Goal: Task Accomplishment & Management: Manage account settings

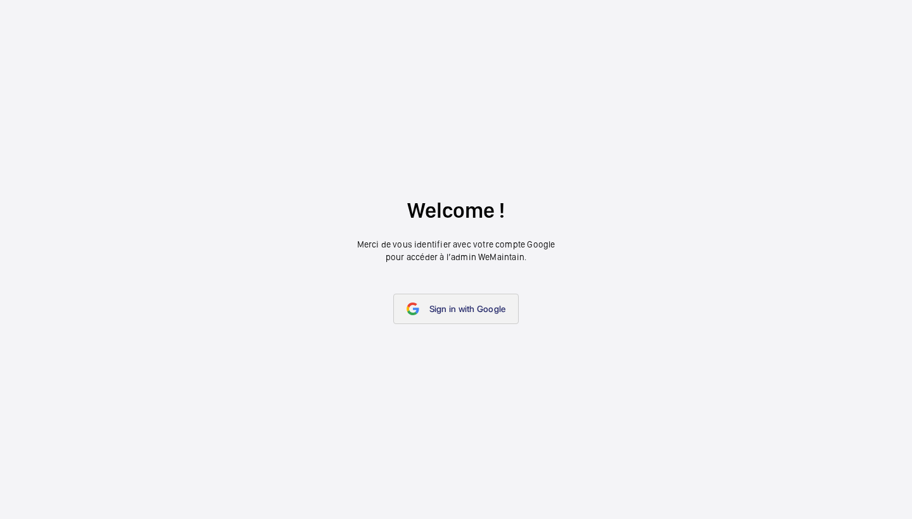
click at [483, 320] on link "Sign in with Google" at bounding box center [456, 309] width 126 height 30
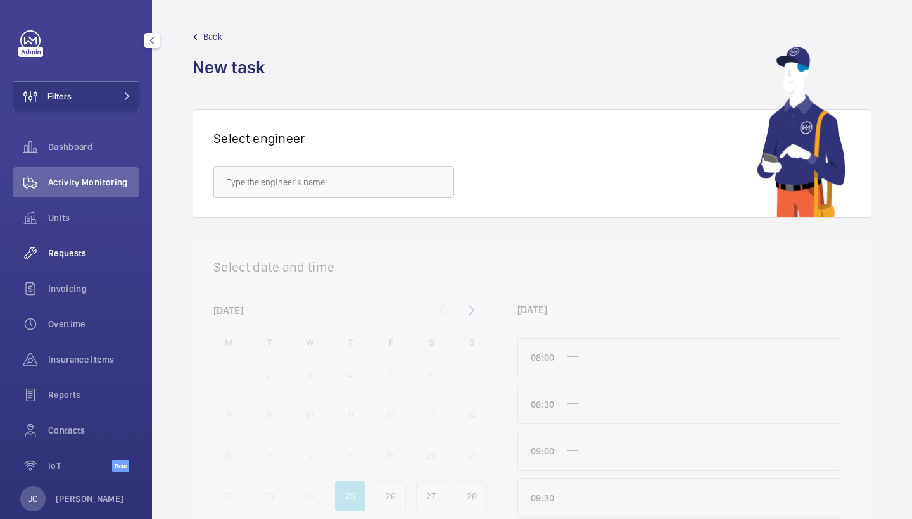
click at [76, 255] on span "Requests" at bounding box center [93, 253] width 91 height 13
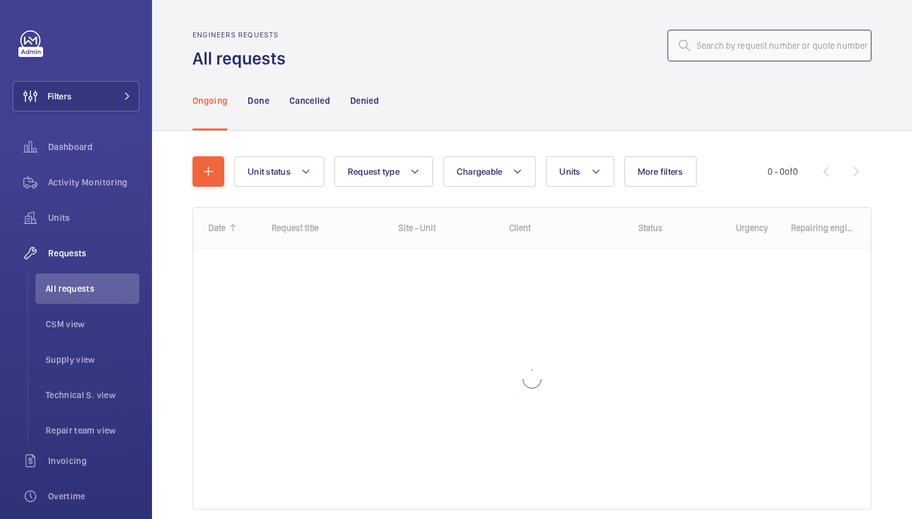
click at [738, 47] on input "text" at bounding box center [770, 46] width 204 height 32
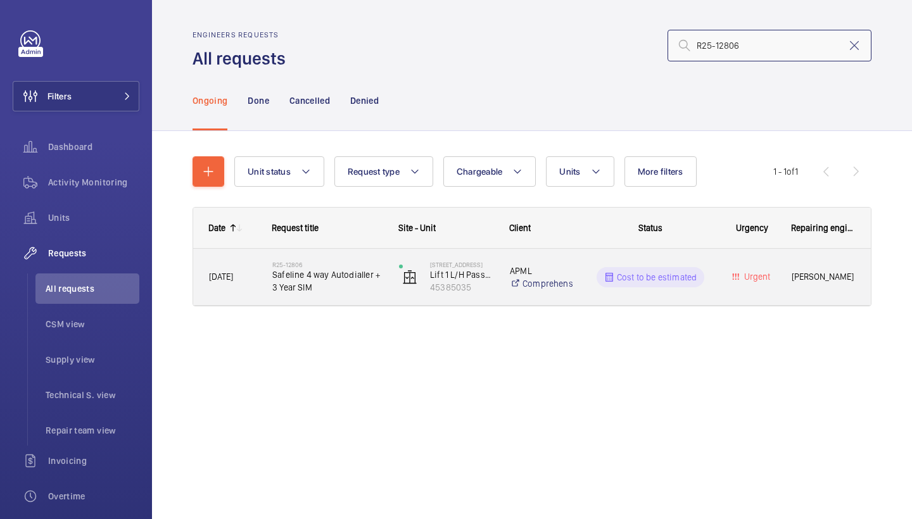
type input "R25-12806"
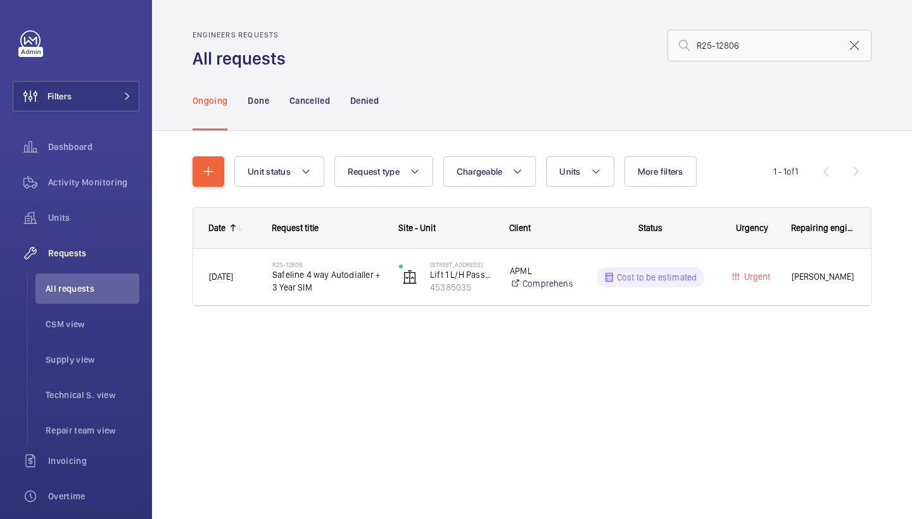
click at [303, 243] on div "Request title" at bounding box center [320, 228] width 127 height 41
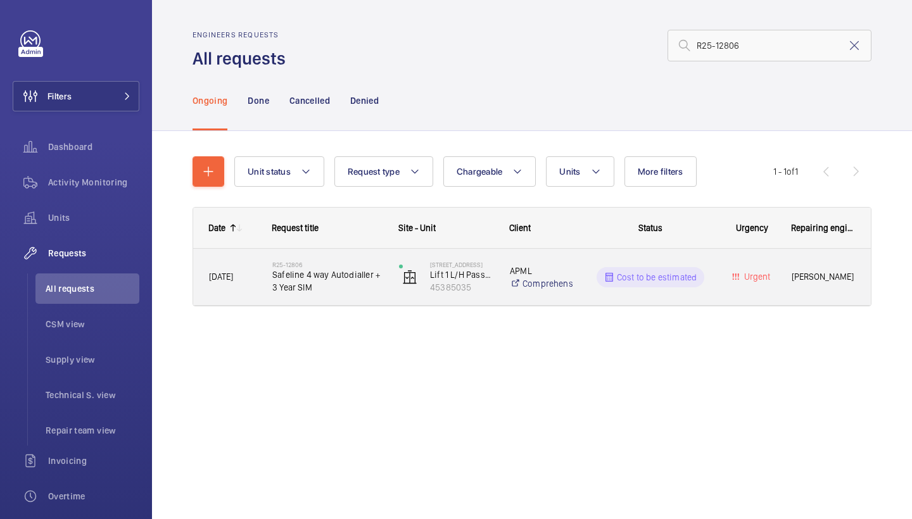
click at [313, 274] on span "Safeline 4 way Autodialler + 3 Year SIM" at bounding box center [327, 281] width 110 height 25
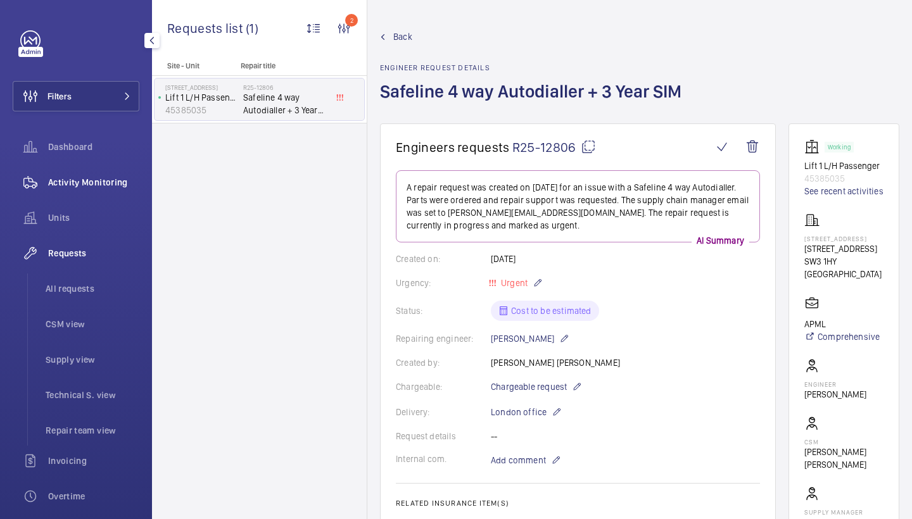
click at [98, 182] on span "Activity Monitoring" at bounding box center [93, 182] width 91 height 13
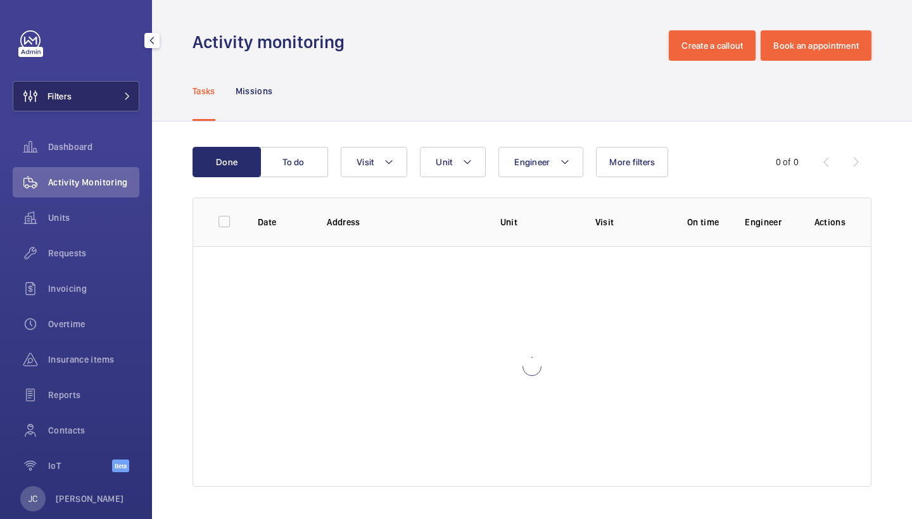
click at [113, 94] on button "Filters" at bounding box center [76, 96] width 127 height 30
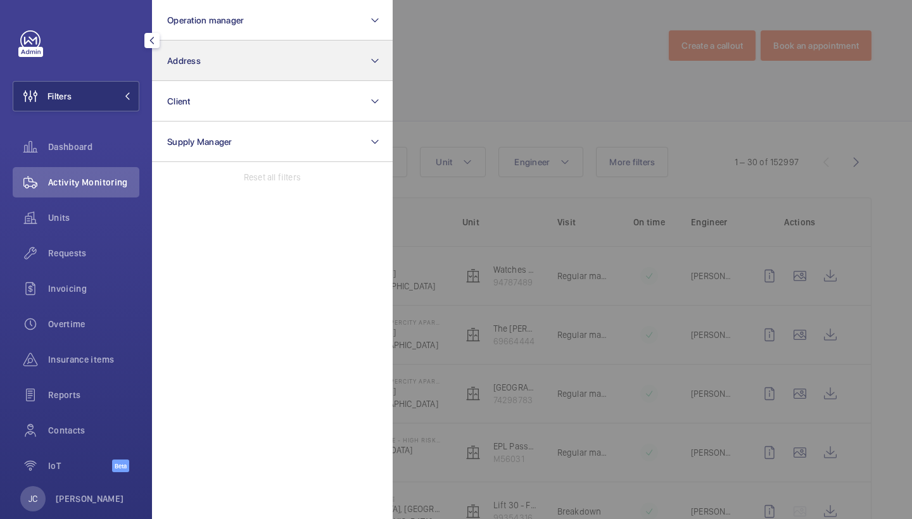
click at [264, 65] on button "Address" at bounding box center [272, 61] width 241 height 41
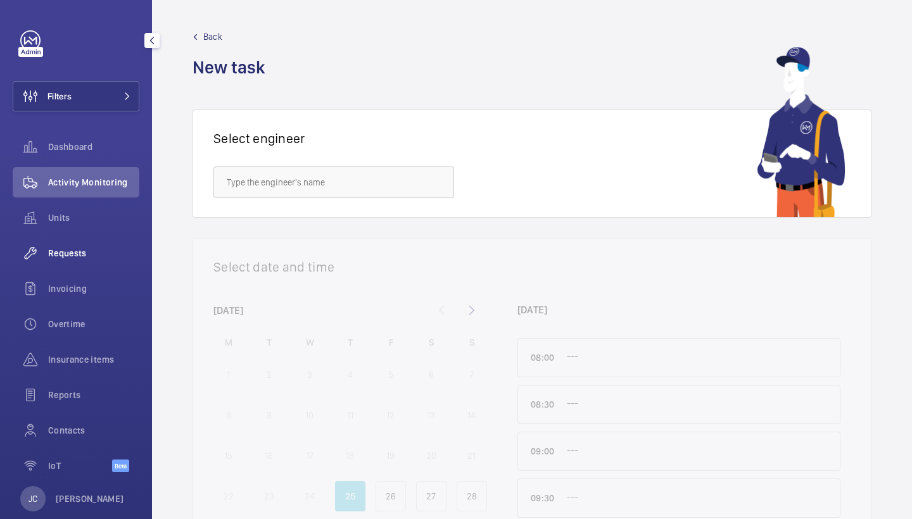
click at [77, 258] on span "Requests" at bounding box center [93, 253] width 91 height 13
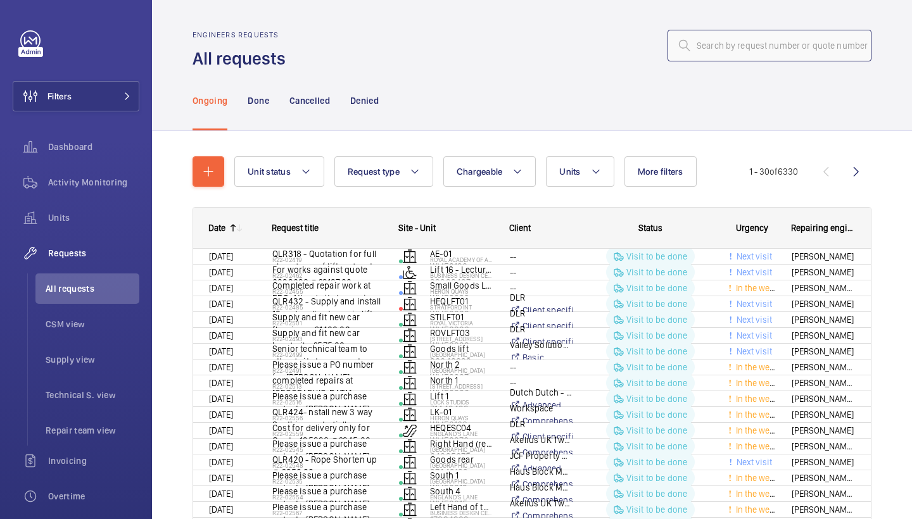
click at [747, 40] on input "text" at bounding box center [770, 46] width 204 height 32
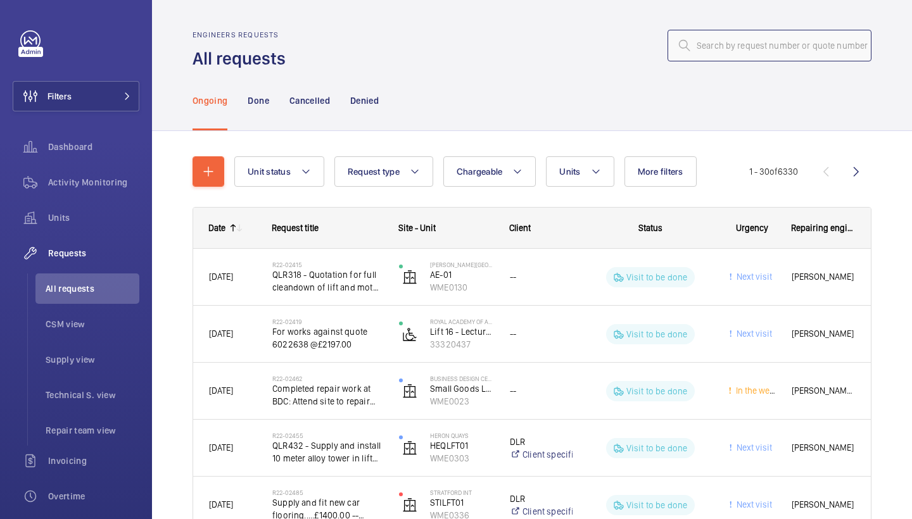
paste input "R25-12342"
type input "R25-12342"
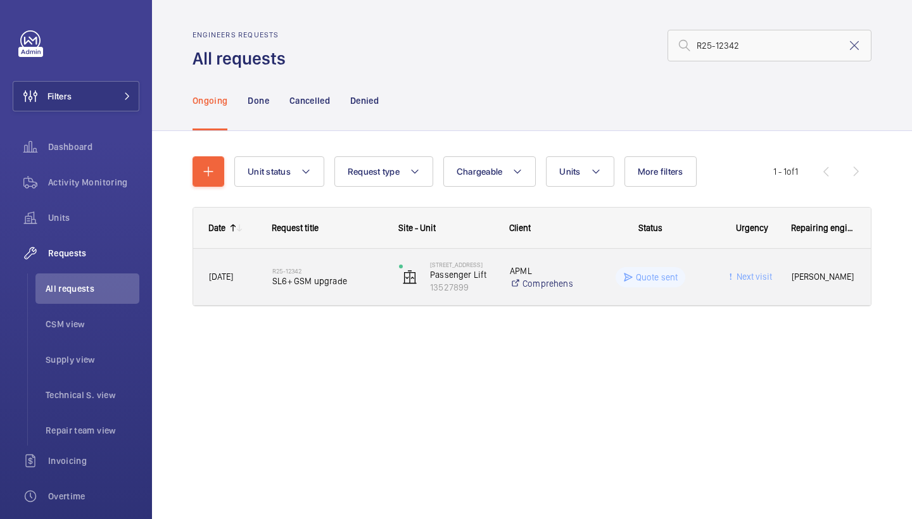
click at [307, 270] on h2 "R25-12342" at bounding box center [327, 271] width 110 height 8
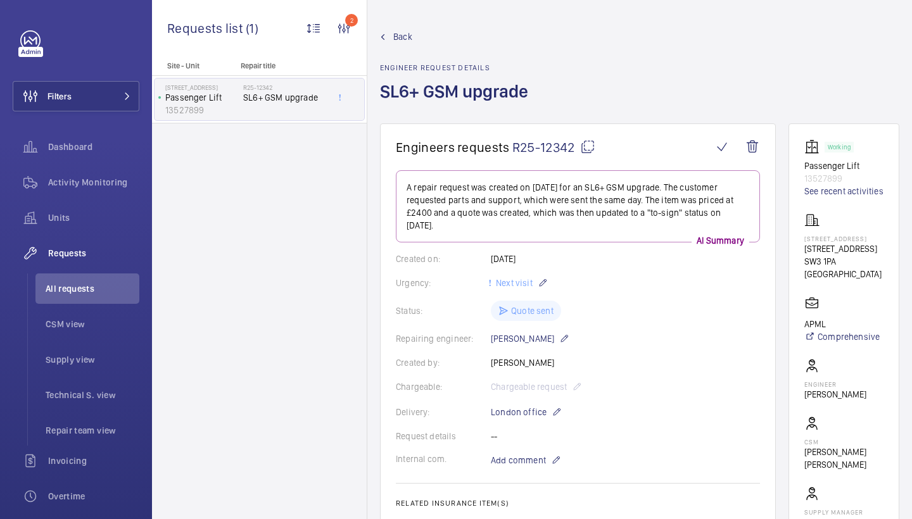
scroll to position [32, 0]
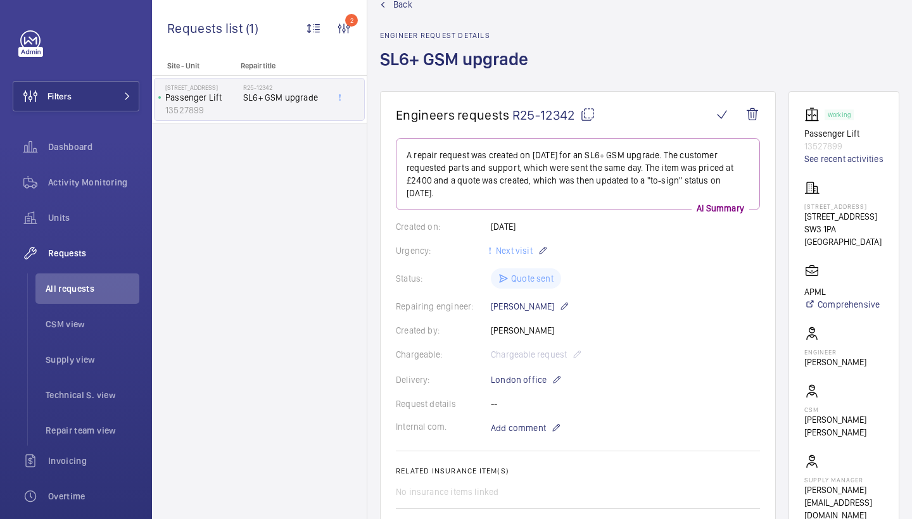
drag, startPoint x: 804, startPoint y: 206, endPoint x: 822, endPoint y: 216, distance: 19.9
click at [822, 210] on p "150/152 Brompton Road London SW3 1HX" at bounding box center [843, 207] width 79 height 8
copy p "150/152 Brompton Road"
click at [94, 189] on div "Activity Monitoring" at bounding box center [76, 182] width 127 height 30
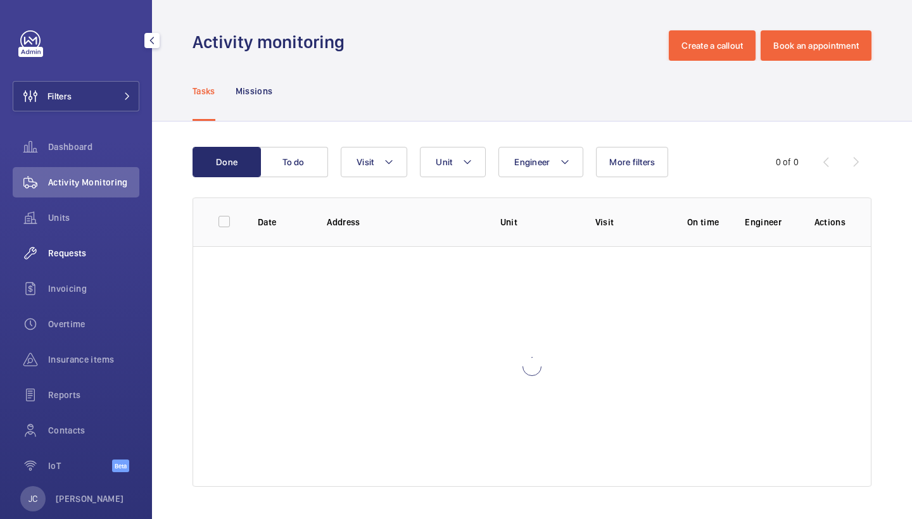
click at [98, 255] on span "Requests" at bounding box center [93, 253] width 91 height 13
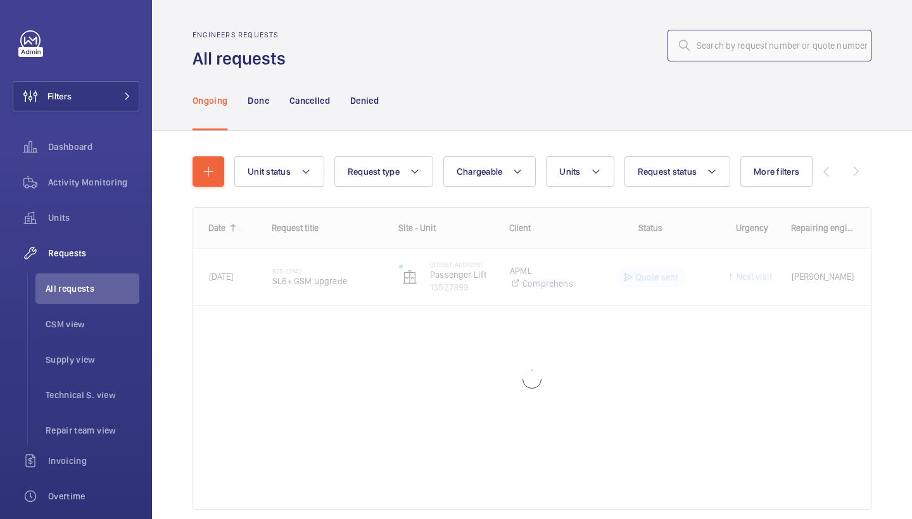
click at [729, 53] on input "text" at bounding box center [770, 46] width 204 height 32
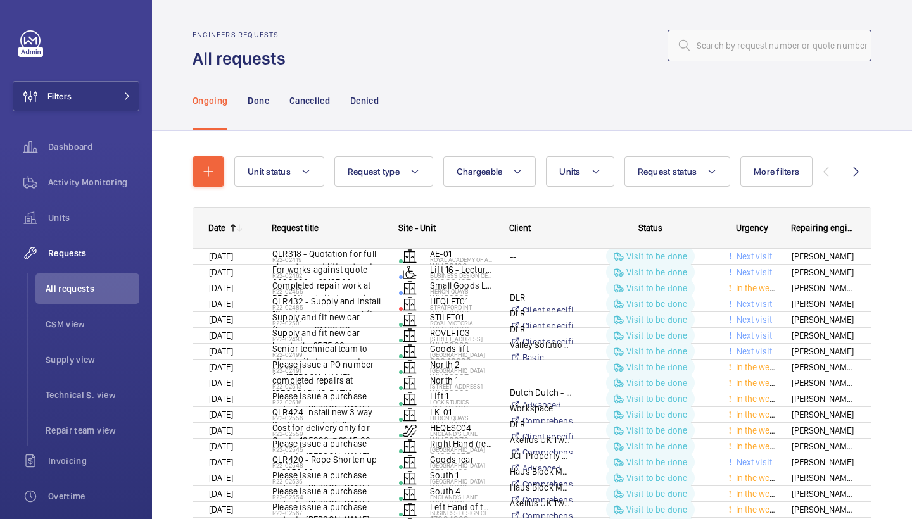
paste input "R24-06523"
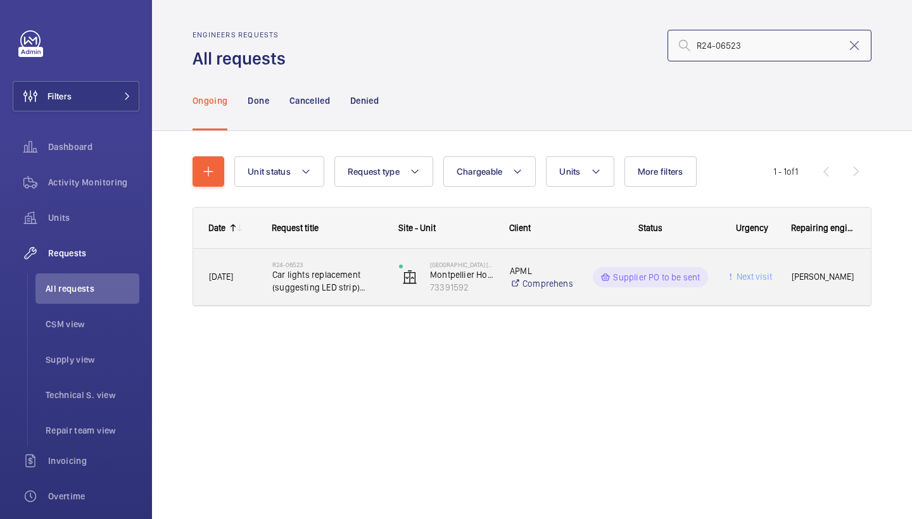
type input "R24-06523"
click at [325, 257] on div "R24-06523 Car lights replacement (suggesting LED strip) 4200mm minimum needed" at bounding box center [319, 277] width 125 height 57
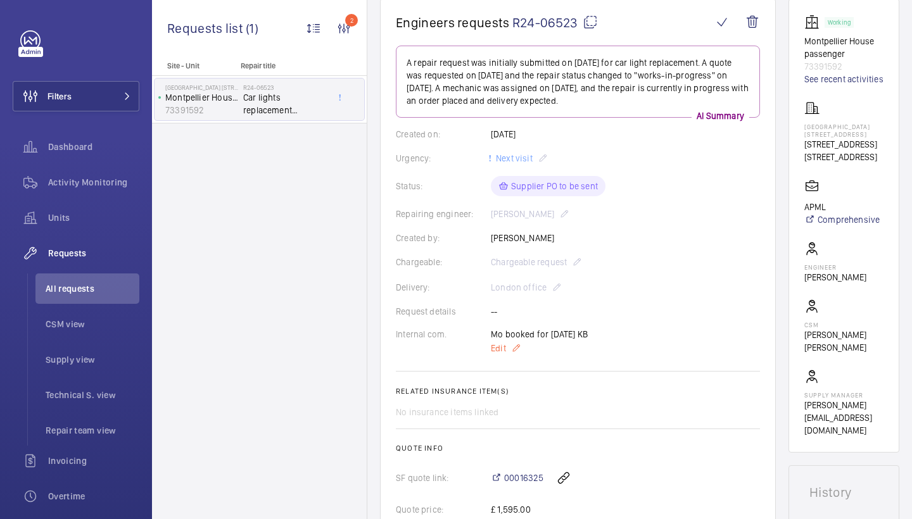
scroll to position [137, 0]
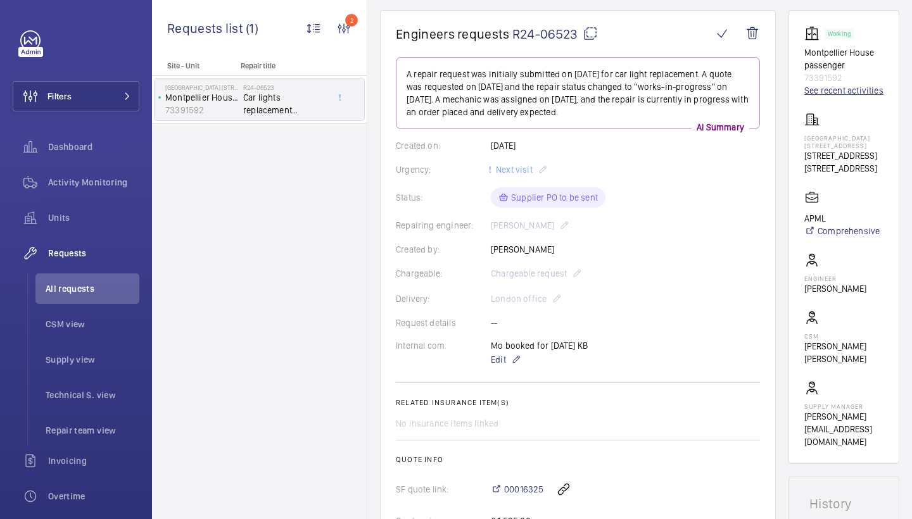
click at [811, 96] on link "See recent activities" at bounding box center [843, 90] width 79 height 13
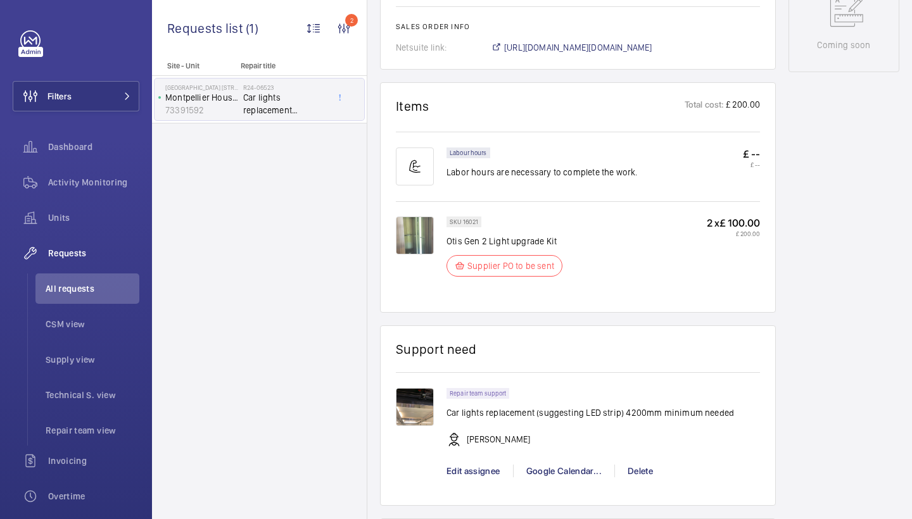
scroll to position [650, 0]
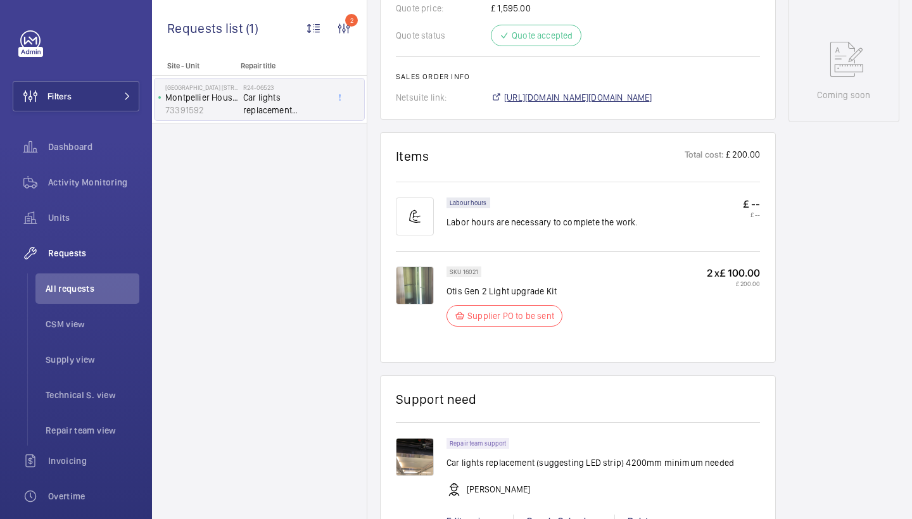
click at [652, 101] on span "https://6461500.app.netsuite.com/app/accounting/transactions/salesord.nl?id=301…" at bounding box center [578, 97] width 148 height 13
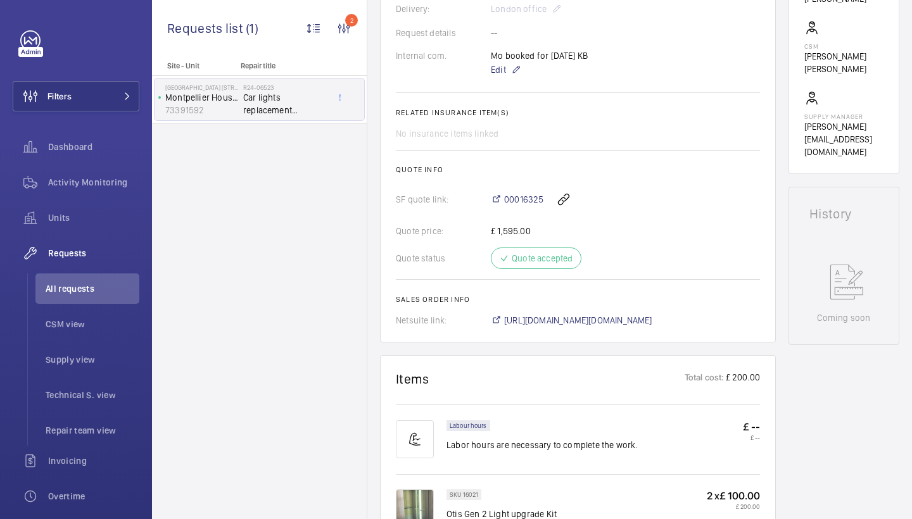
scroll to position [785, 0]
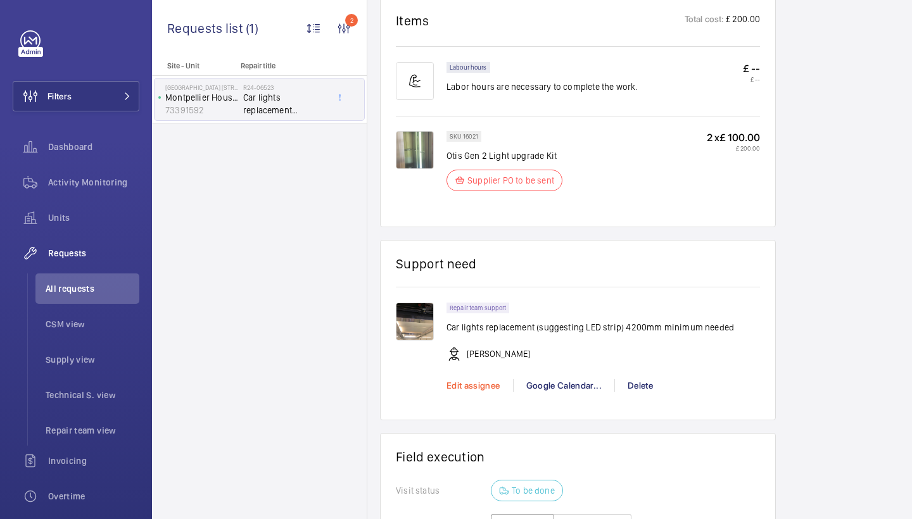
click at [487, 385] on span "Edit assignee" at bounding box center [474, 386] width 54 height 10
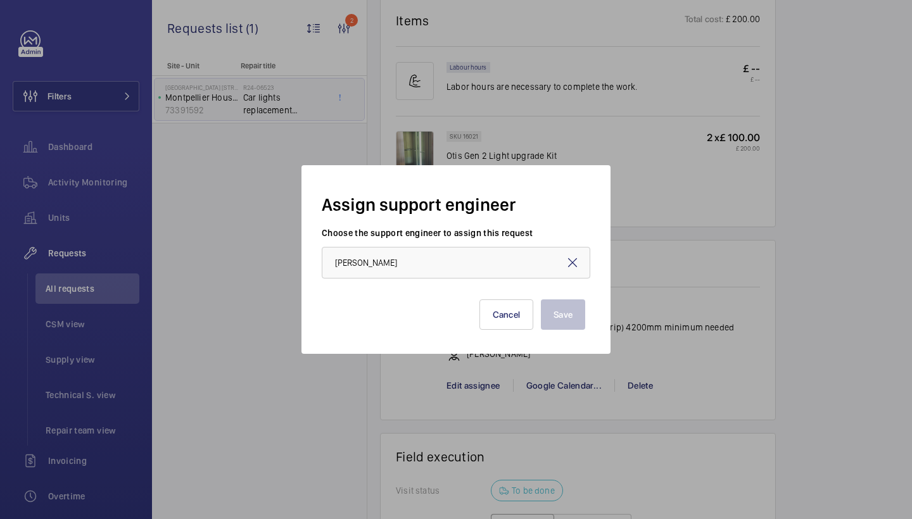
click at [575, 258] on mat-icon at bounding box center [572, 262] width 15 height 15
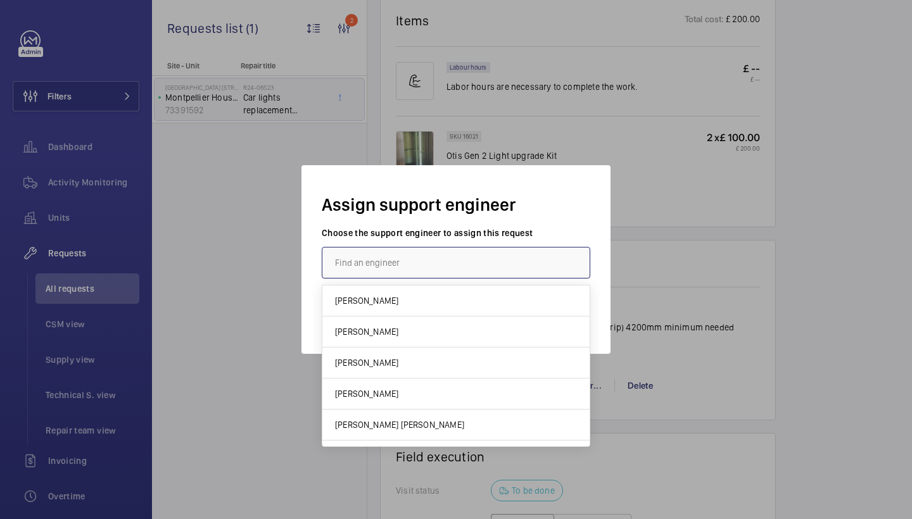
click at [364, 261] on input "text" at bounding box center [456, 263] width 269 height 32
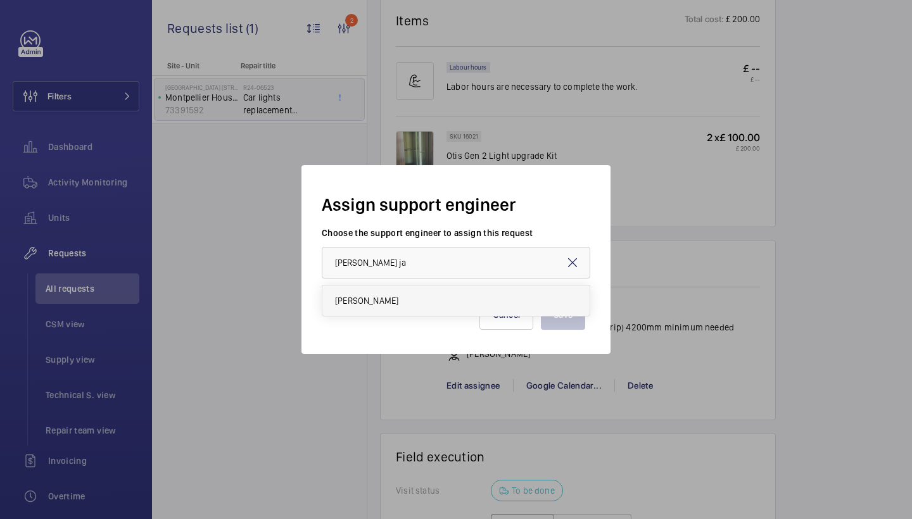
click at [367, 308] on mat-option "[PERSON_NAME]" at bounding box center [455, 301] width 267 height 30
type input "[PERSON_NAME]"
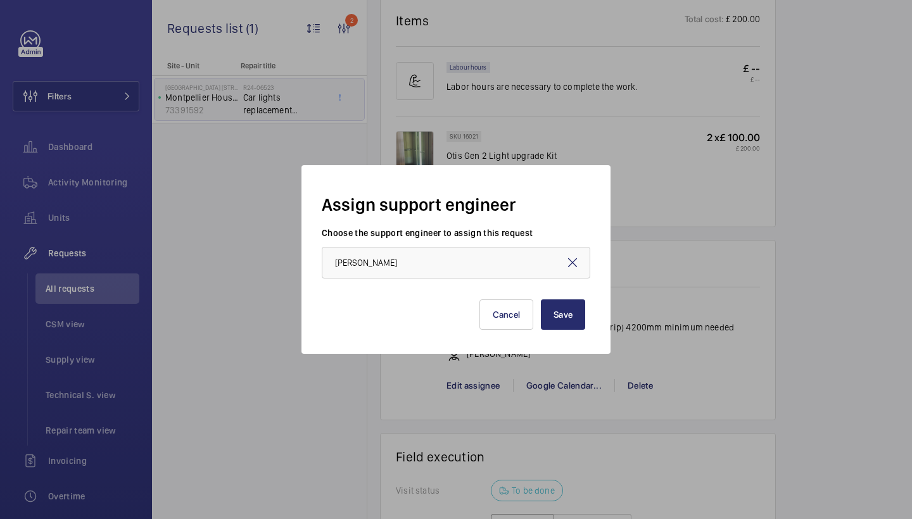
click at [608, 322] on div "Assign support engineer Choose the support engineer to assign this request Dan …" at bounding box center [456, 259] width 309 height 189
click at [574, 320] on button "Save" at bounding box center [563, 315] width 44 height 30
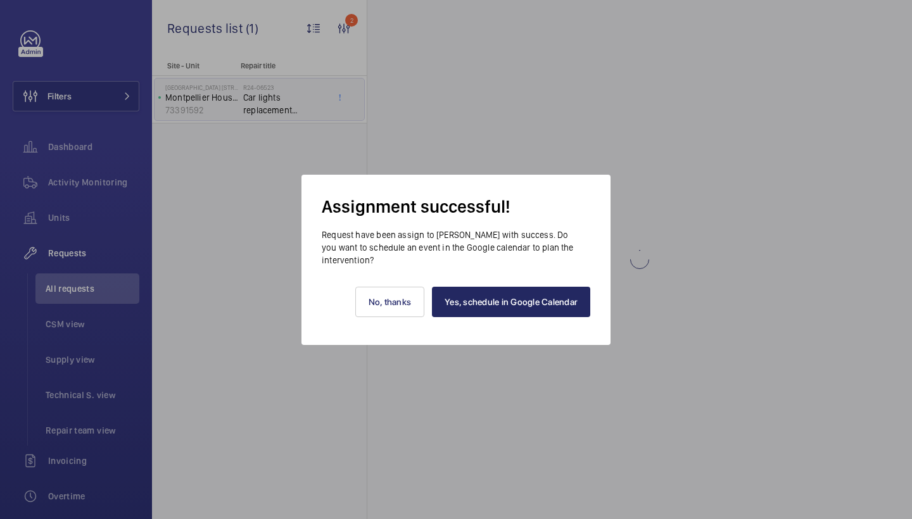
click at [554, 310] on link "Yes, schedule in Google Calendar" at bounding box center [511, 302] width 158 height 30
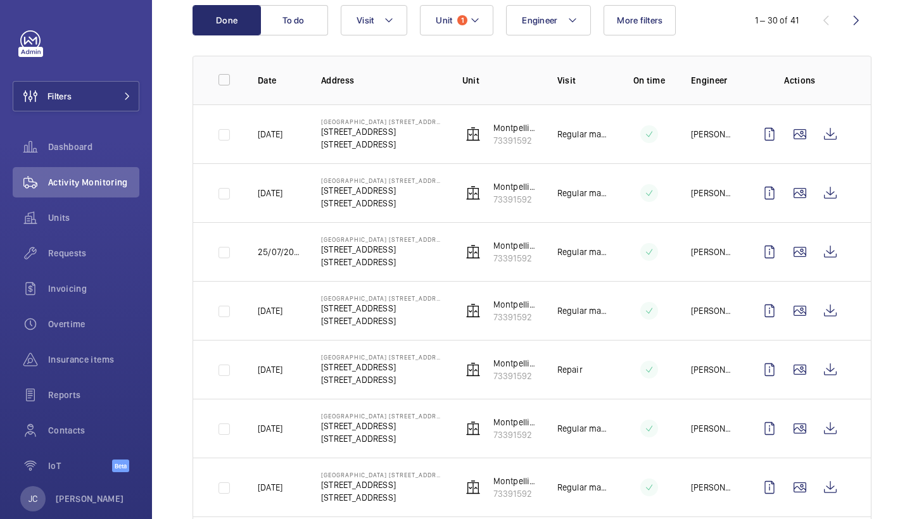
scroll to position [160, 0]
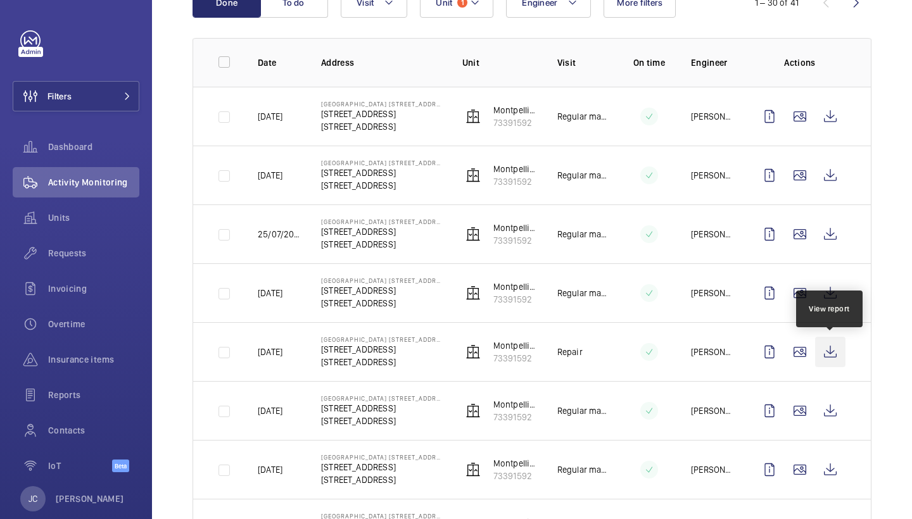
click at [832, 351] on wm-front-icon-button at bounding box center [830, 352] width 30 height 30
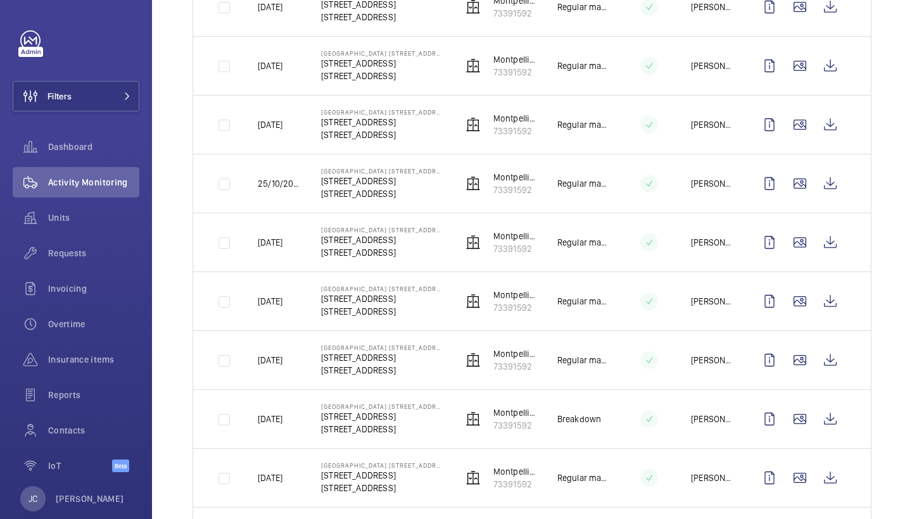
scroll to position [837, 0]
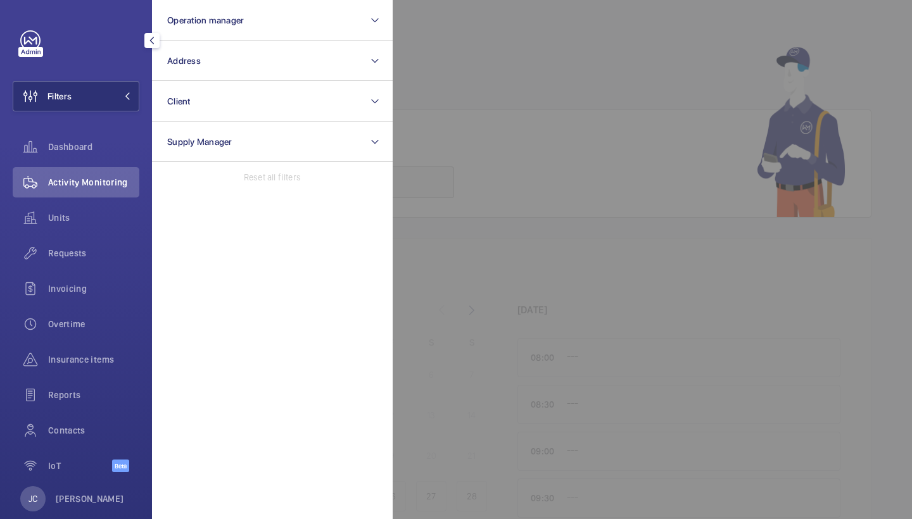
click at [114, 236] on div "Units" at bounding box center [76, 220] width 127 height 35
click at [104, 263] on div "Requests" at bounding box center [76, 253] width 127 height 30
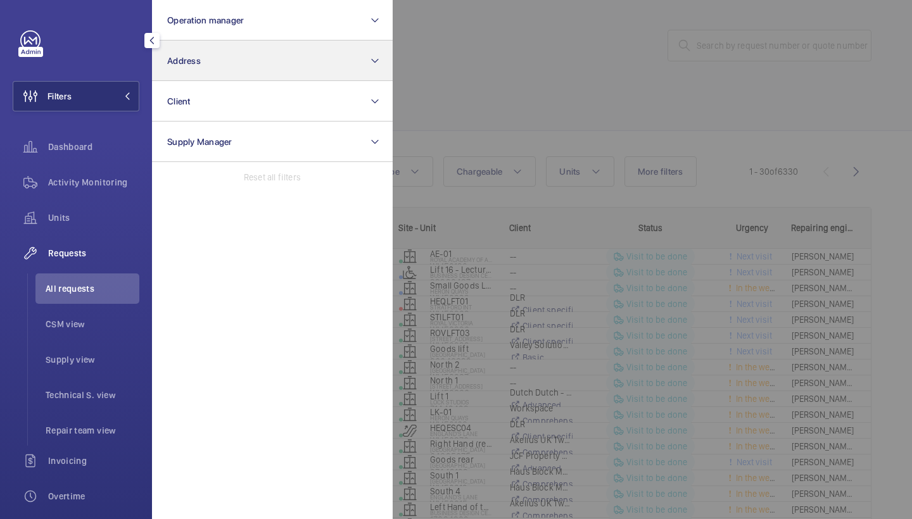
click at [279, 64] on button "Address" at bounding box center [272, 61] width 241 height 41
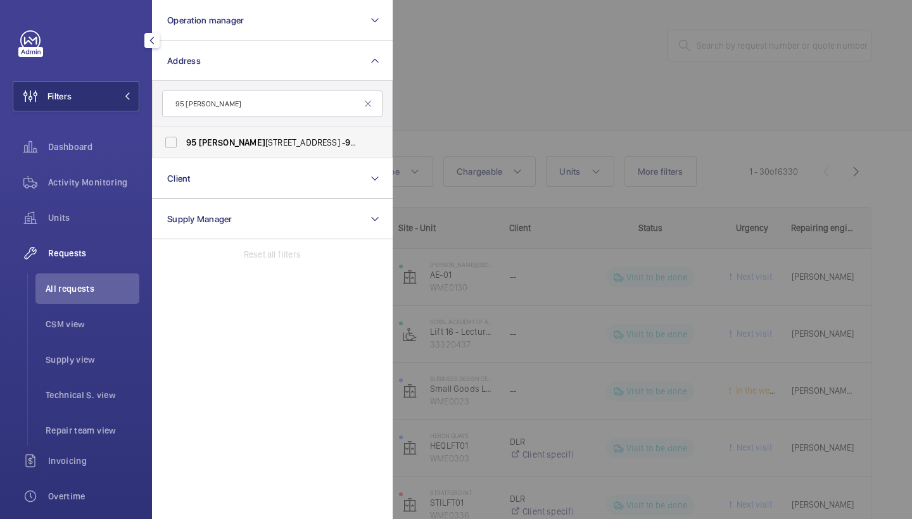
type input "95 cromwell"
click at [339, 151] on label "95 Cromwell Road London SW7 4DL - 95 Cromwell Road, LONDON SW7 4DL" at bounding box center [263, 142] width 220 height 30
click at [184, 151] on input "95 Cromwell Road London SW7 4DL - 95 Cromwell Road, LONDON SW7 4DL" at bounding box center [170, 142] width 25 height 25
checkbox input "true"
click at [616, 68] on div at bounding box center [849, 259] width 912 height 519
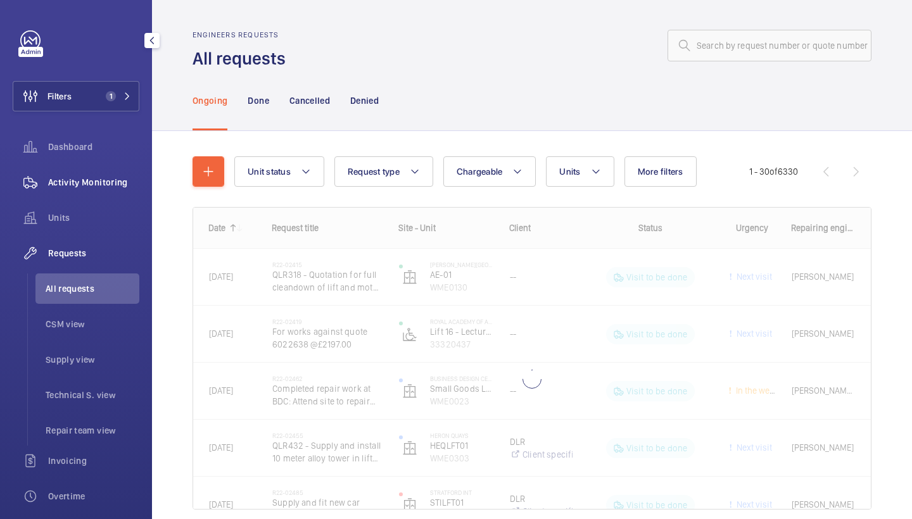
click at [117, 191] on div "Activity Monitoring" at bounding box center [76, 182] width 127 height 30
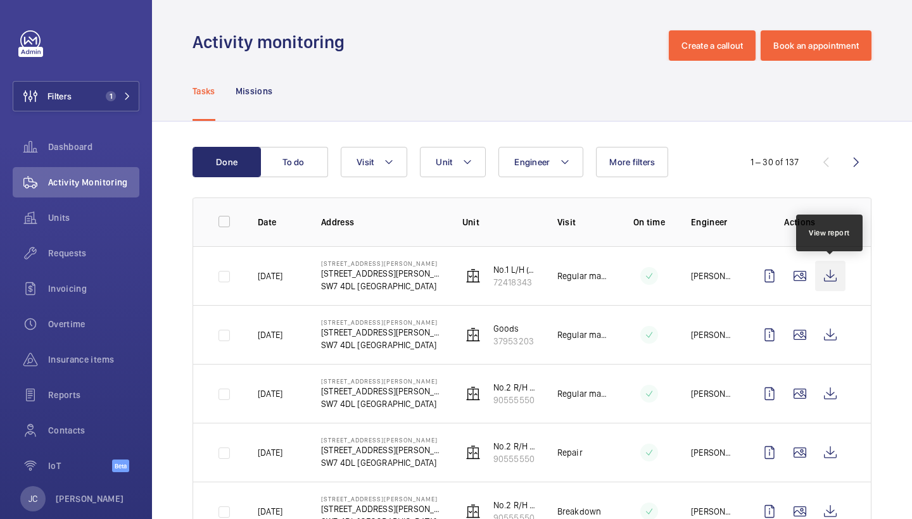
click at [835, 283] on wm-front-icon-button at bounding box center [830, 276] width 30 height 30
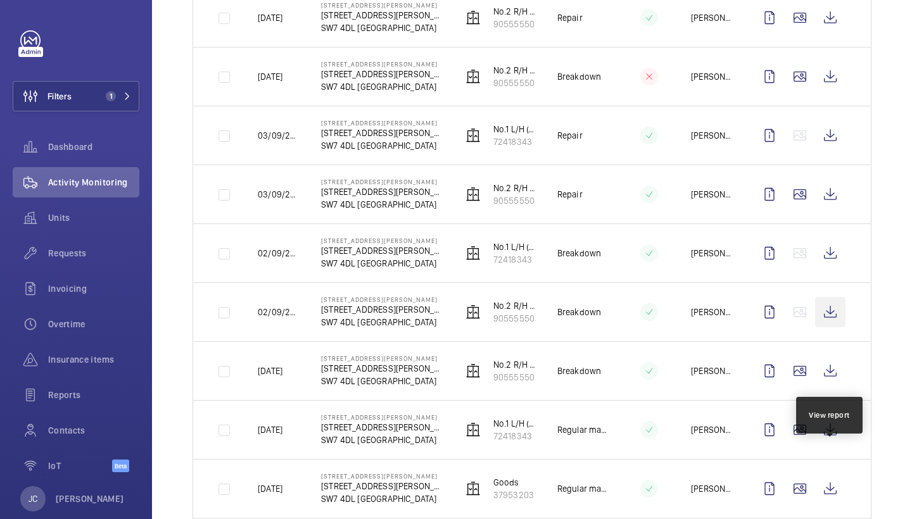
scroll to position [550, 0]
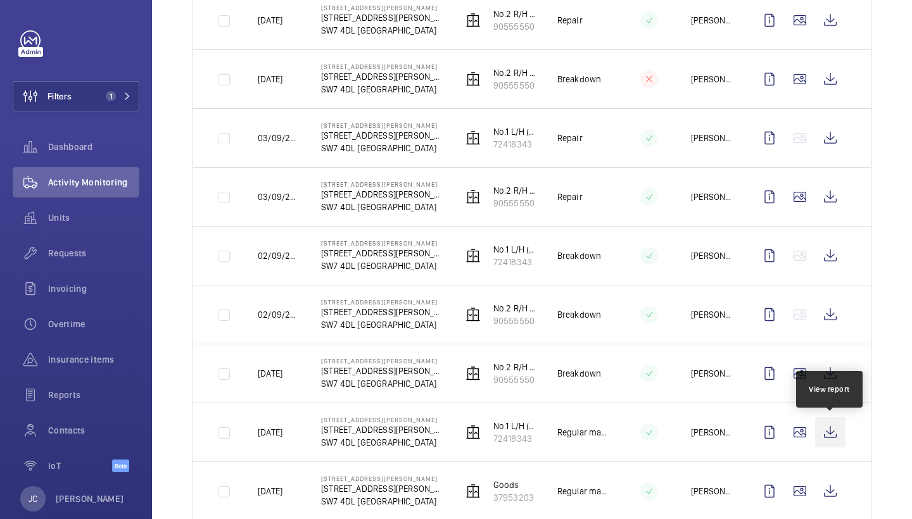
click at [829, 428] on wm-front-icon-button at bounding box center [830, 432] width 30 height 30
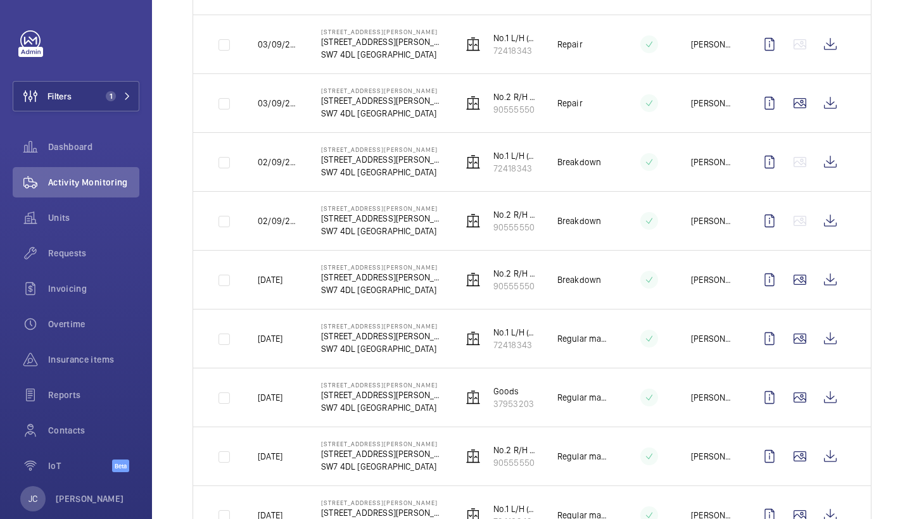
scroll to position [685, 0]
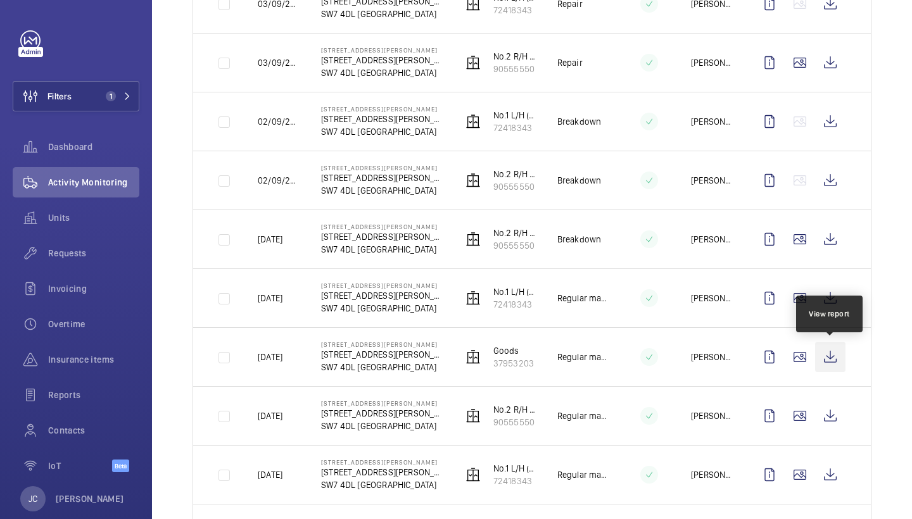
click at [833, 357] on wm-front-icon-button at bounding box center [830, 357] width 30 height 30
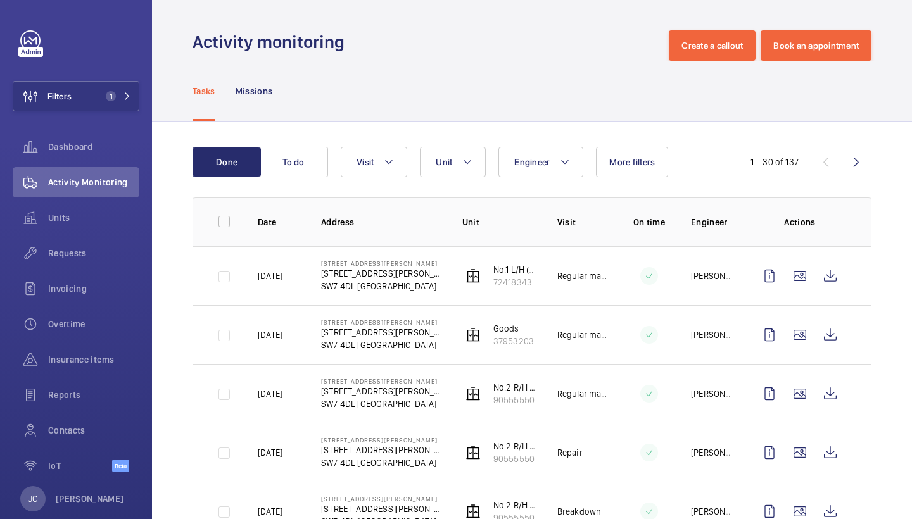
scroll to position [0, 0]
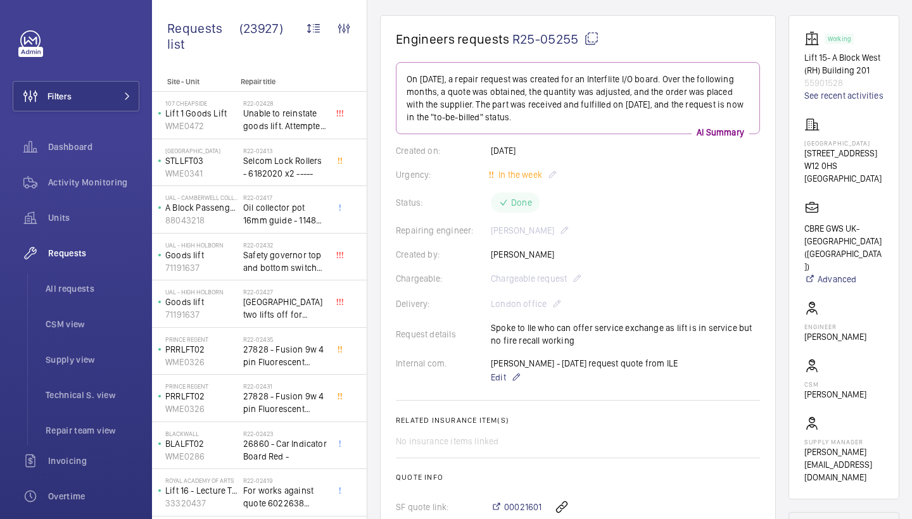
scroll to position [124, 0]
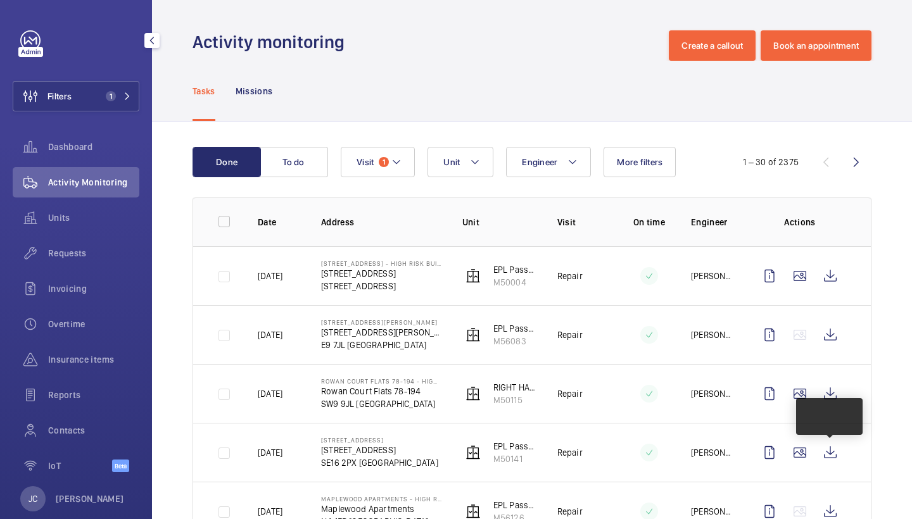
scroll to position [995, 0]
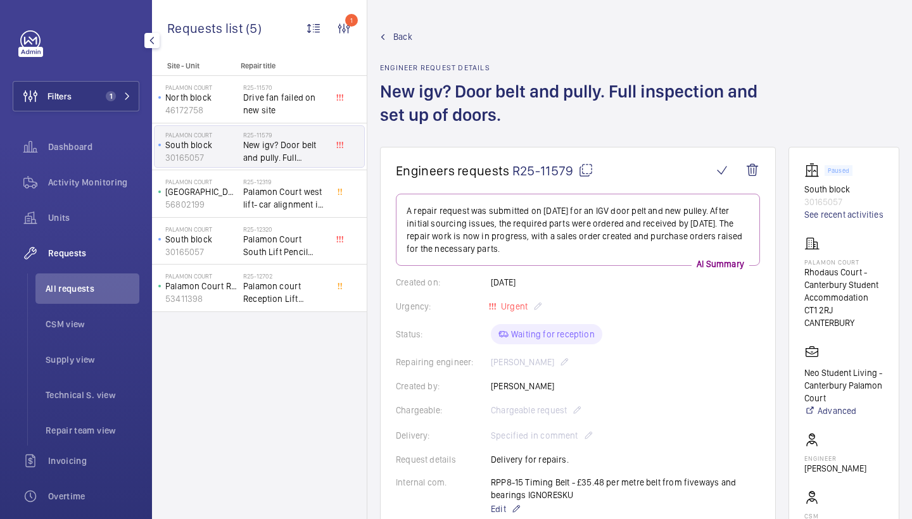
scroll to position [500, 0]
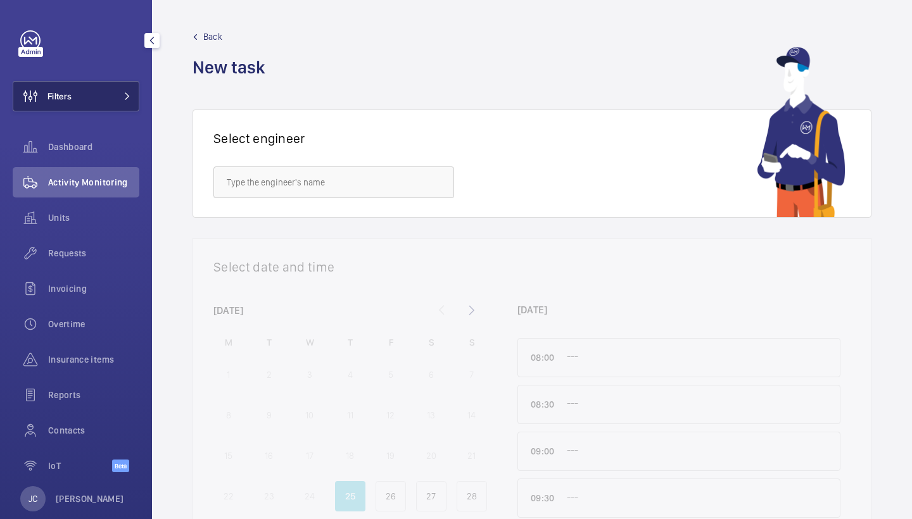
click at [122, 92] on button "Filters" at bounding box center [76, 96] width 127 height 30
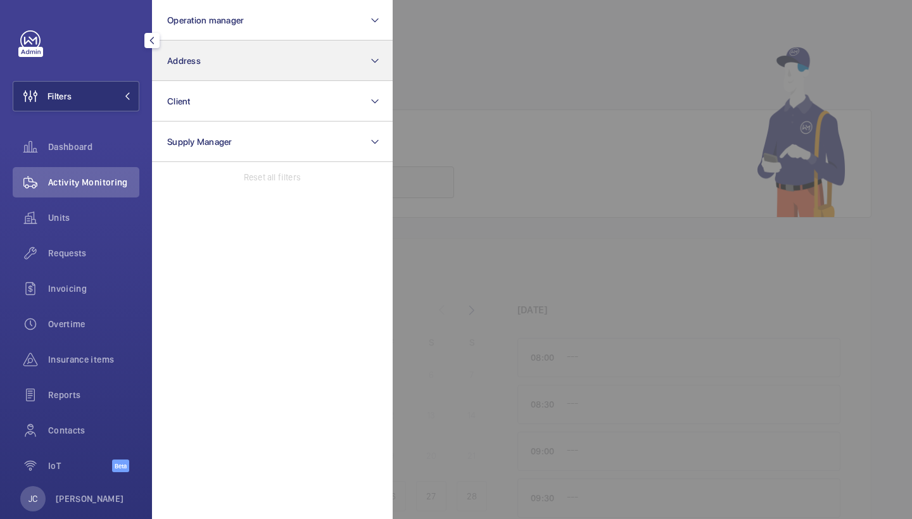
click at [234, 76] on button "Address" at bounding box center [272, 61] width 241 height 41
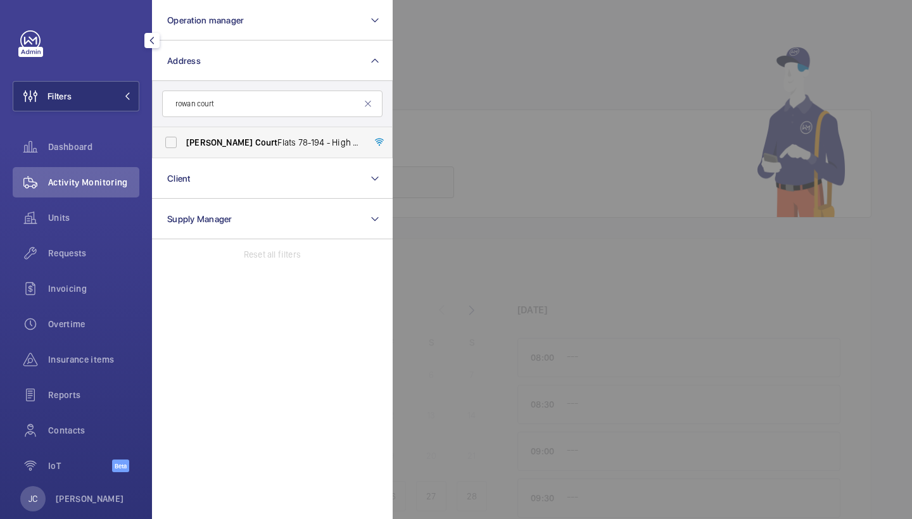
type input "rowan court"
click at [257, 143] on span "Rowan Court Flats 78-194 - High Risk Building - Rowan Court Flats 78-194, LONDO…" at bounding box center [273, 142] width 174 height 13
click at [184, 143] on input "Rowan Court Flats 78-194 - High Risk Building - Rowan Court Flats 78-194, LONDO…" at bounding box center [170, 142] width 25 height 25
checkbox input "true"
click at [124, 200] on div "Activity Monitoring" at bounding box center [76, 184] width 127 height 35
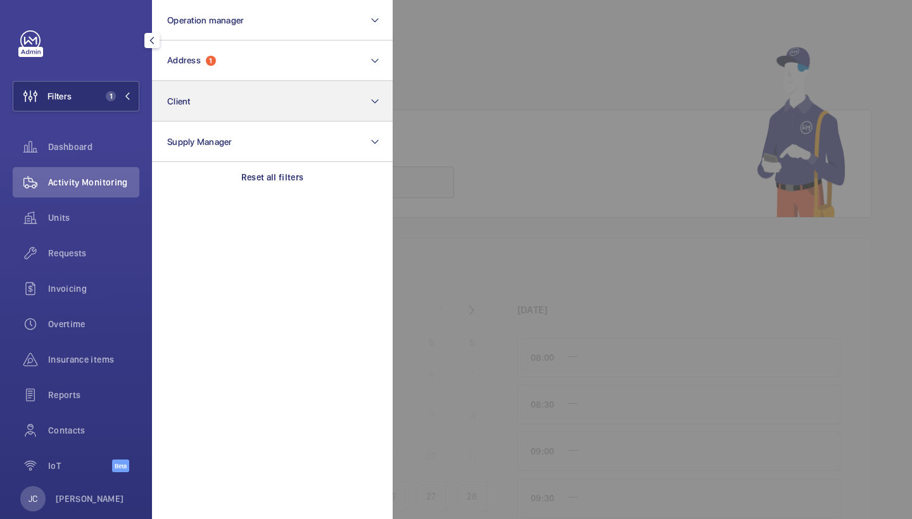
click at [119, 215] on span "Units" at bounding box center [93, 218] width 91 height 13
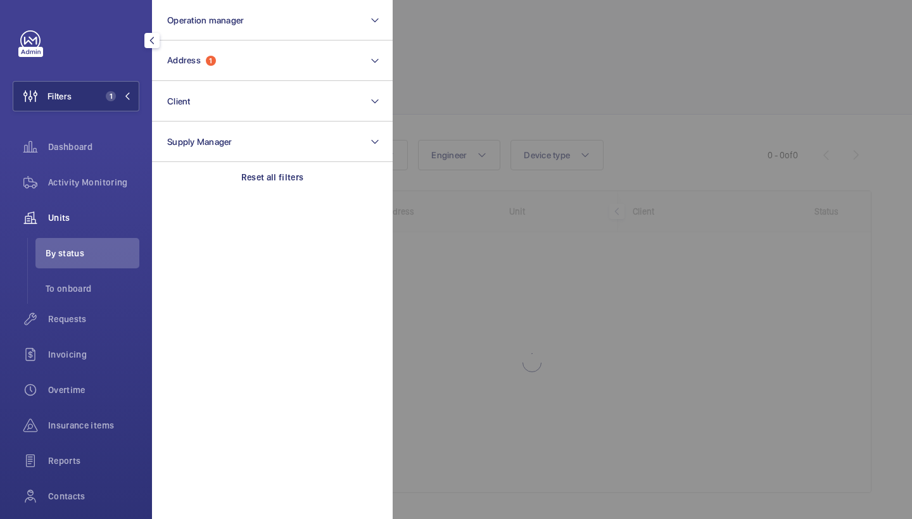
click at [528, 59] on div at bounding box center [849, 259] width 912 height 519
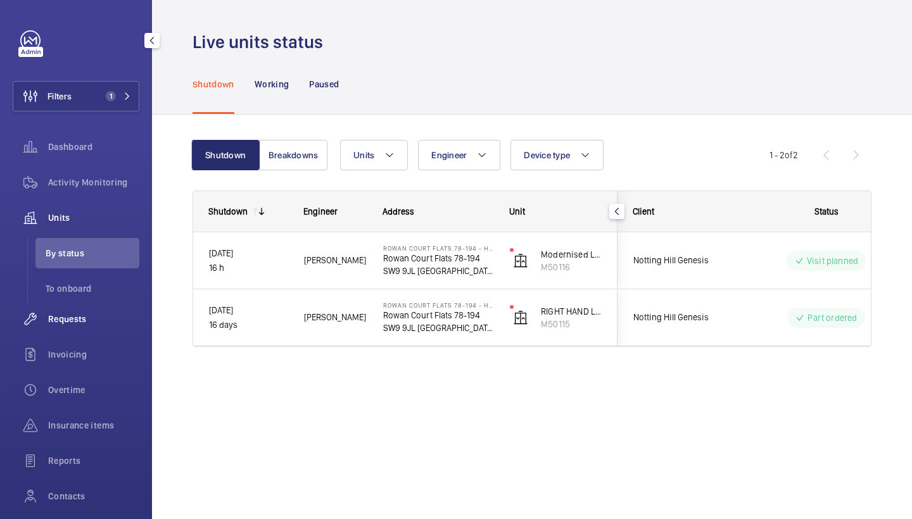
click at [103, 326] on div "Requests" at bounding box center [76, 319] width 127 height 30
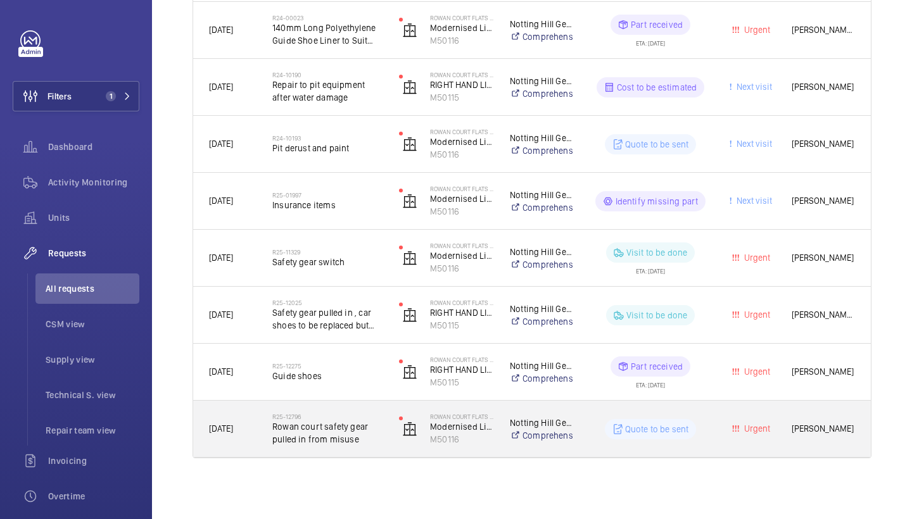
scroll to position [361, 0]
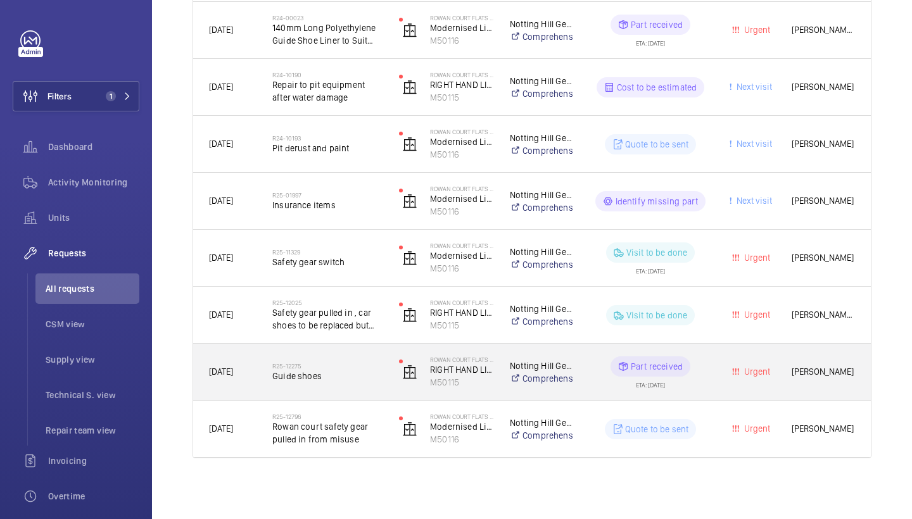
click at [322, 393] on div "R25-12275 Guide shoes" at bounding box center [319, 372] width 125 height 57
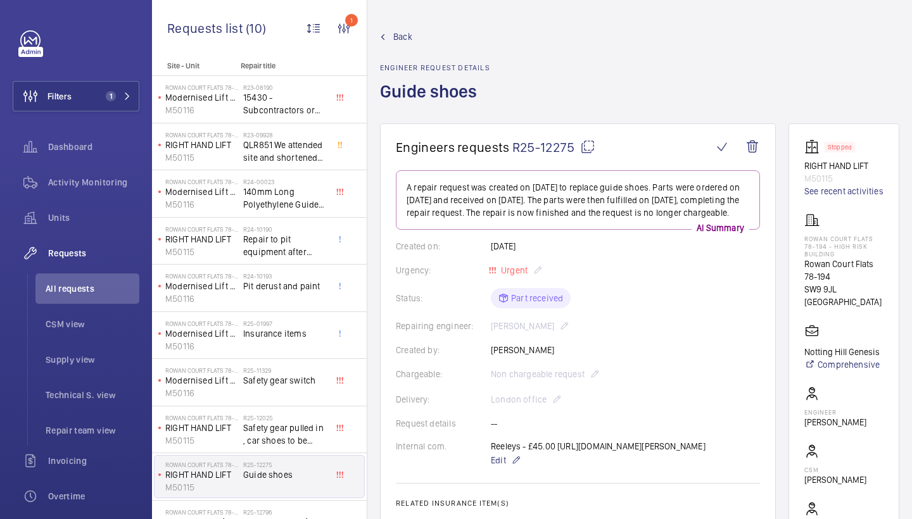
click at [582, 149] on mat-icon at bounding box center [587, 146] width 15 height 15
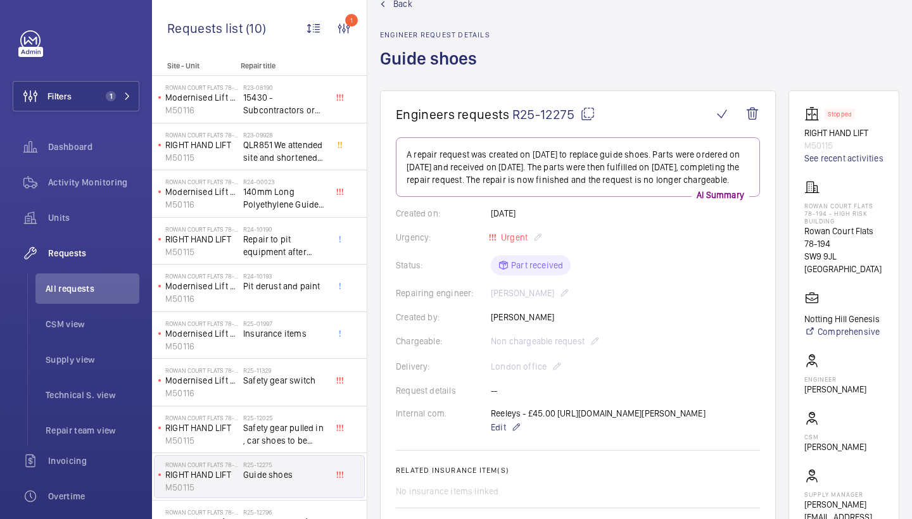
scroll to position [34, 0]
click at [402, 6] on span "Back" at bounding box center [402, 3] width 19 height 13
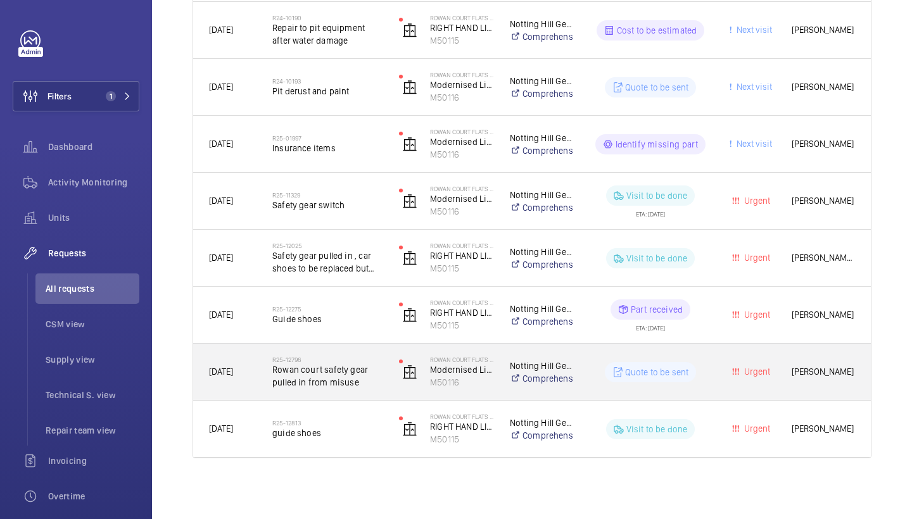
scroll to position [418, 0]
click at [331, 378] on span "Rowan court safety gear pulled in from misuse" at bounding box center [327, 376] width 110 height 25
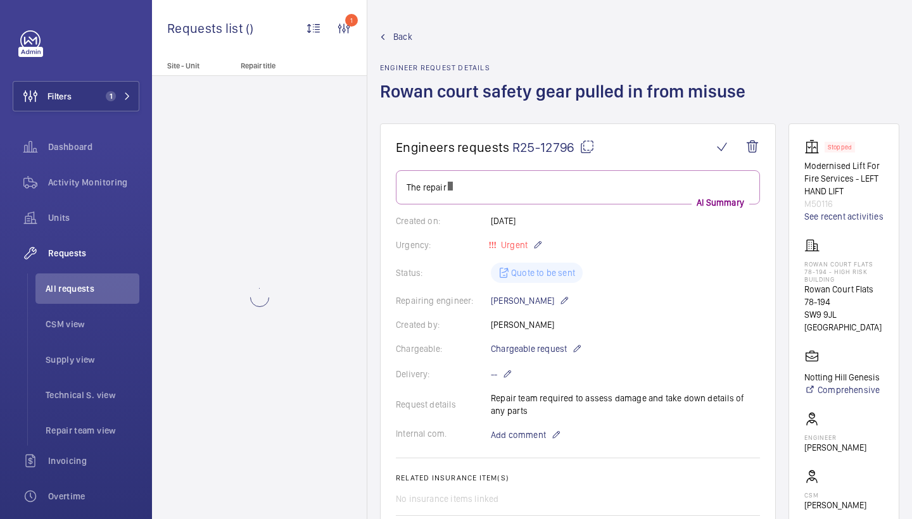
scroll to position [20, 0]
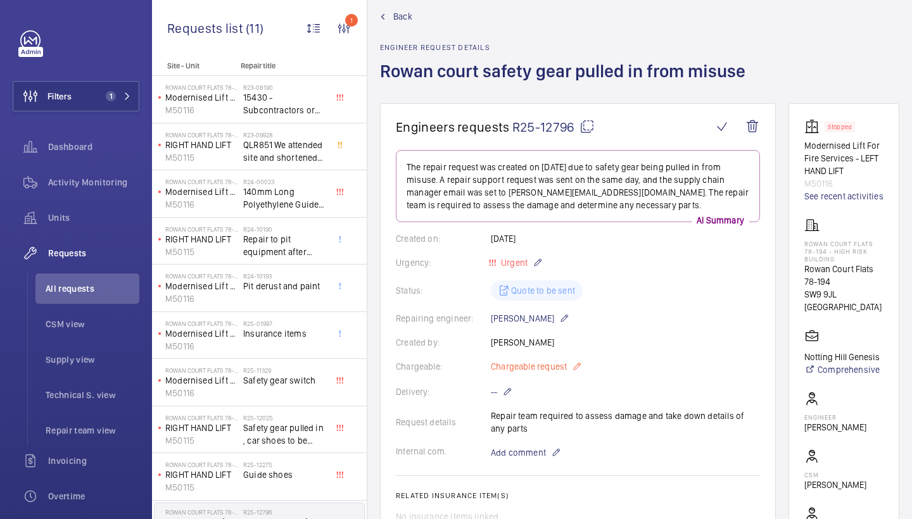
click at [554, 365] on span "Chargeable request" at bounding box center [529, 366] width 76 height 13
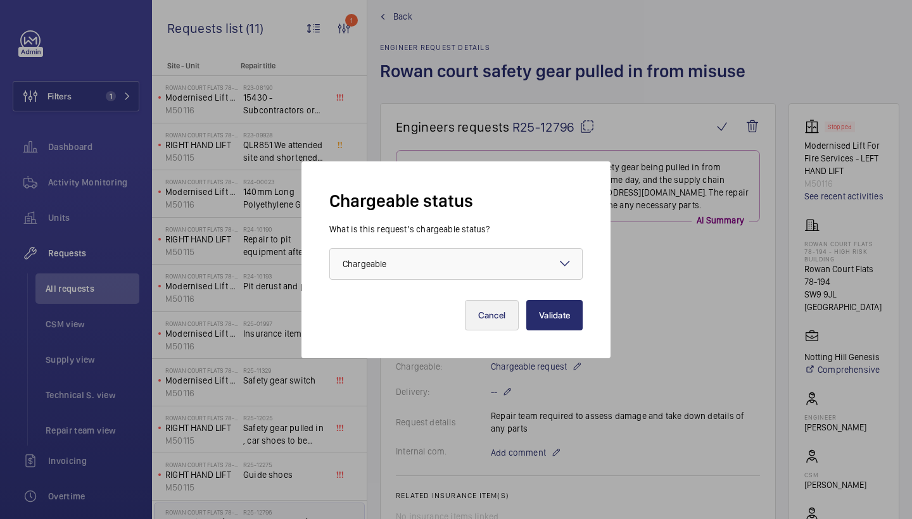
click at [503, 307] on button "Cancel" at bounding box center [492, 315] width 54 height 30
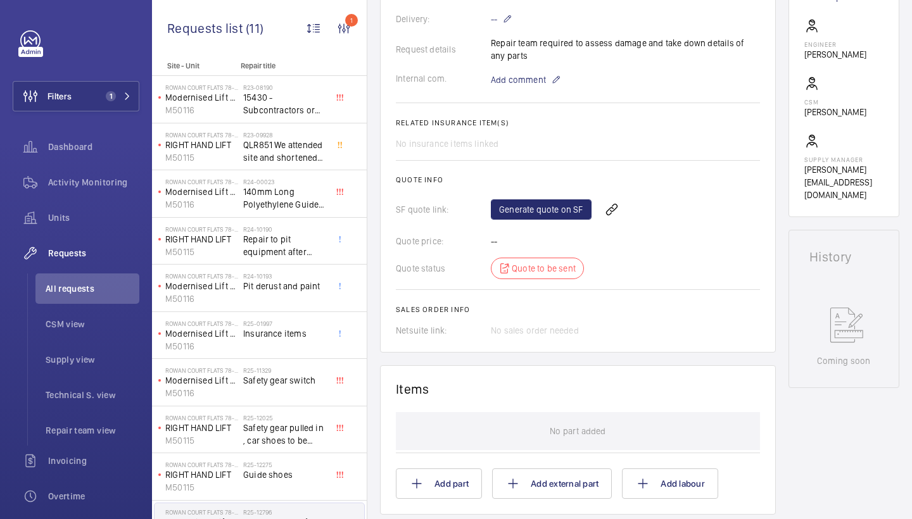
scroll to position [29, 0]
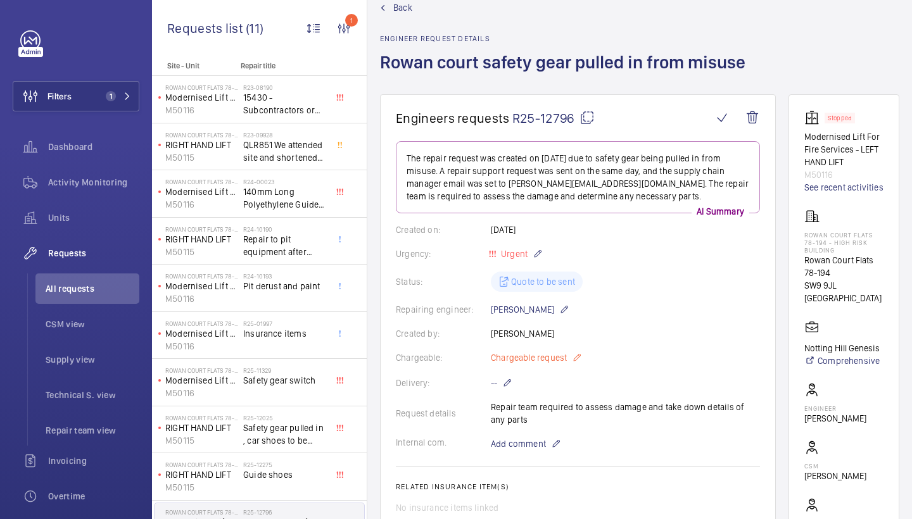
click at [539, 355] on span "Chargeable request" at bounding box center [529, 358] width 76 height 13
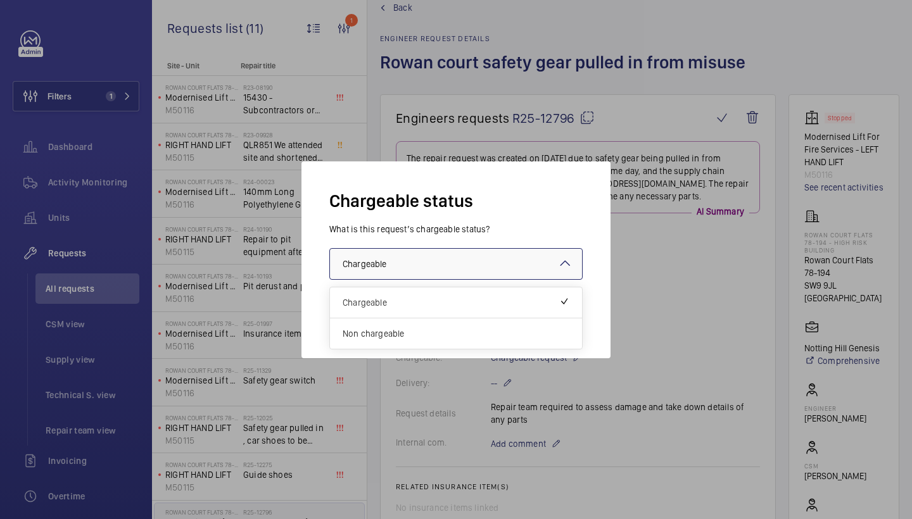
click at [489, 256] on div at bounding box center [456, 264] width 252 height 30
click at [435, 329] on span "Non chargeable" at bounding box center [456, 333] width 227 height 13
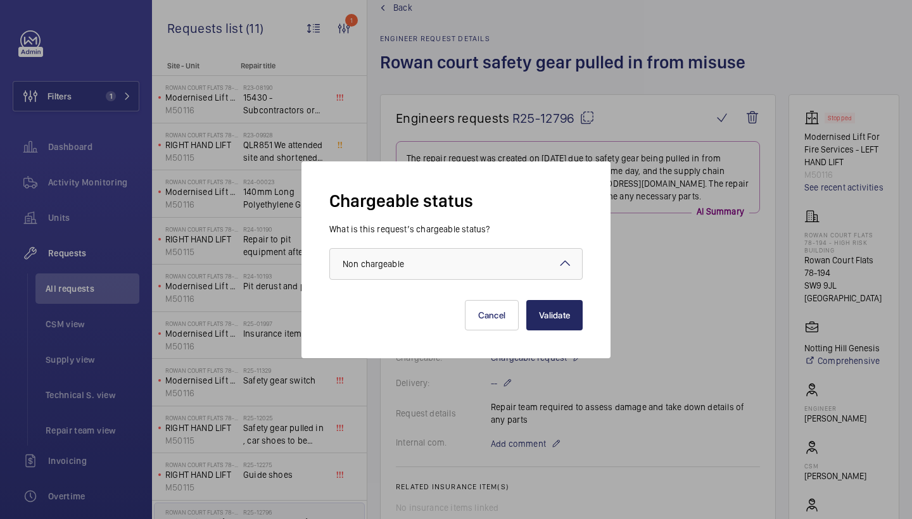
click at [557, 316] on button "Validate" at bounding box center [554, 315] width 56 height 30
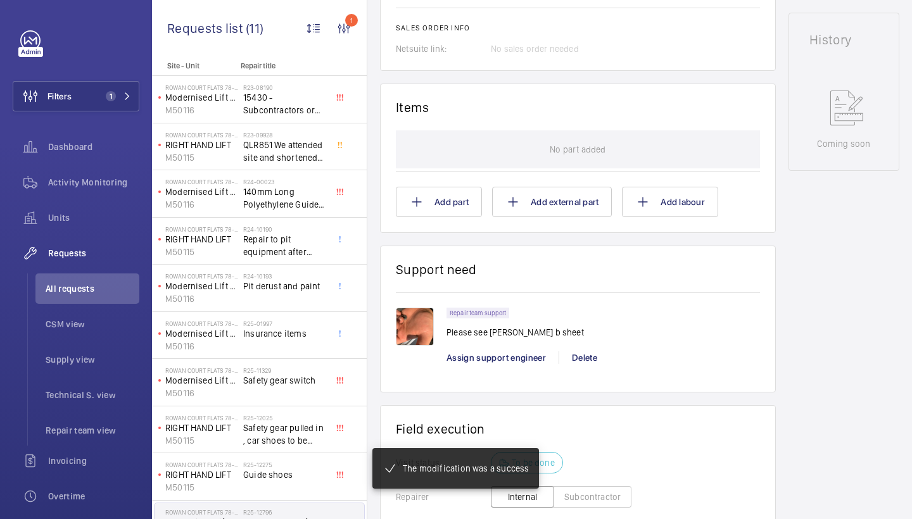
scroll to position [631, 0]
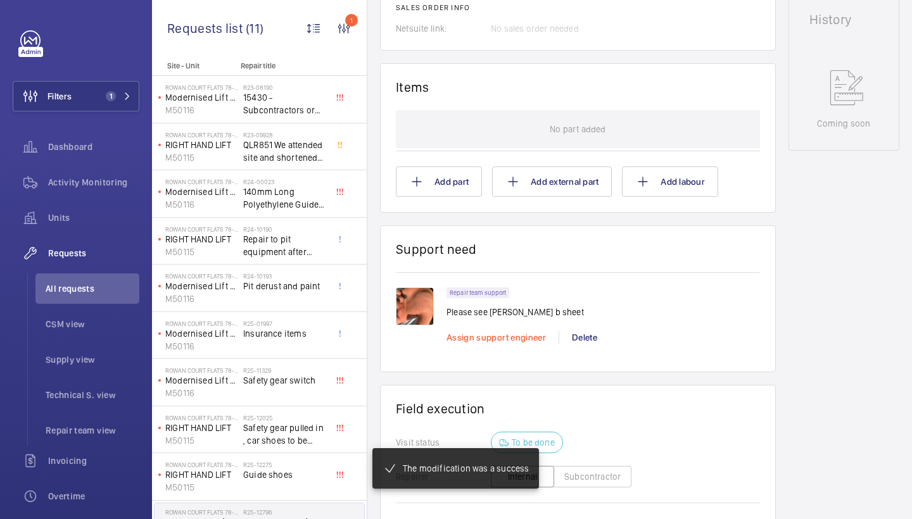
click at [519, 340] on span "Assign support engineer" at bounding box center [496, 338] width 99 height 10
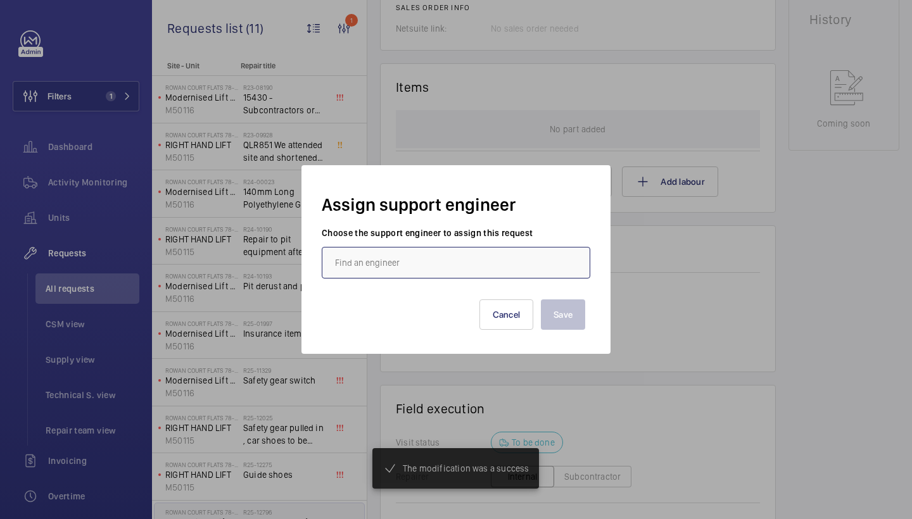
click at [415, 273] on input "text" at bounding box center [456, 263] width 269 height 32
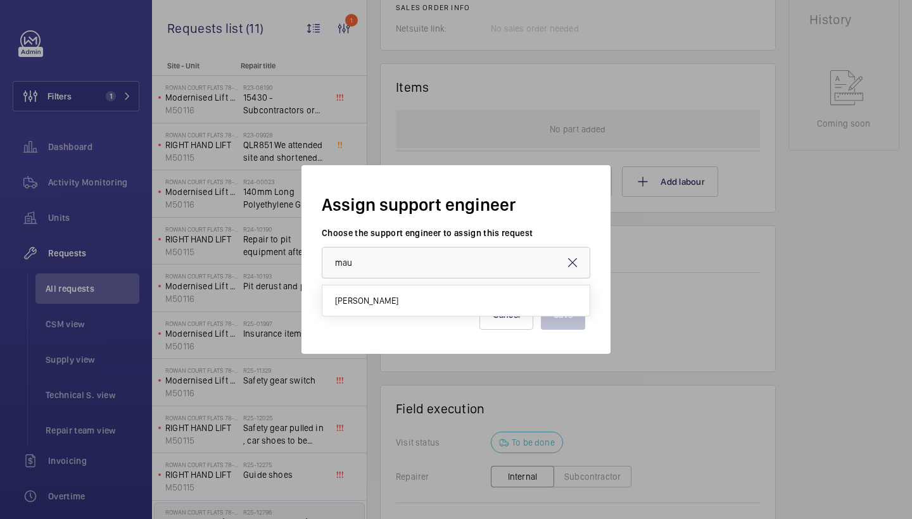
click at [388, 298] on span "[PERSON_NAME]" at bounding box center [366, 301] width 63 height 13
type input "[PERSON_NAME]"
click at [549, 308] on button "Save" at bounding box center [563, 315] width 44 height 30
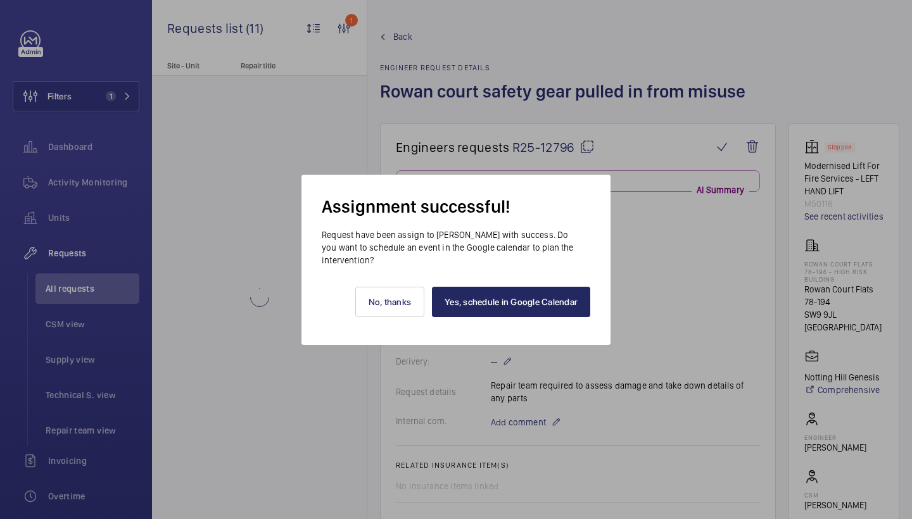
click at [535, 313] on link "Yes, schedule in Google Calendar" at bounding box center [511, 302] width 158 height 30
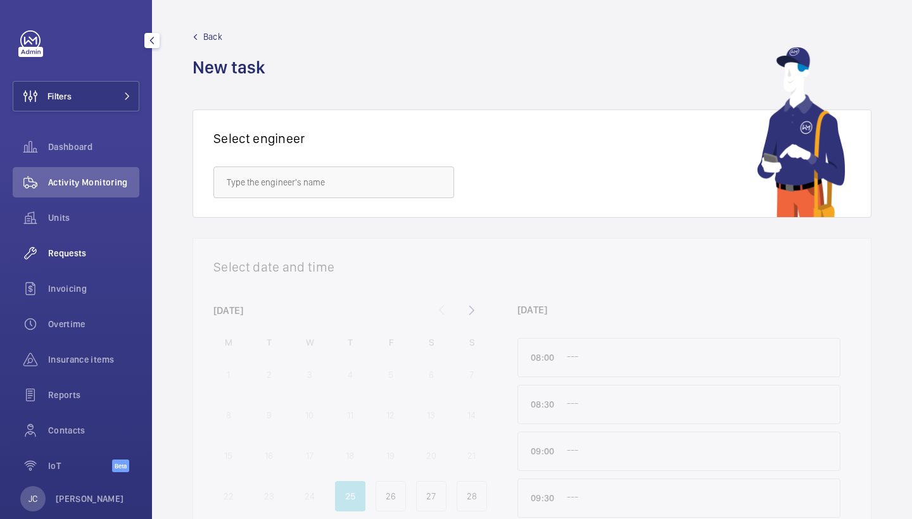
click at [95, 260] on div "Requests" at bounding box center [76, 253] width 127 height 30
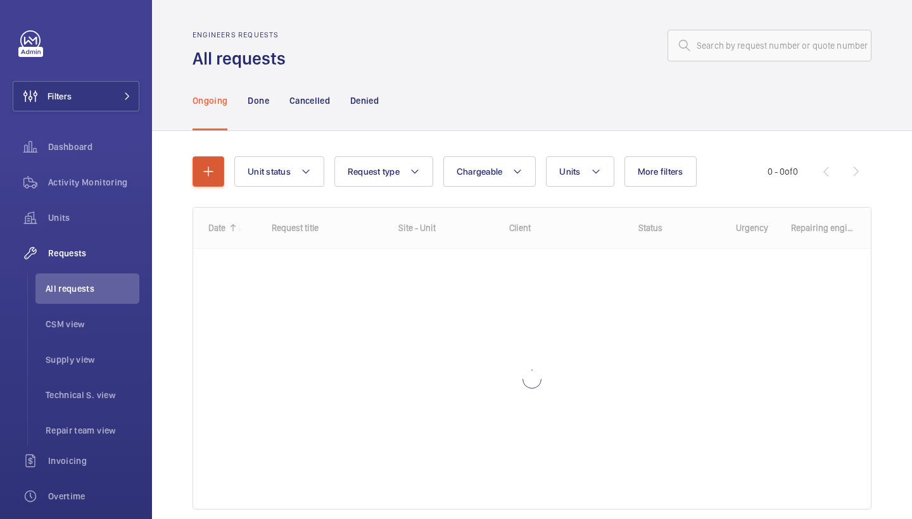
click at [195, 165] on button "button" at bounding box center [209, 171] width 32 height 30
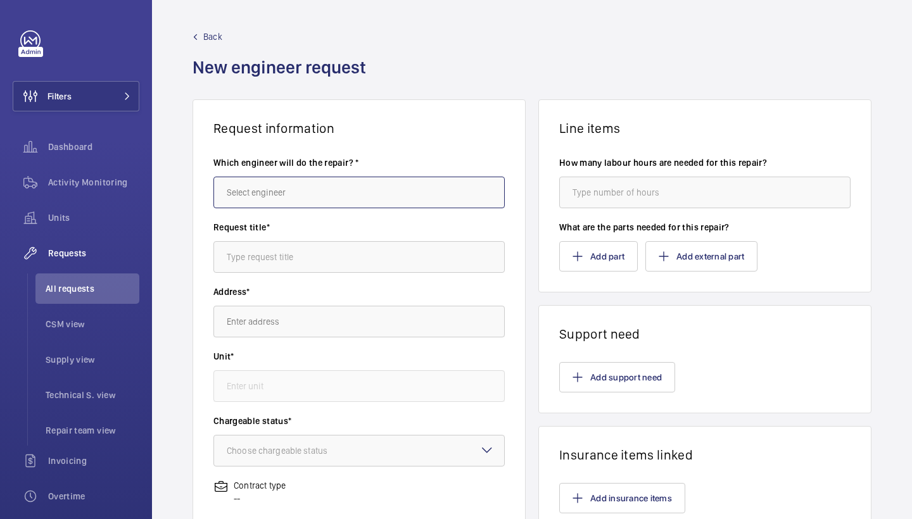
click at [314, 197] on input "text" at bounding box center [358, 193] width 291 height 32
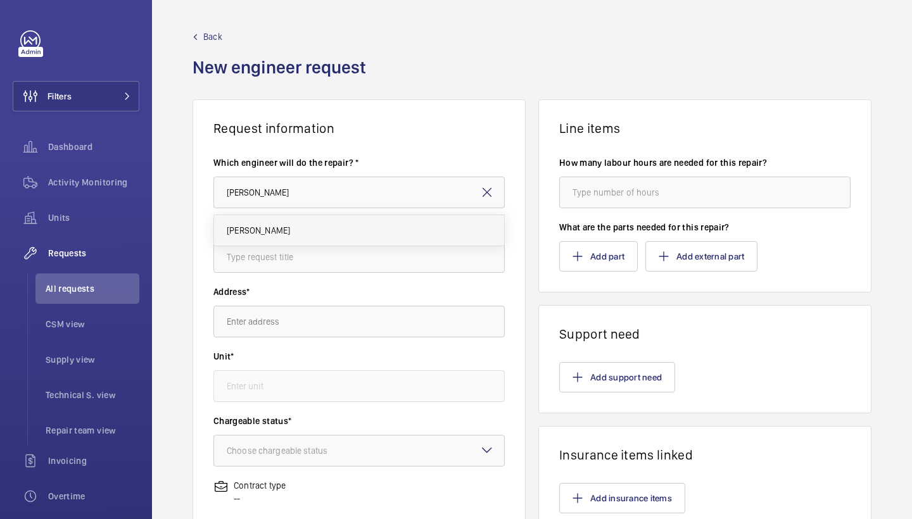
click at [321, 235] on mat-option "[PERSON_NAME]" at bounding box center [359, 230] width 290 height 30
type input "Keith"
click at [334, 248] on input "text" at bounding box center [358, 257] width 291 height 32
type input "guide shoes"
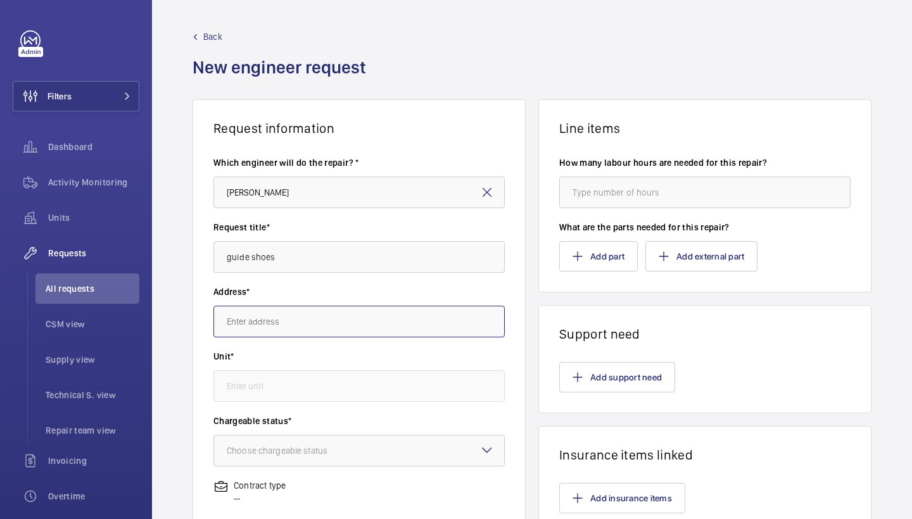
click at [317, 324] on input "text" at bounding box center [358, 322] width 291 height 32
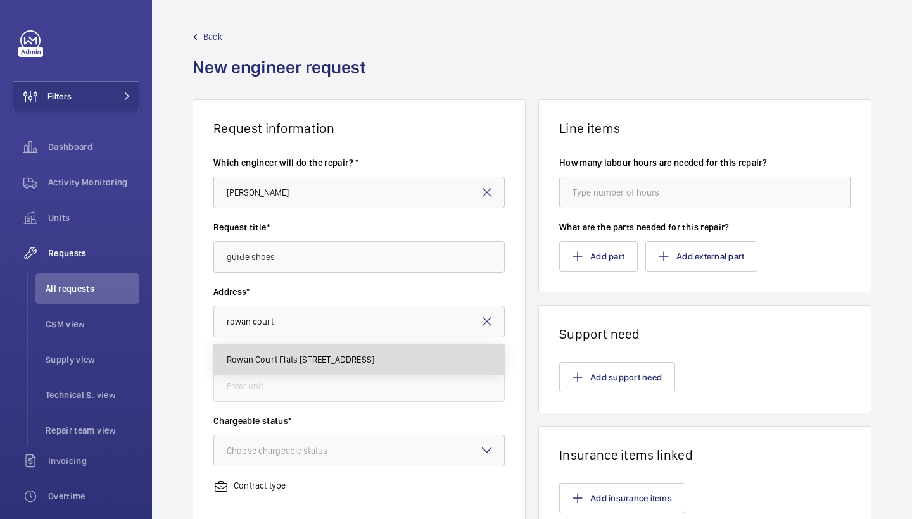
click at [327, 374] on mat-option "Rowan Court Flats 78-194 - High Risk Building Rowan Court Flats 78-194, SW9 9JL…" at bounding box center [359, 360] width 290 height 30
type input "Rowan Court Flats 78-194 - High Risk Building Rowan Court Flats 78-194, SW9 9JL…"
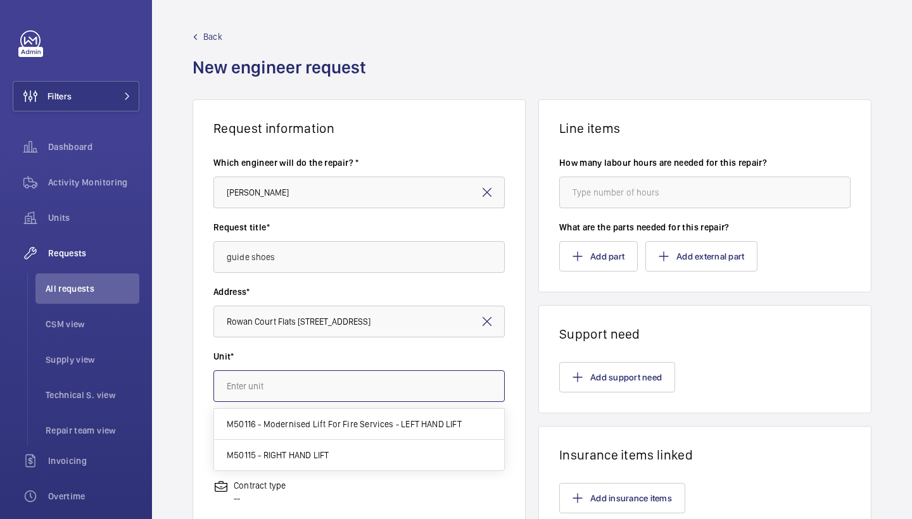
click at [324, 386] on input "text" at bounding box center [358, 387] width 291 height 32
click at [385, 464] on mat-option "M50115 - RIGHT HAND LIFT" at bounding box center [359, 455] width 290 height 30
type input "M50115 - RIGHT HAND LIFT"
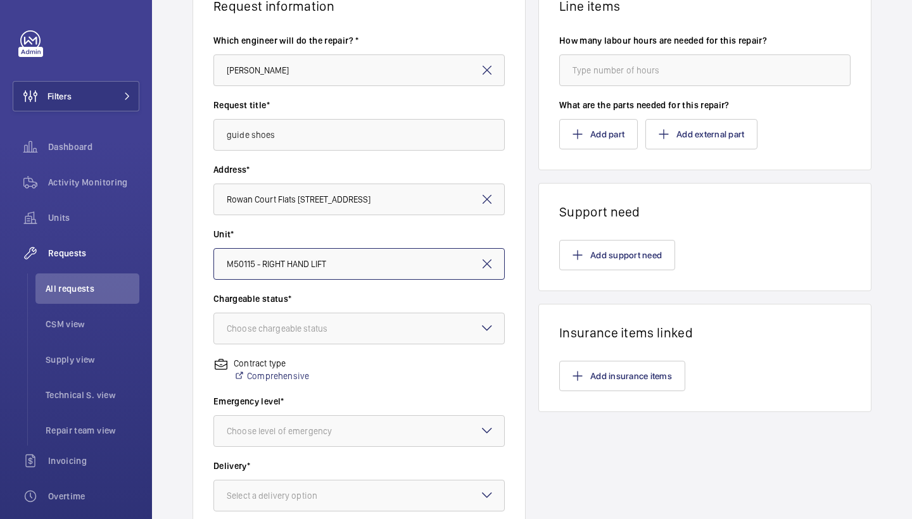
scroll to position [129, 0]
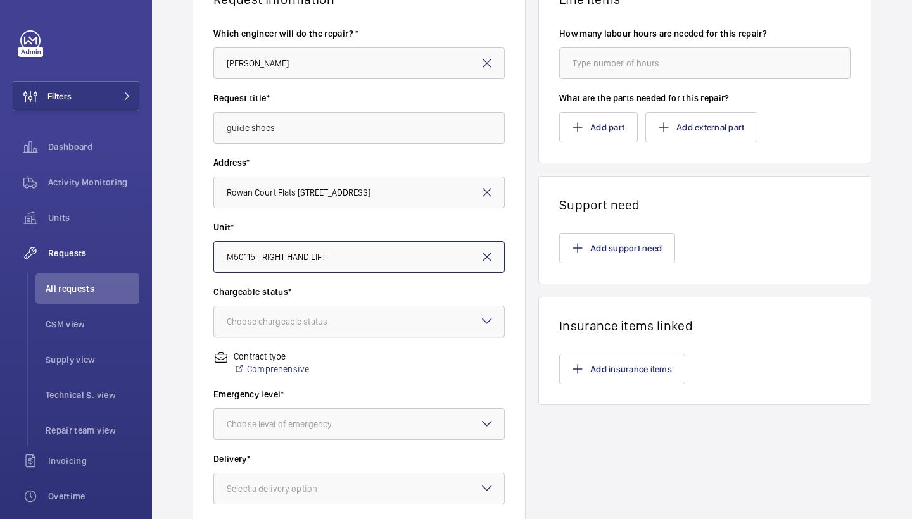
click at [376, 330] on div at bounding box center [359, 322] width 290 height 30
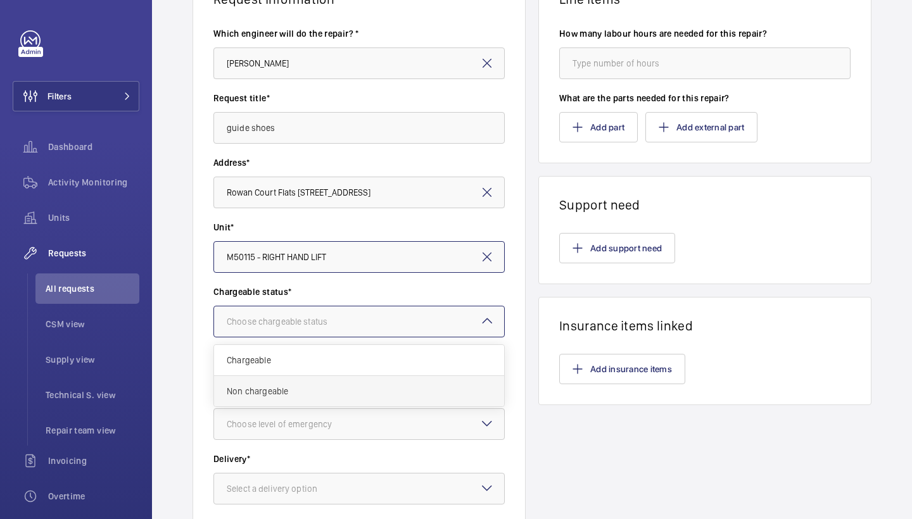
click at [315, 397] on span "Non chargeable" at bounding box center [359, 391] width 265 height 13
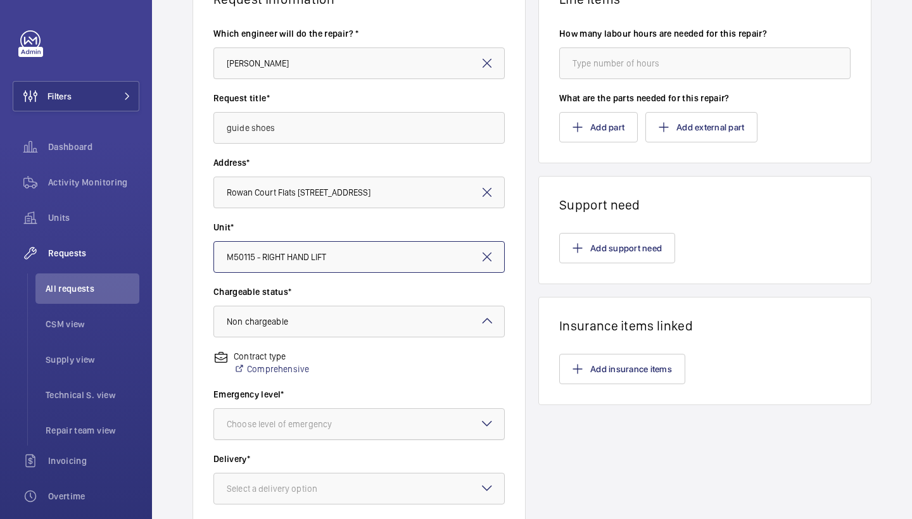
click at [335, 423] on div "Choose level of emergency" at bounding box center [295, 424] width 137 height 13
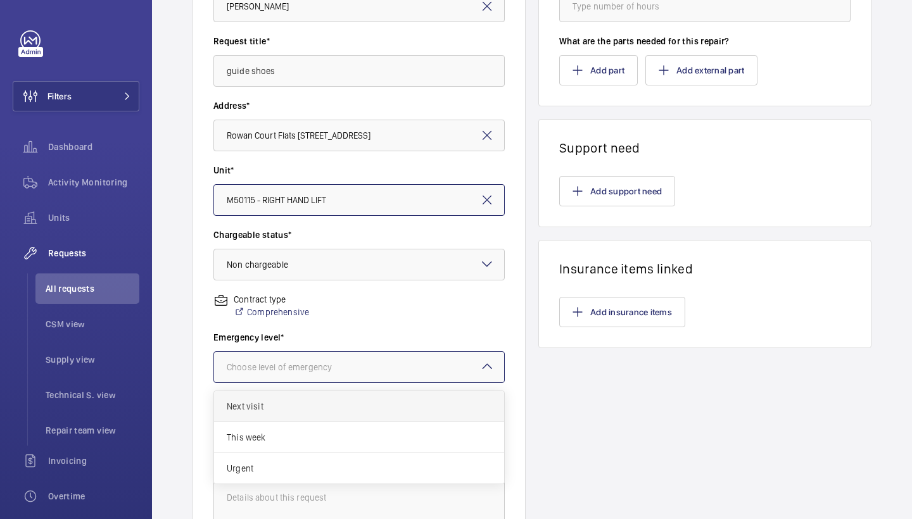
scroll to position [231, 0]
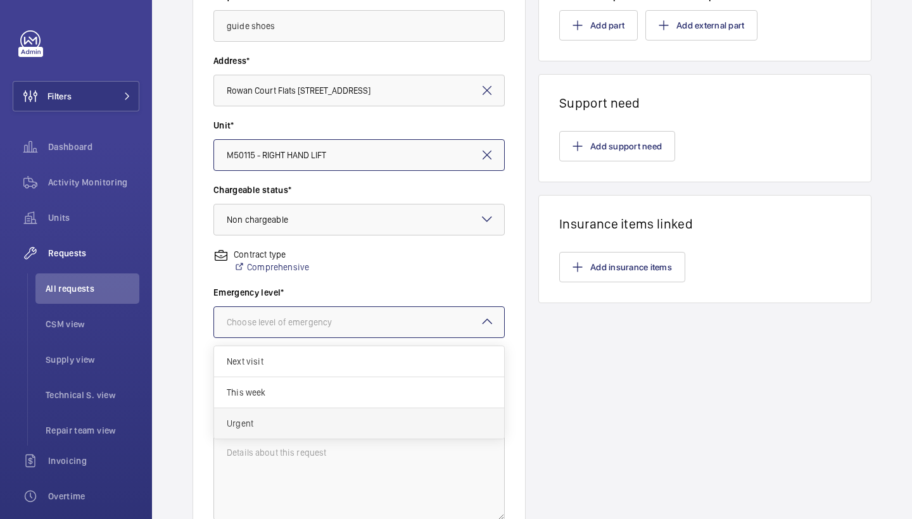
click at [401, 424] on span "Urgent" at bounding box center [359, 423] width 265 height 13
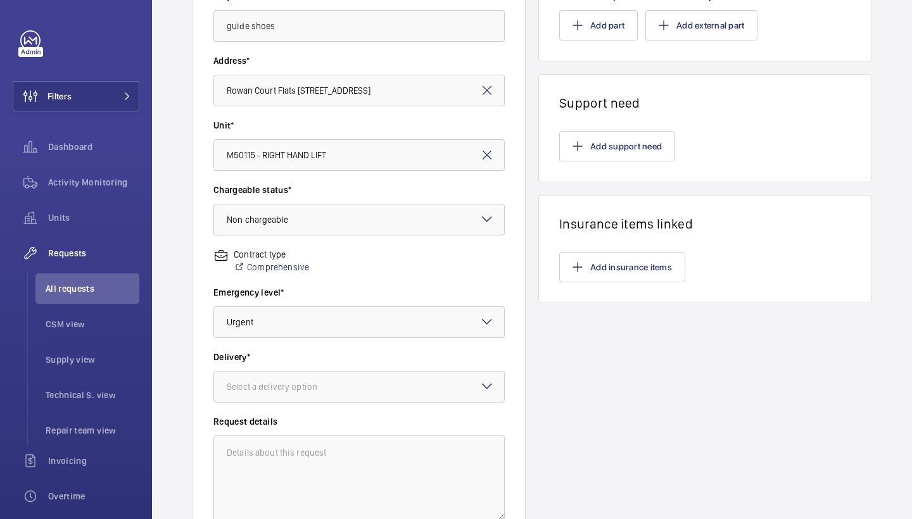
drag, startPoint x: 553, startPoint y: 376, endPoint x: 553, endPoint y: 362, distance: 13.9
click at [553, 370] on div "Line items How many labour hours are needed for this repair? What are the parts…" at bounding box center [704, 204] width 333 height 673
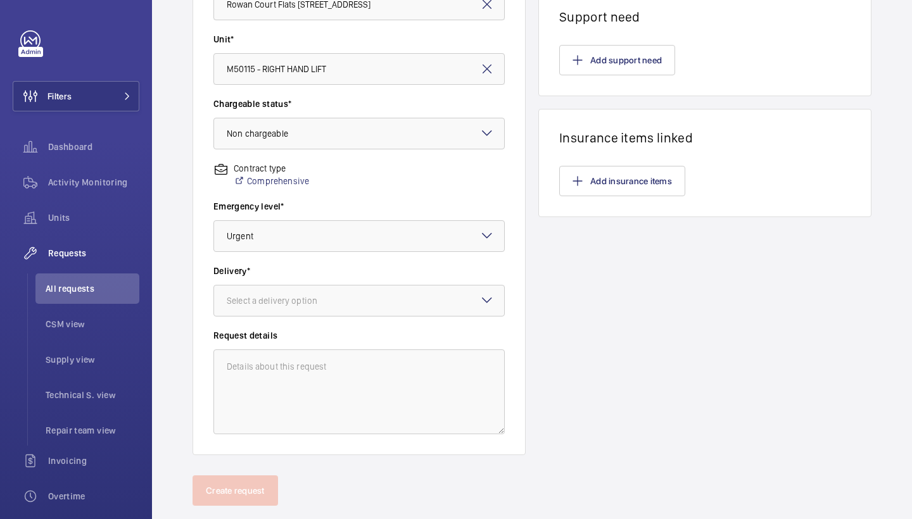
scroll to position [319, 0]
click at [462, 305] on div at bounding box center [359, 299] width 290 height 30
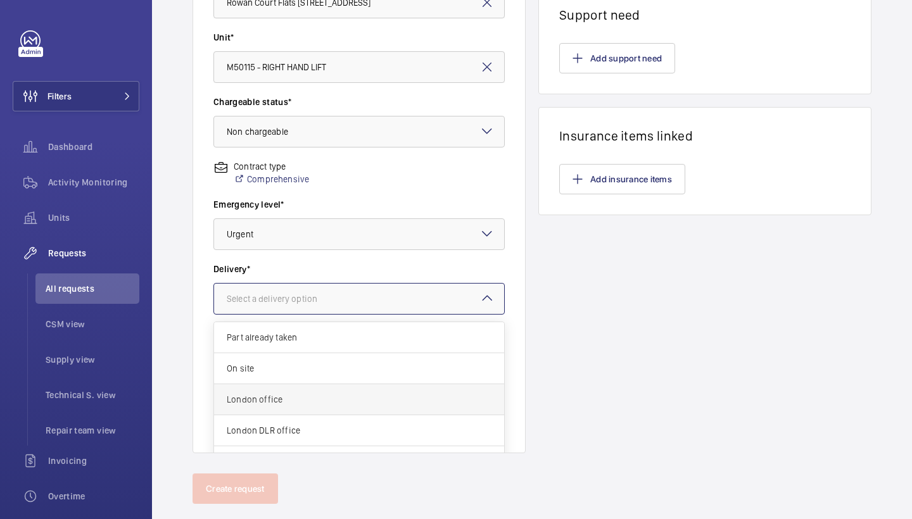
click at [315, 402] on span "London office" at bounding box center [359, 399] width 265 height 13
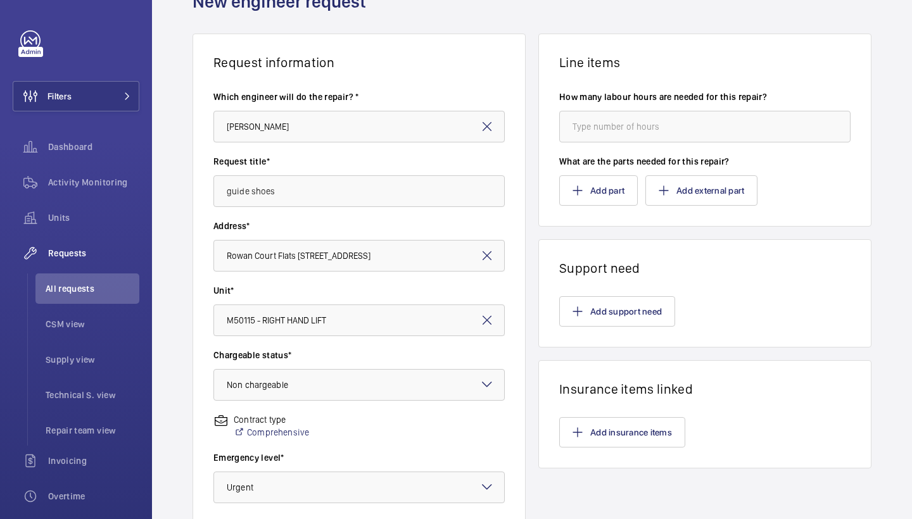
scroll to position [61, 0]
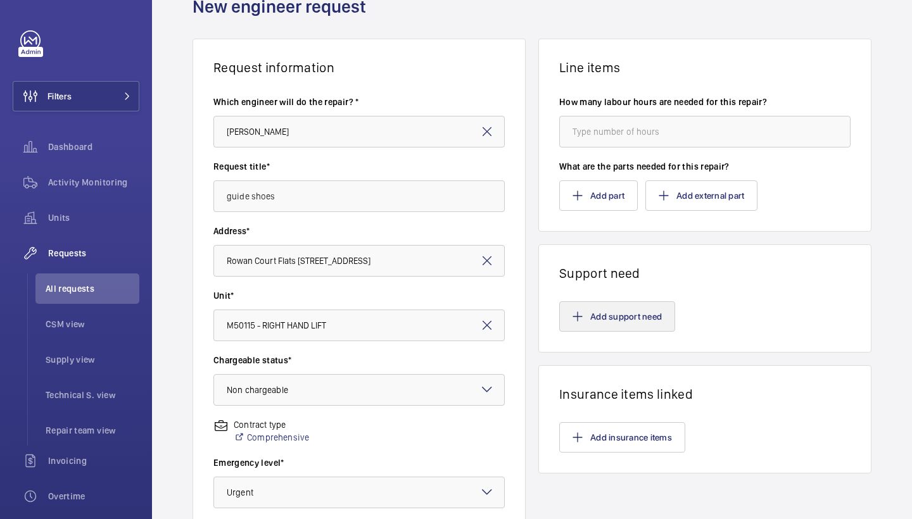
click at [589, 308] on button "Add support need" at bounding box center [617, 317] width 116 height 30
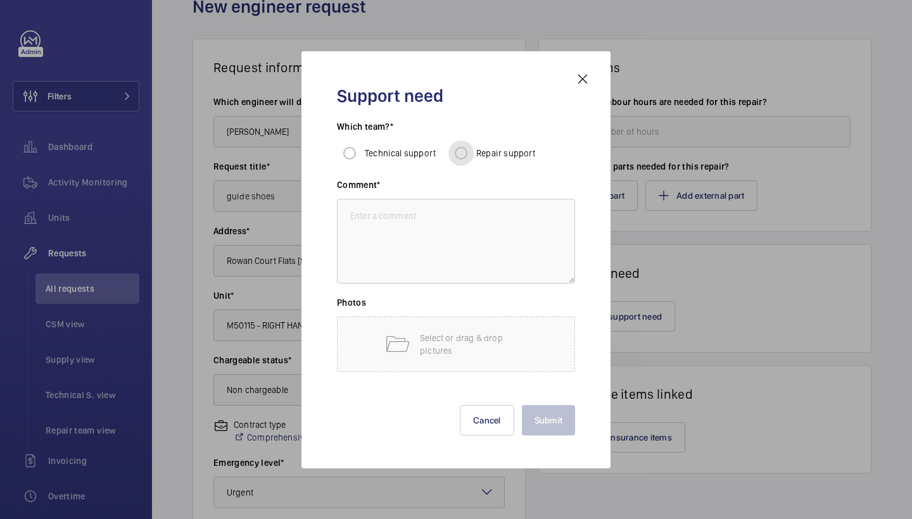
click at [471, 149] on input "Repair support" at bounding box center [460, 153] width 25 height 25
radio input "true"
click at [469, 245] on textarea at bounding box center [456, 241] width 238 height 85
type textarea "repairs to fit guide shoes"
click at [561, 410] on button "Submit" at bounding box center [549, 420] width 54 height 30
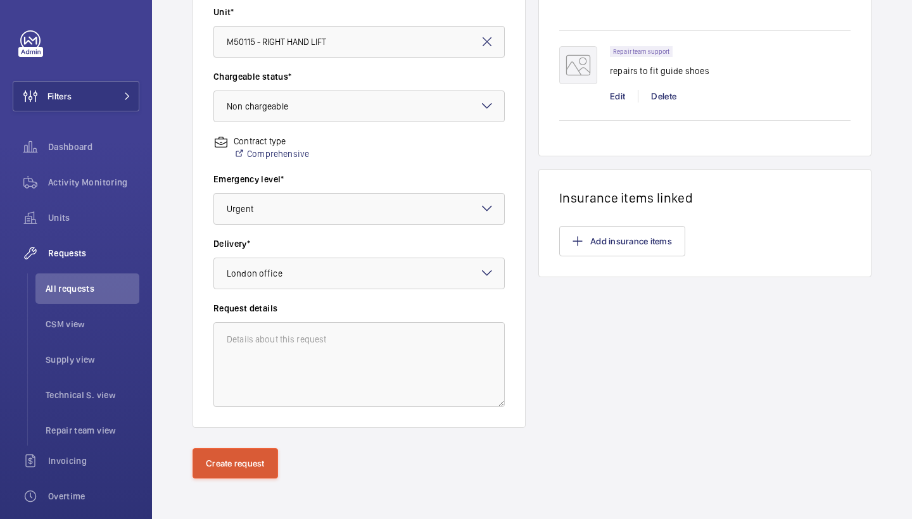
scroll to position [345, 0]
click at [251, 453] on button "Create request" at bounding box center [236, 463] width 86 height 30
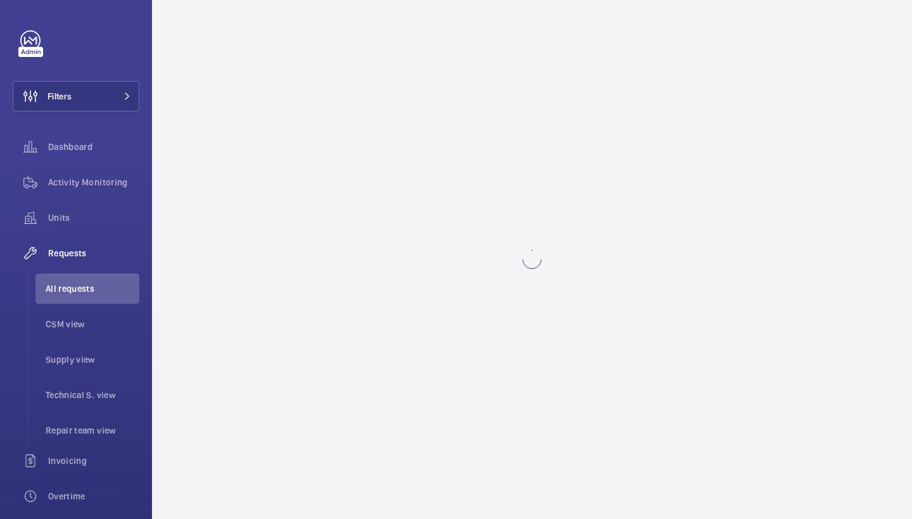
scroll to position [0, 0]
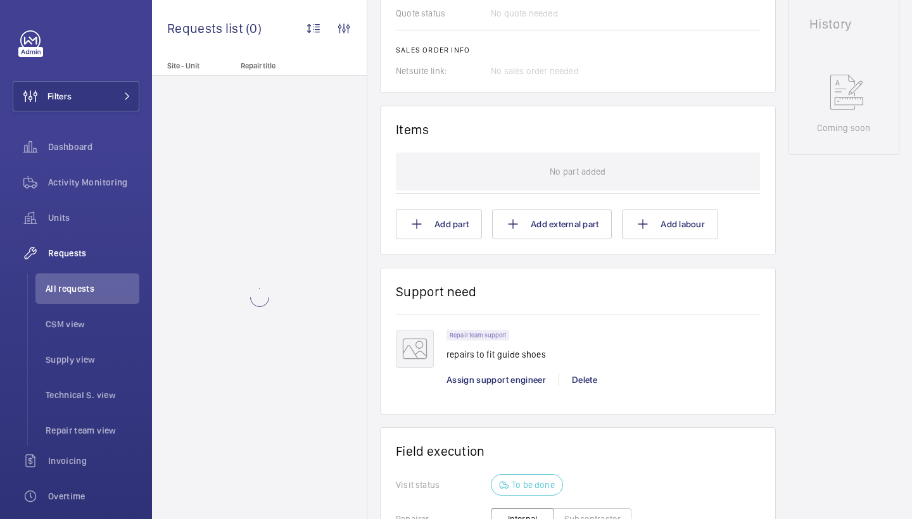
scroll to position [602, 0]
click at [483, 382] on span "Assign support engineer" at bounding box center [496, 379] width 99 height 10
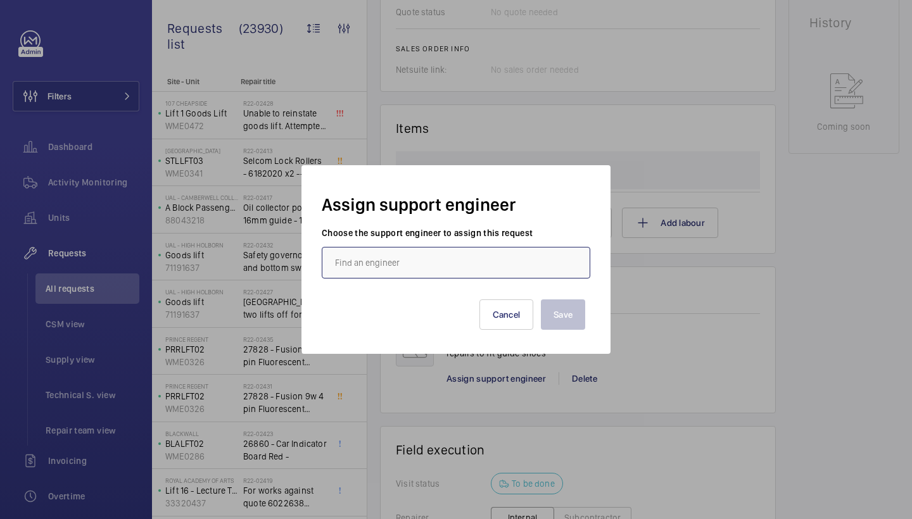
click at [425, 272] on input "text" at bounding box center [456, 263] width 269 height 32
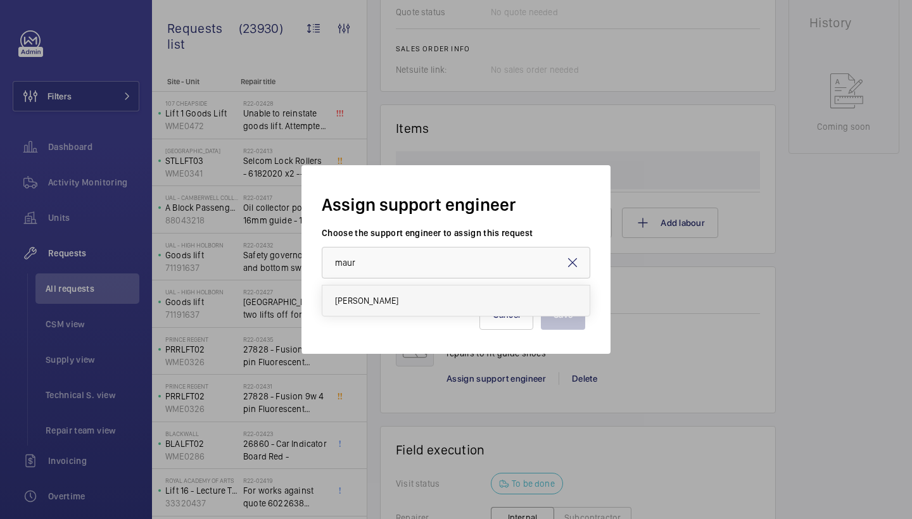
click at [399, 309] on mat-option "Maurice Shanley" at bounding box center [455, 301] width 267 height 30
type input "Maurice Shanley"
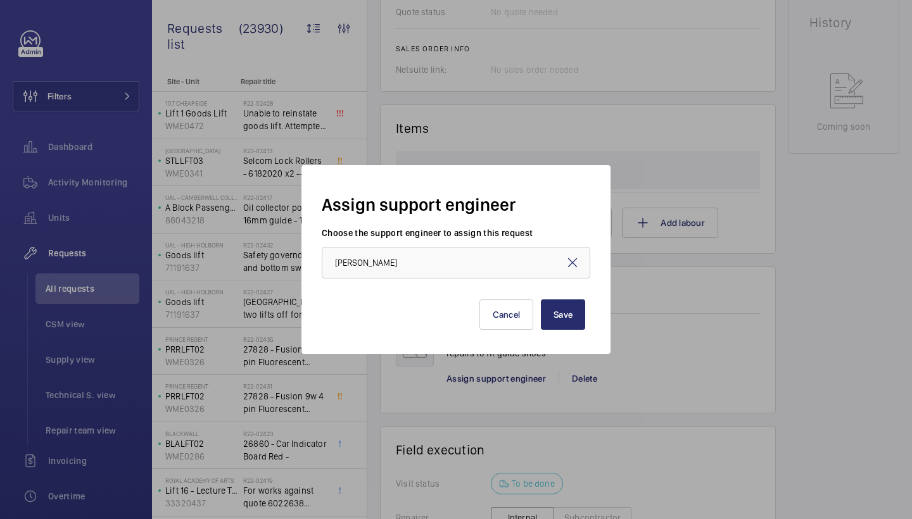
click at [553, 333] on div "Save Cancel" at bounding box center [456, 307] width 269 height 56
click at [559, 315] on button "Save" at bounding box center [563, 315] width 44 height 30
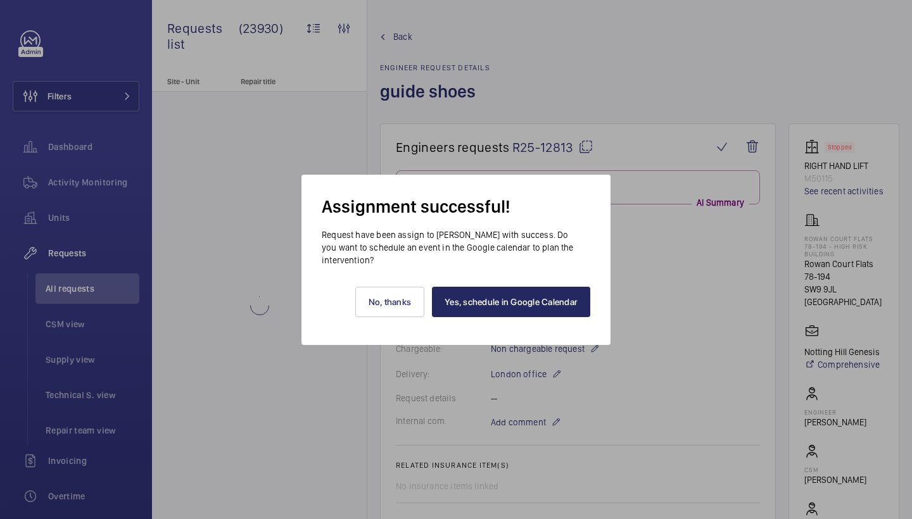
click at [523, 307] on link "Yes, schedule in Google Calendar" at bounding box center [511, 302] width 158 height 30
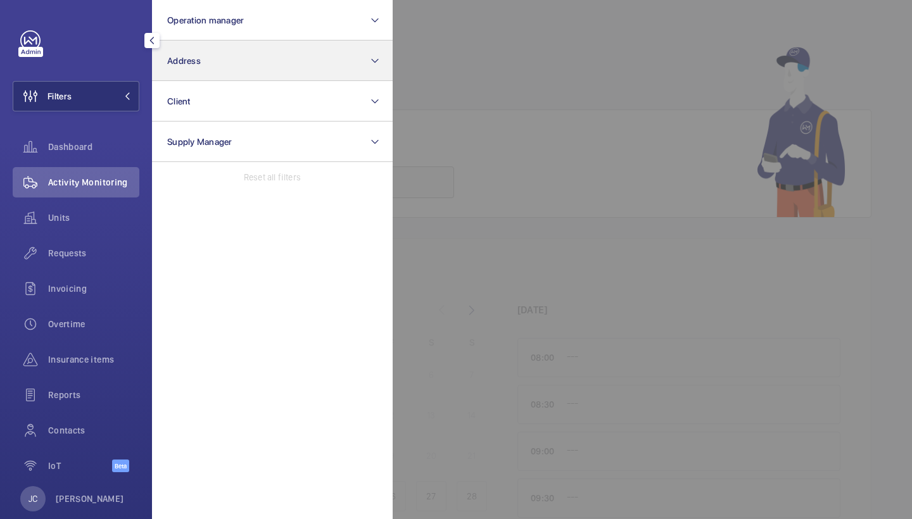
click at [203, 69] on button "Address" at bounding box center [272, 61] width 241 height 41
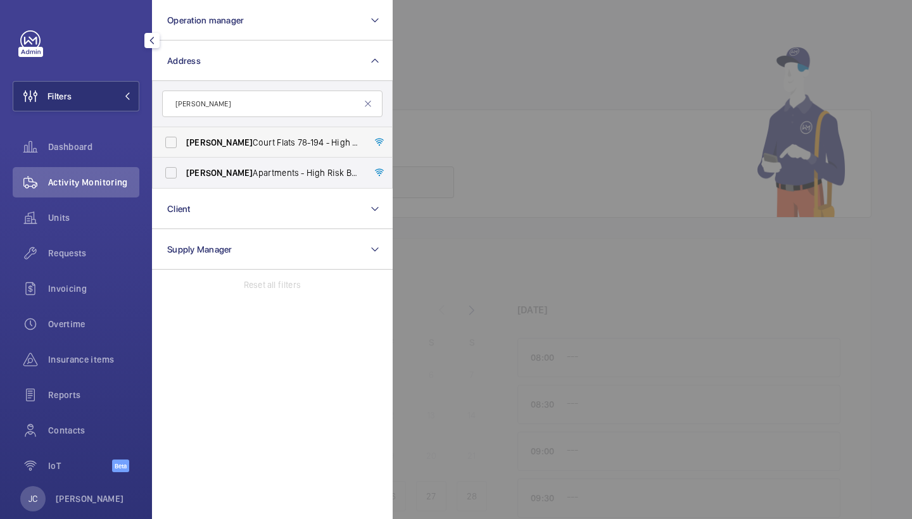
type input "[PERSON_NAME]"
click at [294, 141] on span "Rowan Court Flats [STREET_ADDRESS]" at bounding box center [273, 142] width 174 height 13
click at [184, 141] on input "Rowan Court Flats [STREET_ADDRESS]" at bounding box center [170, 142] width 25 height 25
checkbox input "true"
click at [97, 254] on span "Requests" at bounding box center [93, 253] width 91 height 13
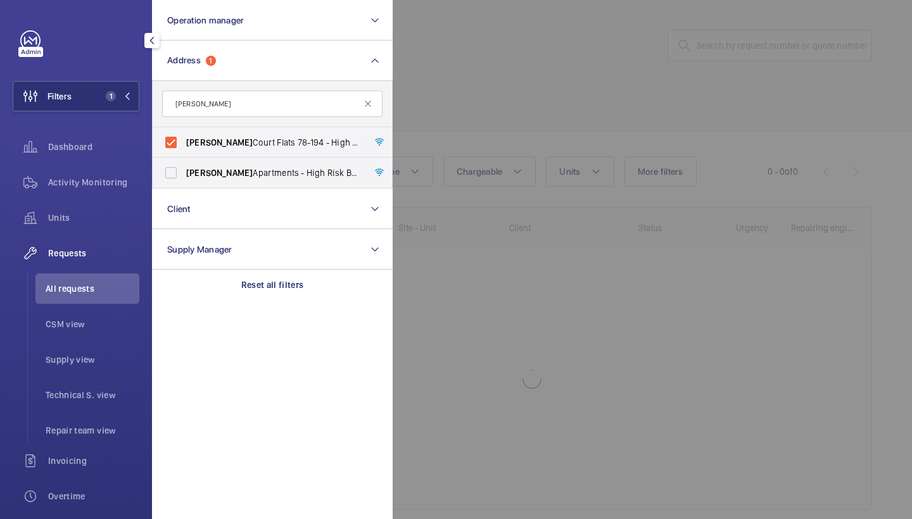
click at [578, 106] on div at bounding box center [849, 259] width 912 height 519
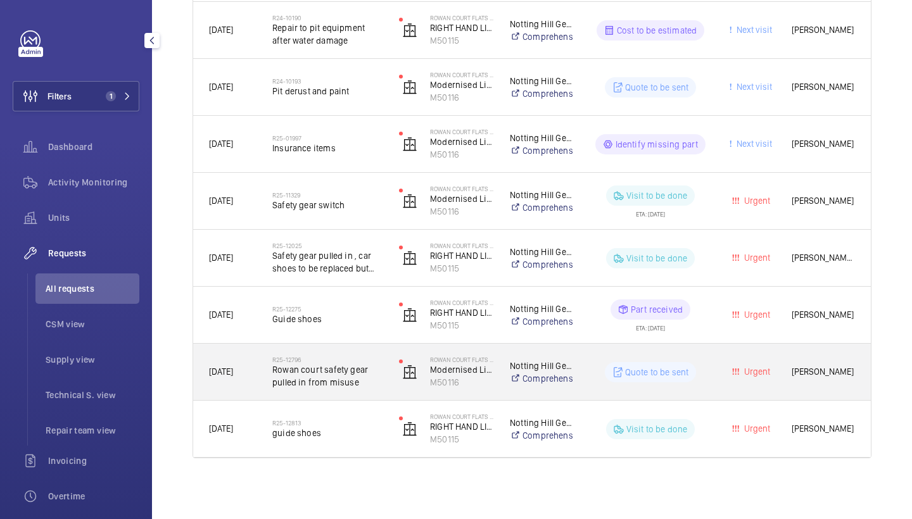
scroll to position [419, 0]
click at [345, 423] on h2 "R25-12813" at bounding box center [327, 423] width 110 height 8
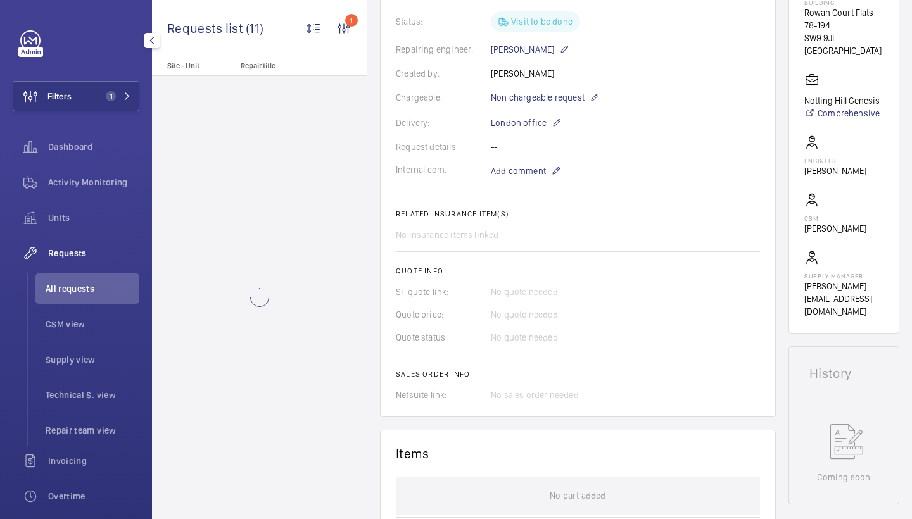
scroll to position [257, 0]
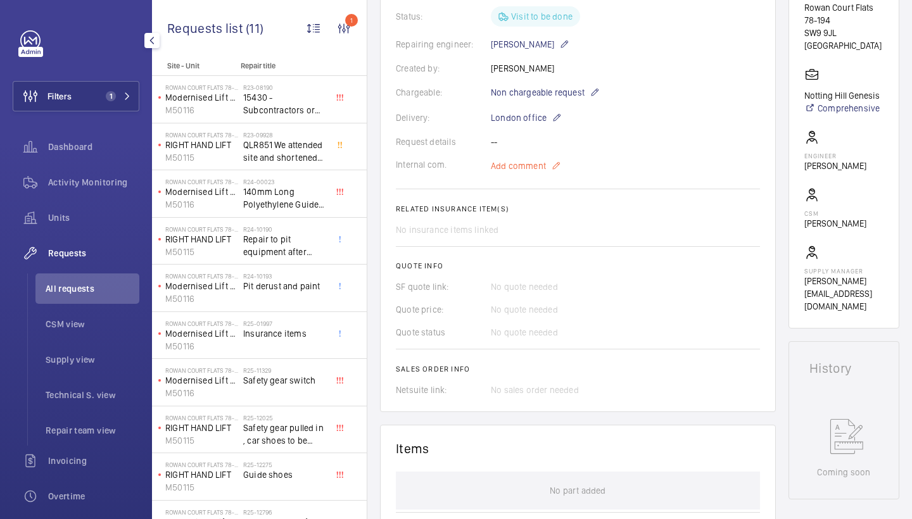
click at [509, 172] on p "Add comment" at bounding box center [538, 165] width 95 height 15
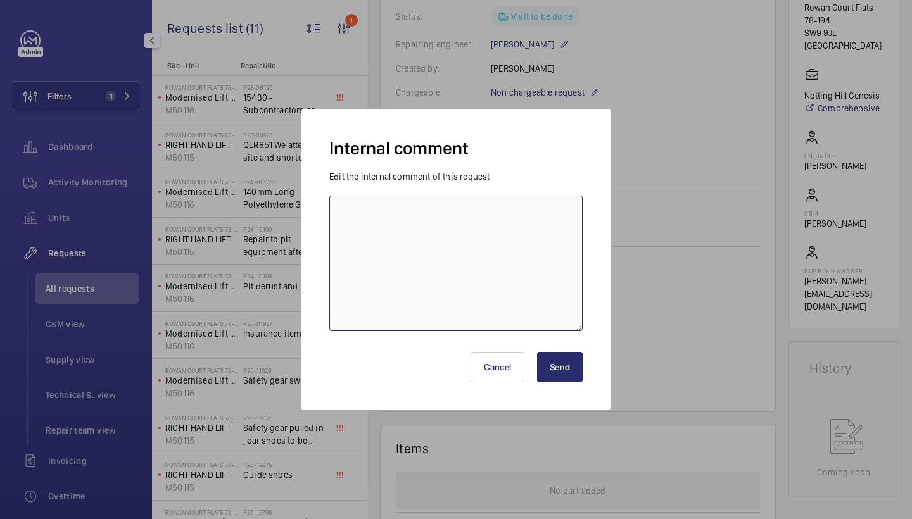
click at [442, 302] on textarea at bounding box center [455, 264] width 253 height 136
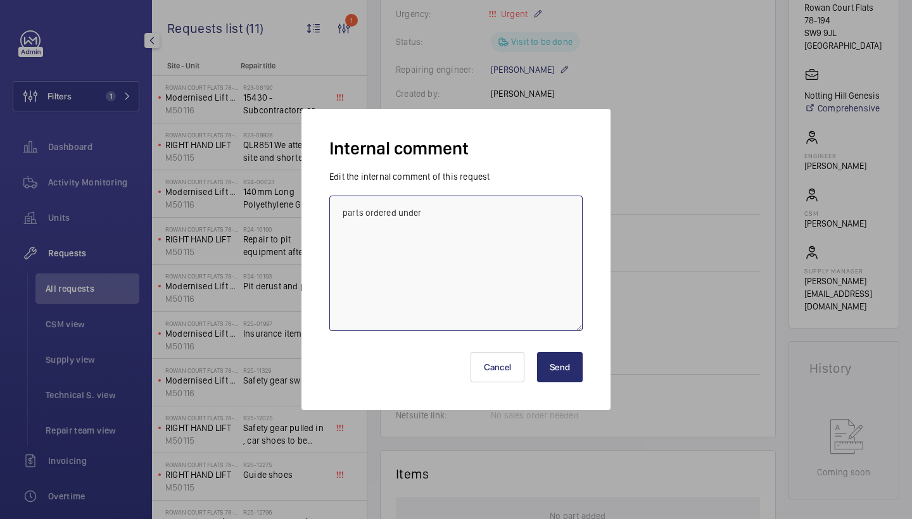
paste textarea "R25-12275"
type textarea "parts ordered under R25-12275"
click at [575, 371] on button "Send" at bounding box center [560, 367] width 46 height 30
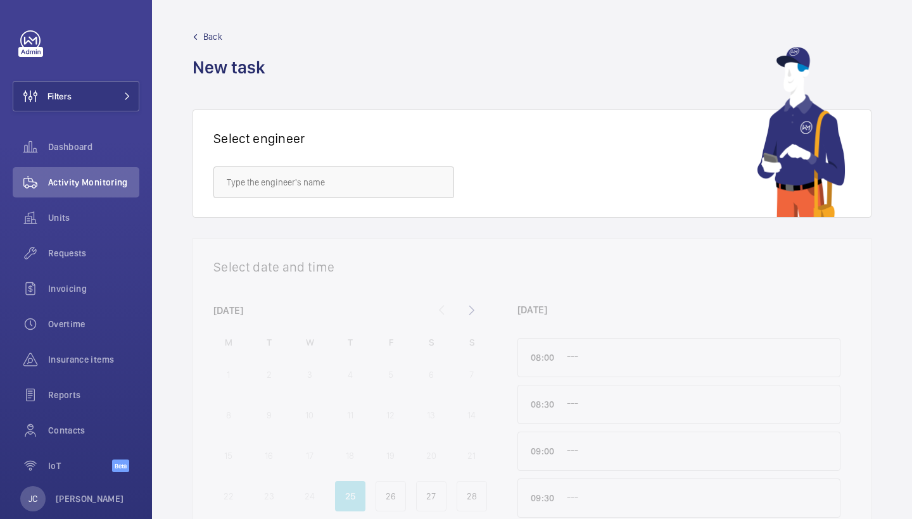
drag, startPoint x: 127, startPoint y: 87, endPoint x: 142, endPoint y: 85, distance: 14.8
click at [127, 87] on button "Filters" at bounding box center [76, 96] width 127 height 30
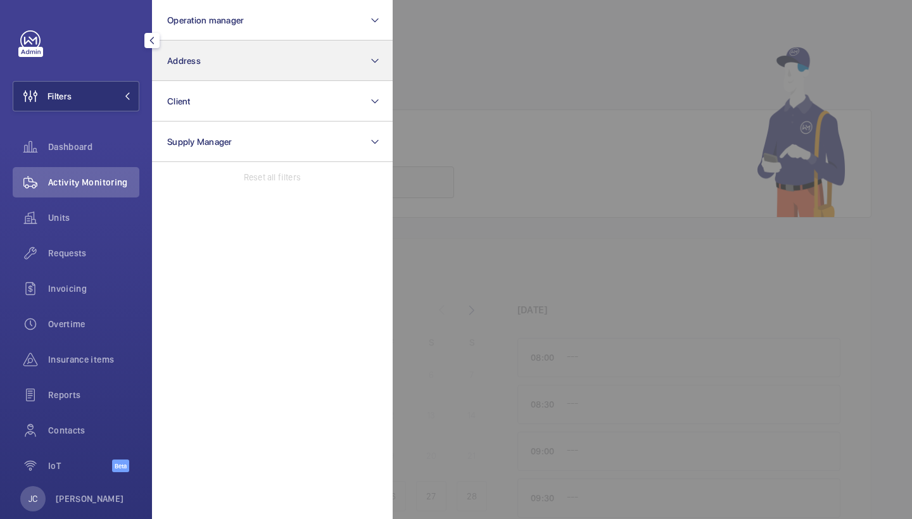
click at [193, 75] on button "Address" at bounding box center [272, 61] width 241 height 41
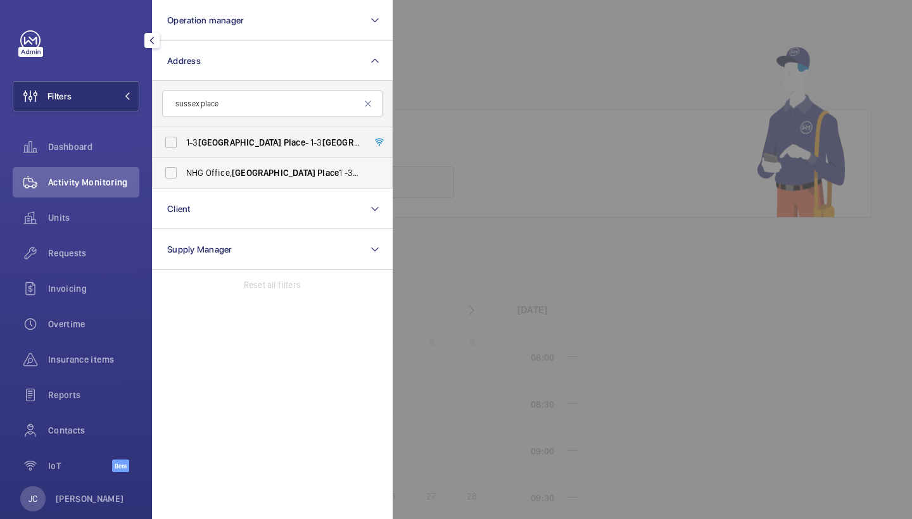
type input "sussex place"
click at [258, 169] on span "[GEOGRAPHIC_DATA]" at bounding box center [274, 173] width 84 height 10
click at [184, 169] on input "NHG Office, [STREET_ADDRESS]" at bounding box center [170, 172] width 25 height 25
checkbox input "true"
click at [260, 146] on span "[STREET_ADDRESS]" at bounding box center [273, 142] width 174 height 13
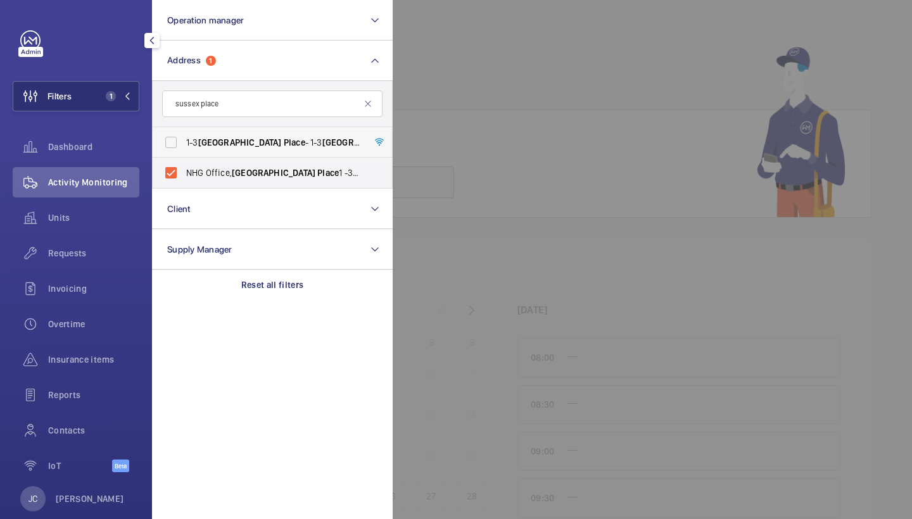
click at [184, 146] on input "[STREET_ADDRESS]" at bounding box center [170, 142] width 25 height 25
checkbox input "true"
click at [107, 246] on div "Requests" at bounding box center [76, 253] width 127 height 30
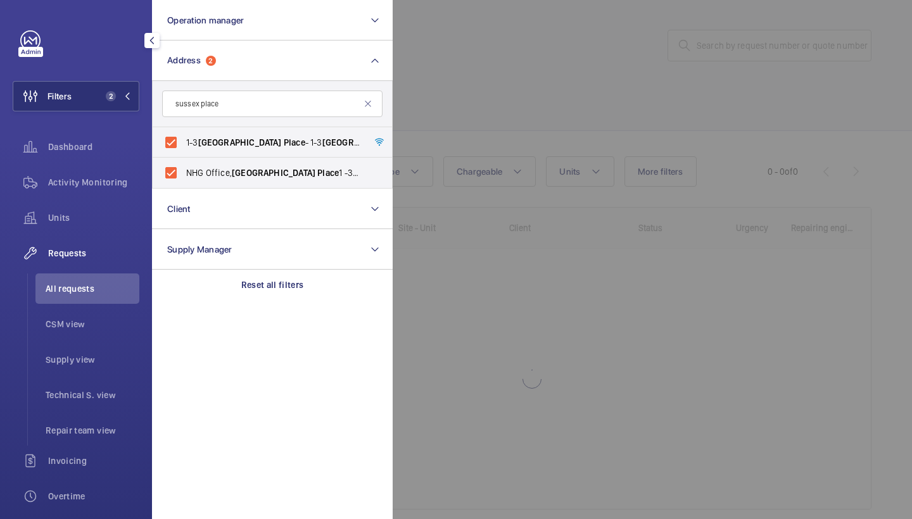
click at [471, 94] on div at bounding box center [849, 259] width 912 height 519
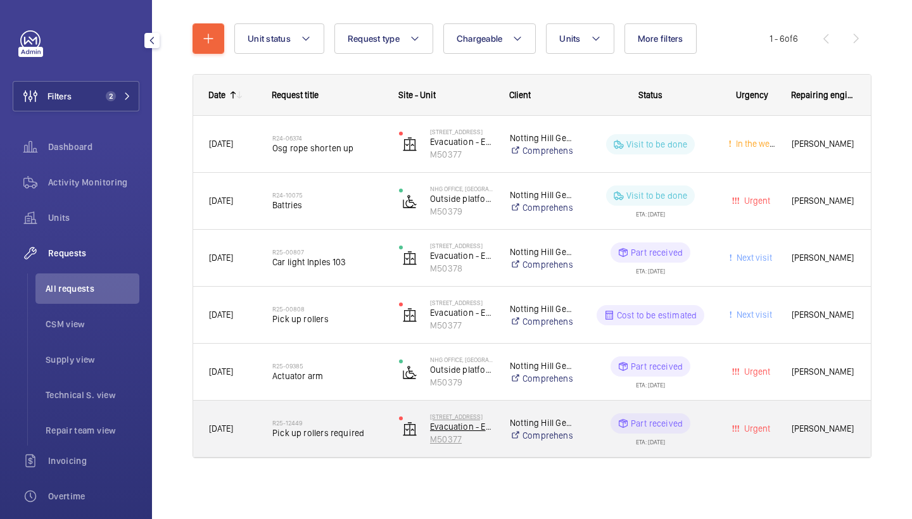
scroll to position [133, 0]
click at [345, 424] on h2 "R25-12449" at bounding box center [327, 423] width 110 height 8
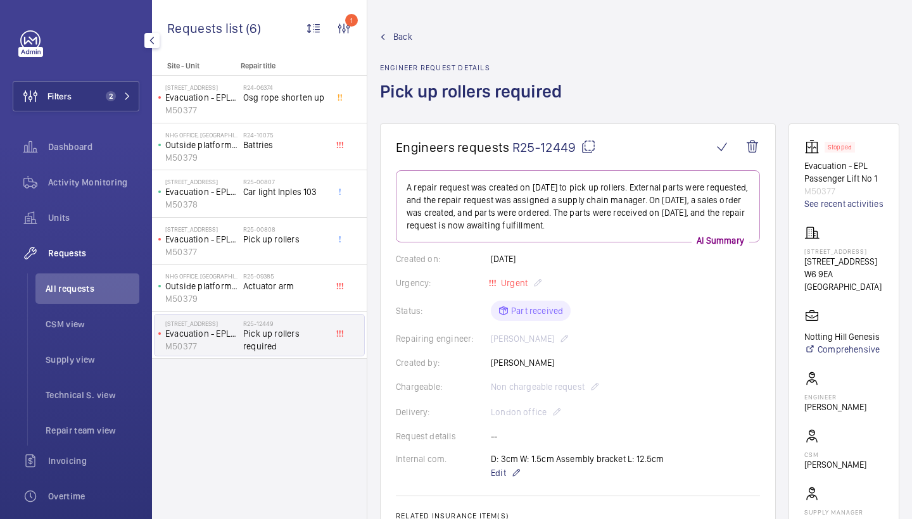
click at [588, 148] on mat-icon at bounding box center [588, 146] width 15 height 15
click at [408, 37] on span "Back" at bounding box center [402, 36] width 19 height 13
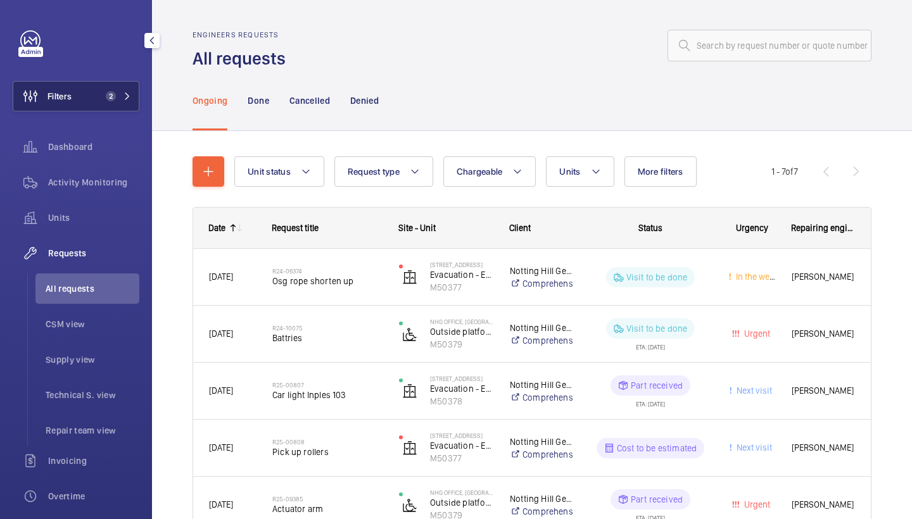
click at [126, 105] on button "Filters 2" at bounding box center [76, 96] width 127 height 30
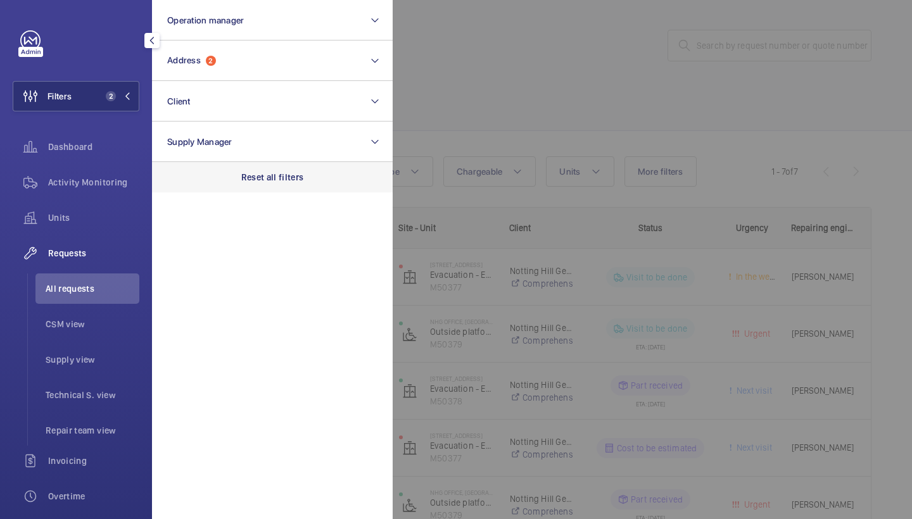
click at [267, 177] on p "Reset all filters" at bounding box center [272, 177] width 63 height 13
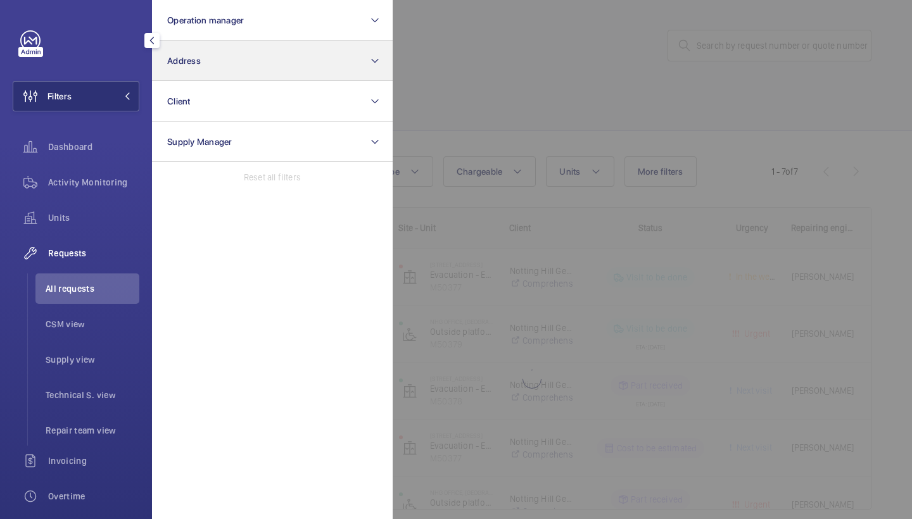
click at [251, 58] on button "Address" at bounding box center [272, 61] width 241 height 41
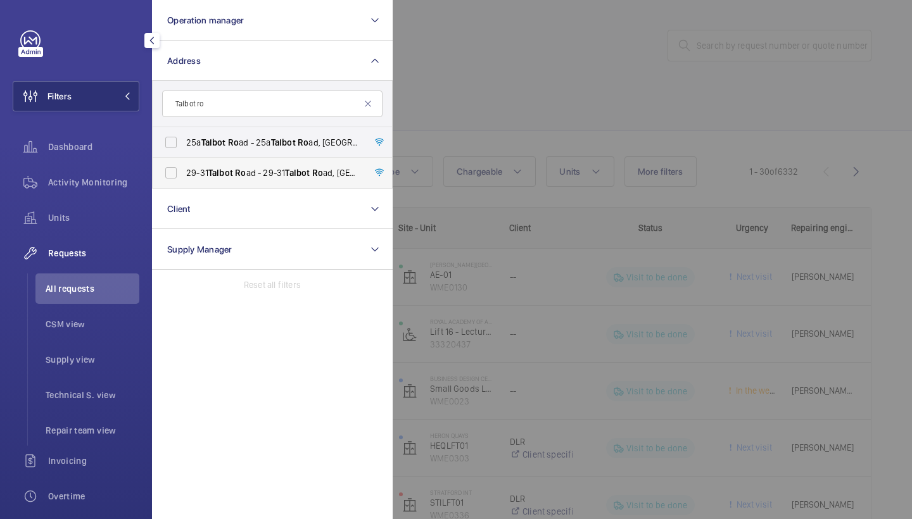
type input "Talbot ro"
click at [227, 168] on span "Talbot" at bounding box center [220, 173] width 25 height 10
click at [184, 168] on input "29-31 Talbot Ro ad - 29-[STREET_ADDRESS]" at bounding box center [170, 172] width 25 height 25
checkbox input "true"
click at [442, 156] on div at bounding box center [849, 259] width 912 height 519
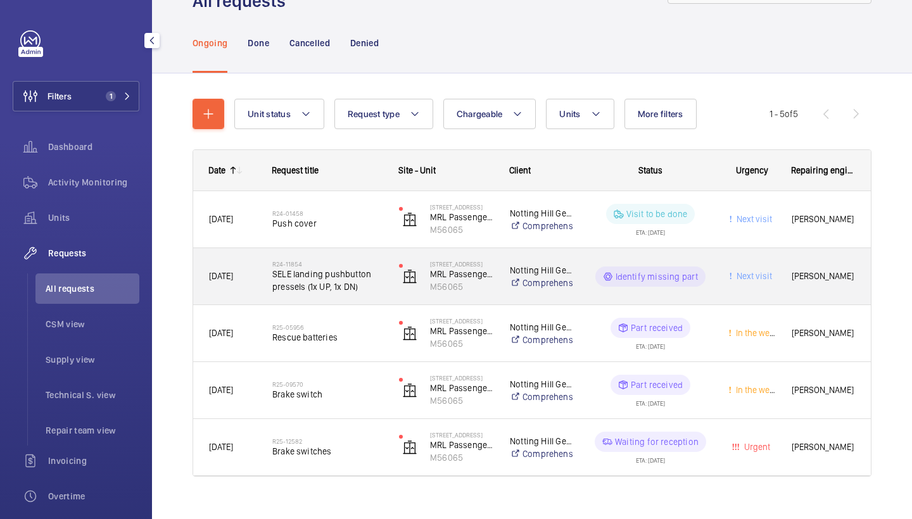
scroll to position [63, 0]
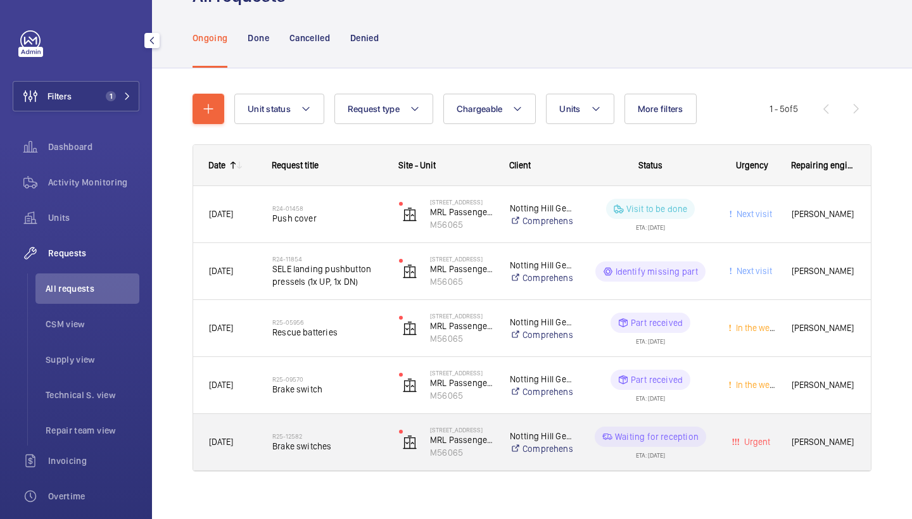
click at [315, 439] on h2 "R25-12582" at bounding box center [327, 437] width 110 height 8
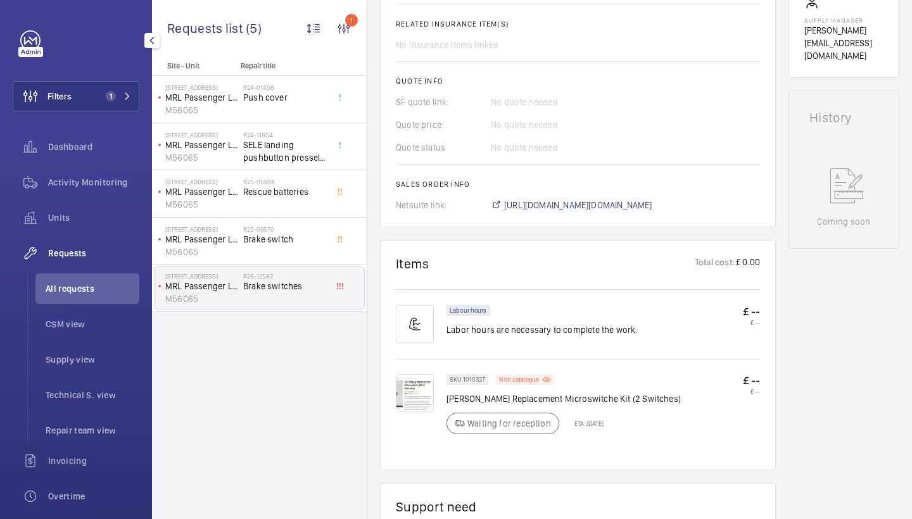
scroll to position [680, 0]
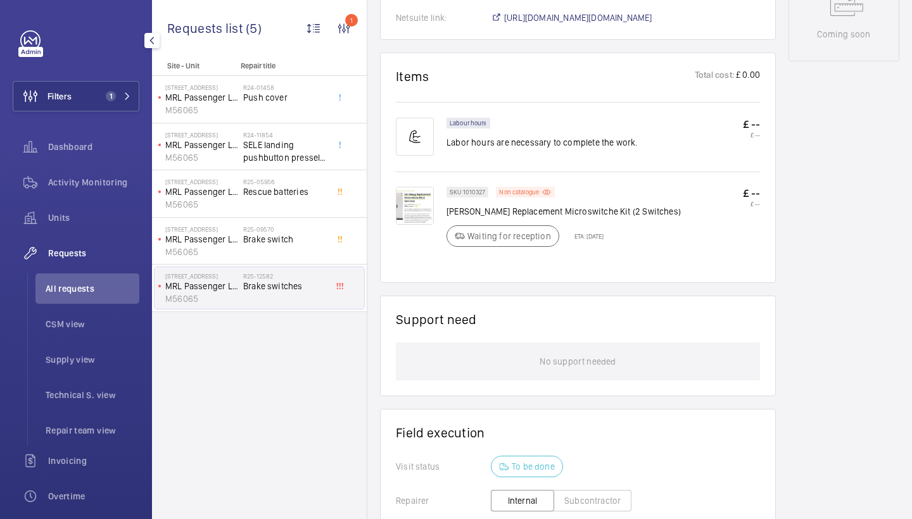
click at [420, 196] on img at bounding box center [415, 206] width 38 height 38
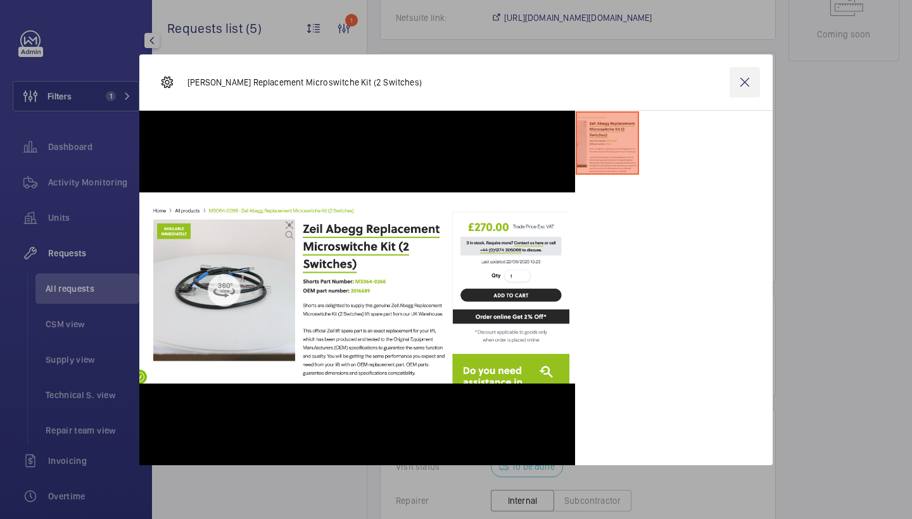
click at [739, 82] on wm-front-icon-button at bounding box center [745, 82] width 30 height 30
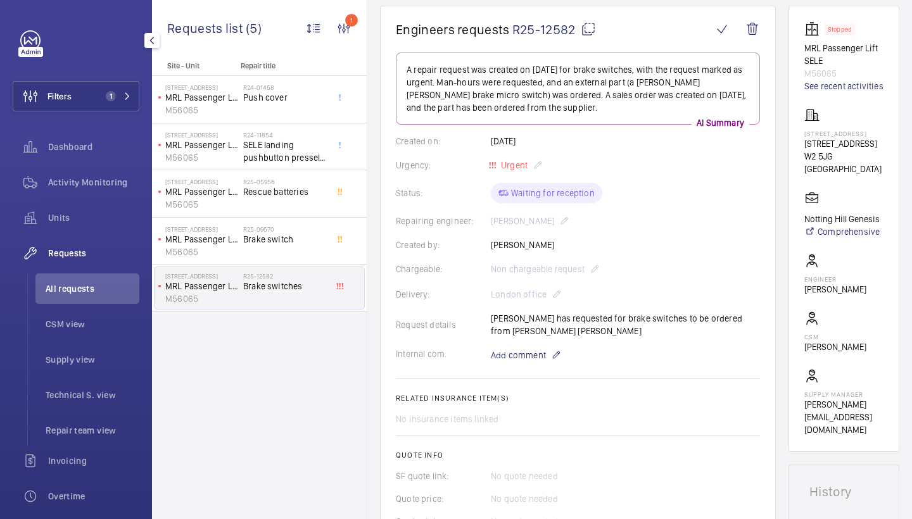
scroll to position [1, 0]
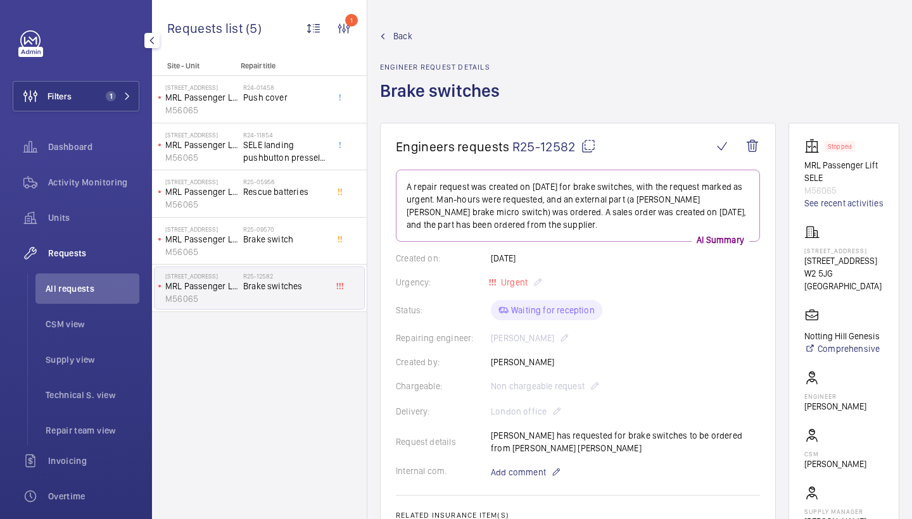
click at [588, 148] on mat-icon at bounding box center [588, 146] width 15 height 15
click at [402, 27] on wm-front-admin-header "Back Engineer request details Brake switches" at bounding box center [639, 61] width 545 height 124
click at [401, 35] on span "Back" at bounding box center [402, 36] width 19 height 13
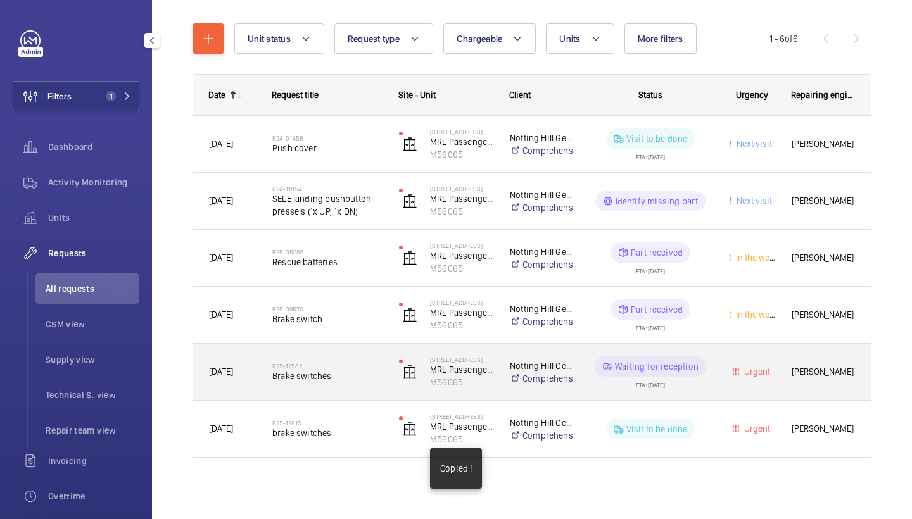
scroll to position [133, 0]
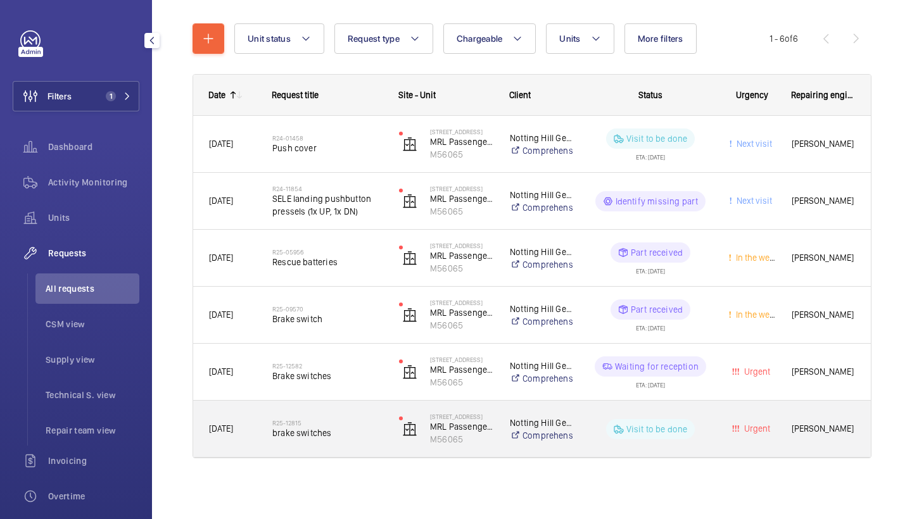
click at [336, 438] on span "brake switches" at bounding box center [327, 433] width 110 height 13
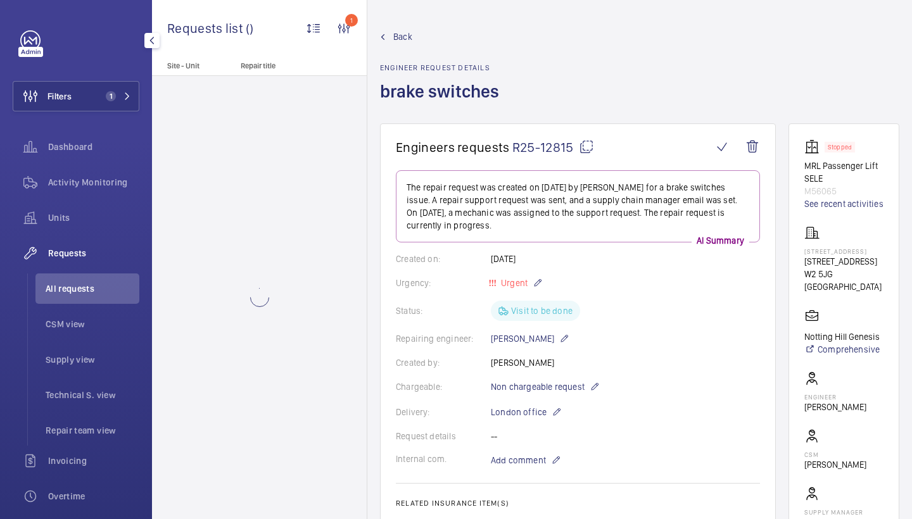
scroll to position [98, 0]
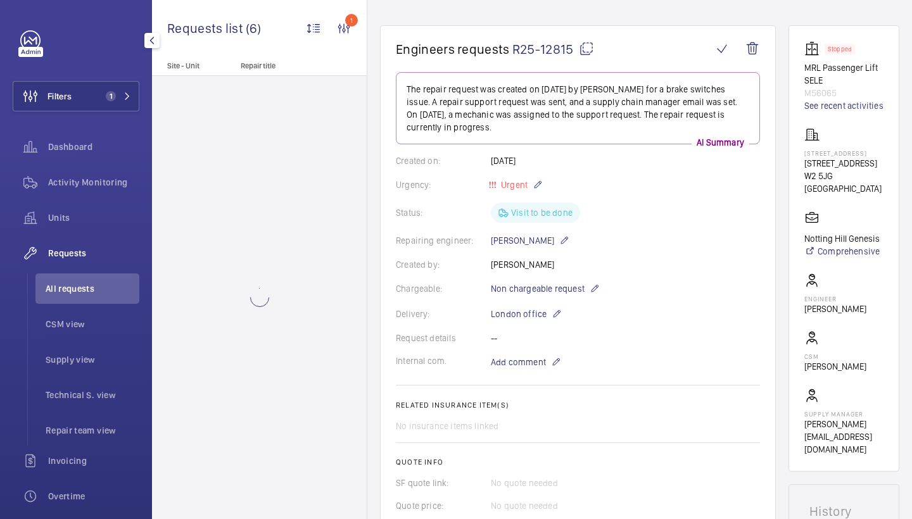
click at [529, 371] on wm-front-card-body "The repair request was created on 2025-09-25 by Jen Cross for a brake switches …" at bounding box center [578, 332] width 364 height 521
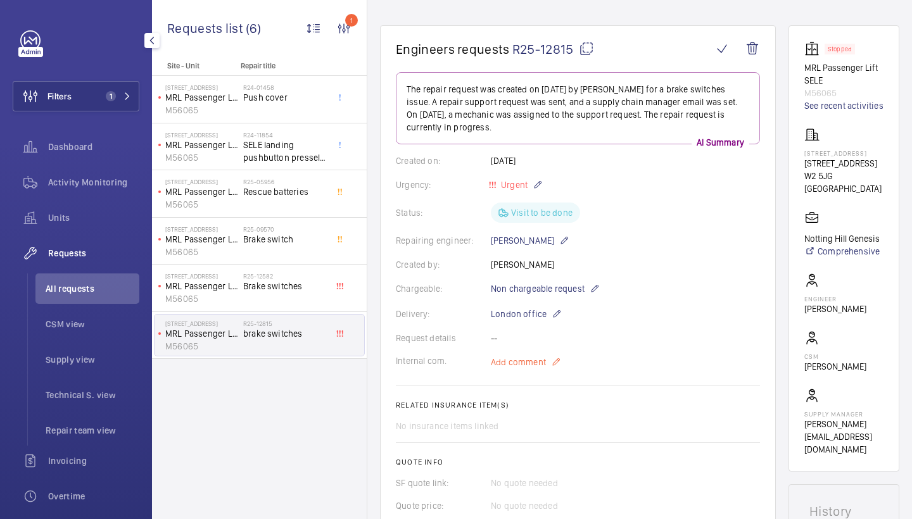
click at [529, 362] on span "Add comment" at bounding box center [518, 362] width 55 height 13
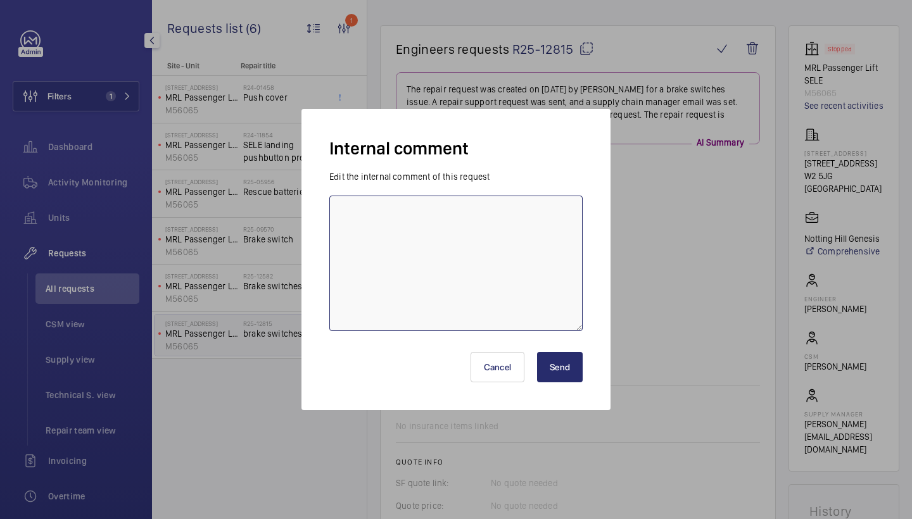
click at [488, 274] on textarea at bounding box center [455, 264] width 253 height 136
paste textarea "R25-12582"
type textarea "parts ordered under R25-12582"
click at [551, 367] on button "Send" at bounding box center [560, 367] width 46 height 30
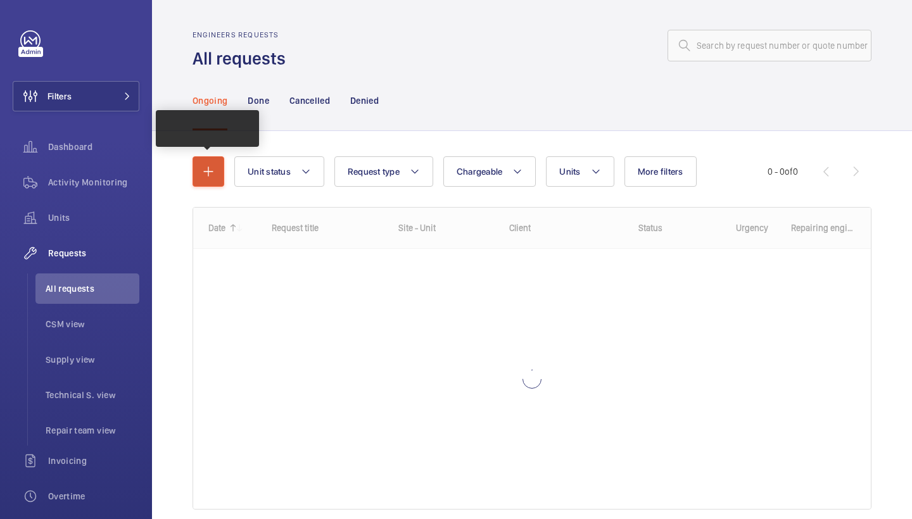
click at [211, 171] on mat-icon "button" at bounding box center [208, 171] width 15 height 15
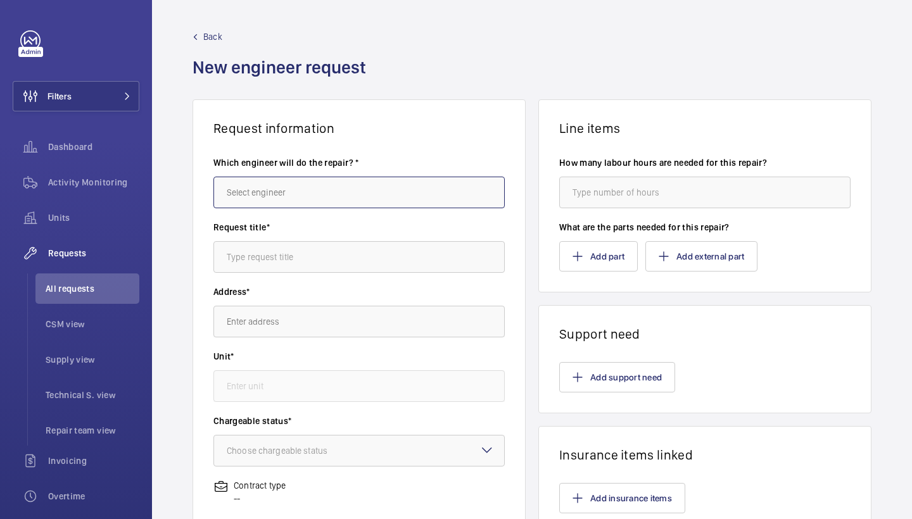
click at [312, 189] on input "text" at bounding box center [358, 193] width 291 height 32
drag, startPoint x: 312, startPoint y: 189, endPoint x: 309, endPoint y: 228, distance: 39.4
click at [308, 227] on mat-option "Keith Bishop" at bounding box center [359, 230] width 290 height 30
type input "Keith"
click at [310, 251] on input "text" at bounding box center [358, 257] width 291 height 32
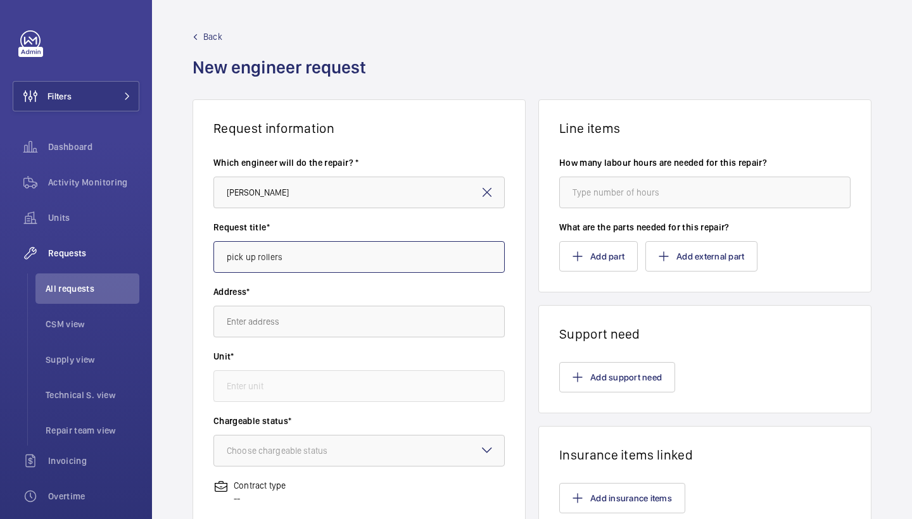
type input "pick up rollers"
click at [297, 333] on input "text" at bounding box center [358, 322] width 291 height 32
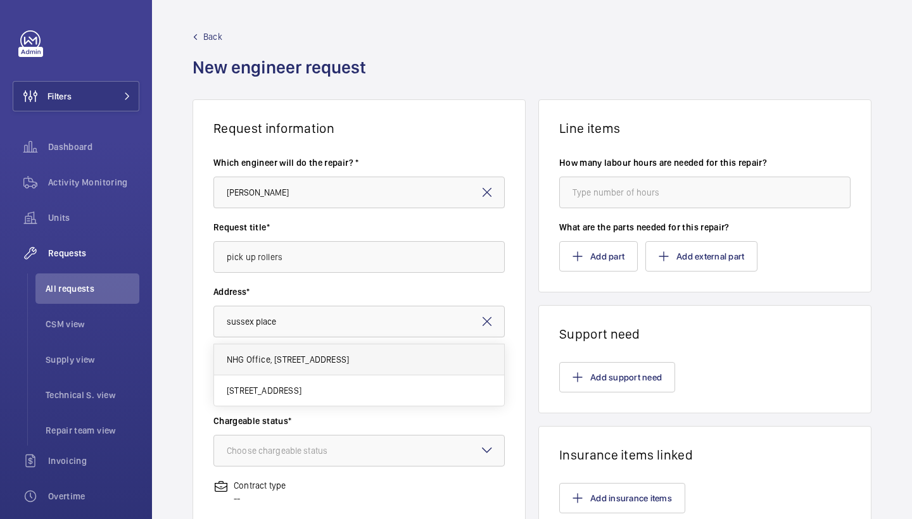
click at [328, 360] on span "NHG Office, Sussex Place 1 -3 NHG Office, Sussex Place 1 -3, W6 9EA LONDON" at bounding box center [288, 359] width 122 height 13
type input "NHG Office, Sussex Place 1 -3 NHG Office, Sussex Place 1 -3, W6 9EA LONDON"
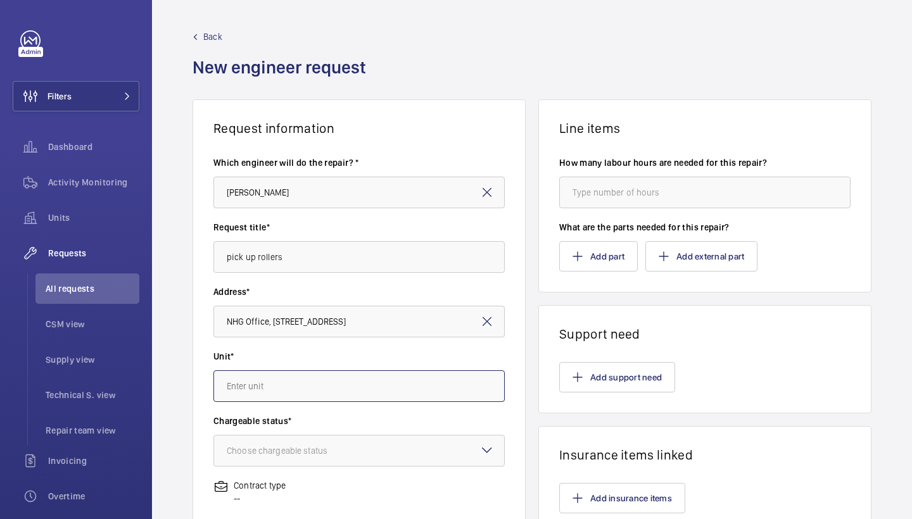
click at [340, 393] on input "text" at bounding box center [358, 387] width 291 height 32
click at [486, 321] on mat-icon at bounding box center [487, 321] width 15 height 15
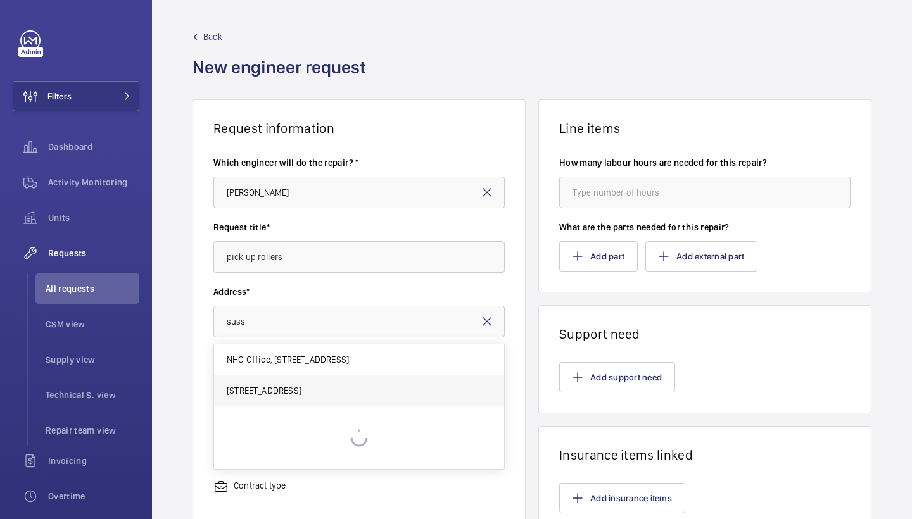
click at [412, 388] on div "NHG Office, Sussex Place 1 -3 NHG Office, Sussex Place 1 -3, W6 9EA LONDON 1-3 …" at bounding box center [359, 376] width 290 height 62
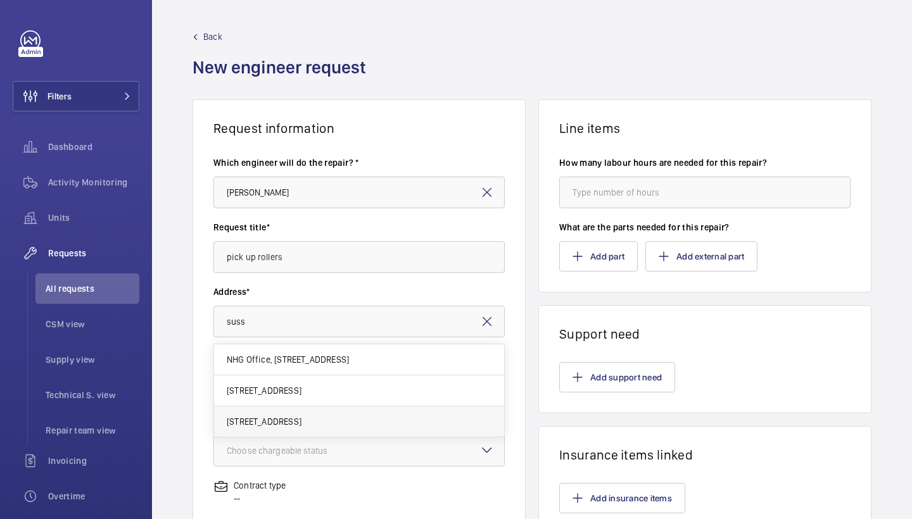
click at [302, 417] on span "1-3 Sussex Place 1-3 Sussex Place, W6 9EA LONDON" at bounding box center [264, 422] width 75 height 13
type input "1-3 Sussex Place 1-3 Sussex Place, W6 9EA LONDON"
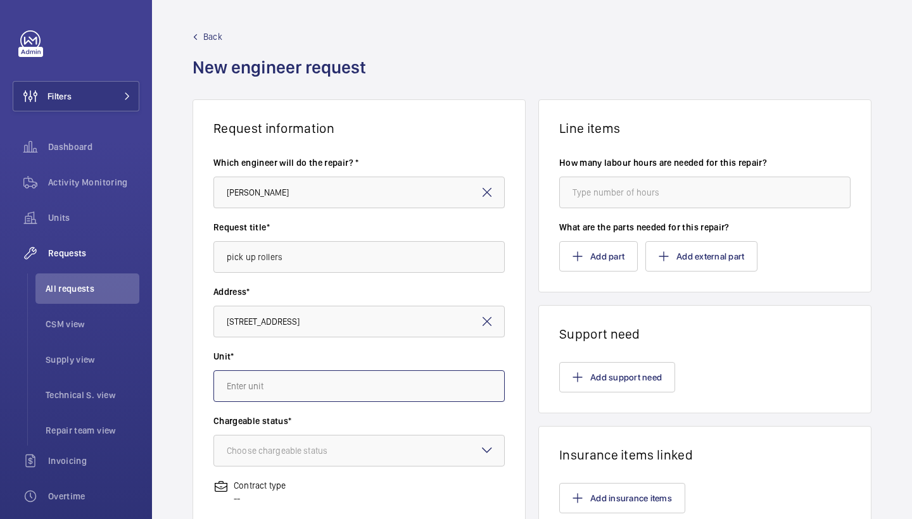
click at [351, 397] on input "text" at bounding box center [358, 387] width 291 height 32
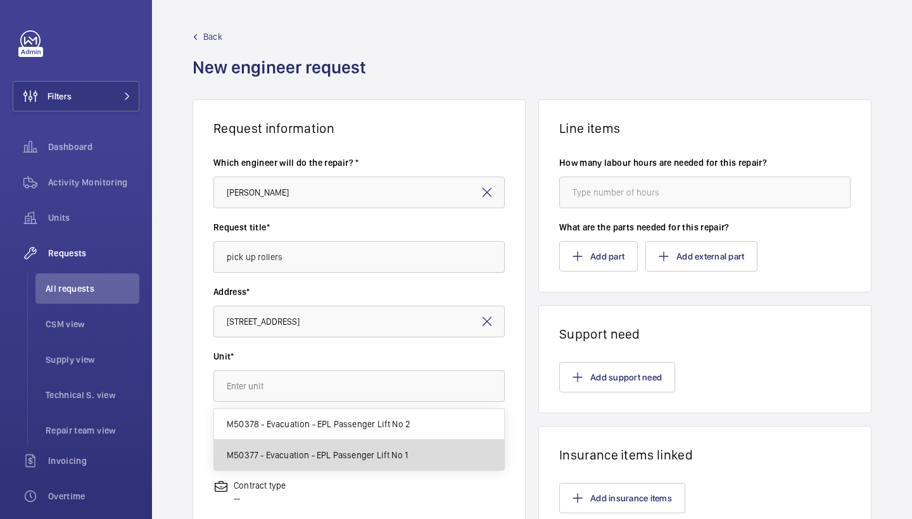
click at [327, 448] on mat-option "M50377 - Evacuation - EPL Passenger Lift No 1" at bounding box center [359, 455] width 290 height 30
type input "M50377 - Evacuation - EPL Passenger Lift No 1"
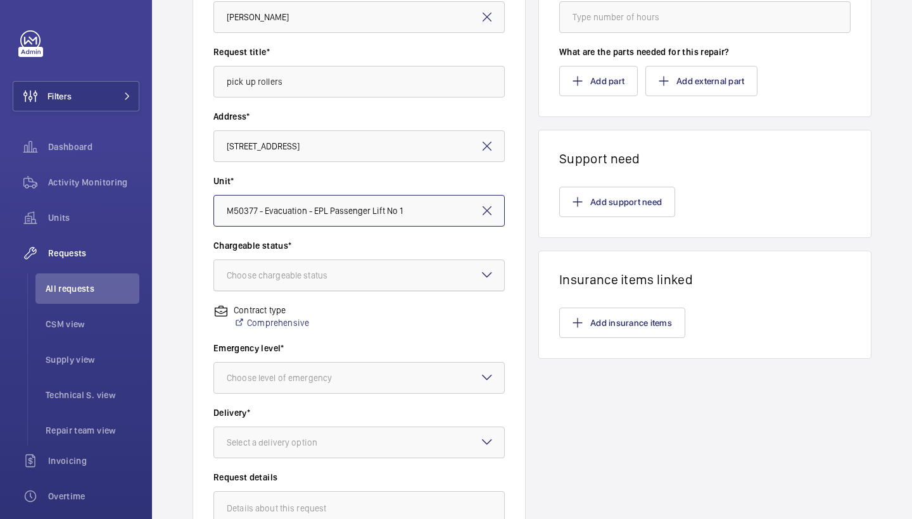
scroll to position [175, 0]
click at [362, 285] on div at bounding box center [359, 276] width 290 height 30
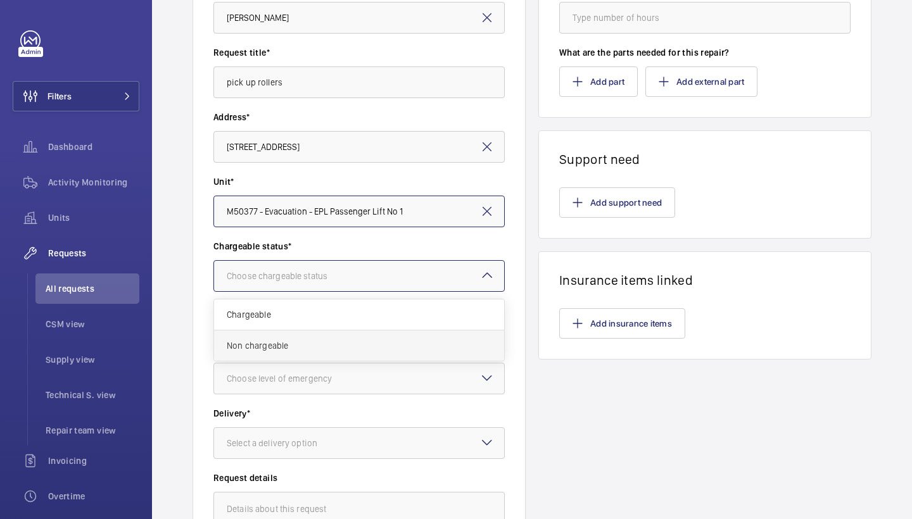
click at [309, 347] on span "Non chargeable" at bounding box center [359, 346] width 265 height 13
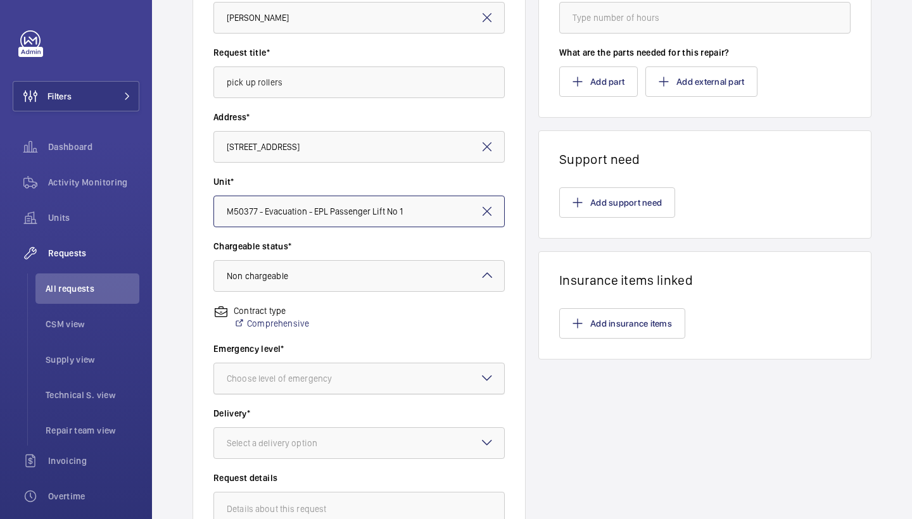
click at [313, 375] on div "Choose level of emergency" at bounding box center [295, 378] width 137 height 13
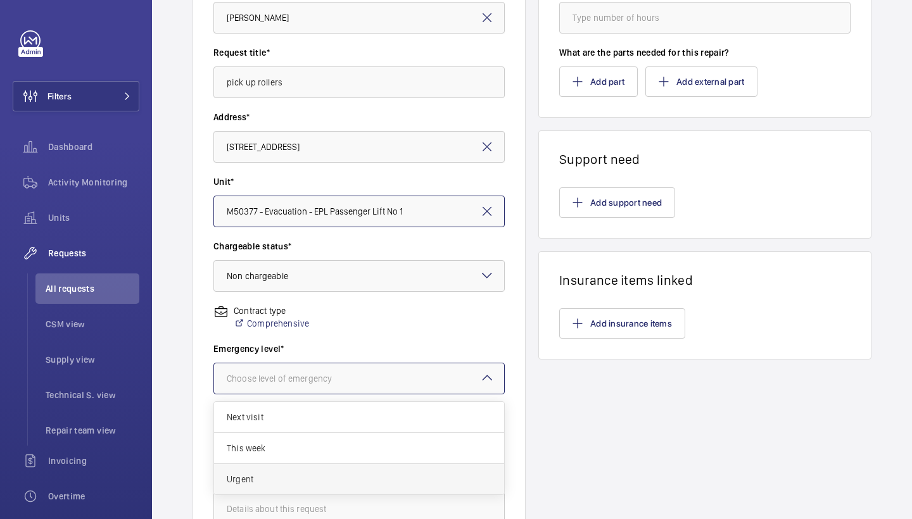
click at [283, 480] on span "Urgent" at bounding box center [359, 479] width 265 height 13
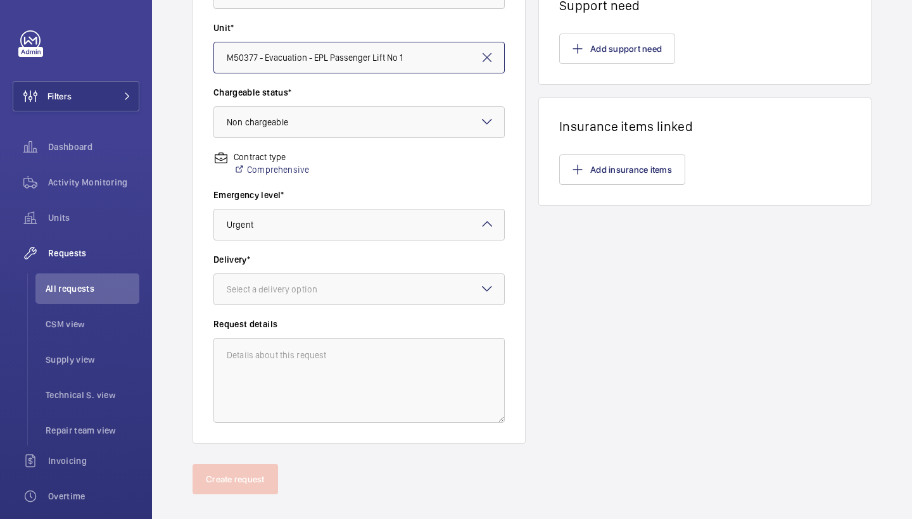
scroll to position [334, 0]
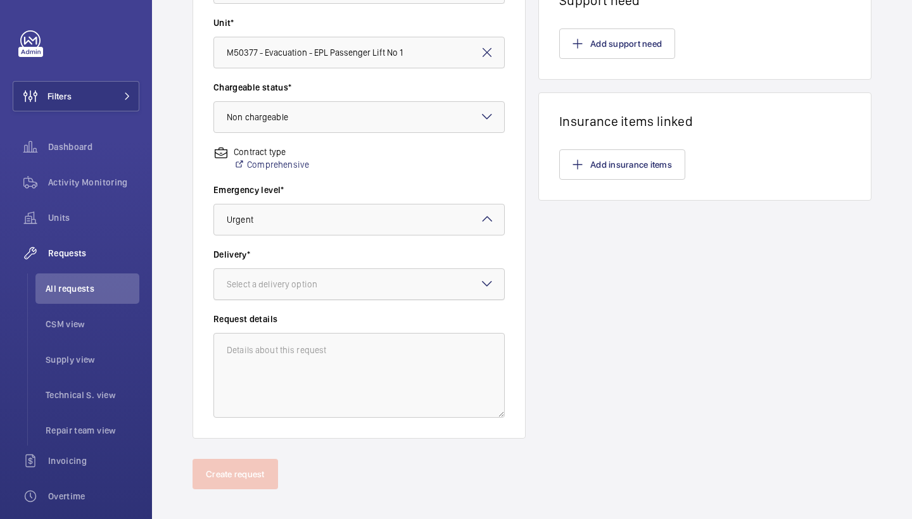
click at [474, 267] on wm-front-input-dropdown "Delivery* Select a delivery option" at bounding box center [358, 274] width 291 height 52
click at [474, 274] on div at bounding box center [359, 284] width 290 height 30
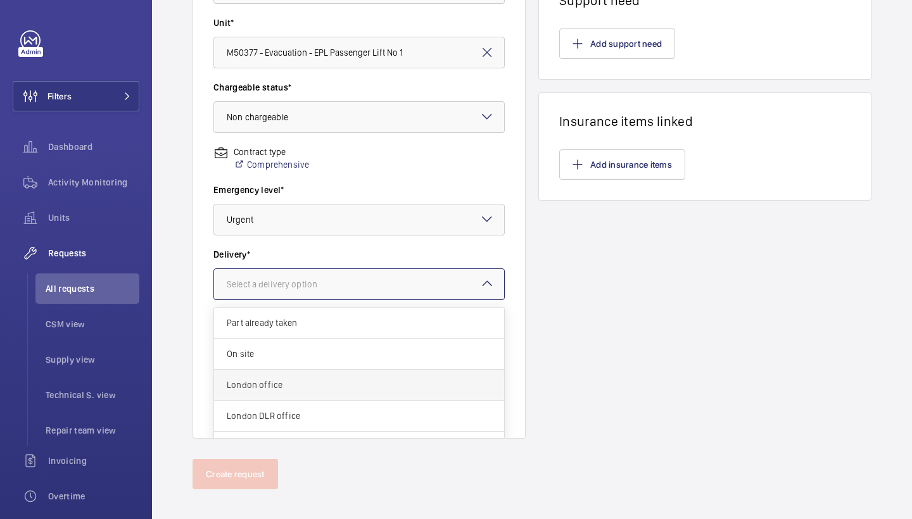
click at [302, 376] on div "London office" at bounding box center [359, 385] width 290 height 31
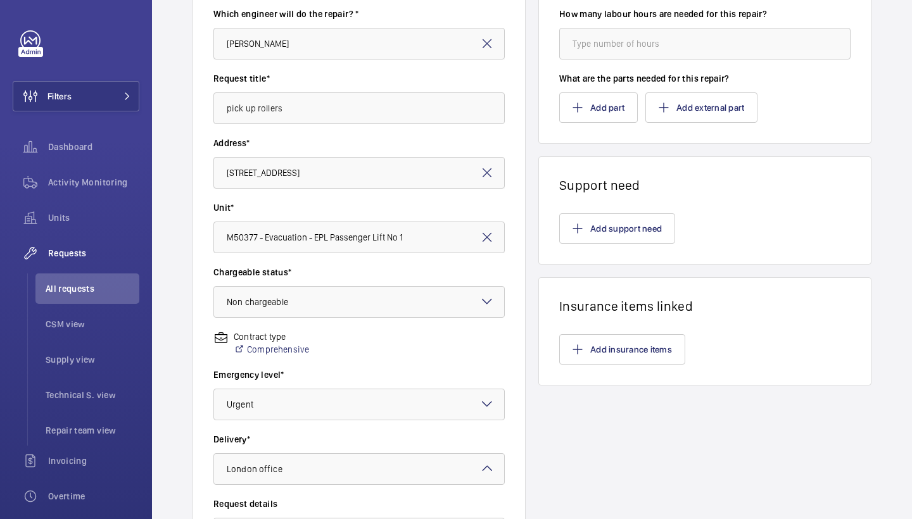
scroll to position [134, 0]
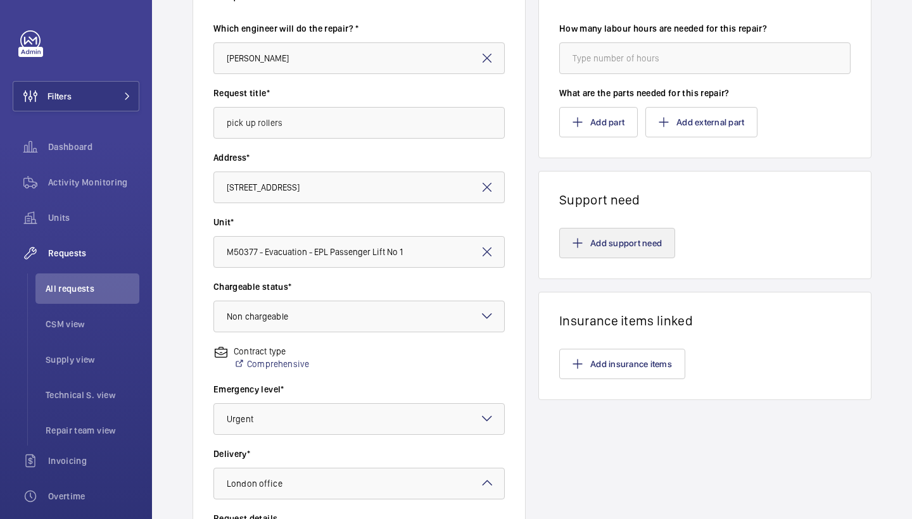
click at [582, 245] on mat-icon "button" at bounding box center [578, 243] width 10 height 10
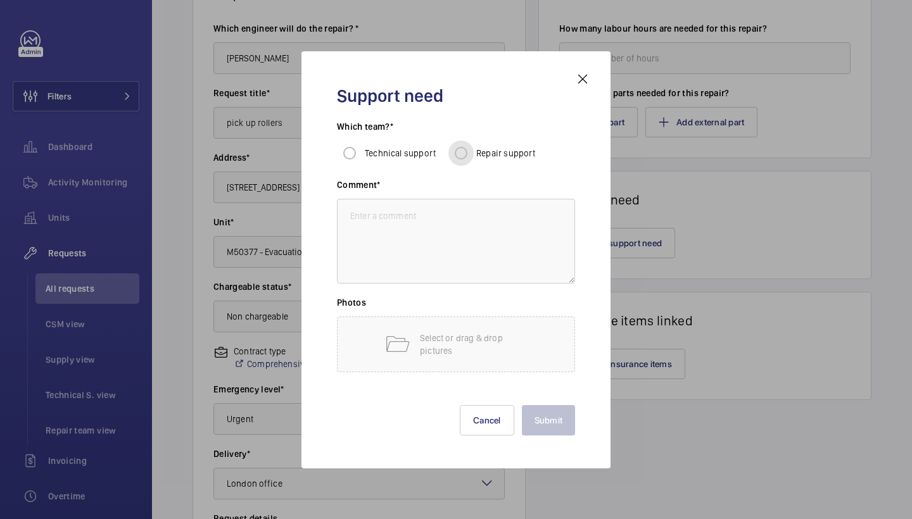
click at [457, 156] on input "Repair support" at bounding box center [460, 153] width 25 height 25
radio input "true"
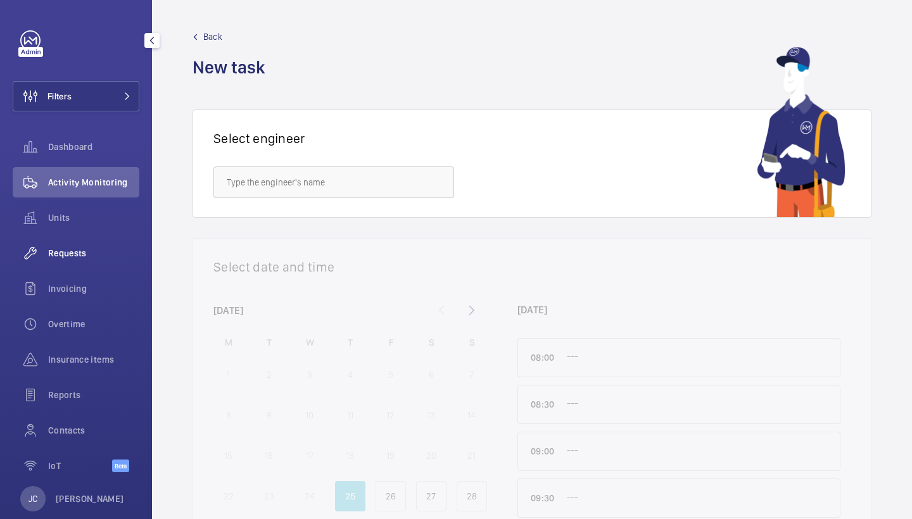
click at [76, 252] on span "Requests" at bounding box center [93, 253] width 91 height 13
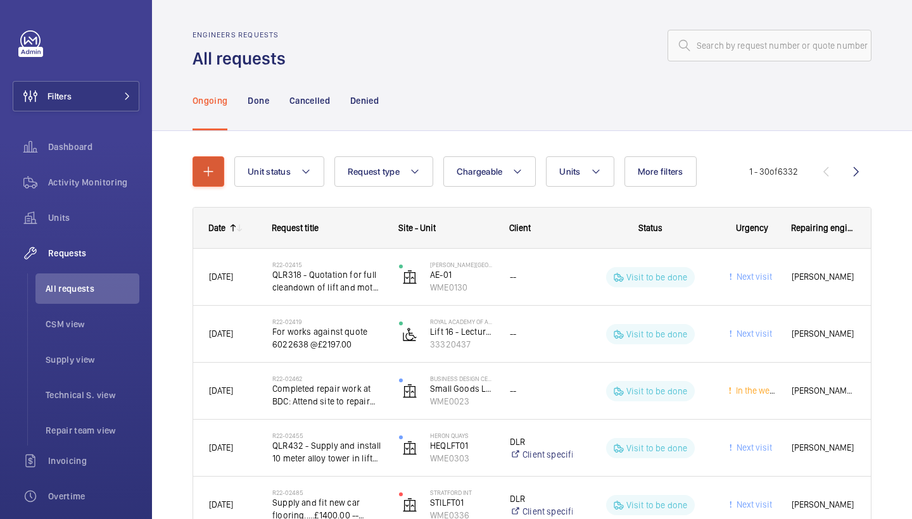
click at [220, 165] on button "button" at bounding box center [209, 171] width 32 height 30
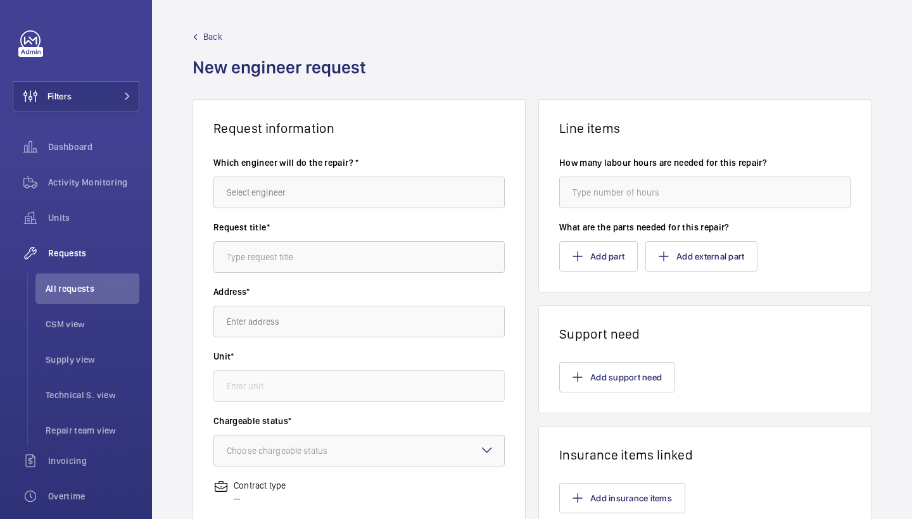
click at [280, 208] on div "Which engineer will do the repair? *" at bounding box center [358, 188] width 291 height 65
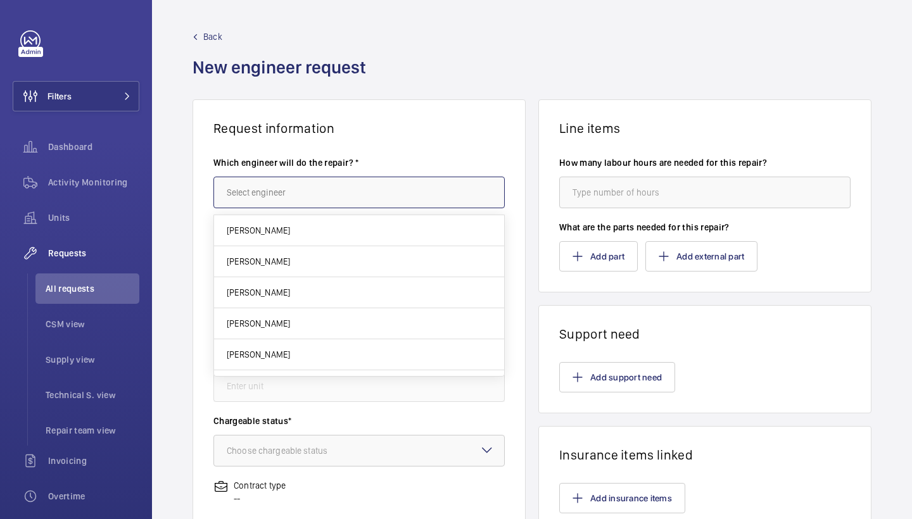
click at [276, 198] on input "text" at bounding box center [358, 193] width 291 height 32
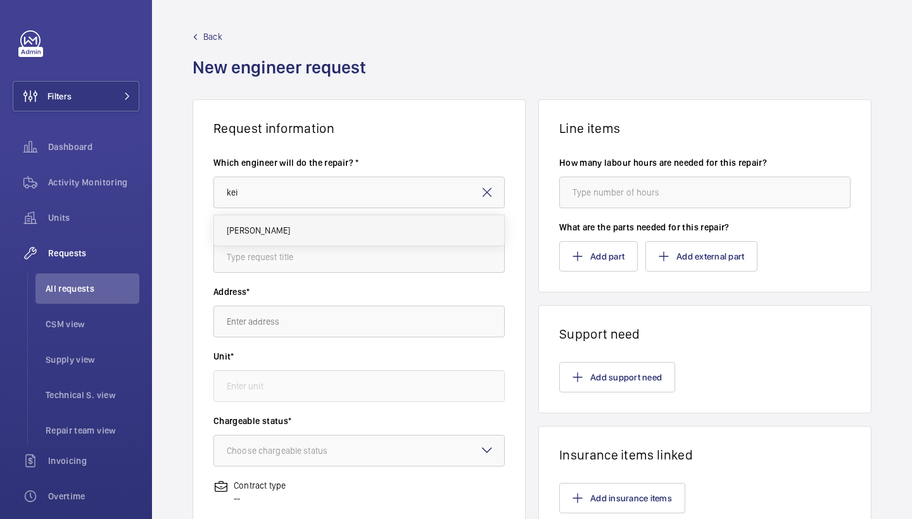
click at [289, 240] on mat-option "Keith Bishop" at bounding box center [359, 230] width 290 height 30
type input "Keith Bishop"
click at [295, 269] on input "text" at bounding box center [358, 257] width 291 height 32
type input "brake switches"
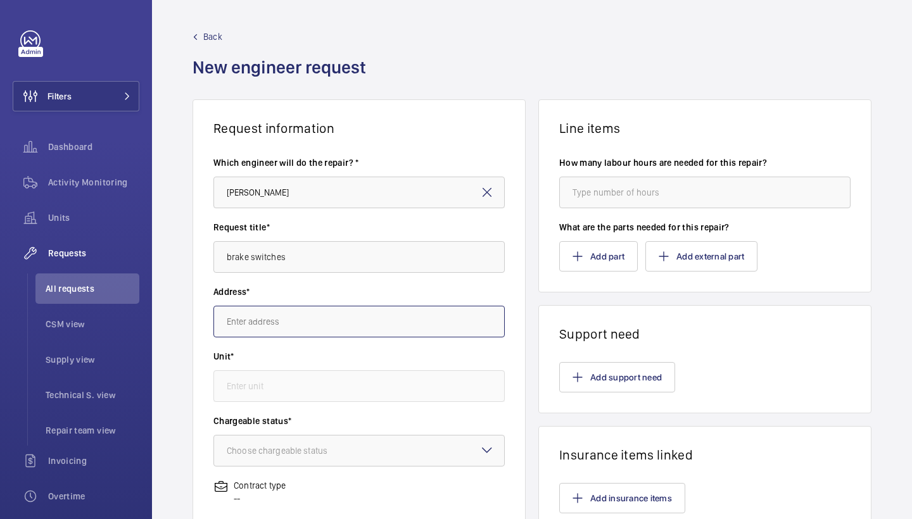
click at [306, 308] on input "text" at bounding box center [358, 322] width 291 height 32
click at [398, 311] on input "text" at bounding box center [358, 322] width 291 height 32
click at [302, 385] on span "29-31 Talbot Road 29-31 Talbot Road, W2 5JG LONDON" at bounding box center [264, 391] width 75 height 13
type input "29-31 Talbot Road 29-31 Talbot Road, W2 5JG LONDON"
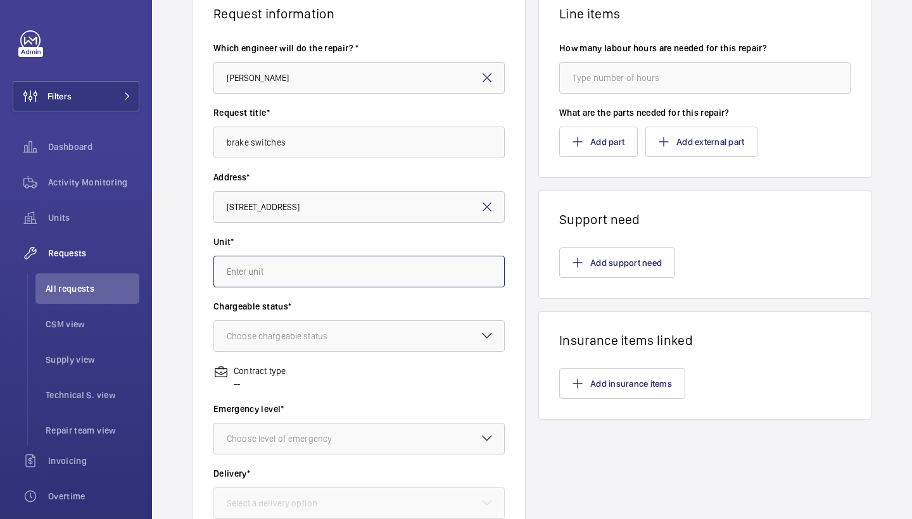
click at [386, 269] on input "text" at bounding box center [358, 272] width 291 height 32
click at [371, 308] on mat-option "M56065 - MRL Passenger Lift SELE" at bounding box center [359, 310] width 290 height 30
type input "M56065 - MRL Passenger Lift SELE"
click at [371, 321] on div at bounding box center [359, 336] width 290 height 30
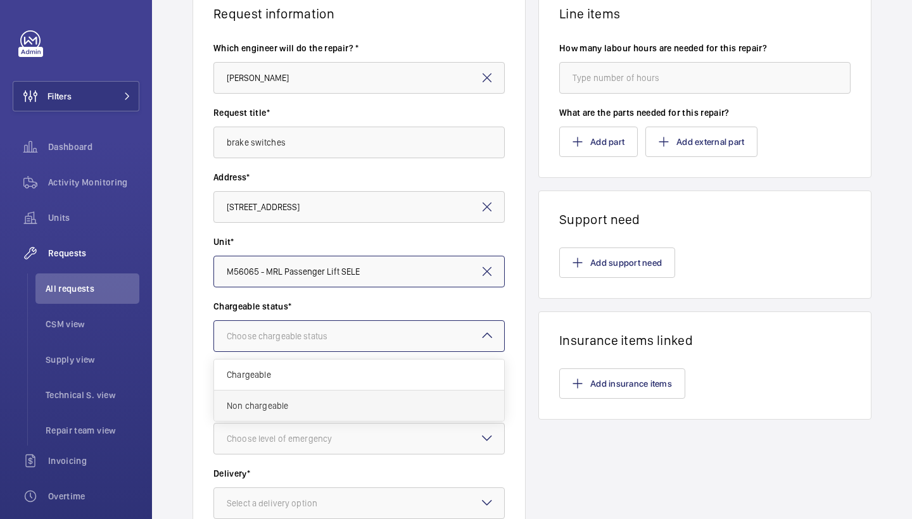
click at [331, 401] on span "Non chargeable" at bounding box center [359, 406] width 265 height 13
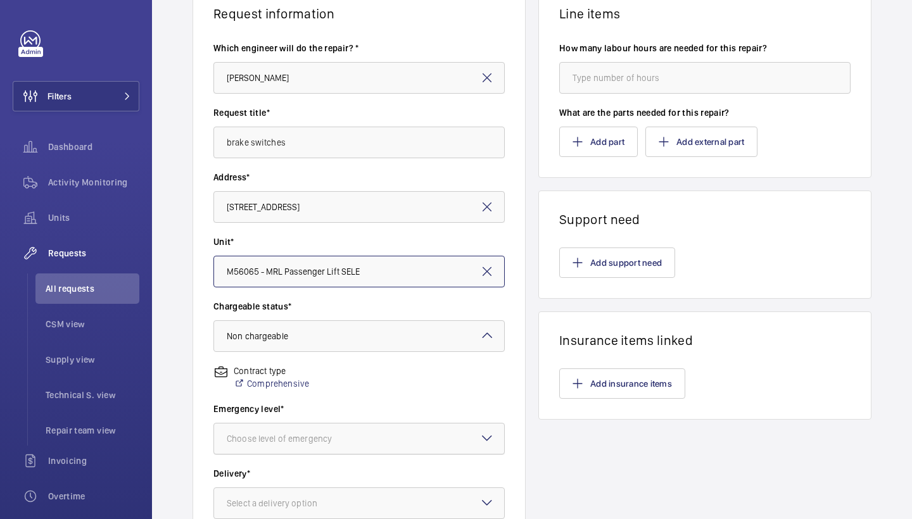
click at [329, 433] on div "Choose level of emergency" at bounding box center [295, 439] width 137 height 13
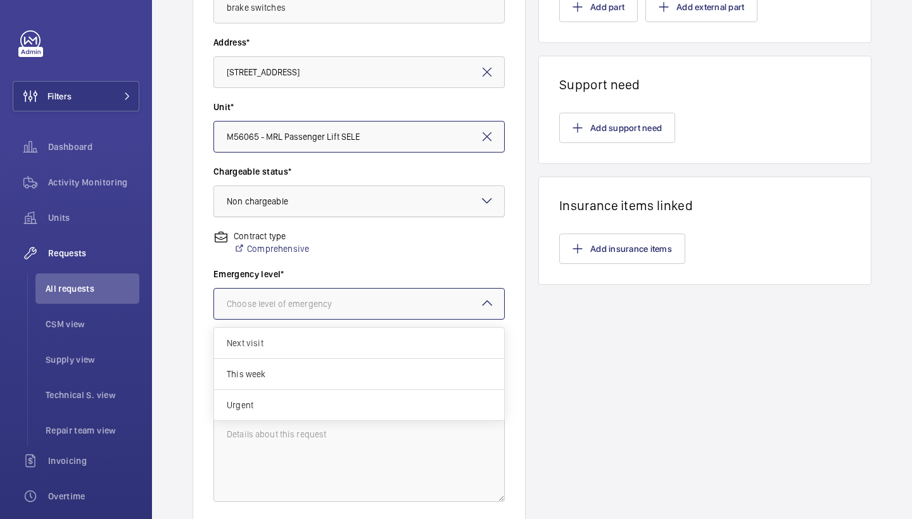
scroll to position [255, 0]
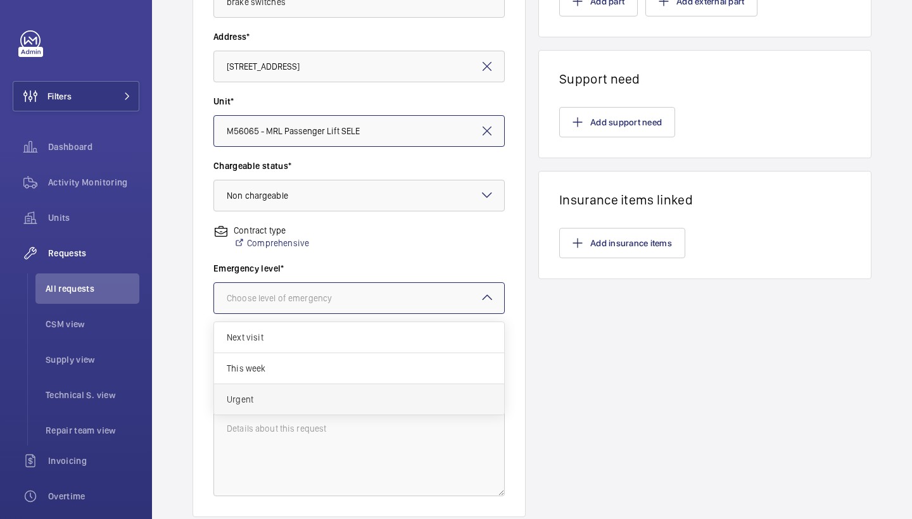
click at [281, 395] on span "Urgent" at bounding box center [359, 399] width 265 height 13
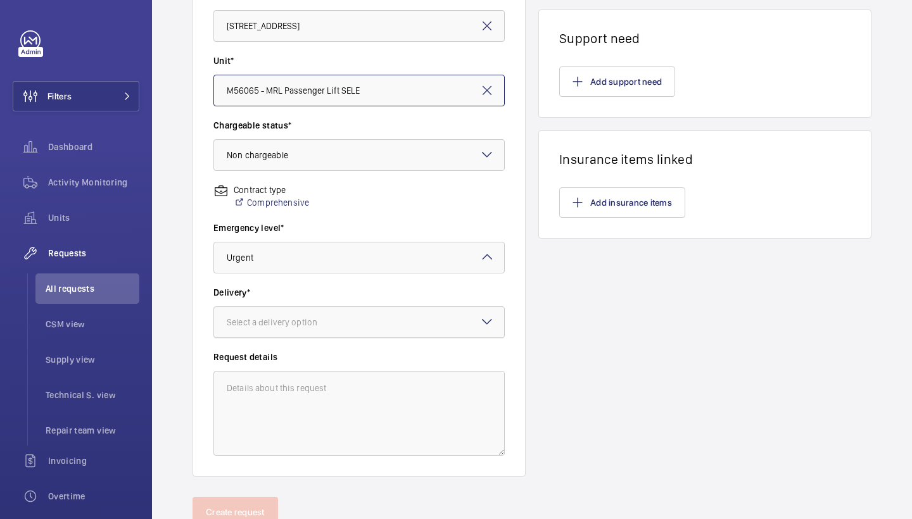
scroll to position [296, 0]
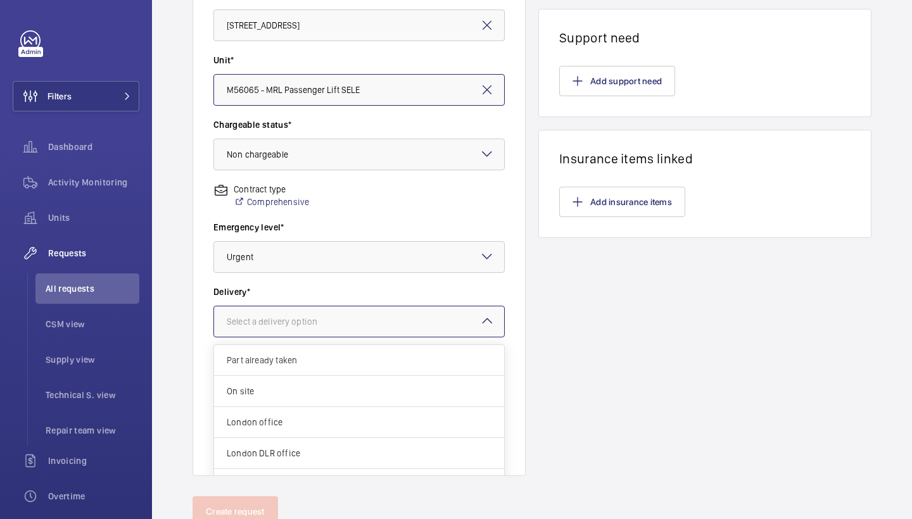
click at [420, 317] on div at bounding box center [359, 322] width 290 height 30
click at [277, 420] on span "London office" at bounding box center [359, 422] width 265 height 13
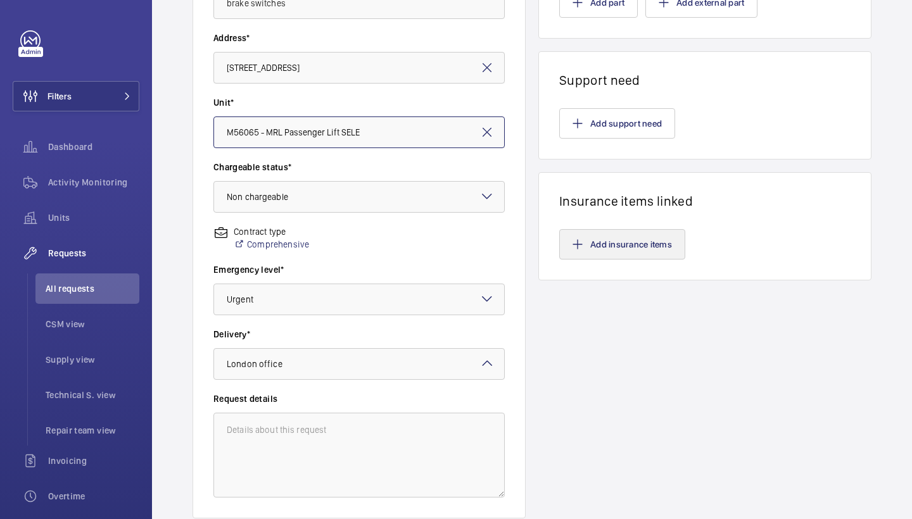
scroll to position [193, 0]
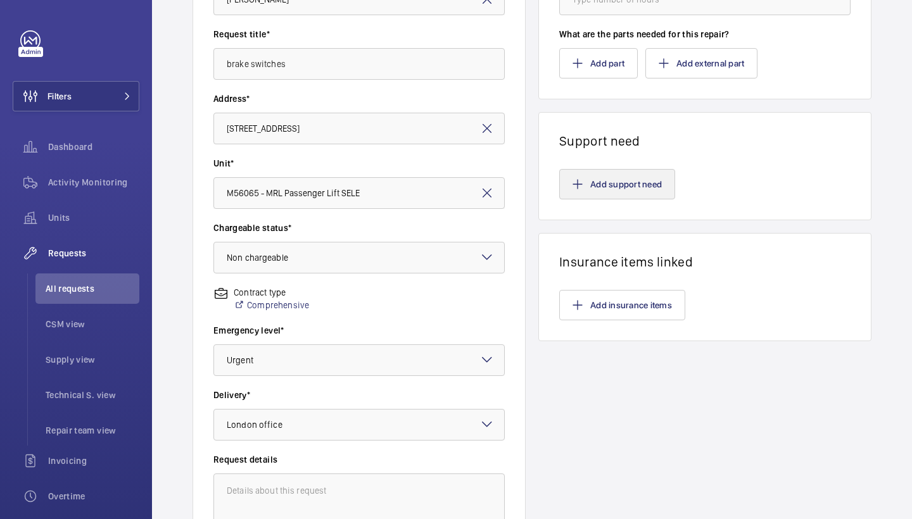
click at [597, 188] on button "Add support need" at bounding box center [617, 184] width 116 height 30
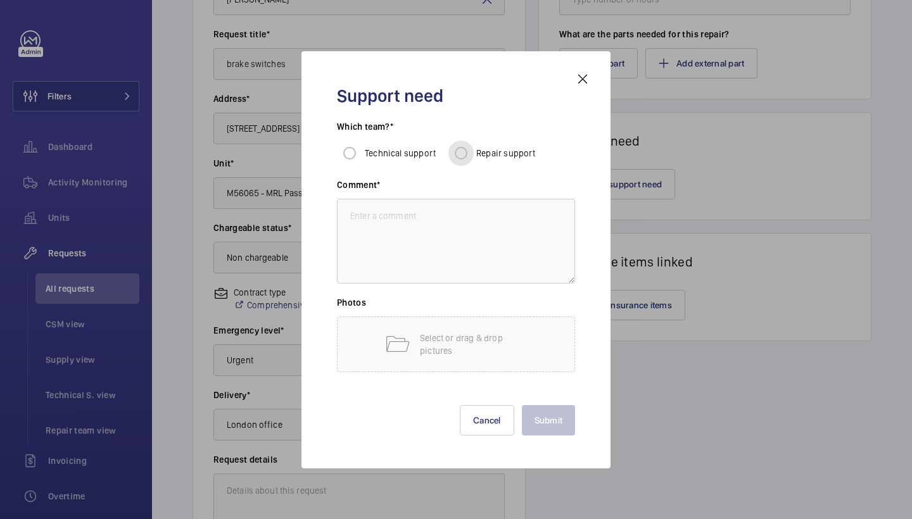
click at [461, 155] on input "Repair support" at bounding box center [460, 153] width 25 height 25
radio input "true"
click at [462, 230] on textarea at bounding box center [456, 241] width 238 height 85
type textarea "fit brake switches"
click at [531, 418] on button "Submit" at bounding box center [549, 420] width 54 height 30
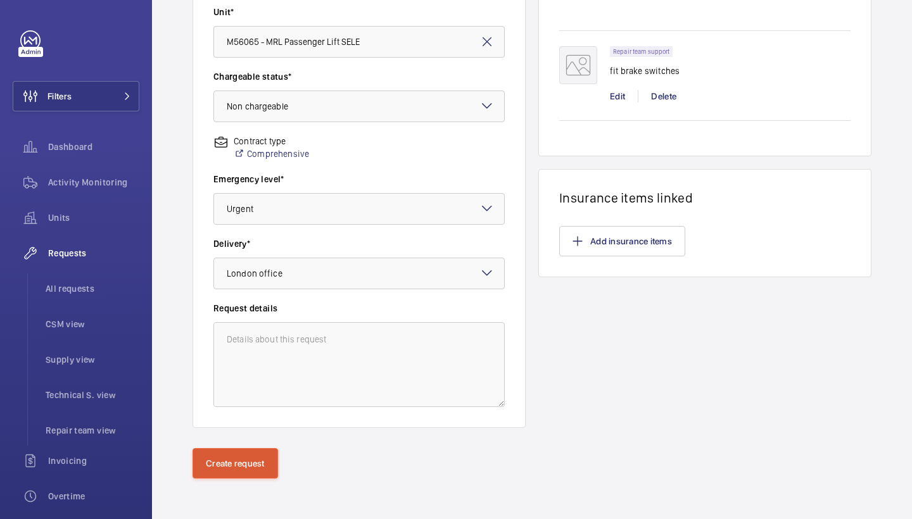
scroll to position [345, 0]
click at [215, 467] on button "Create request" at bounding box center [236, 463] width 86 height 30
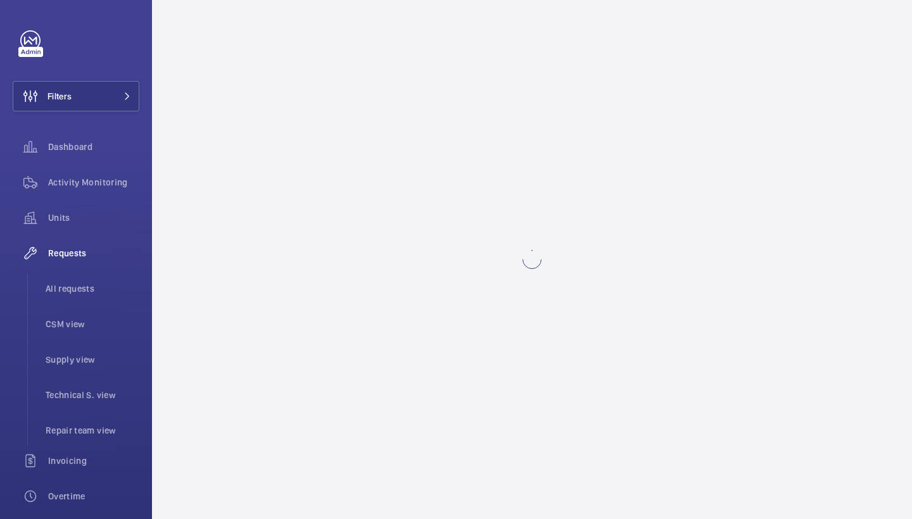
scroll to position [0, 0]
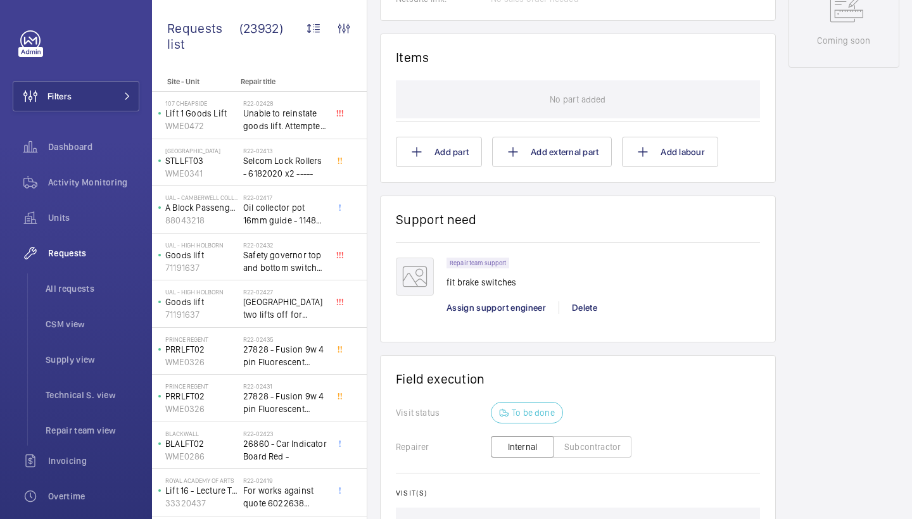
scroll to position [699, 0]
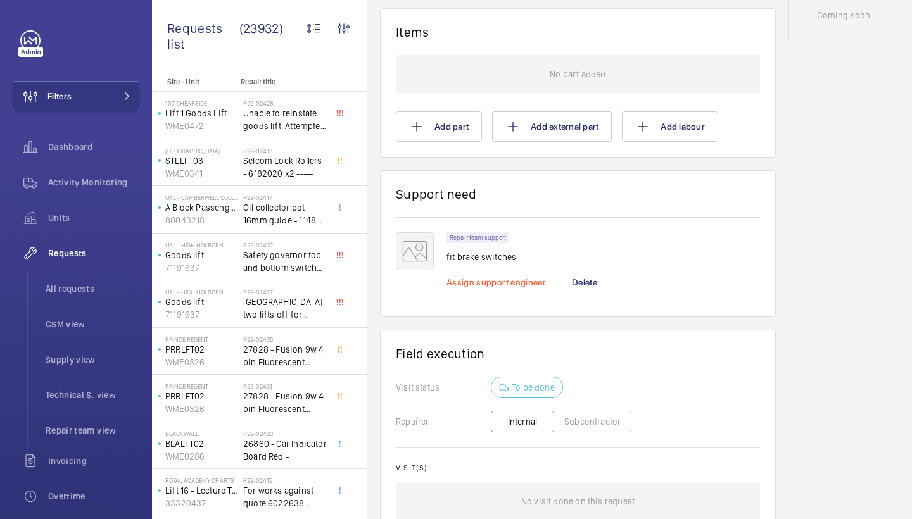
click at [483, 279] on span "Assign support engineer" at bounding box center [496, 282] width 99 height 10
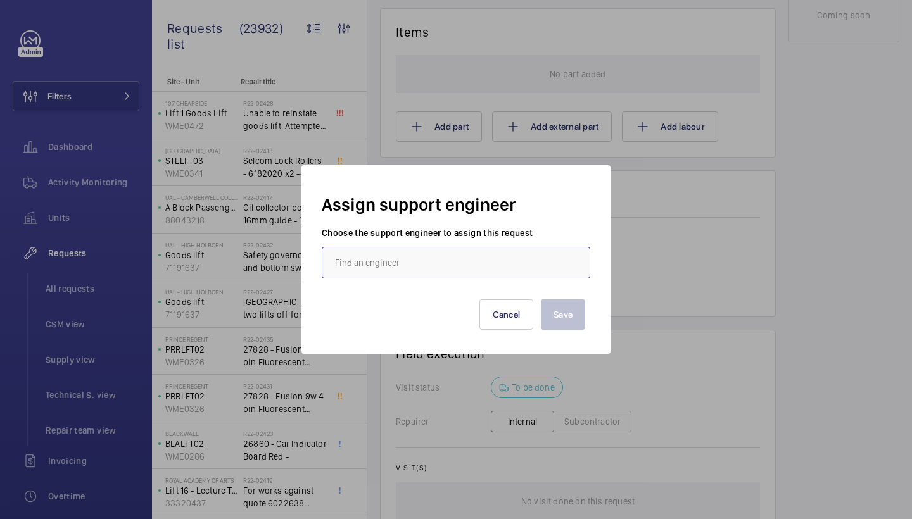
click at [391, 257] on input "text" at bounding box center [456, 263] width 269 height 32
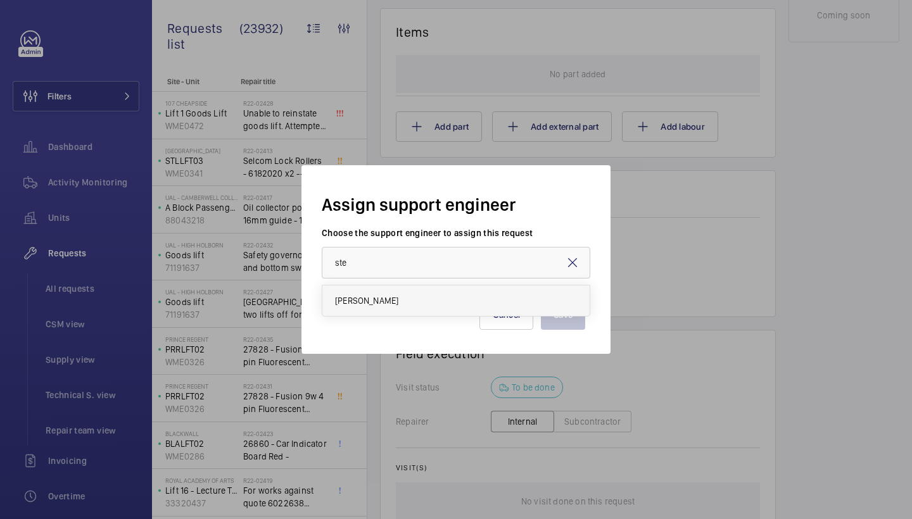
click at [407, 302] on mat-option "[PERSON_NAME]" at bounding box center [455, 301] width 267 height 30
type input "Stephen Brine"
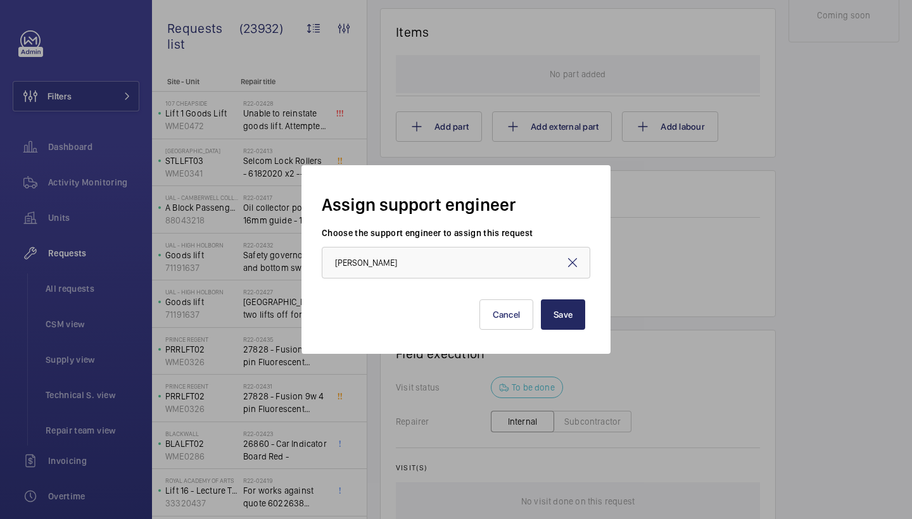
click at [563, 312] on button "Save" at bounding box center [563, 315] width 44 height 30
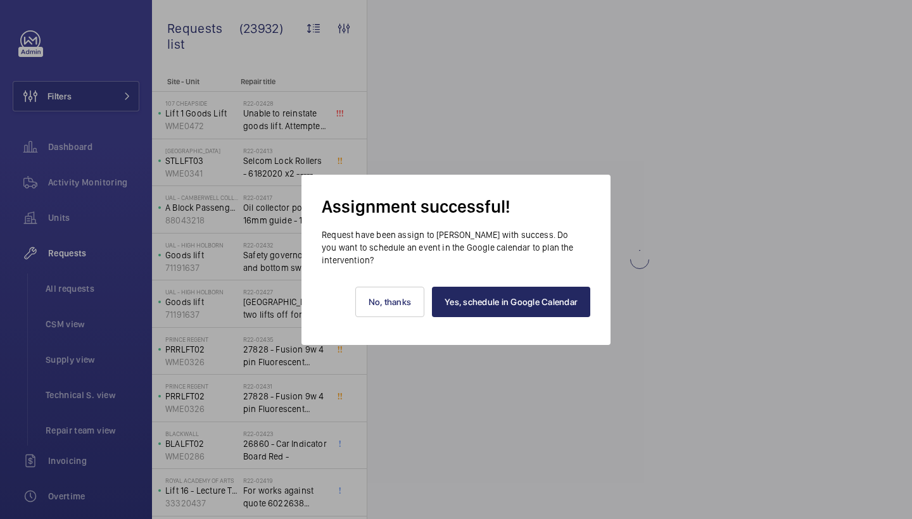
click at [544, 312] on link "Yes, schedule in Google Calendar" at bounding box center [511, 302] width 158 height 30
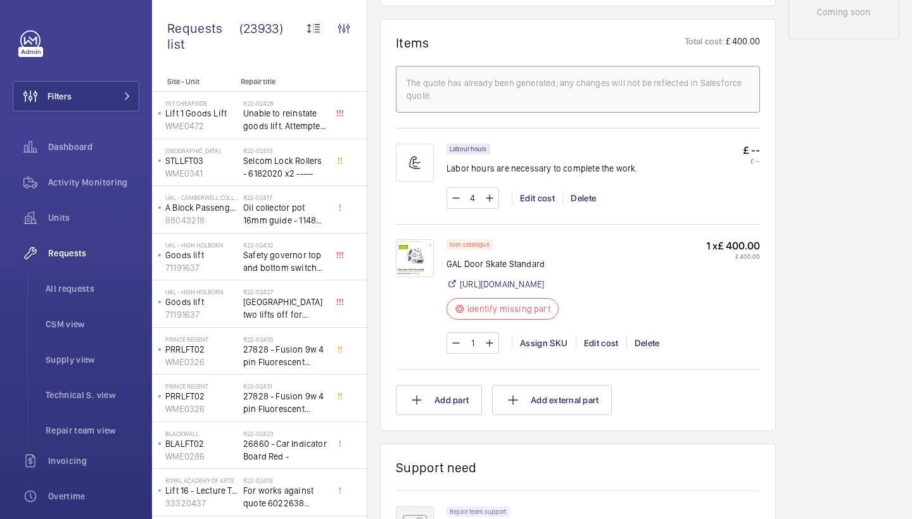
scroll to position [751, 0]
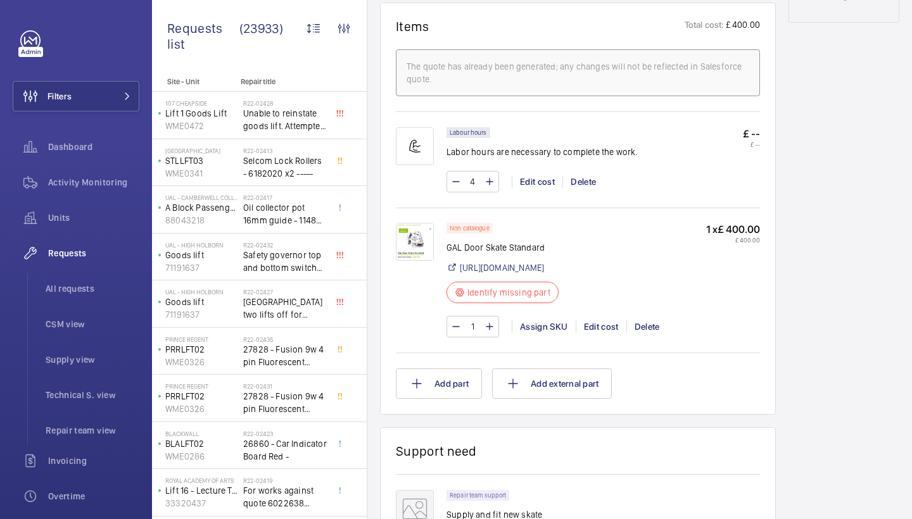
click at [402, 261] on img at bounding box center [415, 242] width 38 height 38
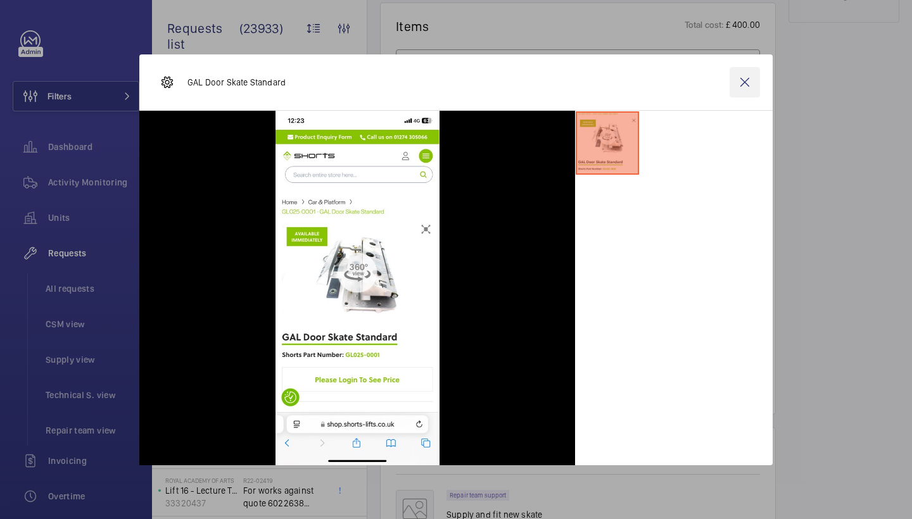
click at [757, 82] on wm-front-icon-button at bounding box center [745, 82] width 30 height 30
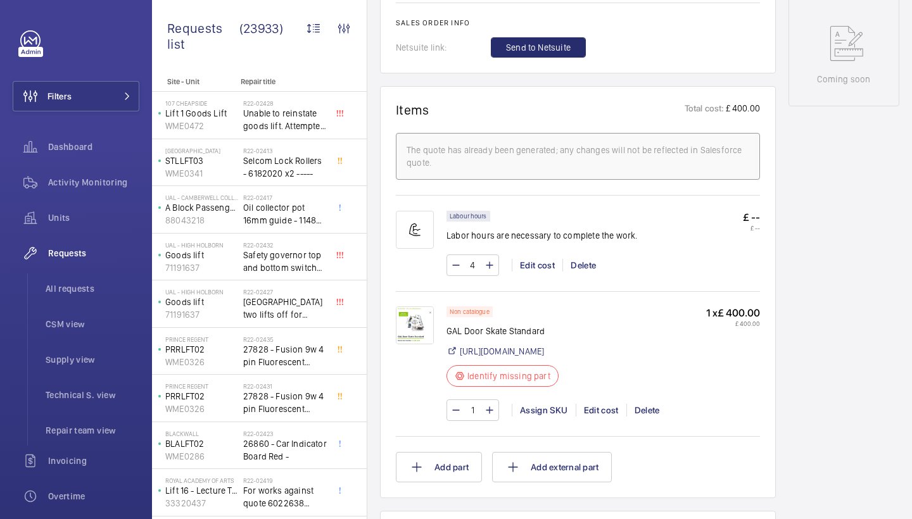
scroll to position [682, 0]
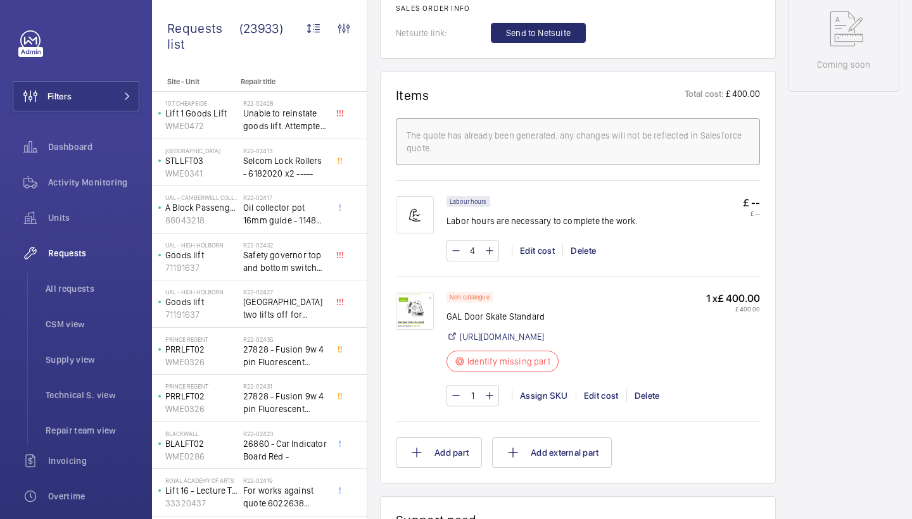
click at [425, 306] on img at bounding box center [415, 311] width 38 height 38
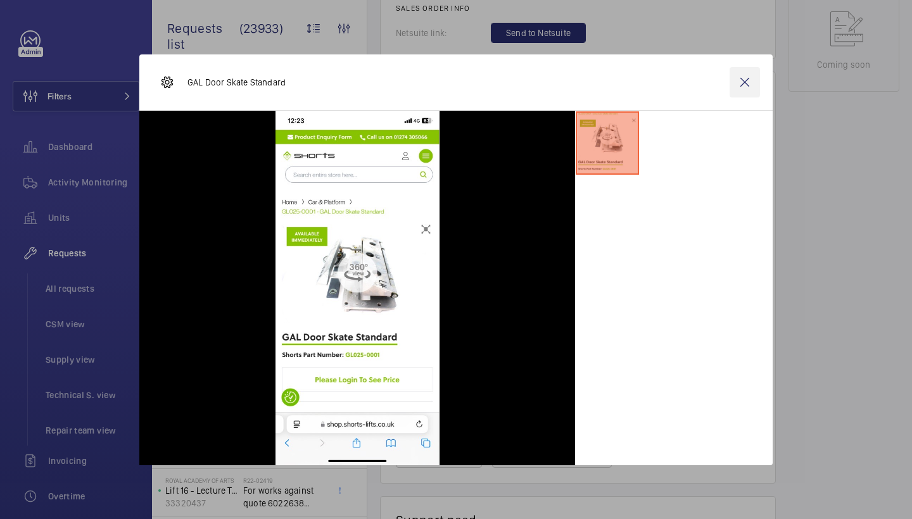
click at [749, 82] on wm-front-icon-button at bounding box center [745, 82] width 30 height 30
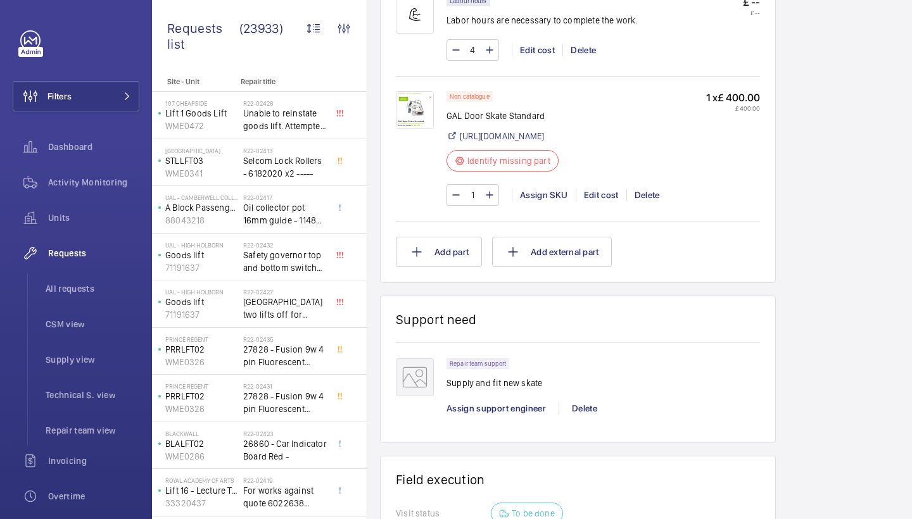
scroll to position [884, 0]
click at [531, 201] on div "Assign SKU" at bounding box center [544, 194] width 64 height 13
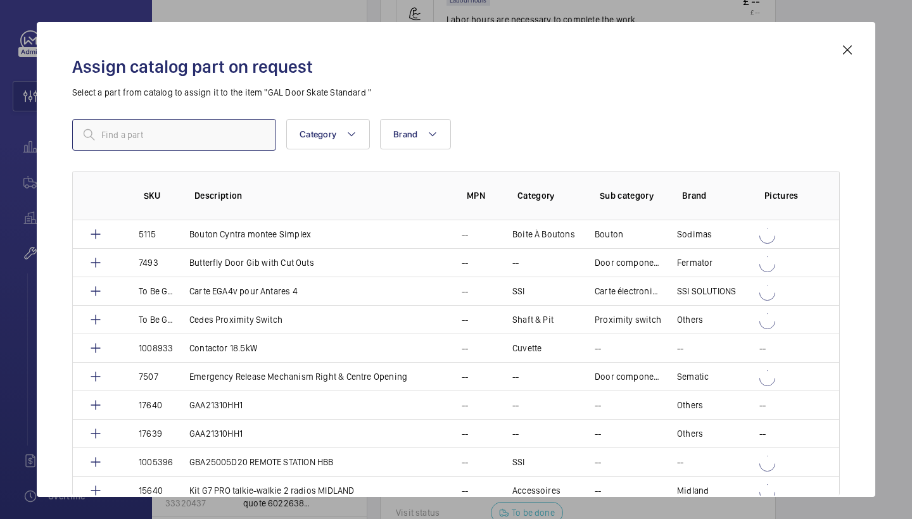
click at [234, 136] on input "text" at bounding box center [174, 135] width 204 height 32
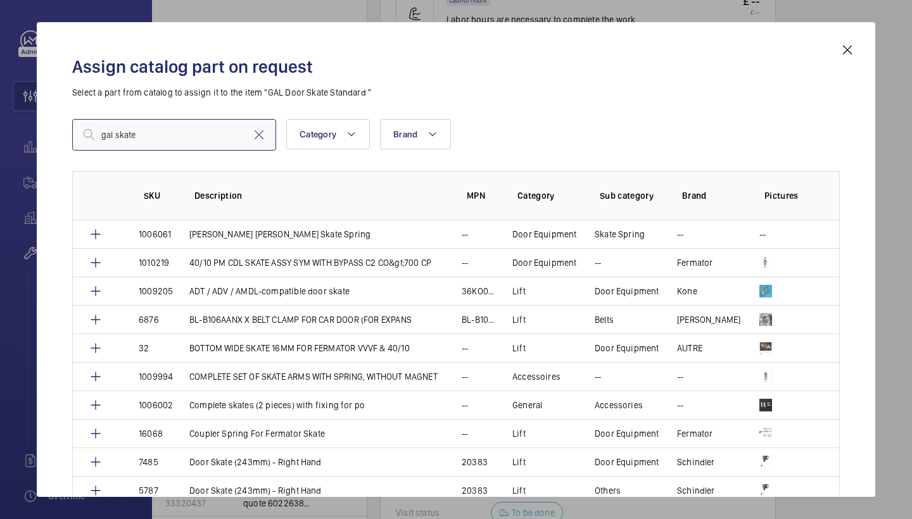
type input "gal skate"
click at [843, 53] on mat-icon at bounding box center [847, 49] width 15 height 15
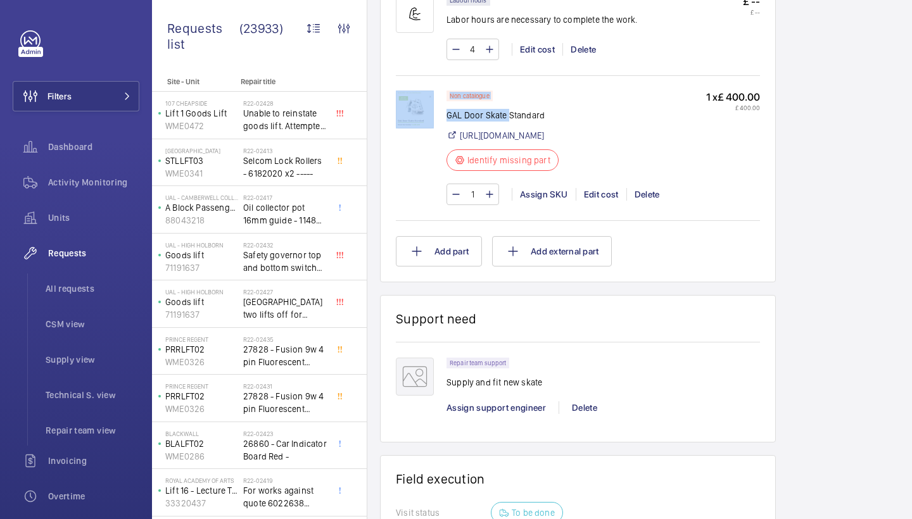
drag, startPoint x: 446, startPoint y: 128, endPoint x: 510, endPoint y: 127, distance: 64.0
click at [510, 127] on div "Non catalogue GAL Door Skate Standard https://shop.shorts-lifts.co.uk/gl025-000…" at bounding box center [578, 154] width 364 height 127
click at [510, 122] on p "GAL Door Skate Standard" at bounding box center [507, 115] width 120 height 13
drag, startPoint x: 544, startPoint y: 128, endPoint x: 443, endPoint y: 129, distance: 101.4
click at [443, 129] on div "Non catalogue GAL Door Skate Standard https://shop.shorts-lifts.co.uk/gl025-000…" at bounding box center [578, 154] width 364 height 127
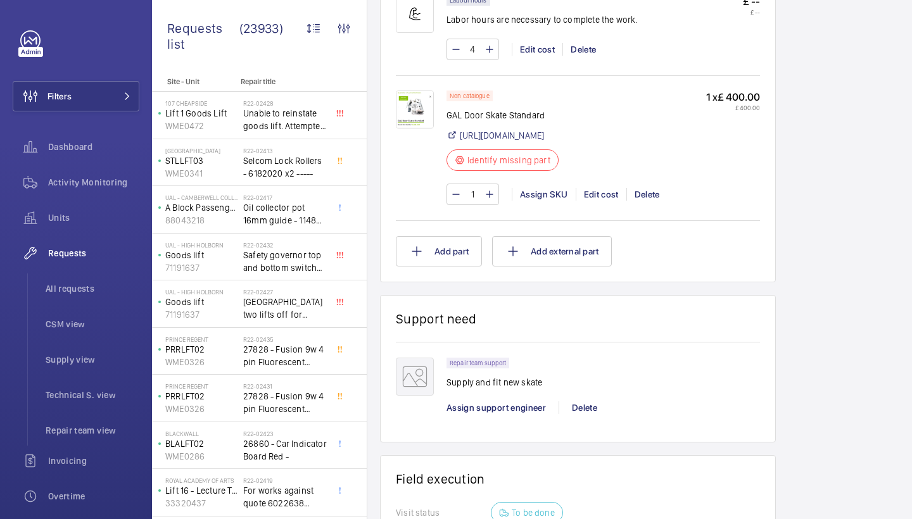
click at [562, 122] on p "GAL Door Skate Standard" at bounding box center [507, 115] width 120 height 13
drag, startPoint x: 542, startPoint y: 128, endPoint x: 448, endPoint y: 128, distance: 94.4
click at [448, 122] on p "GAL Door Skate Standard" at bounding box center [507, 115] width 120 height 13
copy p "GAL Door Skate Standard"
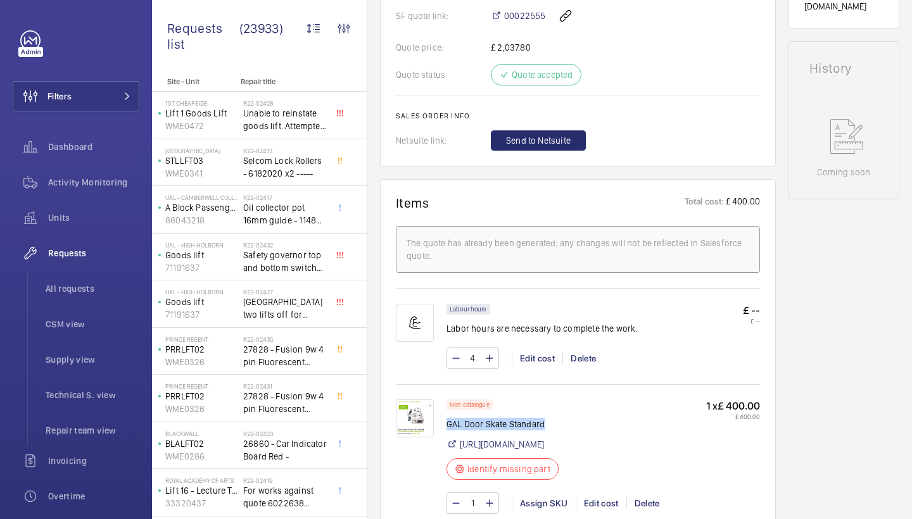
scroll to position [682, 0]
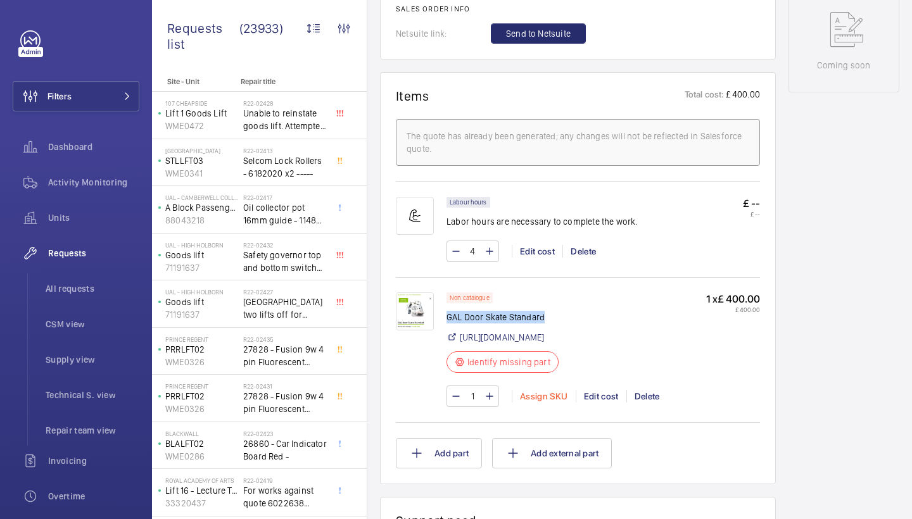
click at [554, 403] on div "Assign SKU" at bounding box center [544, 396] width 64 height 13
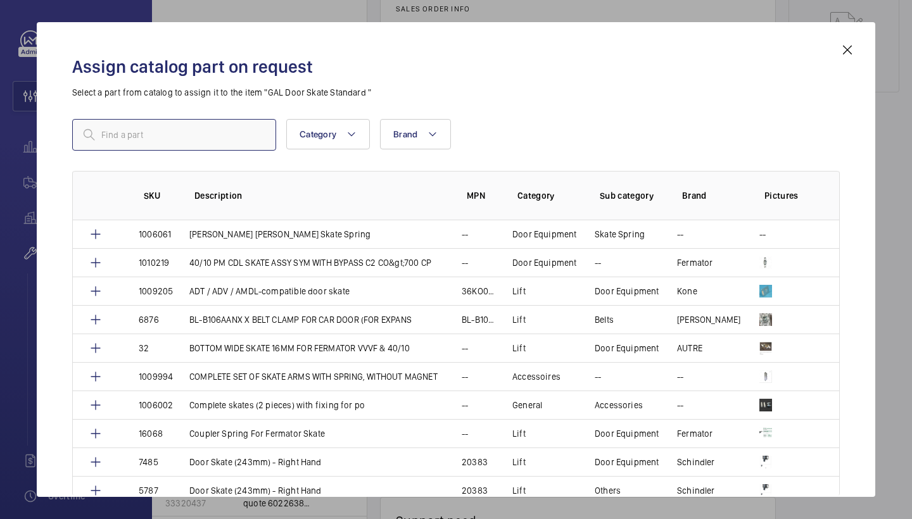
click at [208, 139] on input "text" at bounding box center [174, 135] width 204 height 32
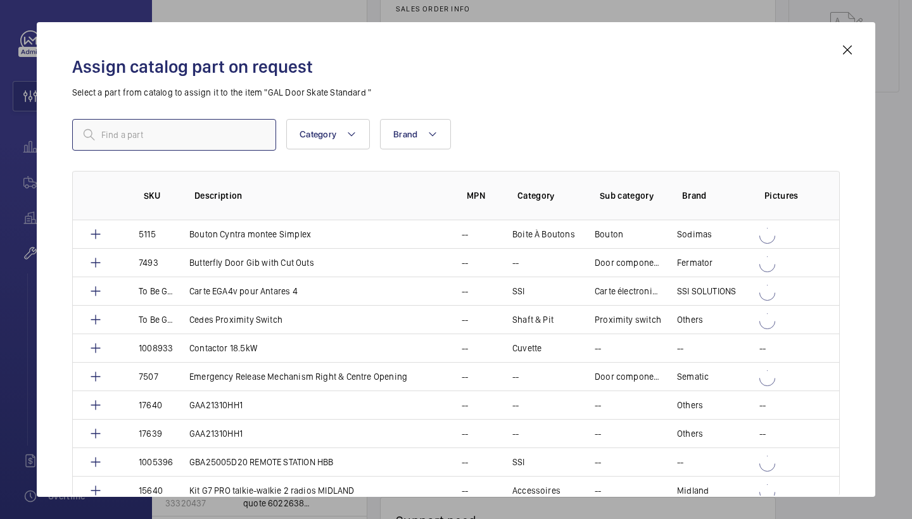
paste input "1010374"
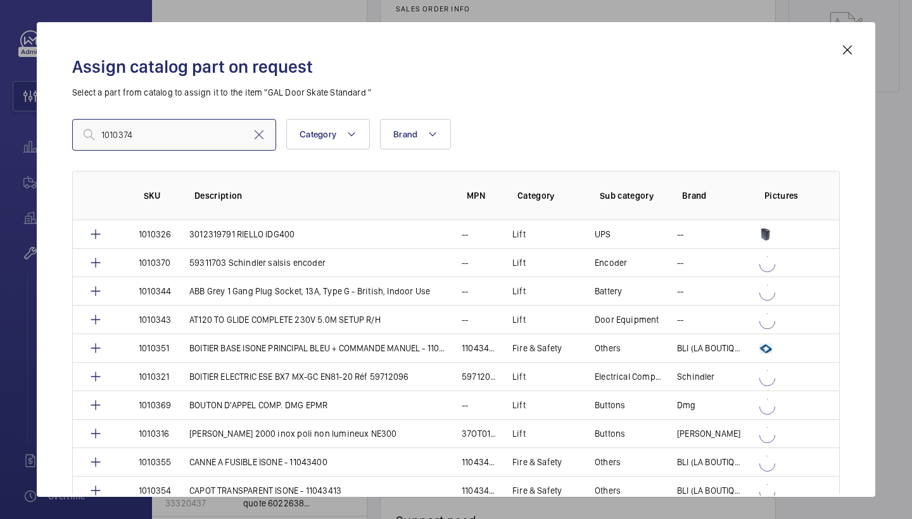
type input "1010374"
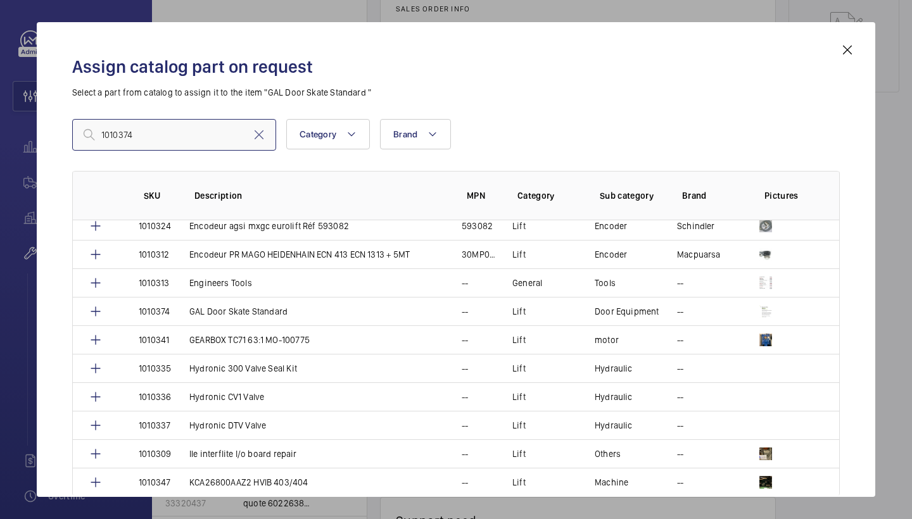
scroll to position [1094, 0]
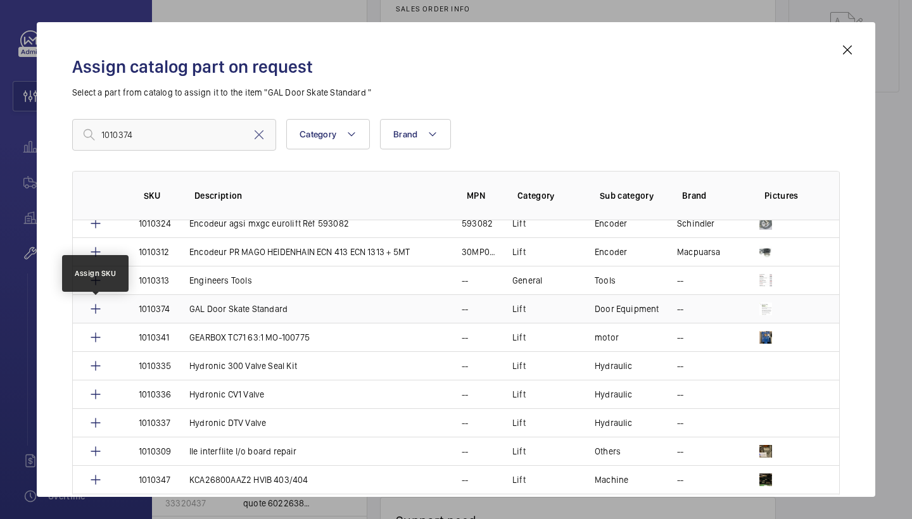
click at [94, 309] on mat-icon at bounding box center [95, 309] width 15 height 15
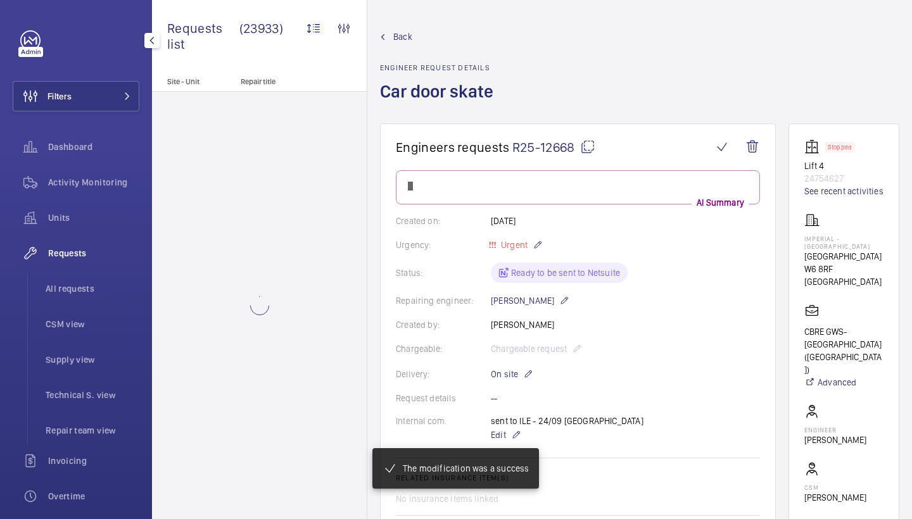
scroll to position [682, 0]
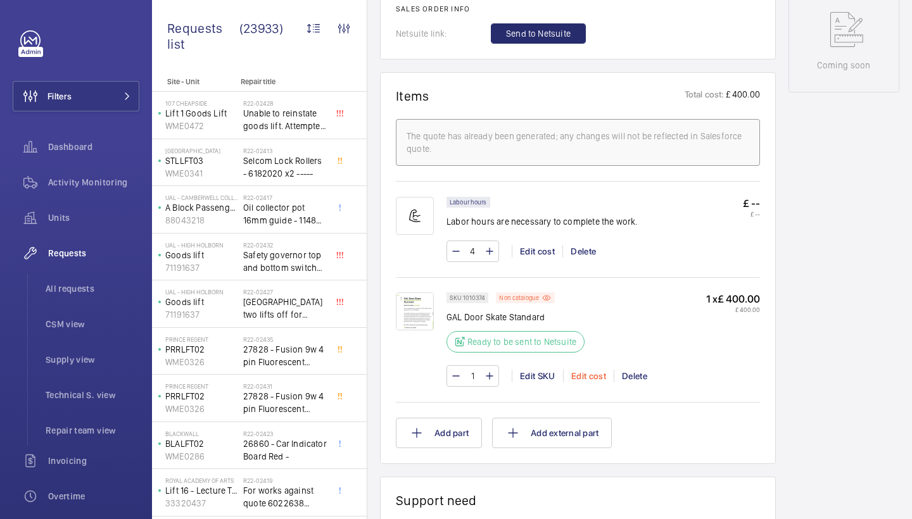
click at [593, 374] on div "Edit cost" at bounding box center [588, 376] width 51 height 13
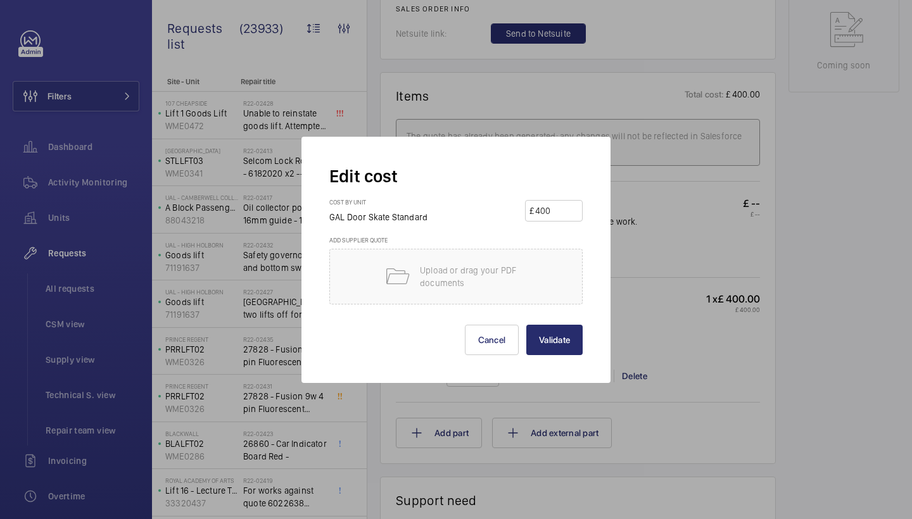
drag, startPoint x: 563, startPoint y: 212, endPoint x: 515, endPoint y: 212, distance: 48.1
click at [515, 212] on div "Cost by unit GAL Door Skate Standard £ 400" at bounding box center [455, 217] width 253 height 38
type input "1200"
click at [570, 342] on button "Validate" at bounding box center [554, 340] width 56 height 30
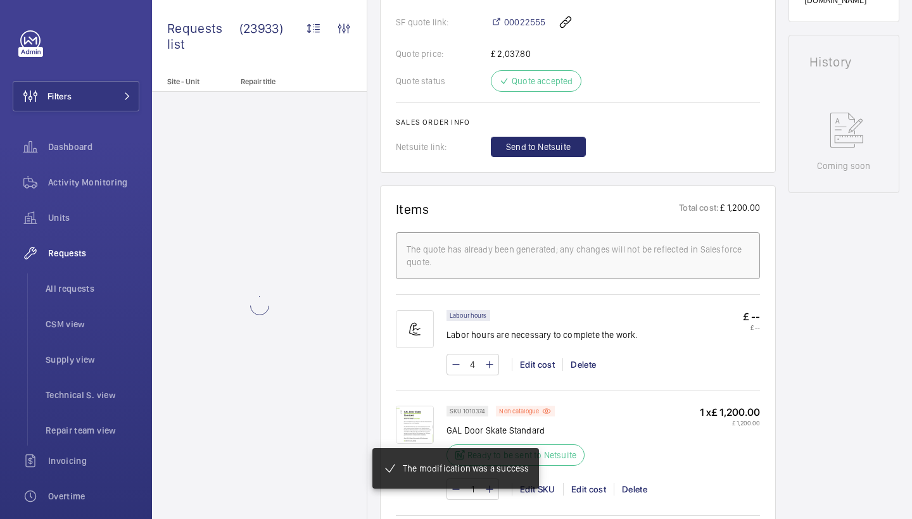
scroll to position [581, 0]
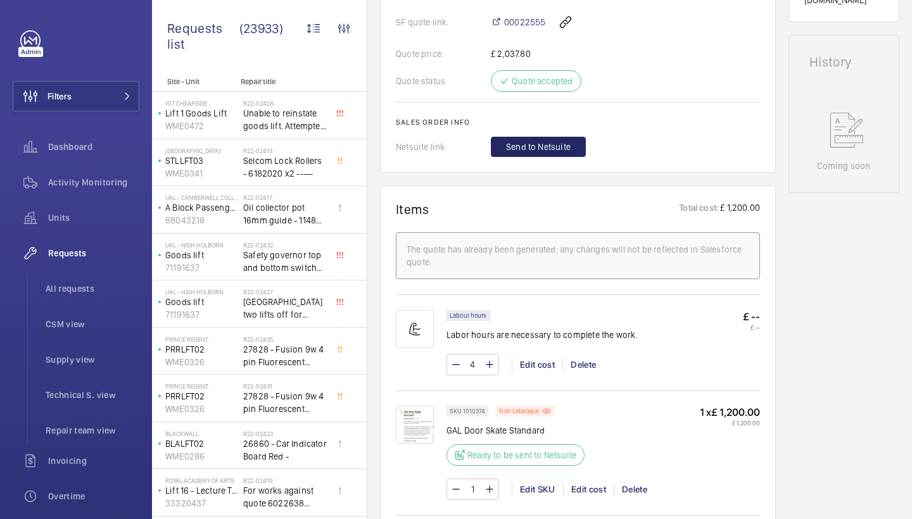
click at [558, 144] on span "Send to Netsuite" at bounding box center [538, 147] width 65 height 13
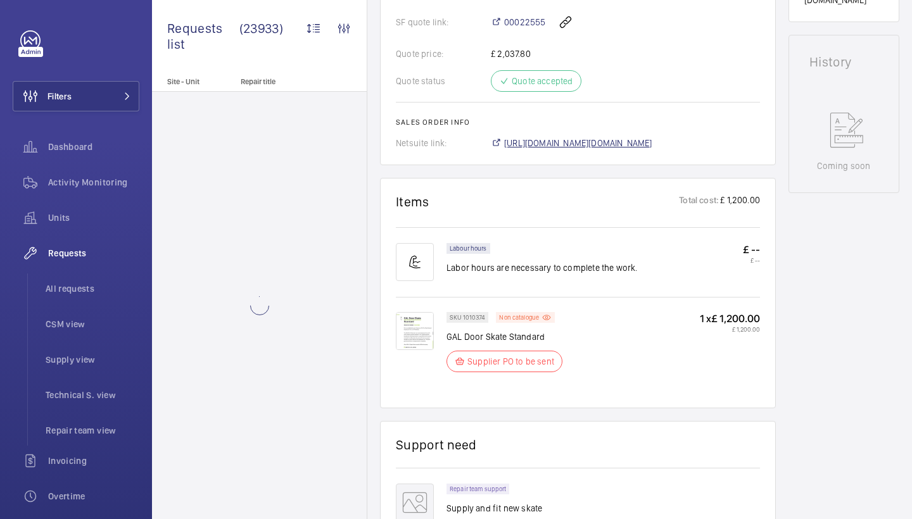
click at [652, 144] on span "https://6461500.app.netsuite.com/app/accounting/transactions/salesord.nl?id=303…" at bounding box center [578, 143] width 148 height 13
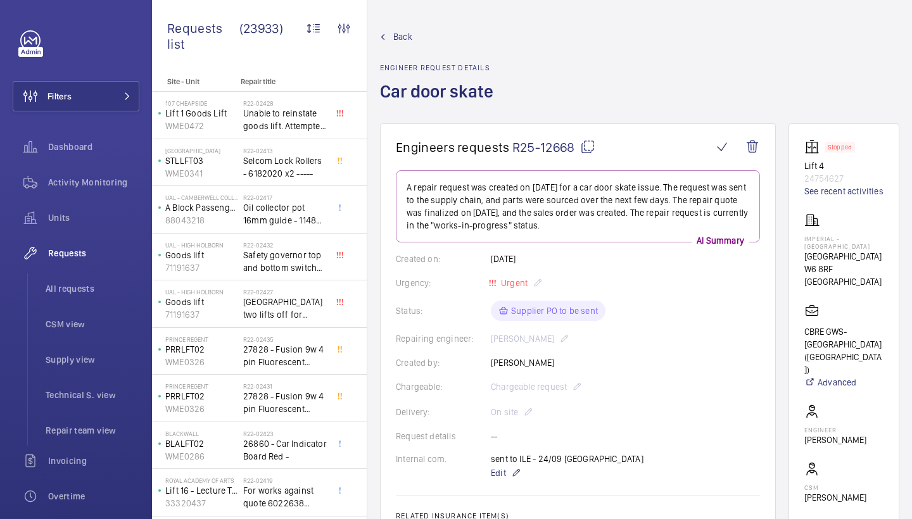
scroll to position [0, 0]
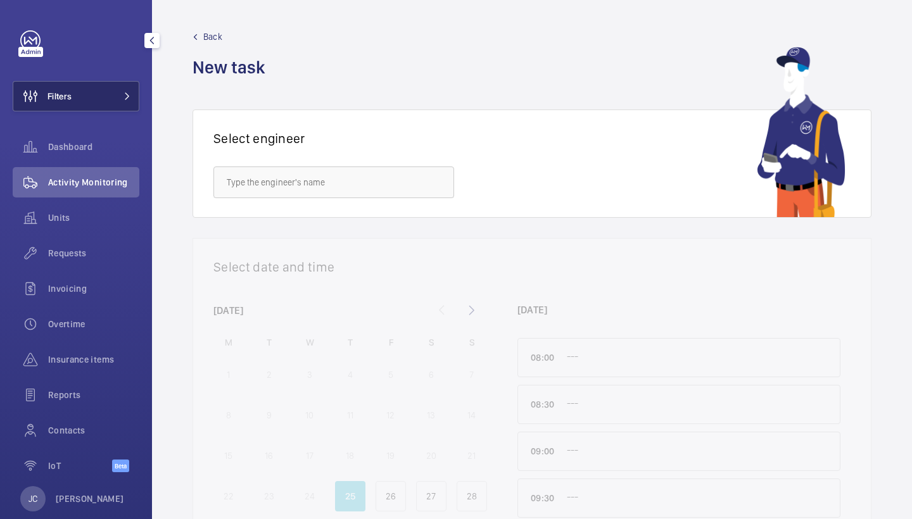
click at [101, 89] on button "Filters" at bounding box center [76, 96] width 127 height 30
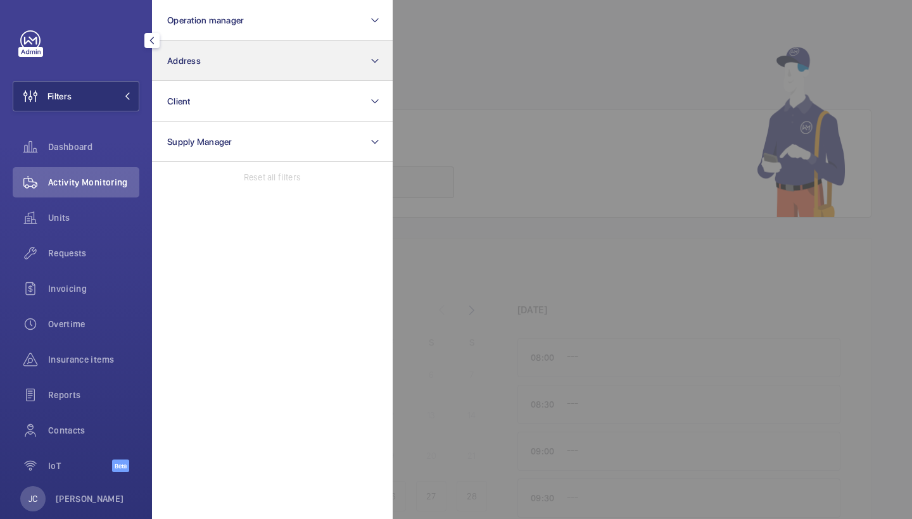
click at [226, 71] on button "Address" at bounding box center [272, 61] width 241 height 41
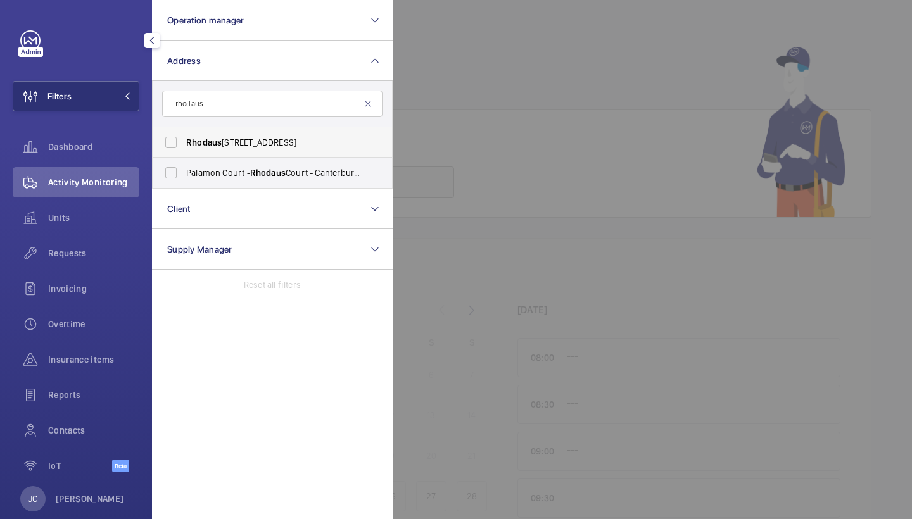
type input "rhodaus"
click at [258, 148] on span "[STREET_ADDRESS]" at bounding box center [273, 142] width 174 height 13
click at [184, 148] on input "[STREET_ADDRESS]" at bounding box center [170, 142] width 25 height 25
checkbox input "true"
click at [256, 177] on span "Rhodaus" at bounding box center [267, 173] width 35 height 10
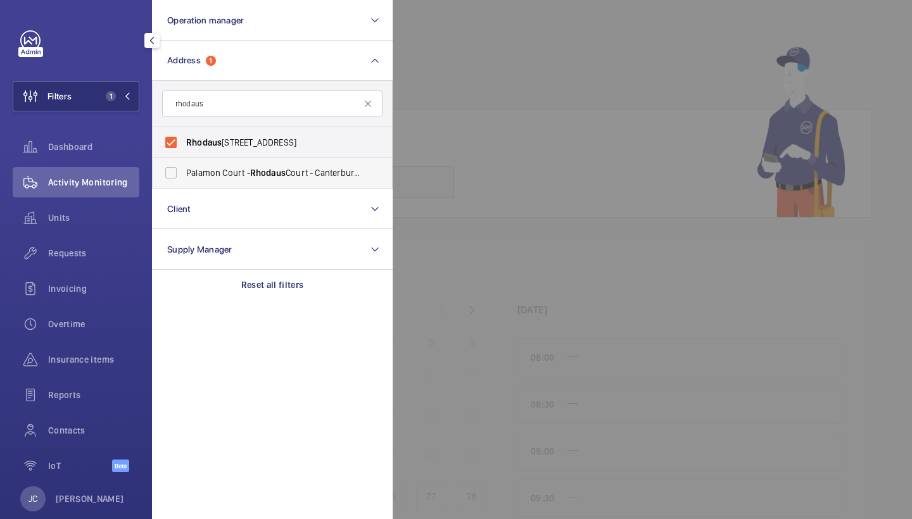
click at [184, 177] on input "Palamon Court - Rhodaus Court - Canterbury Student Accommodation, [GEOGRAPHIC_D…" at bounding box center [170, 172] width 25 height 25
checkbox input "true"
click at [87, 260] on div "Requests" at bounding box center [76, 253] width 127 height 30
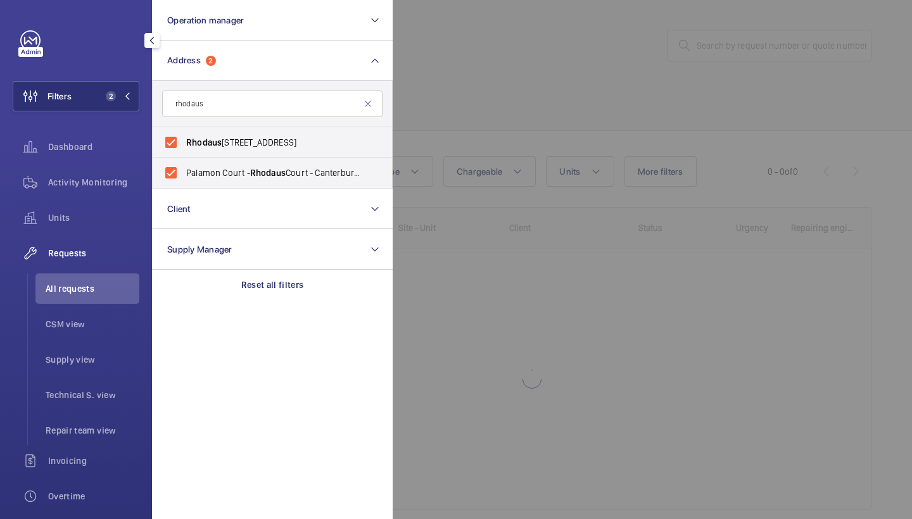
click at [512, 153] on div at bounding box center [849, 259] width 912 height 519
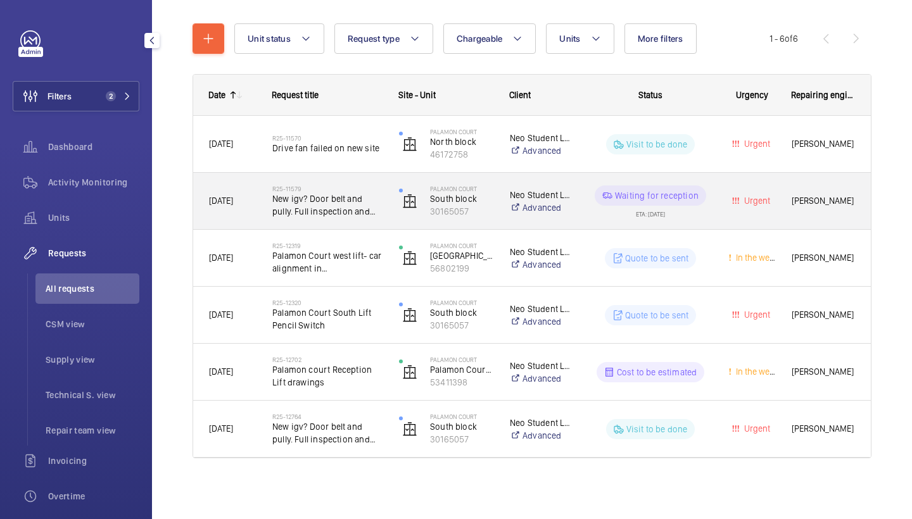
scroll to position [133, 0]
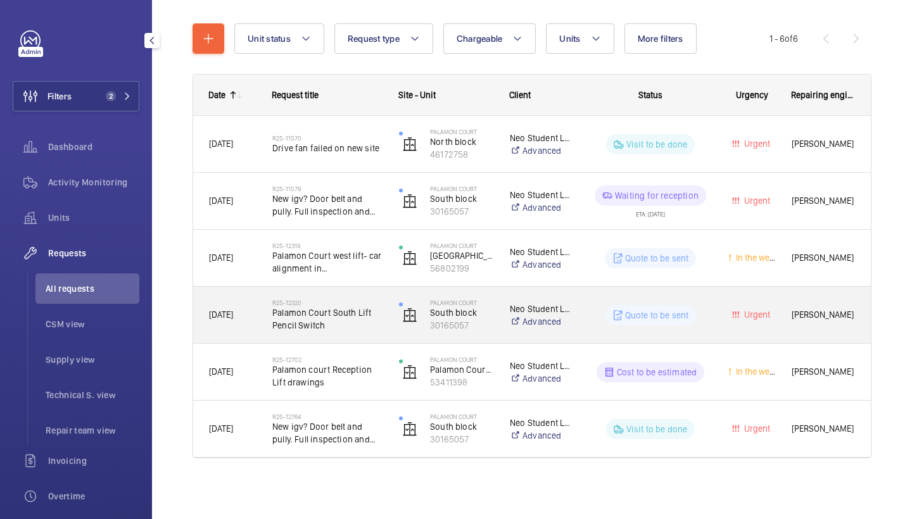
click at [357, 319] on span "Palamon Court South Lift Pencil Switch" at bounding box center [327, 319] width 110 height 25
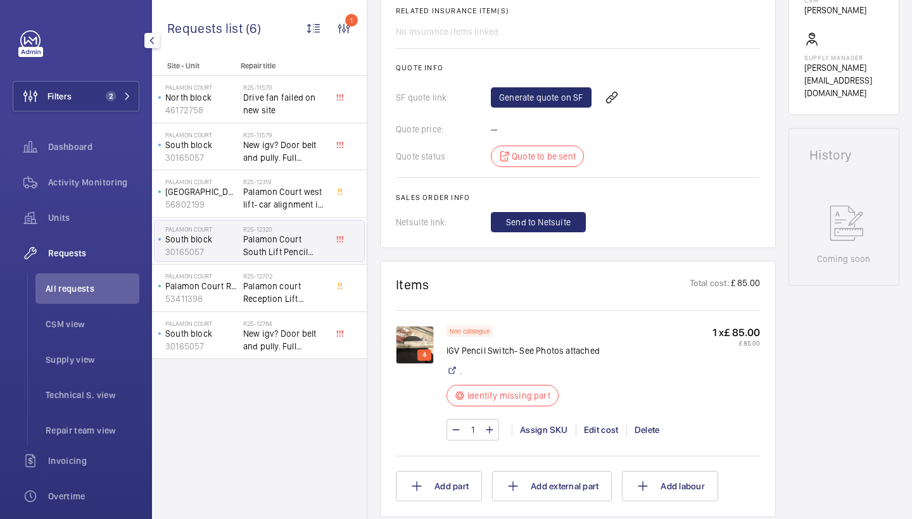
scroll to position [513, 0]
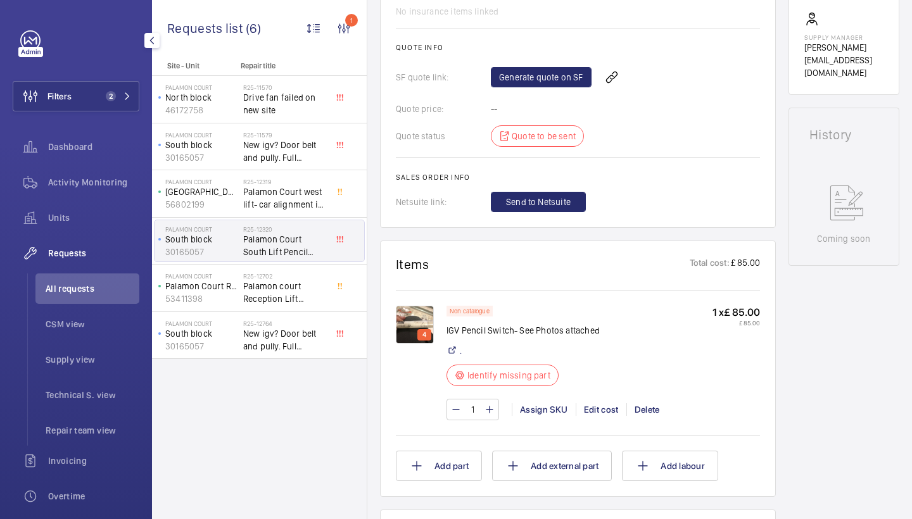
click at [405, 316] on img at bounding box center [415, 325] width 38 height 38
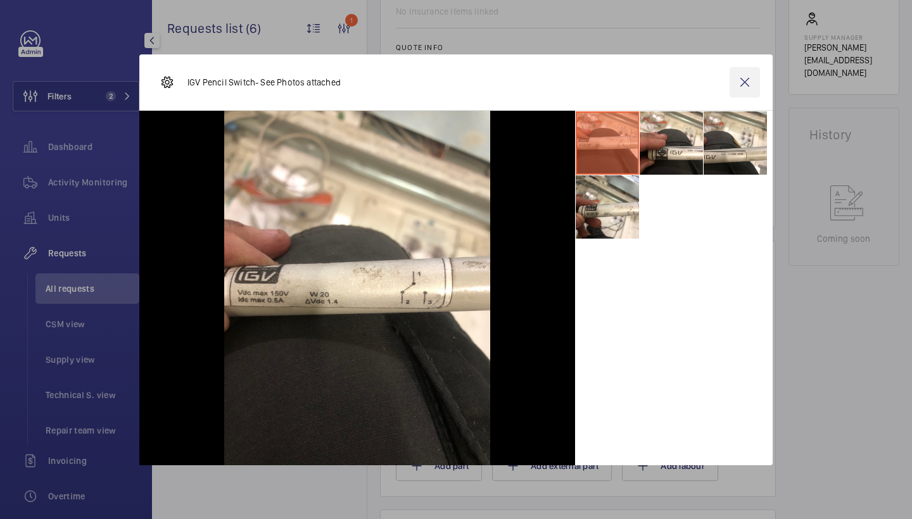
click at [756, 79] on wm-front-icon-button at bounding box center [745, 82] width 30 height 30
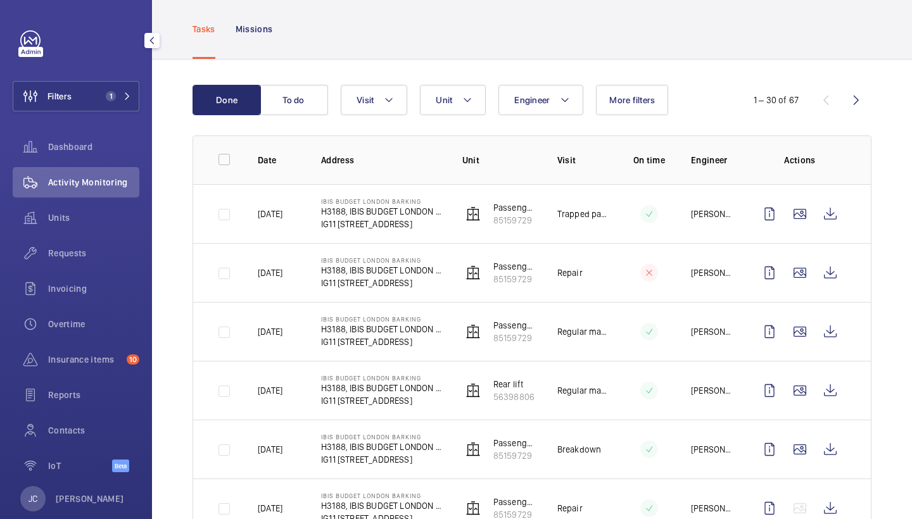
scroll to position [63, 0]
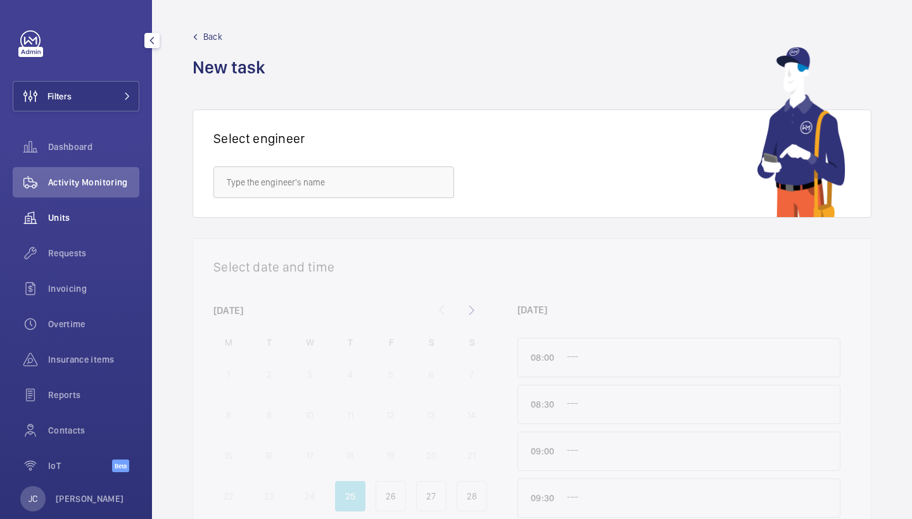
click at [61, 224] on span "Units" at bounding box center [93, 218] width 91 height 13
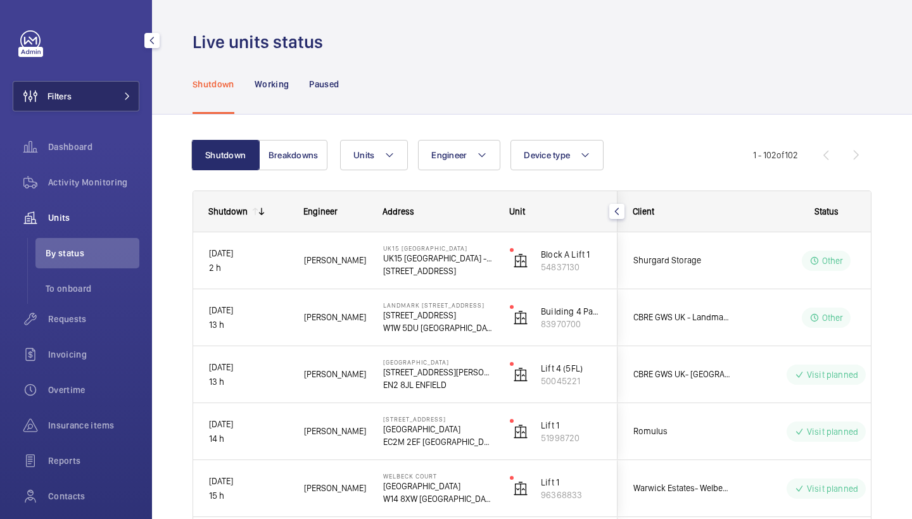
click at [113, 110] on button "Filters" at bounding box center [76, 96] width 127 height 30
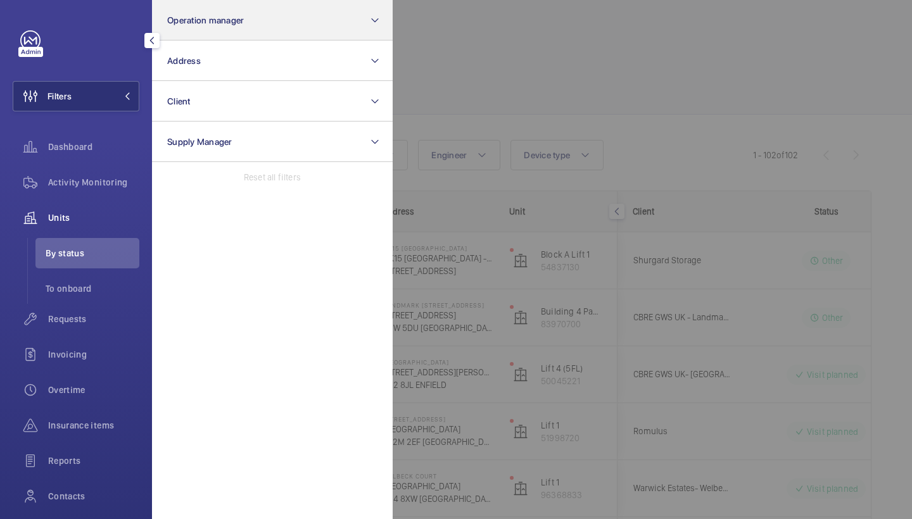
click at [204, 34] on button "Operation manager" at bounding box center [272, 20] width 241 height 41
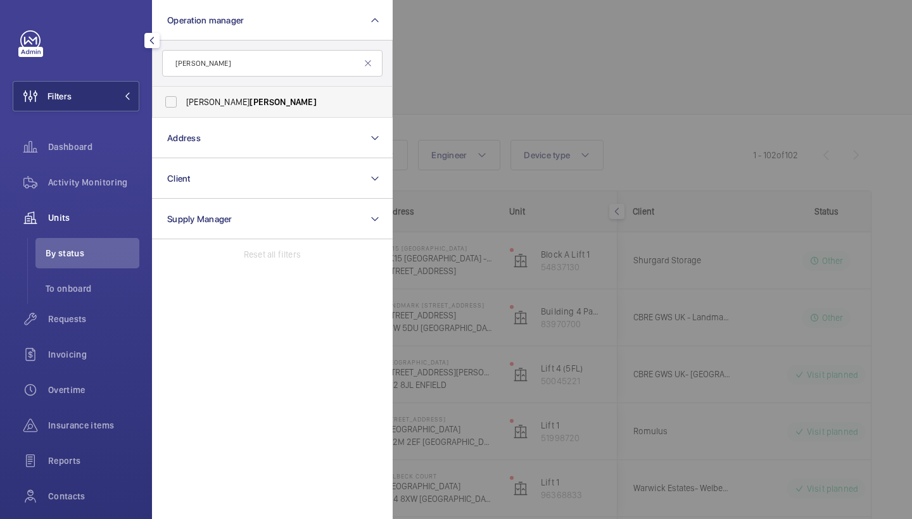
type input "[PERSON_NAME]"
click at [250, 101] on span "[PERSON_NAME]" at bounding box center [283, 102] width 67 height 10
click at [184, 101] on input "[PERSON_NAME]" at bounding box center [170, 101] width 25 height 25
checkbox input "true"
click at [546, 101] on div at bounding box center [849, 259] width 912 height 519
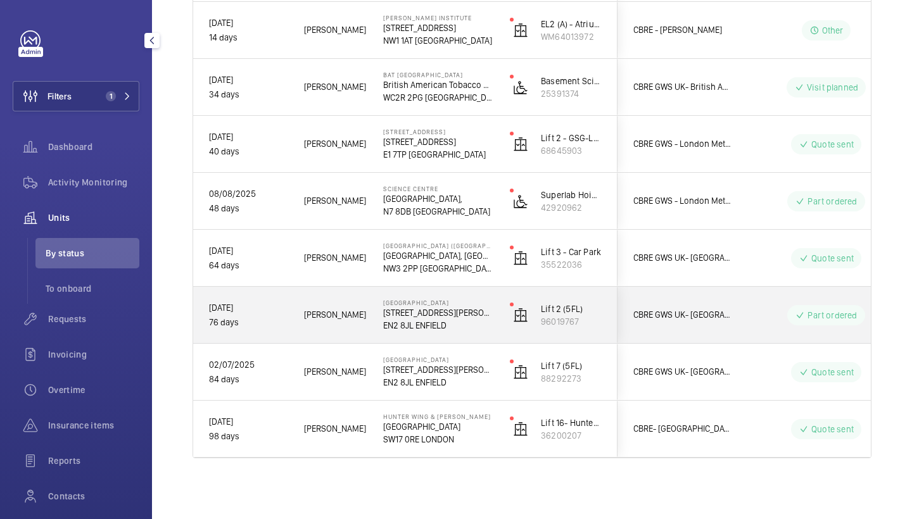
scroll to position [1257, 0]
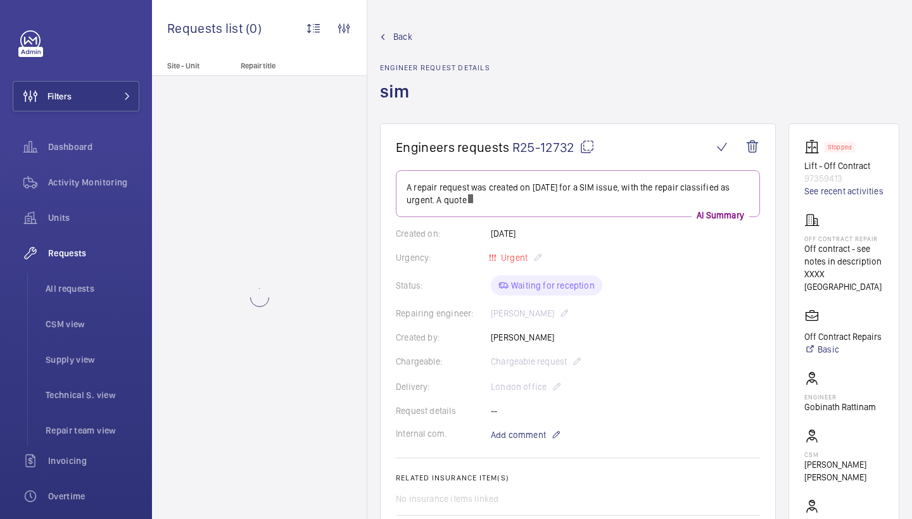
click at [590, 231] on div "Created on: [DATE]" at bounding box center [578, 233] width 364 height 13
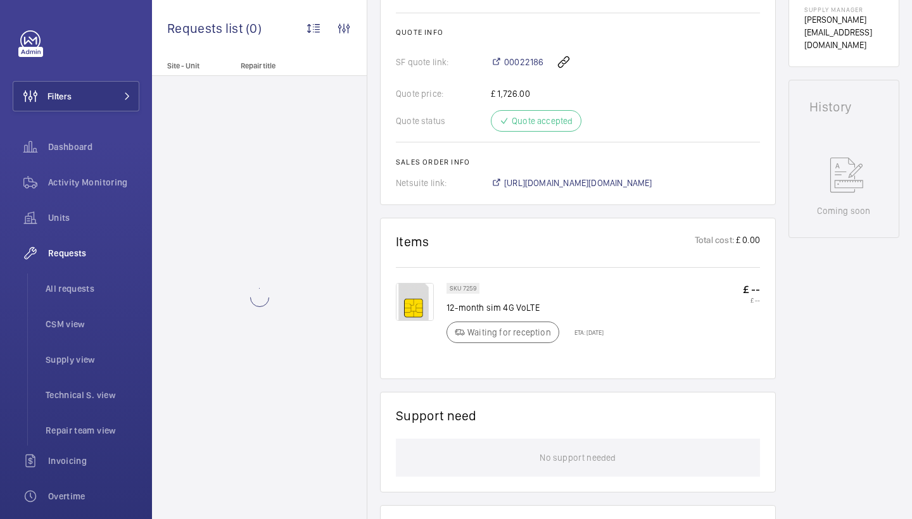
scroll to position [523, 0]
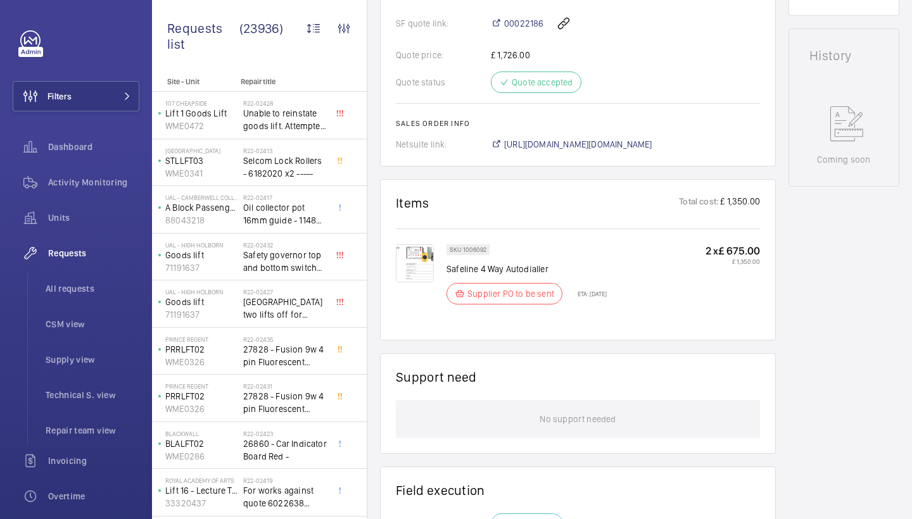
scroll to position [585, 0]
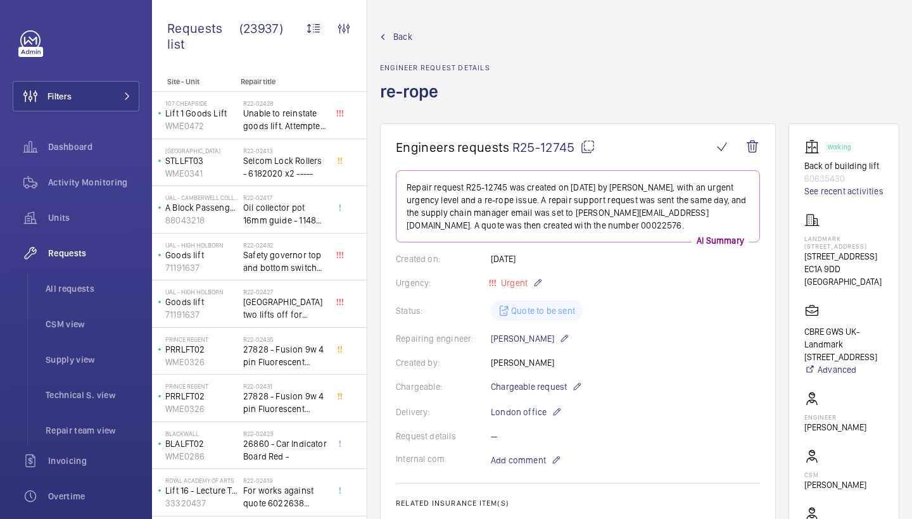
scroll to position [484, 0]
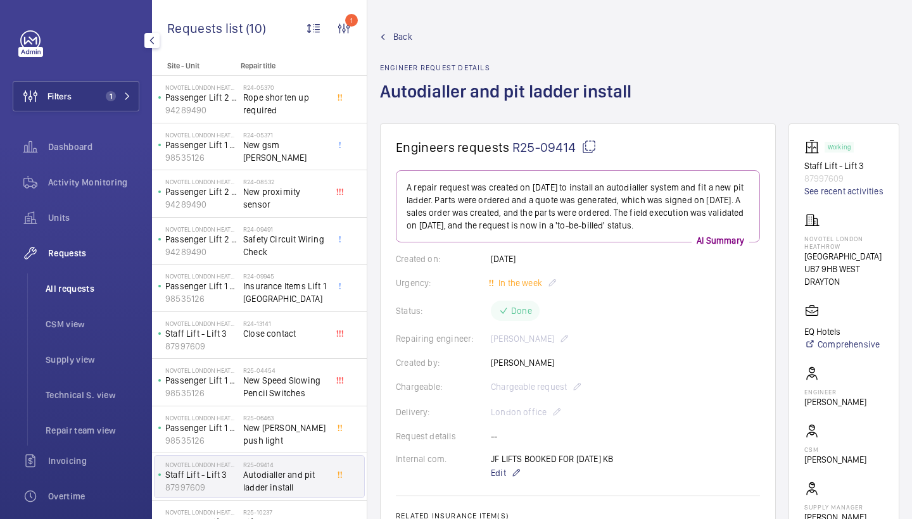
click at [67, 286] on span "All requests" at bounding box center [93, 289] width 94 height 13
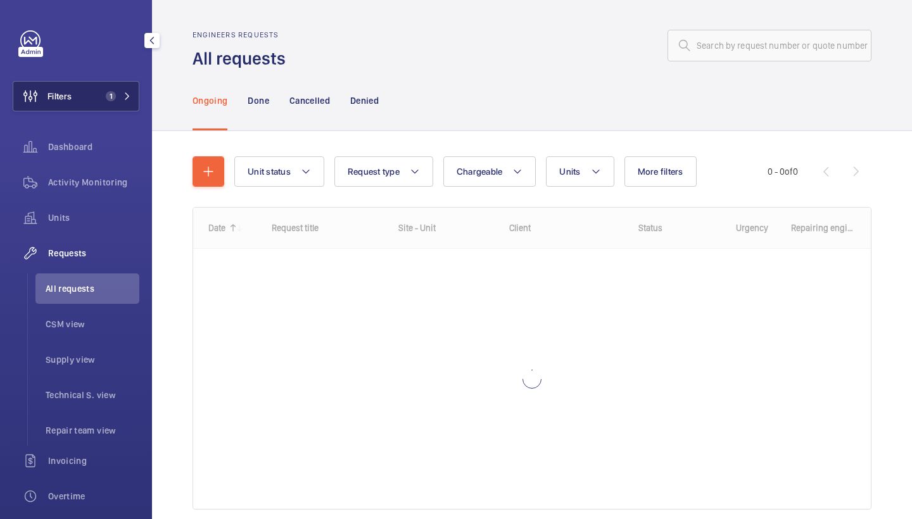
click at [115, 97] on span "1" at bounding box center [111, 96] width 10 height 10
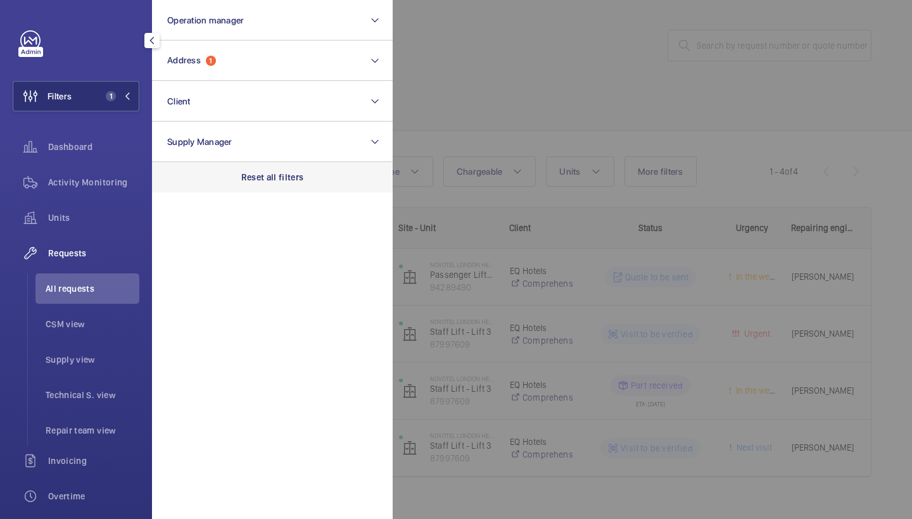
click at [258, 179] on p "Reset all filters" at bounding box center [272, 177] width 63 height 13
click at [556, 79] on div at bounding box center [849, 259] width 912 height 519
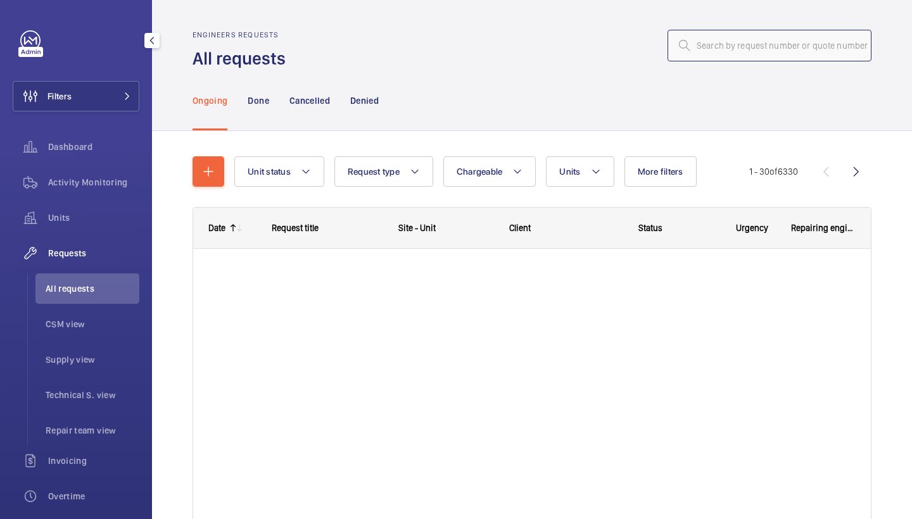
click at [819, 58] on input "text" at bounding box center [770, 46] width 204 height 32
paste input "R25-12299"
type input "R25-12299"
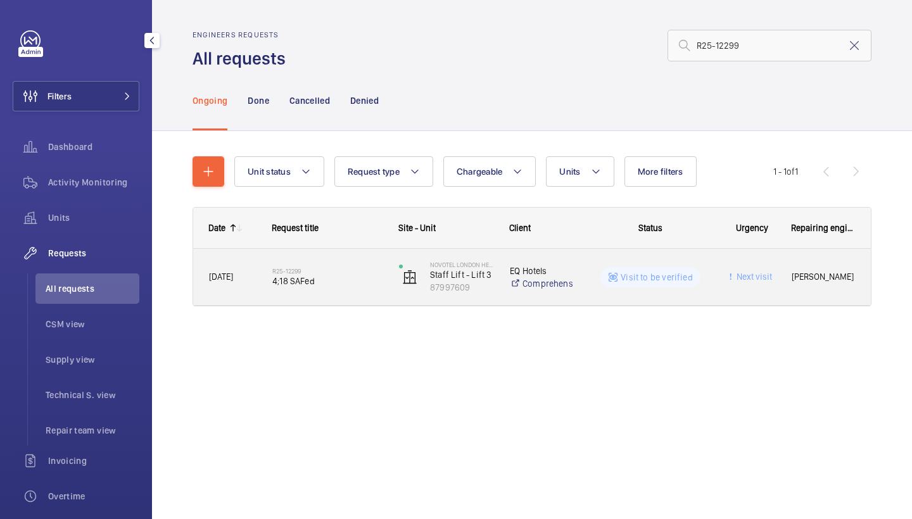
click at [315, 268] on h2 "R25-12299" at bounding box center [327, 271] width 110 height 8
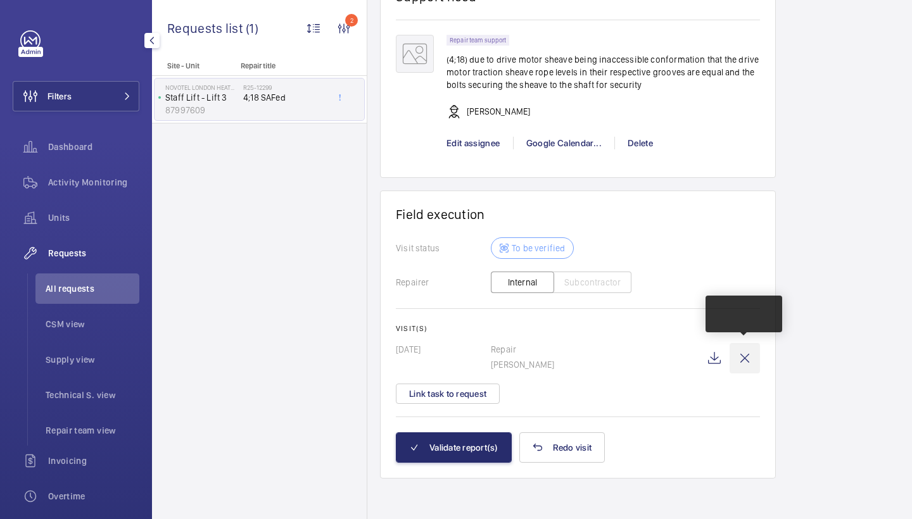
scroll to position [1060, 0]
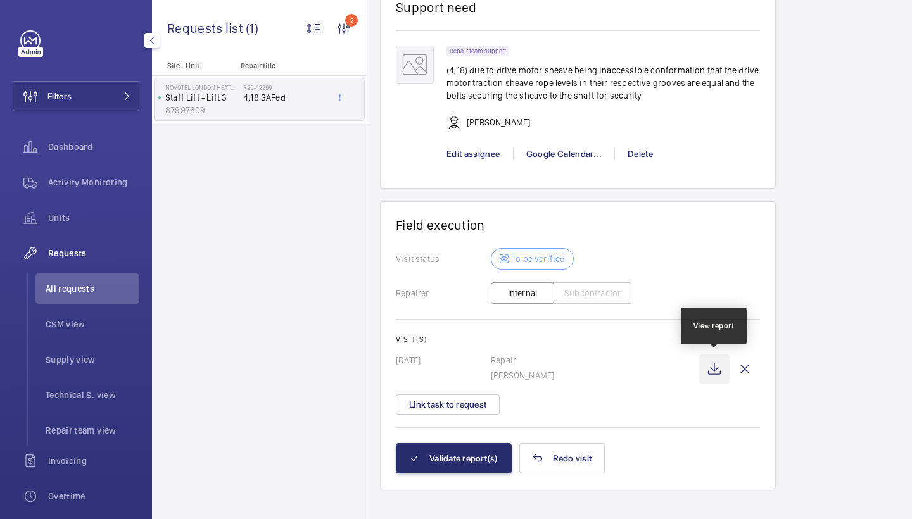
click at [709, 371] on wm-front-icon-button at bounding box center [714, 369] width 30 height 30
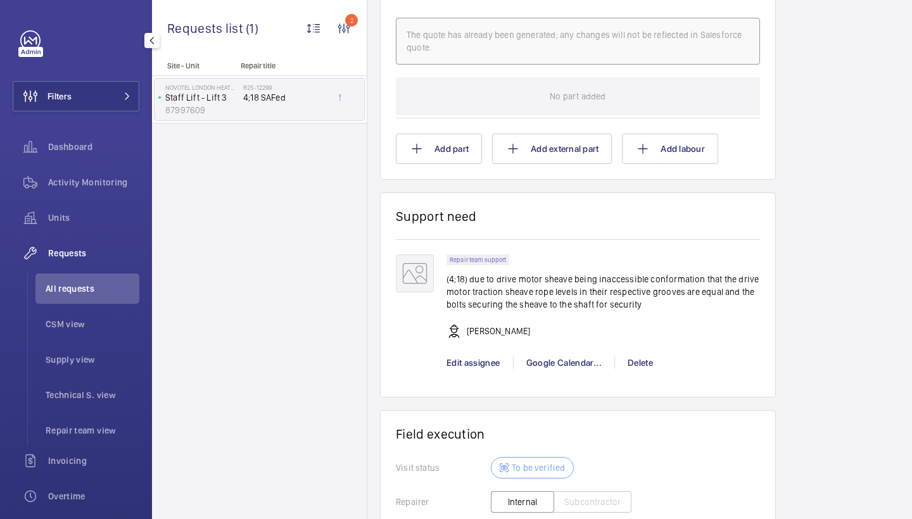
scroll to position [1012, 0]
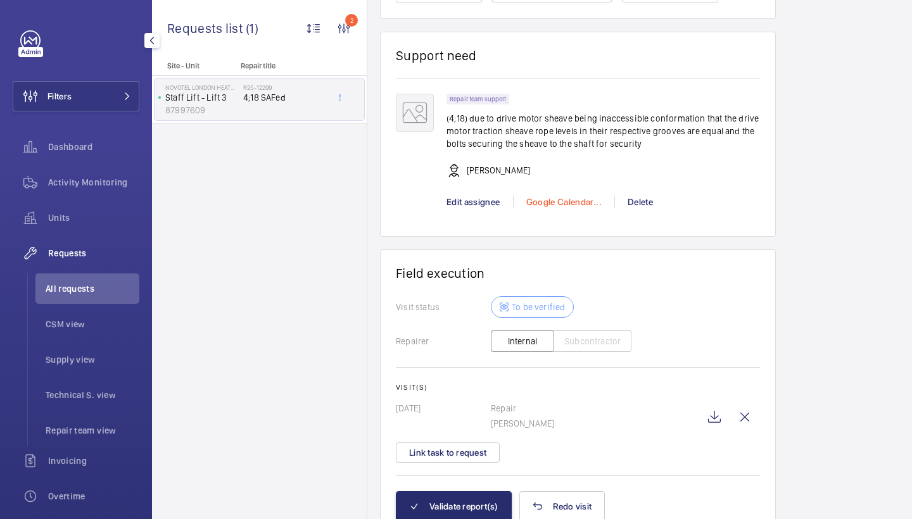
click at [568, 203] on div "Google Calendar..." at bounding box center [563, 202] width 101 height 13
click at [474, 199] on div at bounding box center [456, 259] width 912 height 519
click at [474, 207] on span "Edit assignee" at bounding box center [474, 202] width 54 height 10
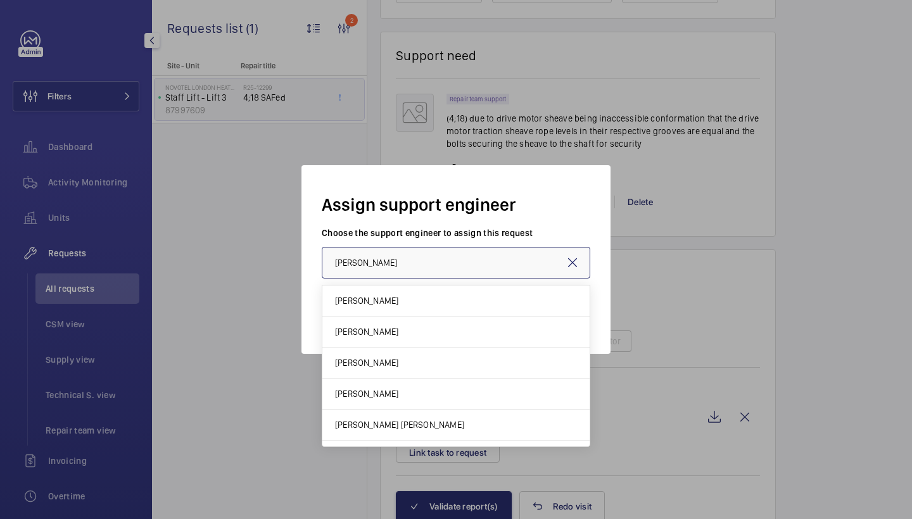
click at [444, 257] on input "[PERSON_NAME]" at bounding box center [456, 263] width 269 height 32
click at [575, 265] on mat-icon at bounding box center [572, 262] width 15 height 15
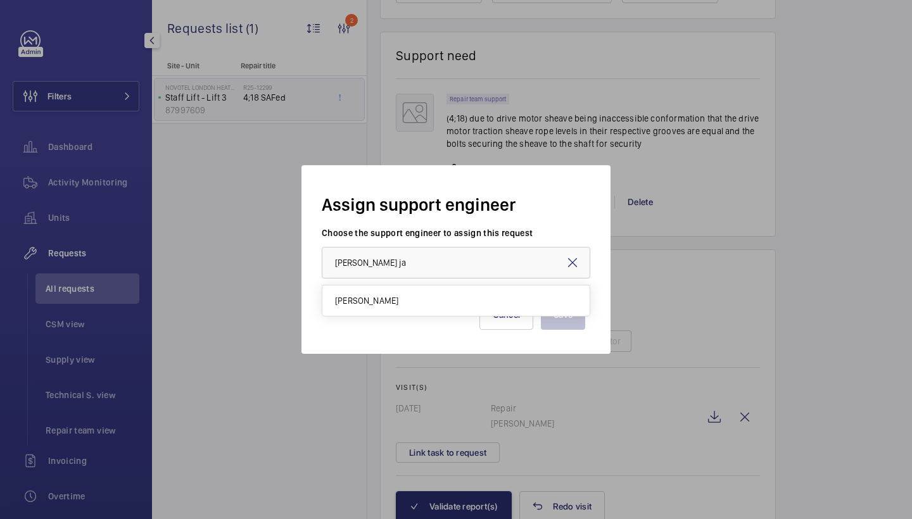
click at [465, 295] on mat-option "[PERSON_NAME]" at bounding box center [455, 301] width 267 height 30
type input "[PERSON_NAME]"
click at [554, 308] on button "Save" at bounding box center [563, 315] width 44 height 30
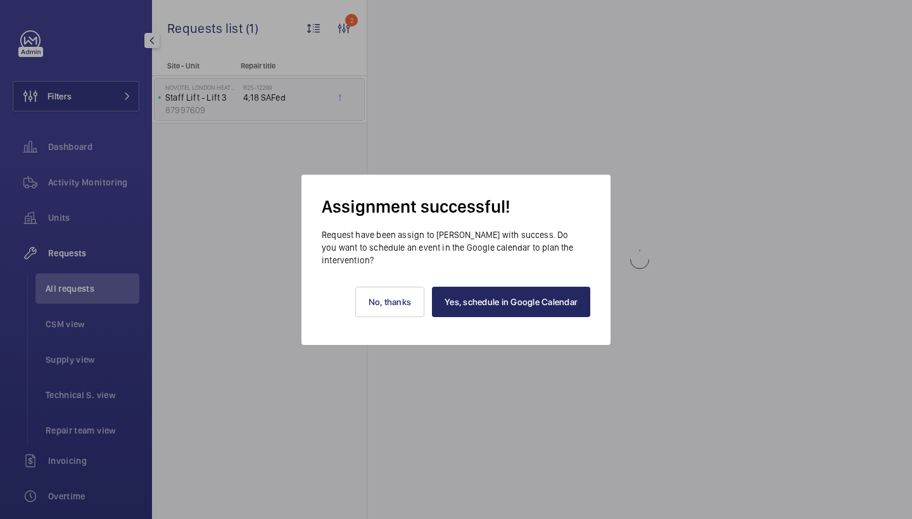
click at [554, 300] on link "Yes, schedule in Google Calendar" at bounding box center [511, 302] width 158 height 30
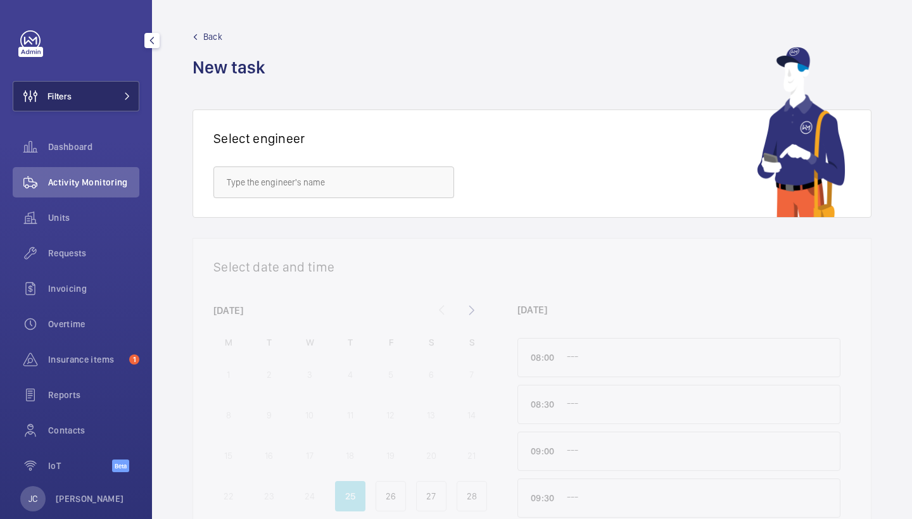
click at [110, 83] on button "Filters" at bounding box center [76, 96] width 127 height 30
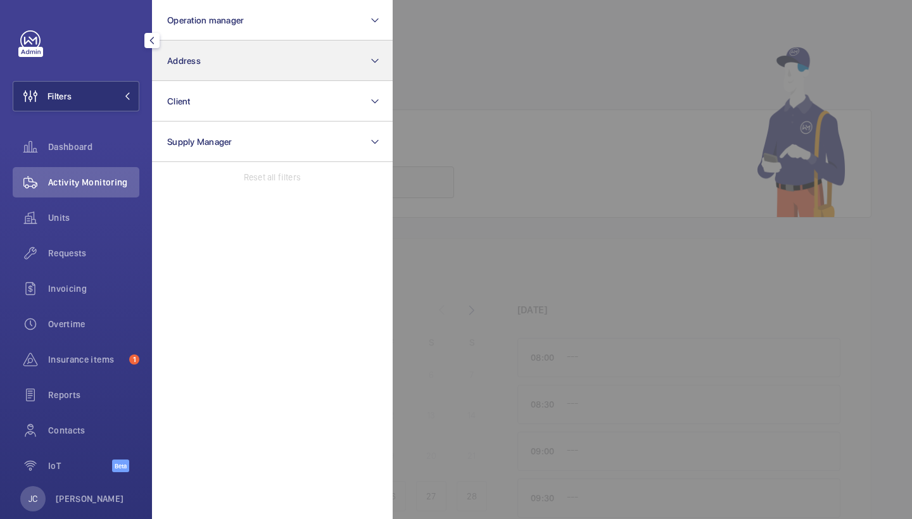
click at [219, 60] on button "Address" at bounding box center [272, 61] width 241 height 41
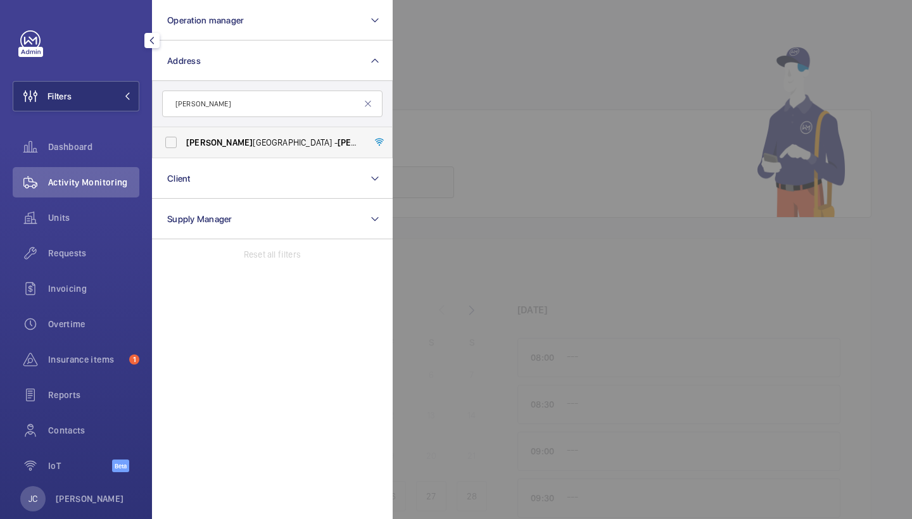
type input "[PERSON_NAME]"
click at [248, 136] on span "[PERSON_NAME][GEOGRAPHIC_DATA] - [PERSON_NAME][GEOGRAPHIC_DATA]" at bounding box center [273, 142] width 174 height 13
click at [184, 136] on input "[PERSON_NAME][GEOGRAPHIC_DATA] - [PERSON_NAME][GEOGRAPHIC_DATA]" at bounding box center [170, 142] width 25 height 25
checkbox input "true"
click at [112, 184] on span "Activity Monitoring" at bounding box center [93, 182] width 91 height 13
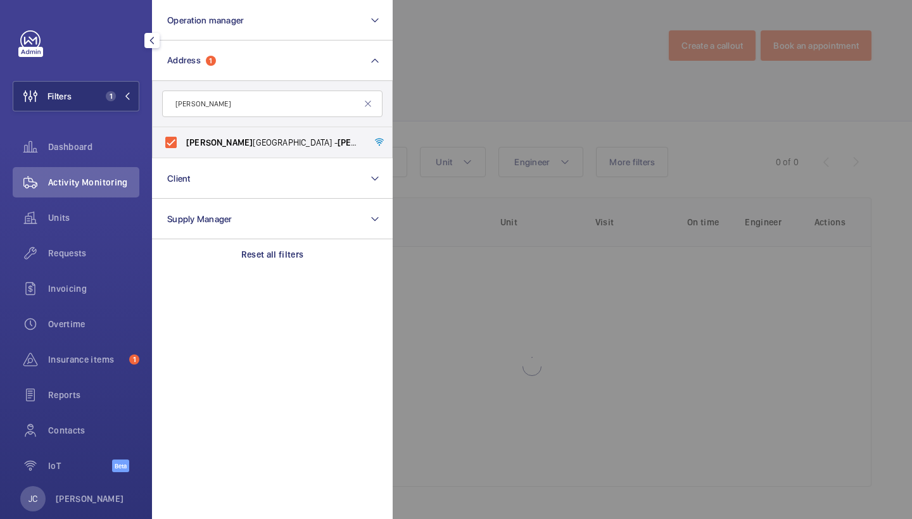
click at [601, 98] on div at bounding box center [849, 259] width 912 height 519
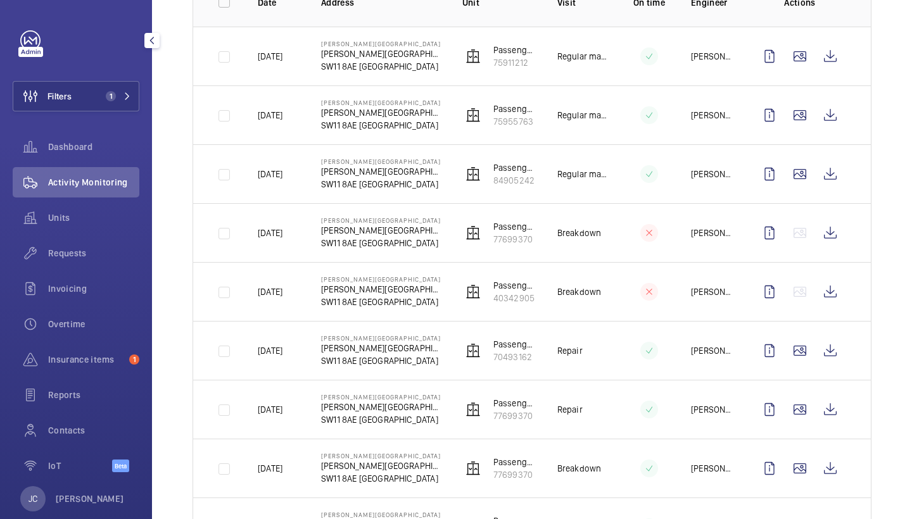
scroll to position [234, 0]
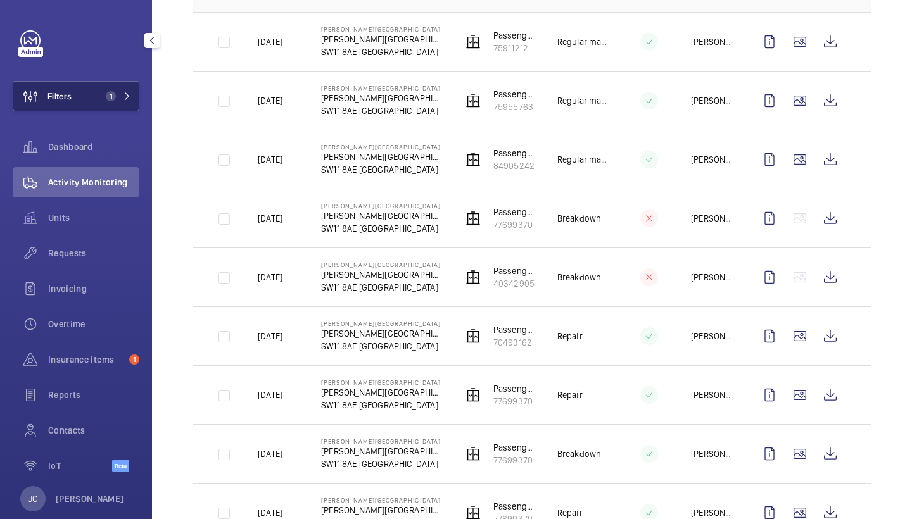
click at [125, 98] on mat-icon at bounding box center [128, 96] width 8 height 8
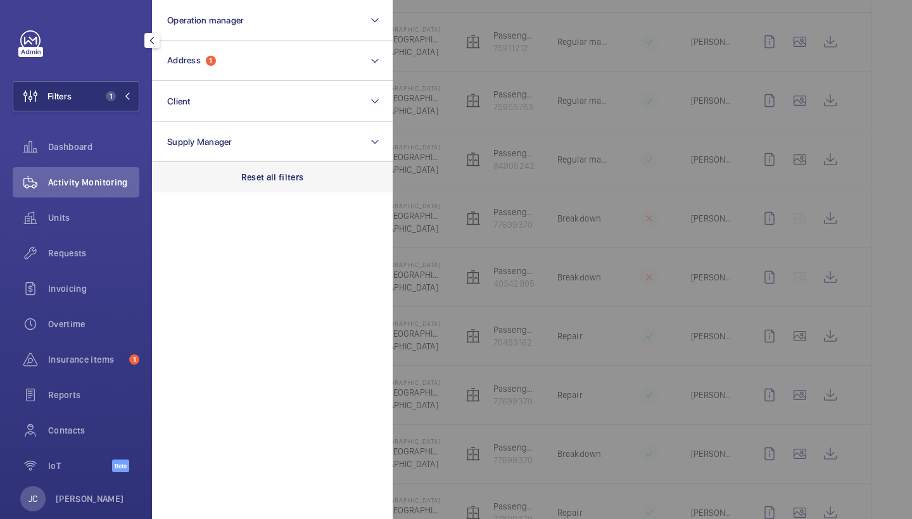
click at [279, 170] on div "Reset all filters" at bounding box center [272, 177] width 241 height 30
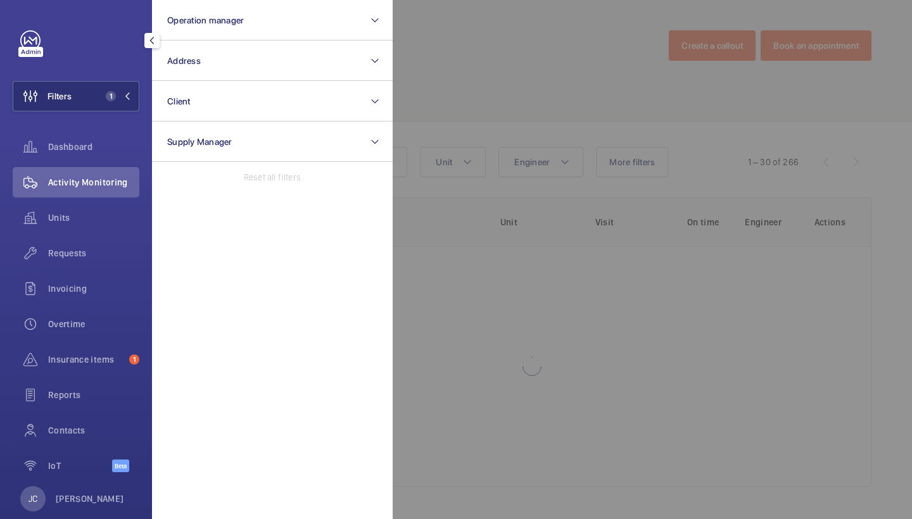
click at [114, 236] on div "Units" at bounding box center [76, 220] width 127 height 35
click at [113, 248] on span "Requests" at bounding box center [93, 253] width 91 height 13
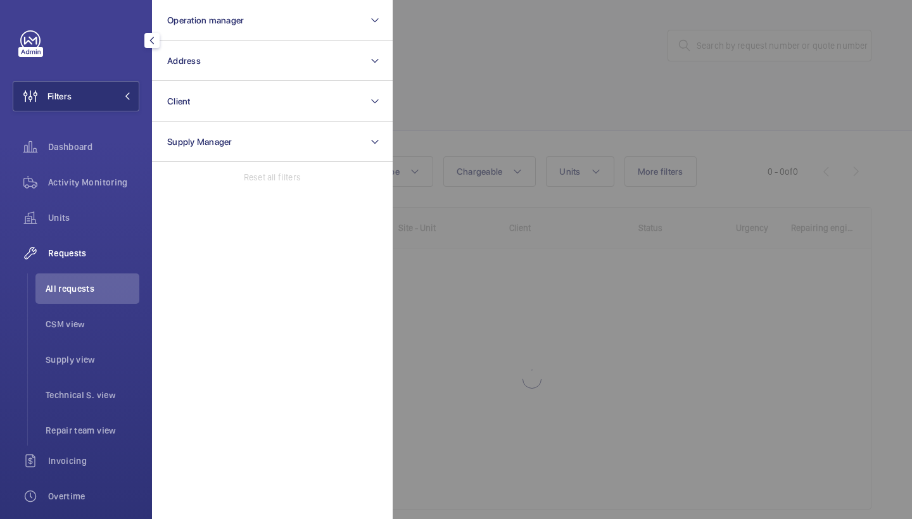
click at [720, 107] on div at bounding box center [849, 259] width 912 height 519
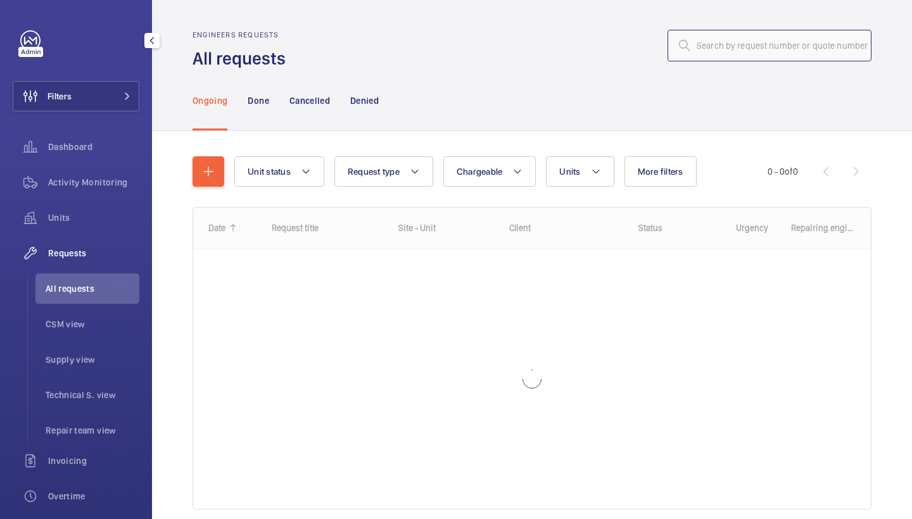
click at [751, 47] on input "text" at bounding box center [770, 46] width 204 height 32
paste input "R25-11672"
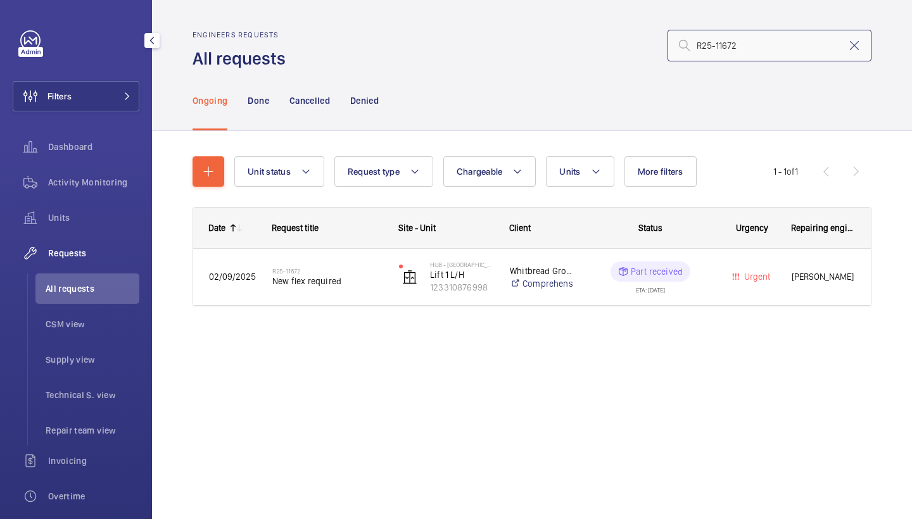
type input "R25-11672"
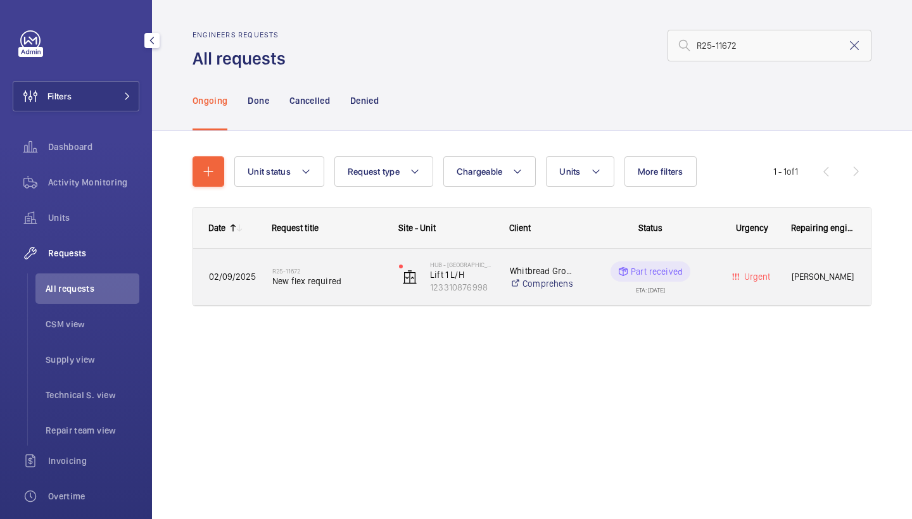
click at [348, 284] on span "New flex required" at bounding box center [327, 281] width 110 height 13
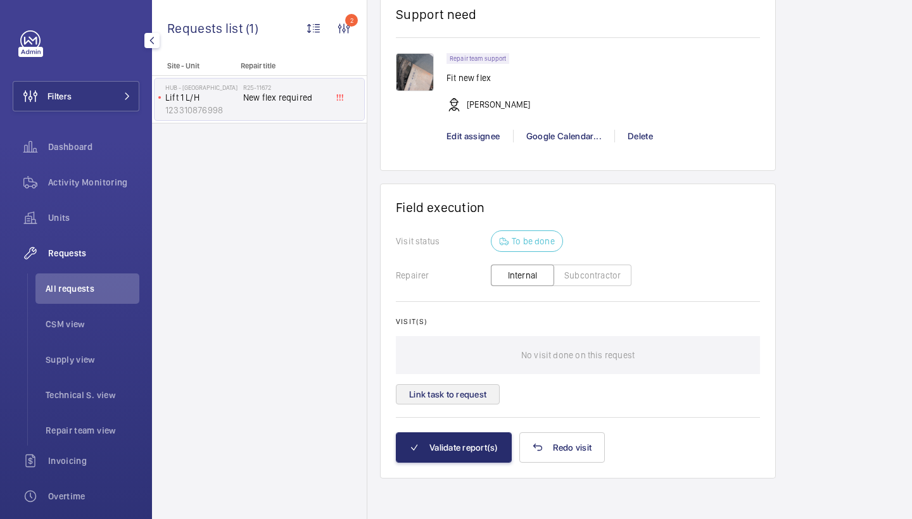
scroll to position [989, 0]
click at [485, 391] on button "Link task to request" at bounding box center [448, 395] width 104 height 20
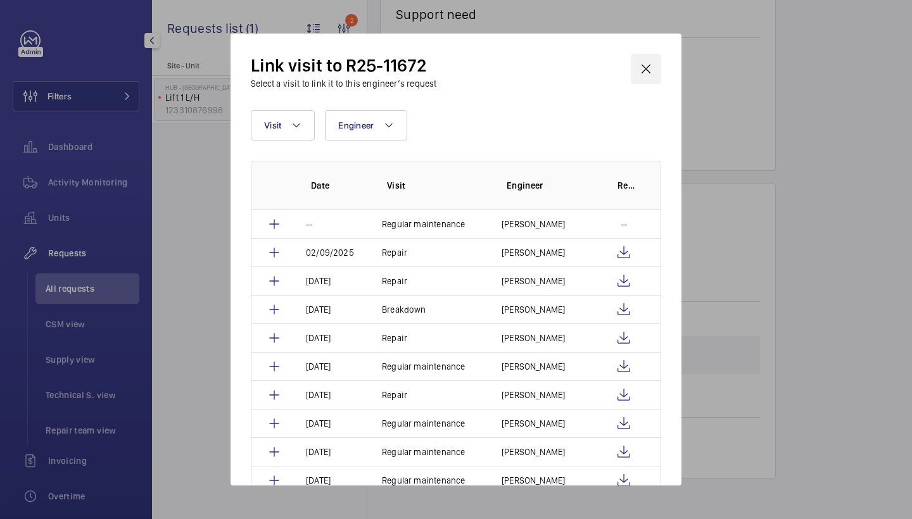
click at [649, 66] on wm-front-icon-button at bounding box center [646, 69] width 30 height 30
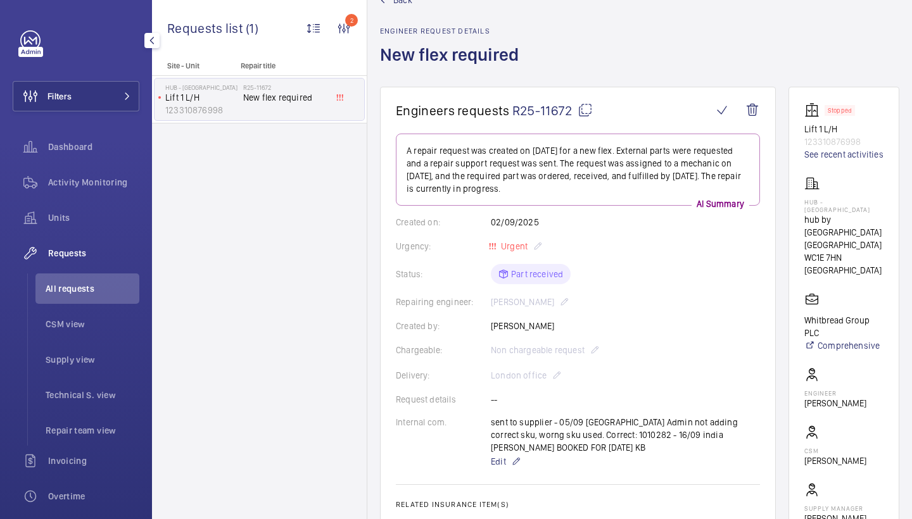
scroll to position [35, 0]
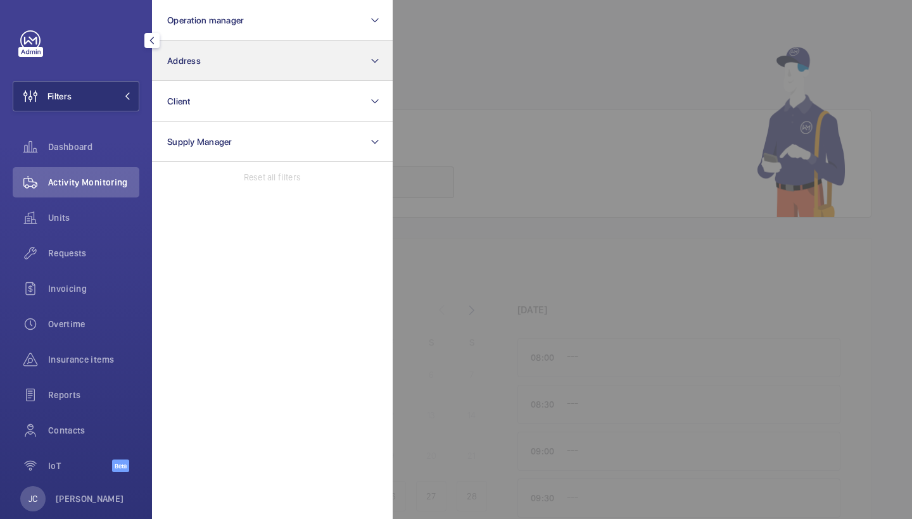
click at [187, 67] on button "Address" at bounding box center [272, 61] width 241 height 41
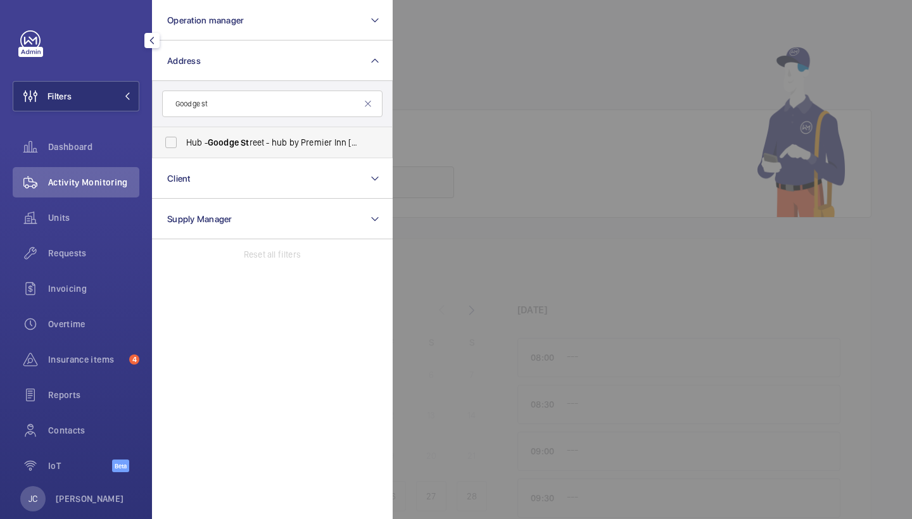
type input "Goodge st"
click at [235, 144] on span "Goodge" at bounding box center [223, 142] width 31 height 10
click at [184, 144] on input "Hub - Goodge St reet - hub by [GEOGRAPHIC_DATA] [GEOGRAPHIC_DATA] [GEOGRAPHIC_D…" at bounding box center [170, 142] width 25 height 25
checkbox input "true"
click at [80, 276] on div "Invoicing" at bounding box center [76, 289] width 127 height 30
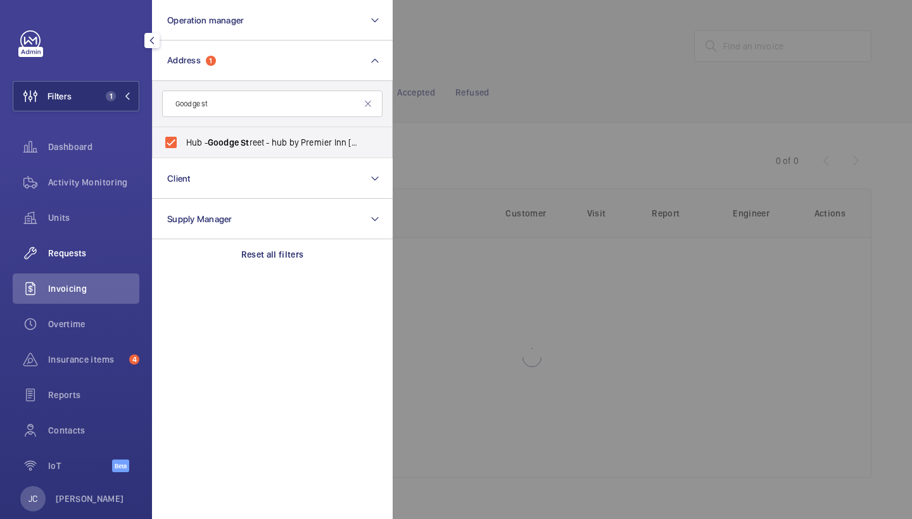
click at [81, 267] on div "Requests" at bounding box center [76, 253] width 127 height 30
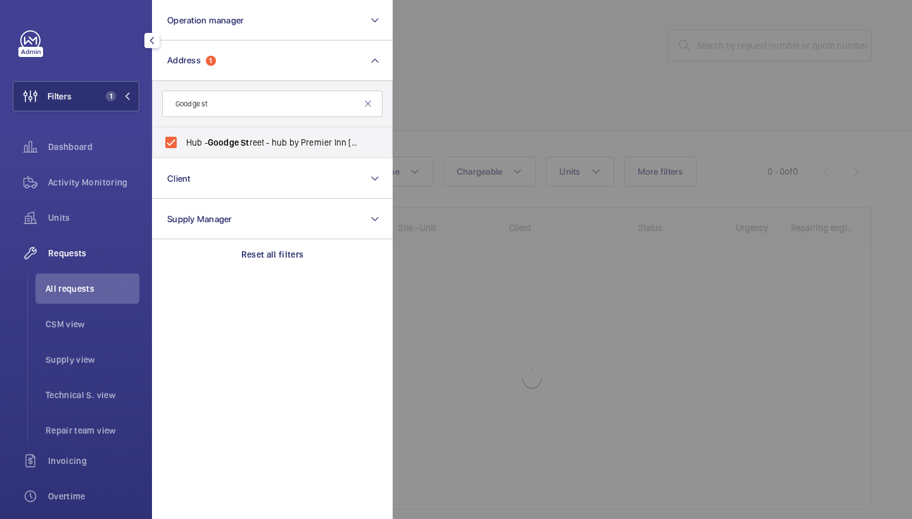
click at [514, 91] on div at bounding box center [849, 259] width 912 height 519
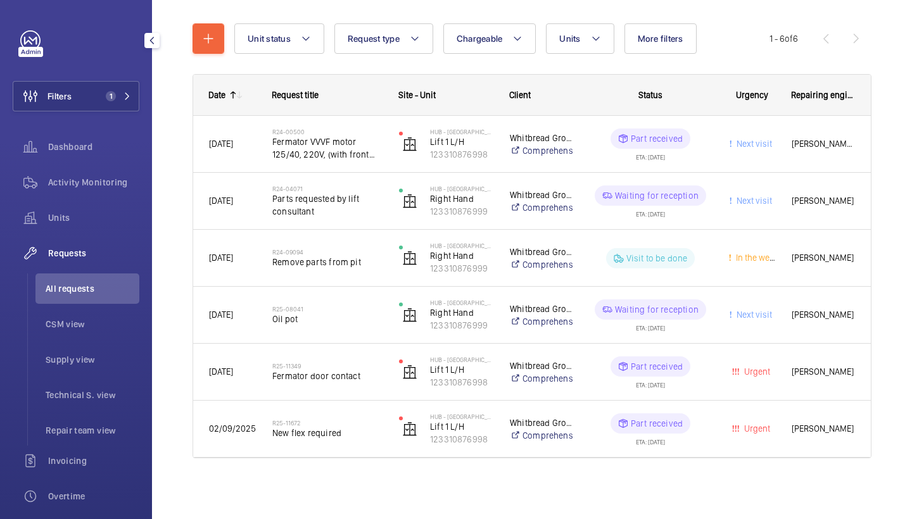
scroll to position [133, 0]
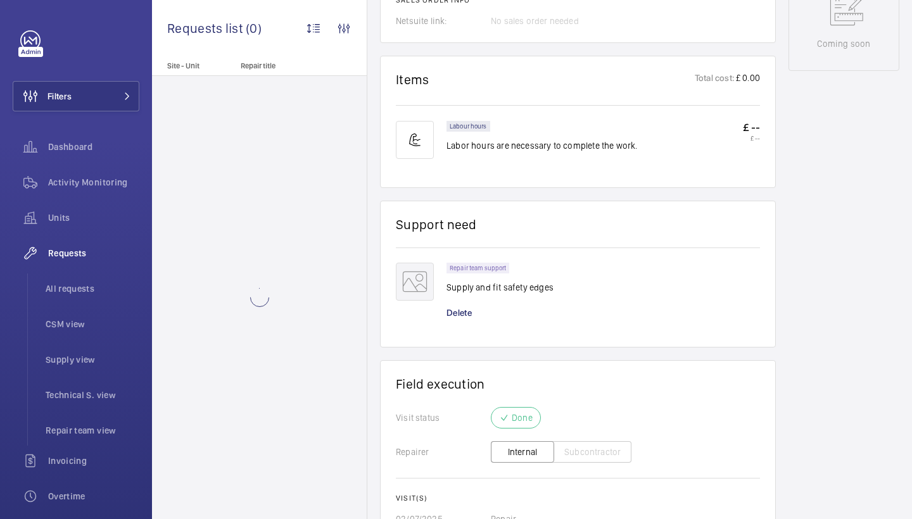
scroll to position [775, 0]
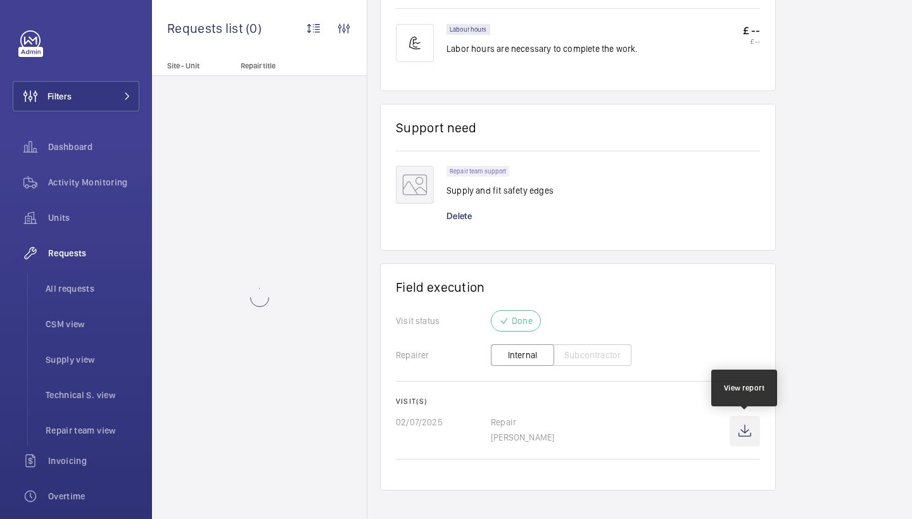
click at [748, 431] on wm-front-icon-button at bounding box center [745, 431] width 30 height 30
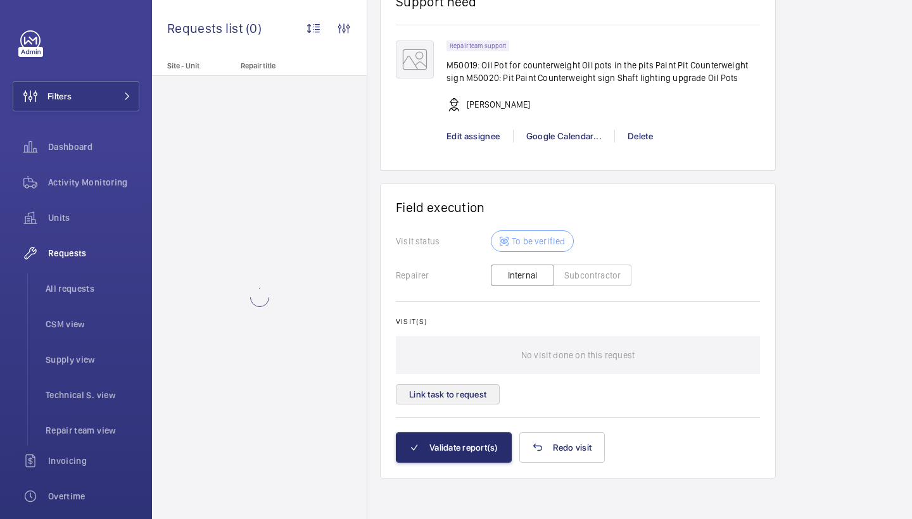
scroll to position [1086, 0]
click at [439, 397] on button "Link task to request" at bounding box center [448, 395] width 104 height 20
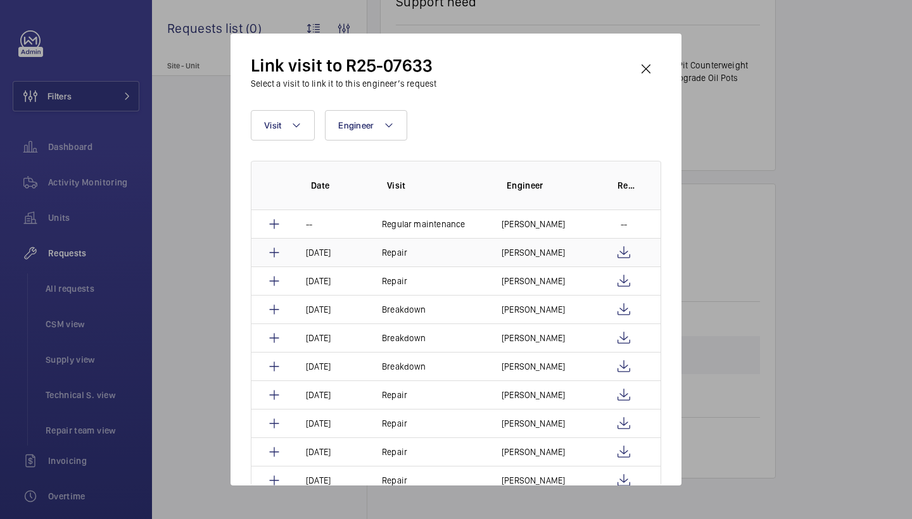
click at [275, 254] on mat-icon at bounding box center [274, 252] width 15 height 15
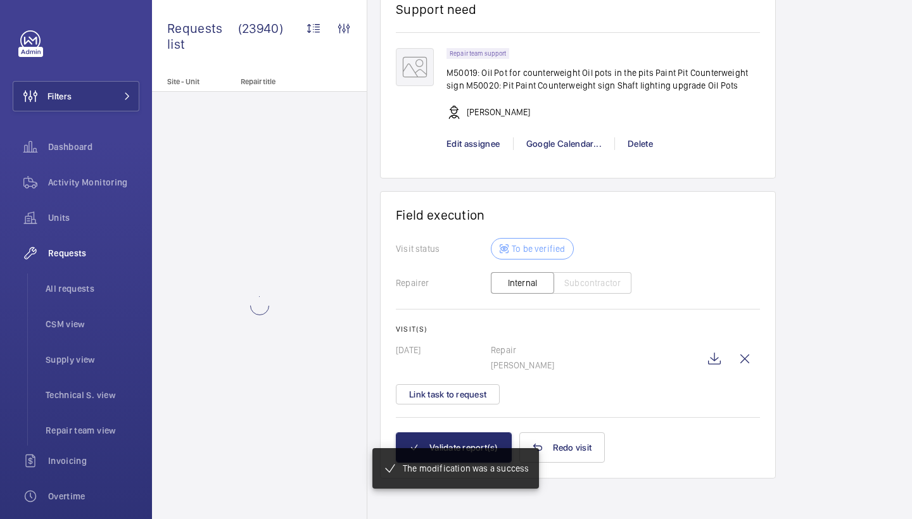
scroll to position [1067, 0]
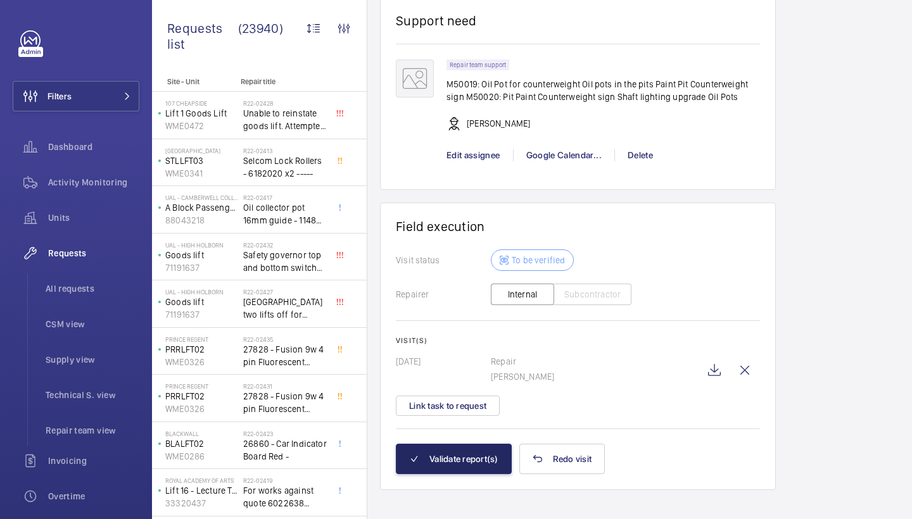
click at [476, 474] on button "Validate report(s)" at bounding box center [454, 459] width 116 height 30
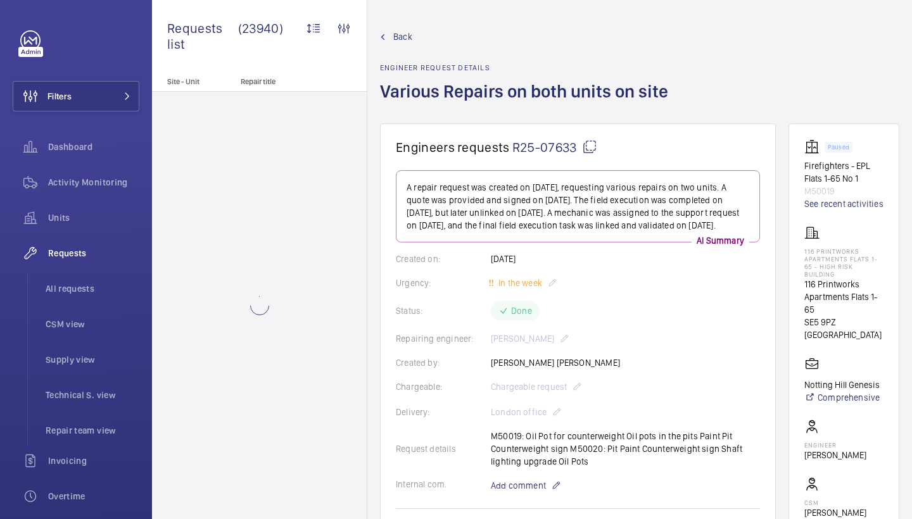
scroll to position [0, 0]
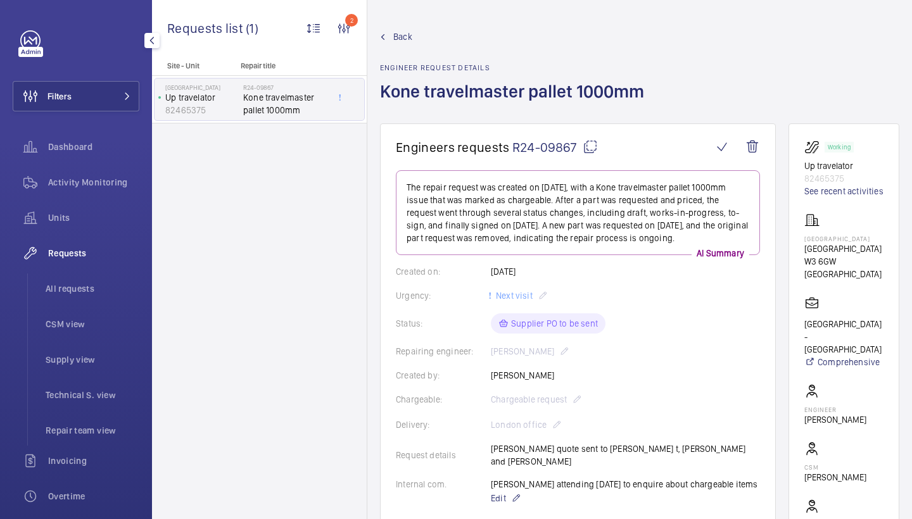
click at [122, 200] on div "Activity Monitoring" at bounding box center [76, 184] width 127 height 35
click at [122, 188] on span "Activity Monitoring" at bounding box center [93, 182] width 91 height 13
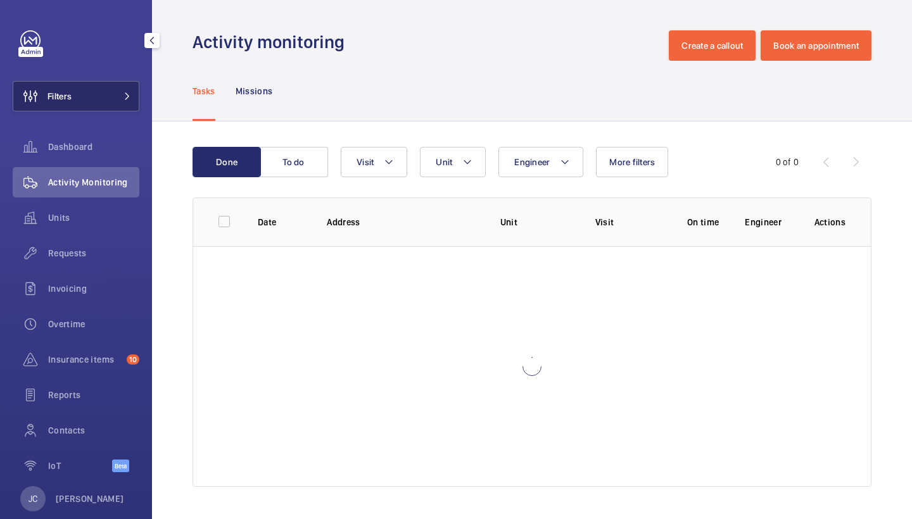
click at [119, 97] on span at bounding box center [123, 96] width 15 height 8
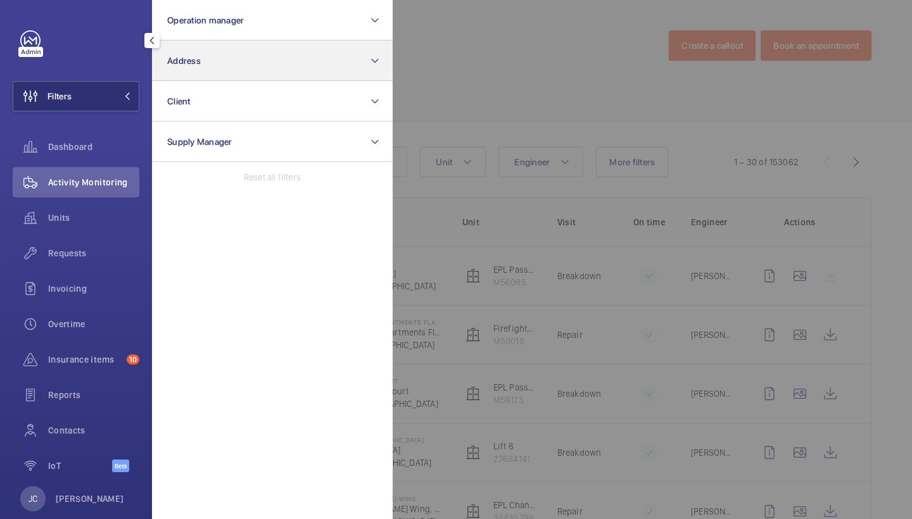
click at [220, 75] on button "Address" at bounding box center [272, 61] width 241 height 41
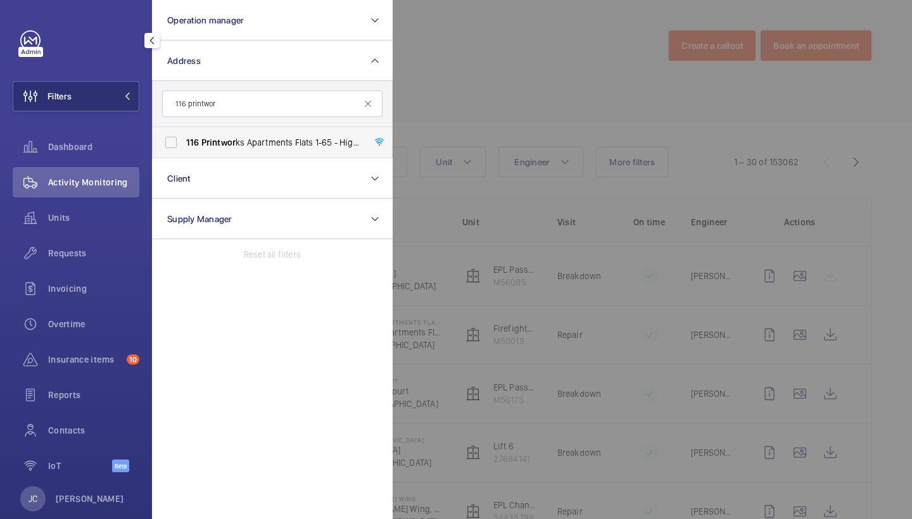
type input "116 printwor"
click at [226, 151] on label "116 Printwor ks Apartments Flats 1-65 - High Risk Building - 116 Printwor ks Ap…" at bounding box center [263, 142] width 220 height 30
click at [184, 151] on input "116 Printwor ks Apartments Flats 1-65 - High Risk Building - 116 Printwor ks Ap…" at bounding box center [170, 142] width 25 height 25
checkbox input "true"
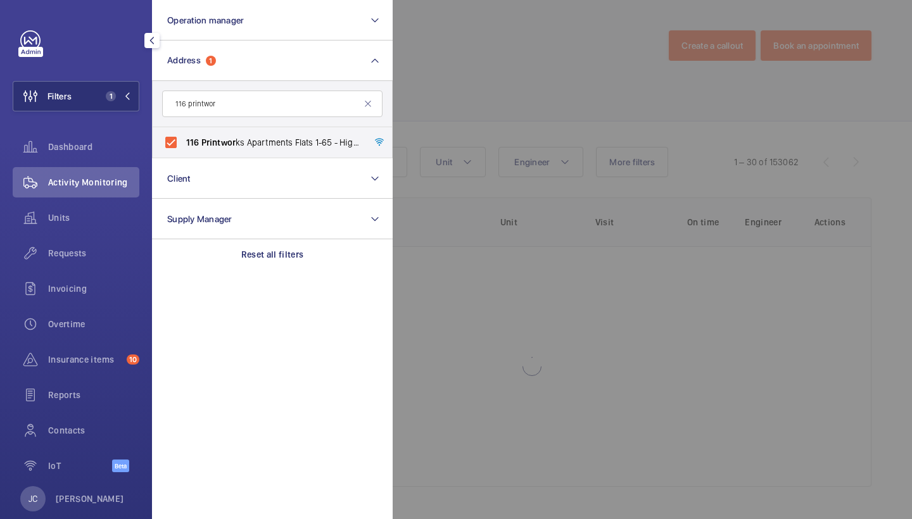
click at [106, 178] on span "Activity Monitoring" at bounding box center [93, 182] width 91 height 13
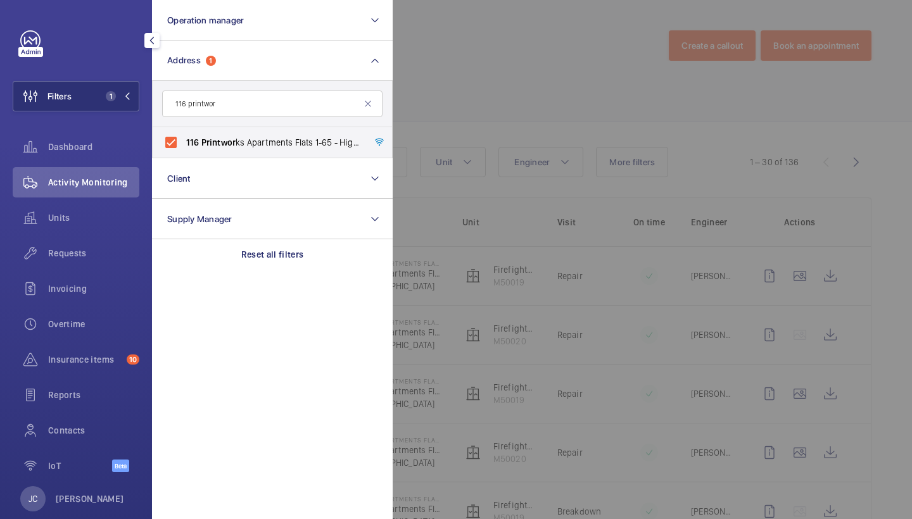
click at [522, 127] on div at bounding box center [849, 259] width 912 height 519
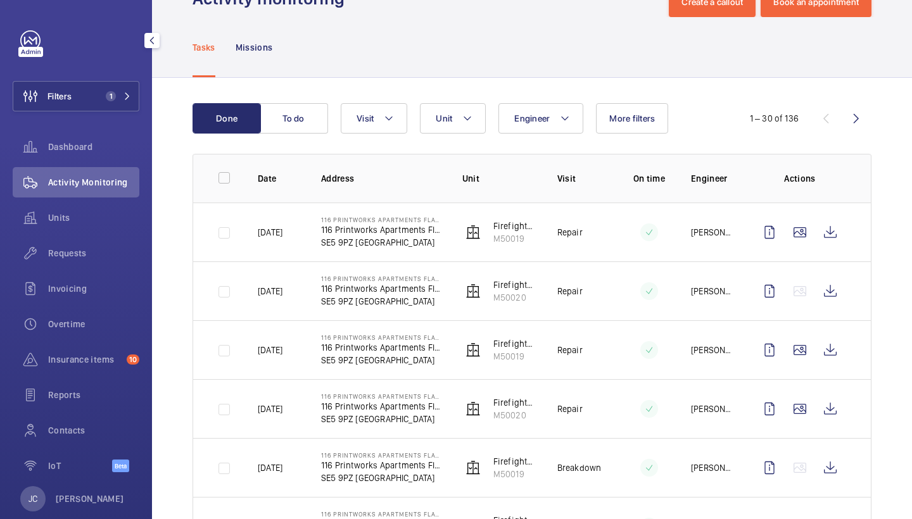
scroll to position [45, 0]
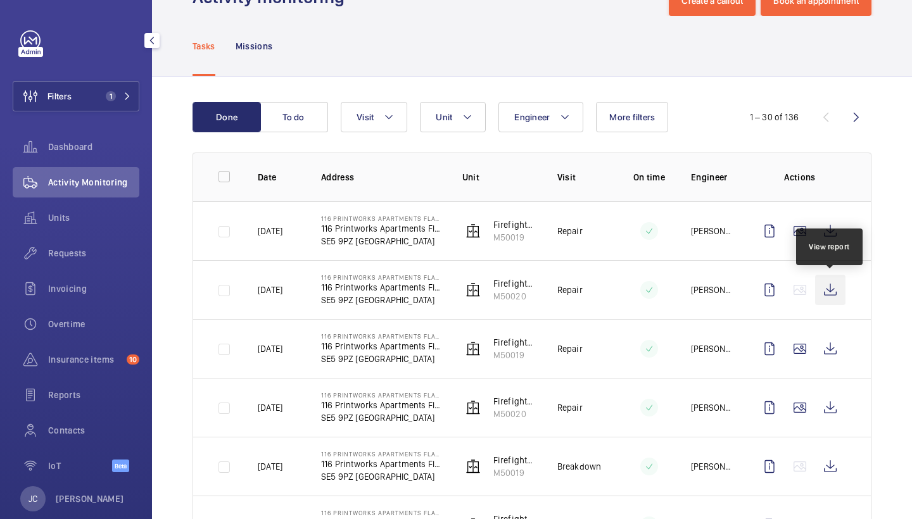
click at [829, 287] on wm-front-icon-button at bounding box center [830, 290] width 30 height 30
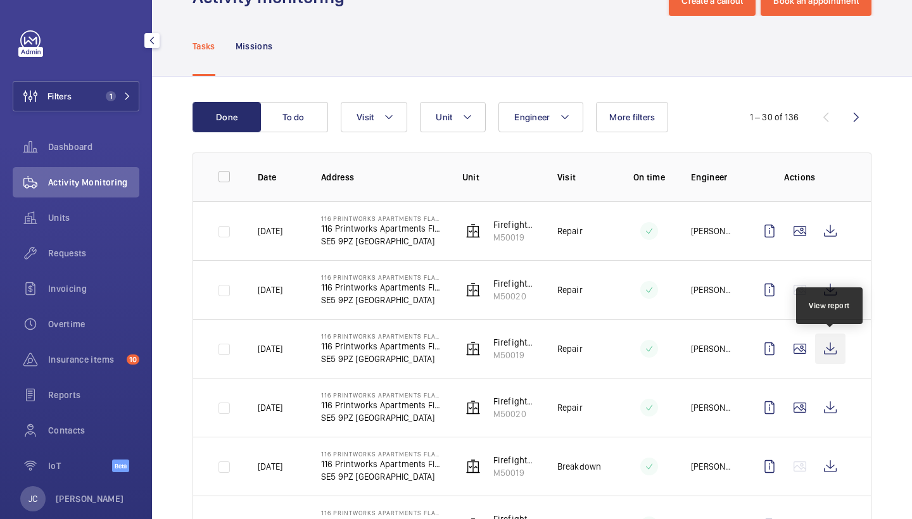
click at [839, 352] on wm-front-icon-button at bounding box center [830, 349] width 30 height 30
click at [92, 210] on div "Units" at bounding box center [76, 218] width 127 height 30
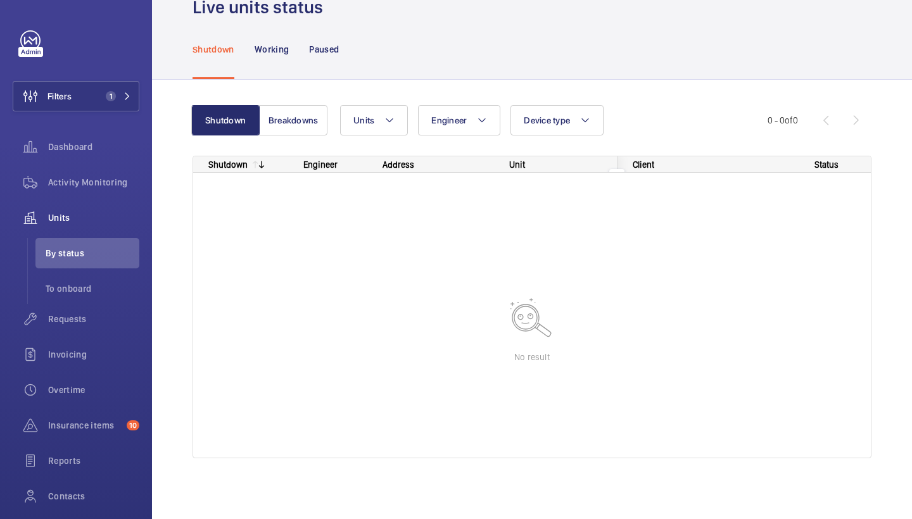
scroll to position [35, 0]
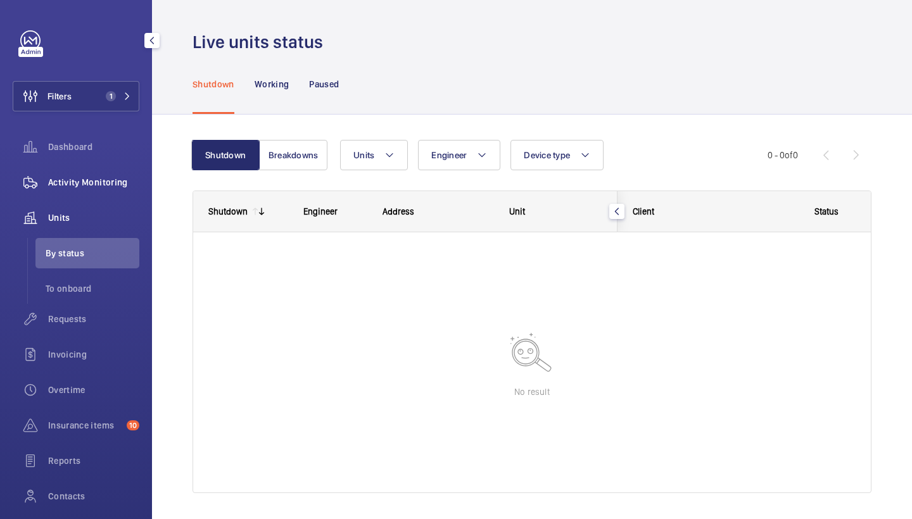
click at [97, 179] on span "Activity Monitoring" at bounding box center [93, 182] width 91 height 13
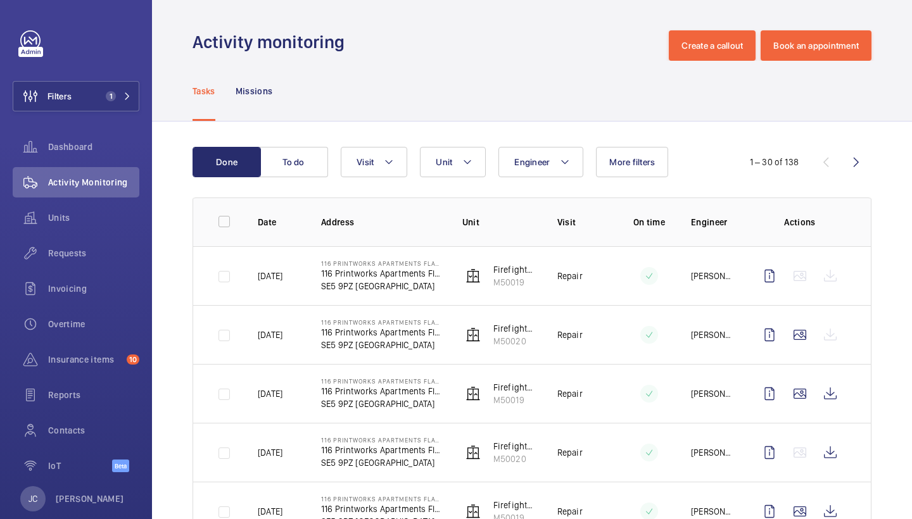
click at [646, 274] on mat-icon at bounding box center [649, 276] width 10 height 15
click at [109, 250] on span "Requests" at bounding box center [93, 253] width 91 height 13
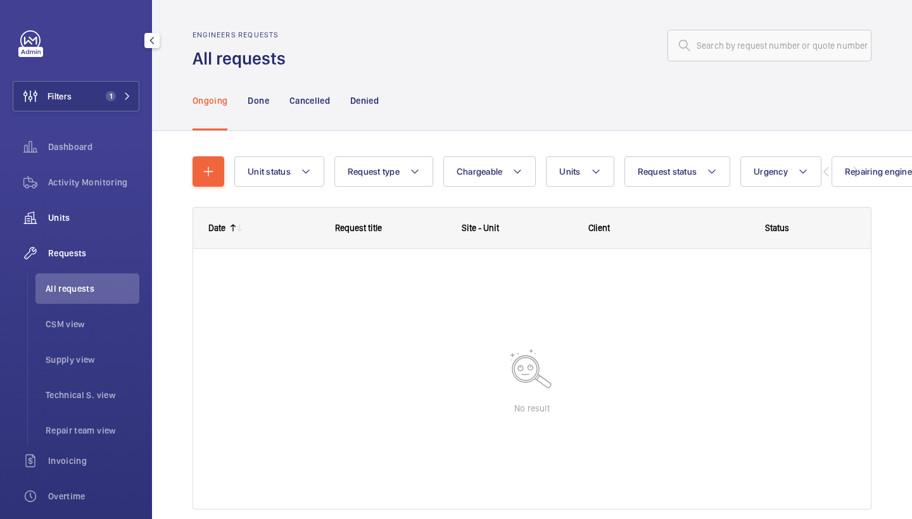
click at [105, 207] on div "Units" at bounding box center [76, 218] width 127 height 30
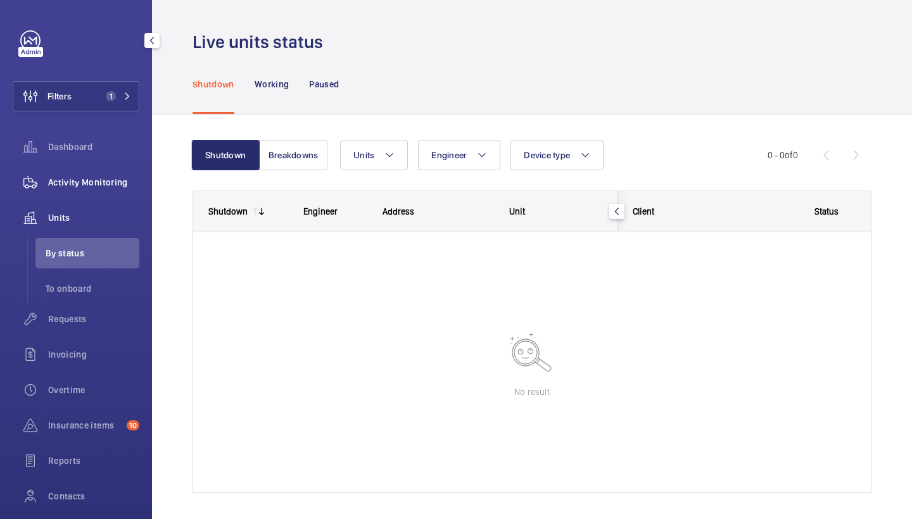
click at [130, 182] on span "Activity Monitoring" at bounding box center [93, 182] width 91 height 13
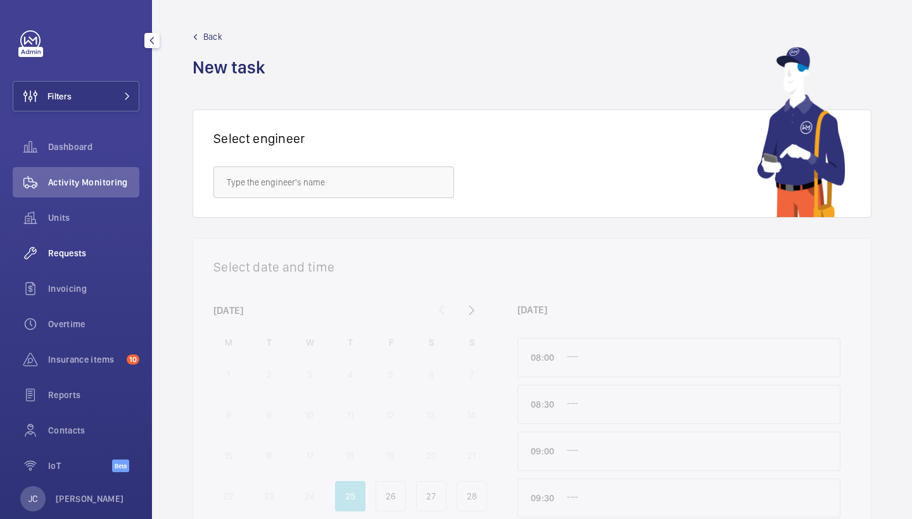
click at [105, 258] on span "Requests" at bounding box center [93, 253] width 91 height 13
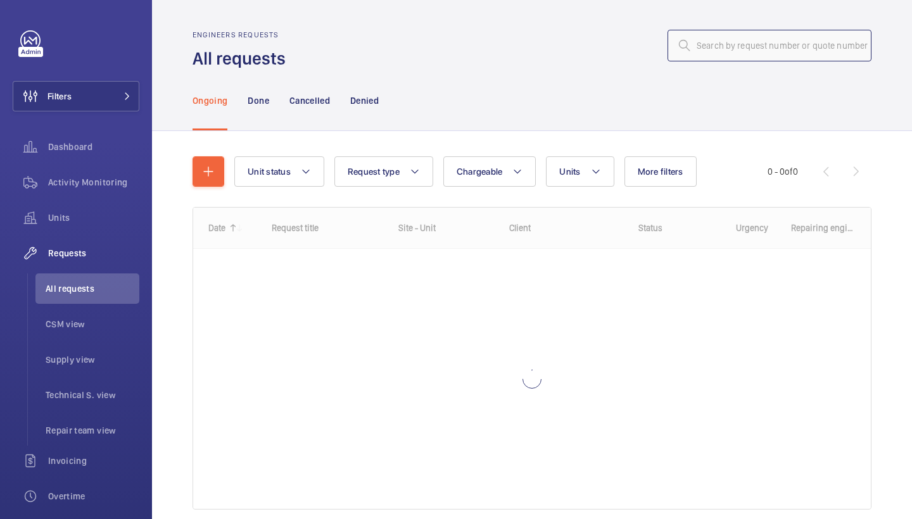
click at [823, 41] on input "text" at bounding box center [770, 46] width 204 height 32
paste input "R25-11902"
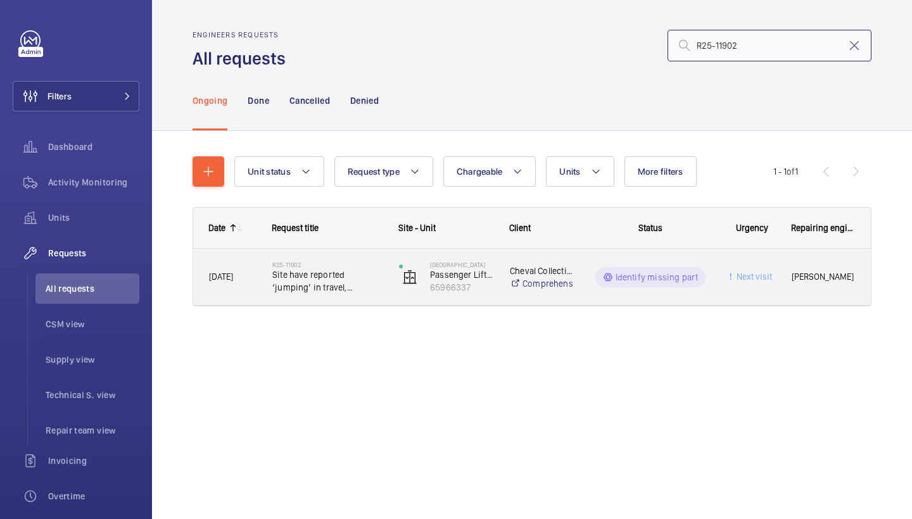
type input "R25-11902"
click at [346, 288] on span "Site have reported ‘jumping’ in travel, recommend hydraulic specialist to inves…" at bounding box center [327, 281] width 110 height 25
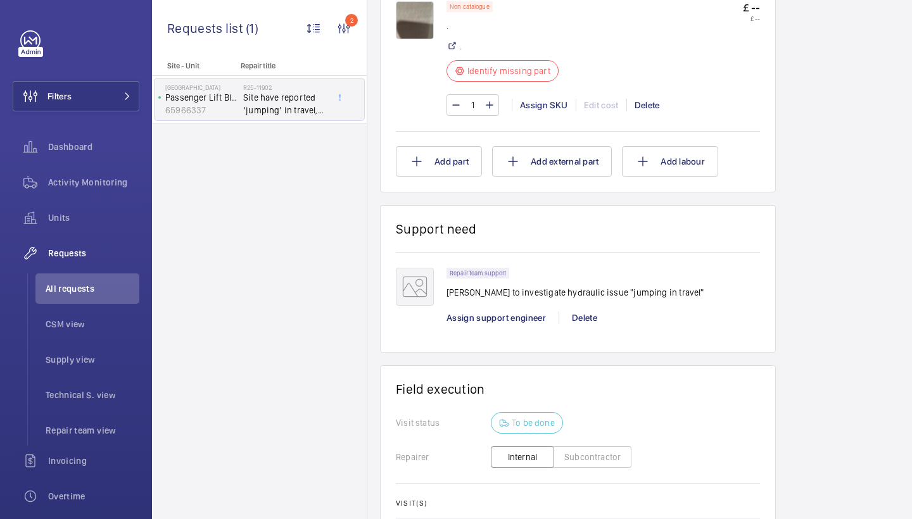
scroll to position [846, 0]
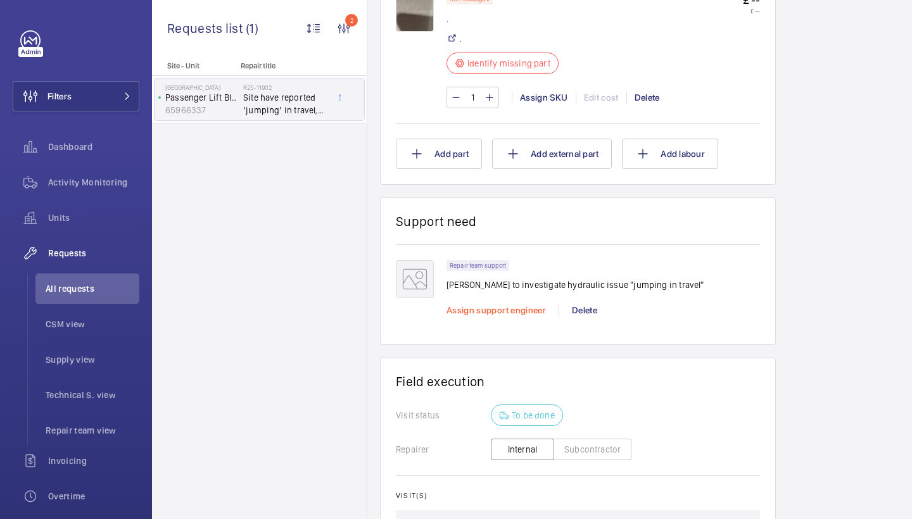
click at [498, 314] on span "Assign support engineer" at bounding box center [496, 310] width 99 height 10
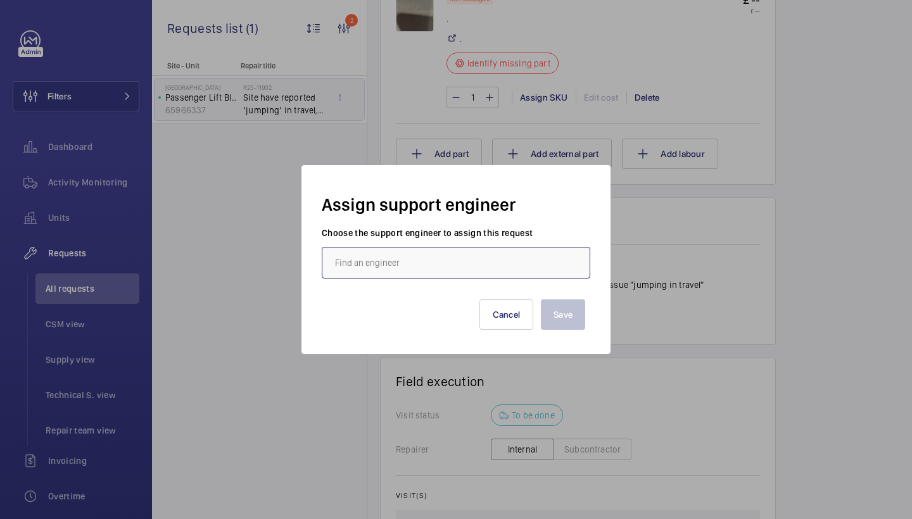
click at [411, 257] on input "text" at bounding box center [456, 263] width 269 height 32
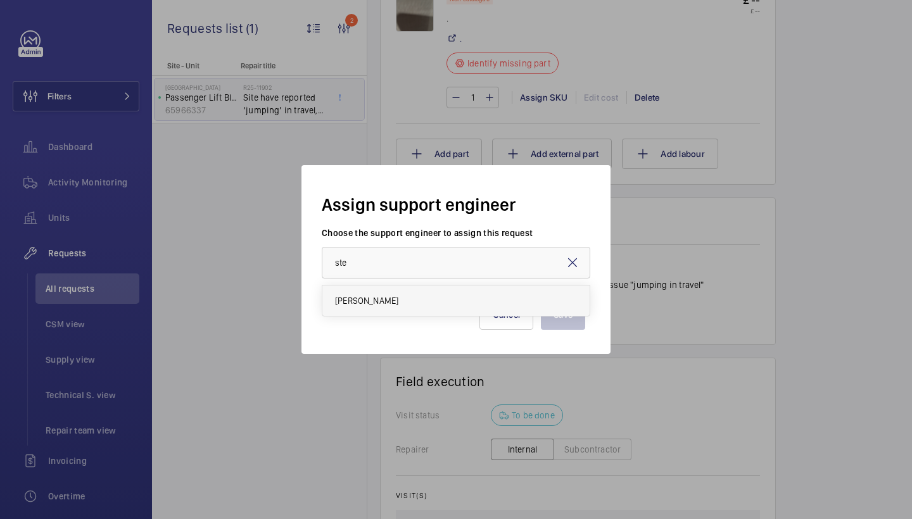
click at [400, 293] on mat-option "[PERSON_NAME]" at bounding box center [455, 301] width 267 height 30
type input "[PERSON_NAME]"
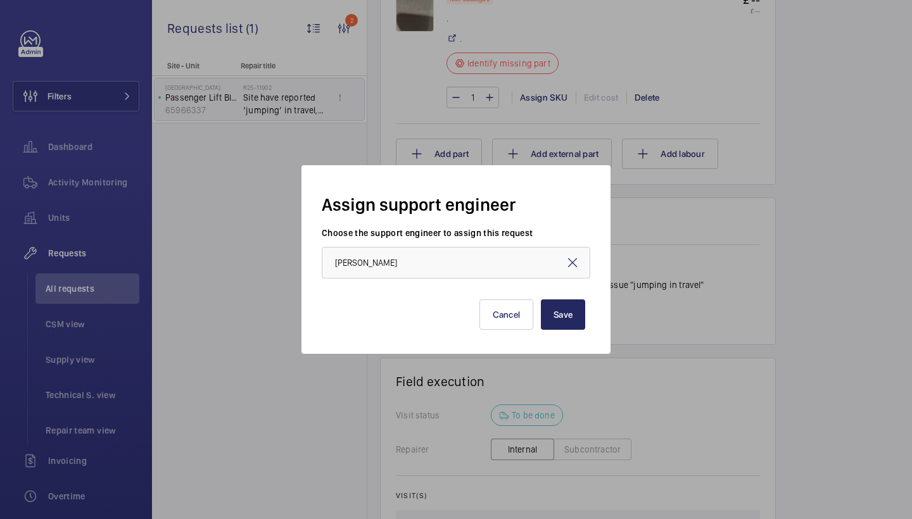
click at [563, 301] on button "Save" at bounding box center [563, 315] width 44 height 30
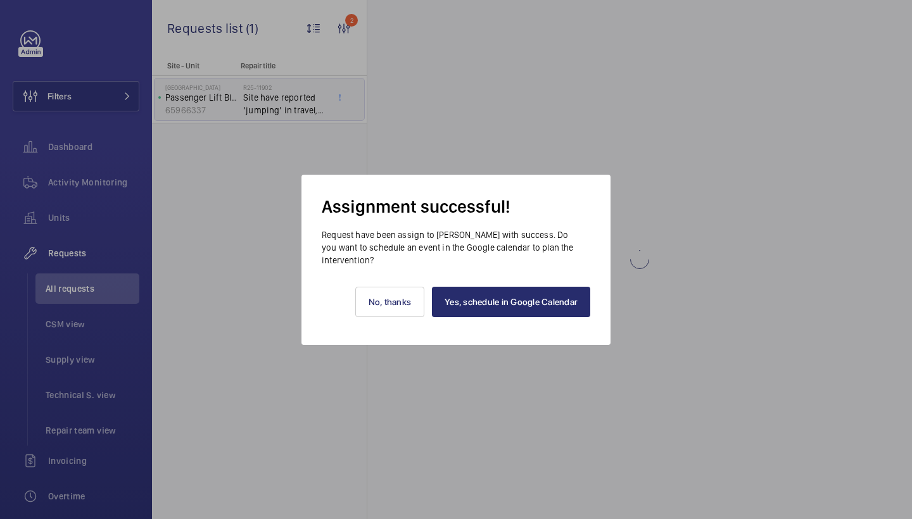
click at [542, 305] on link "Yes, schedule in Google Calendar" at bounding box center [511, 302] width 158 height 30
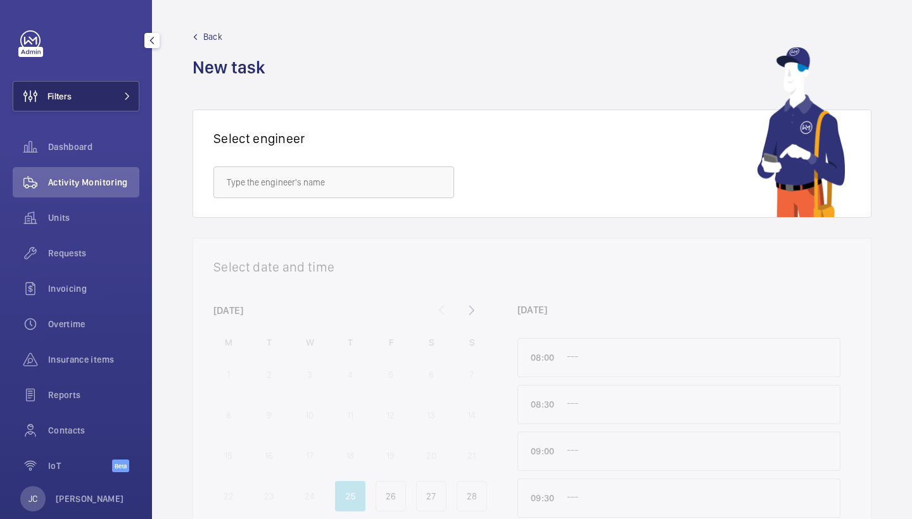
drag, startPoint x: 66, startPoint y: 99, endPoint x: 70, endPoint y: 85, distance: 14.6
click at [66, 99] on span "Filters" at bounding box center [60, 96] width 24 height 13
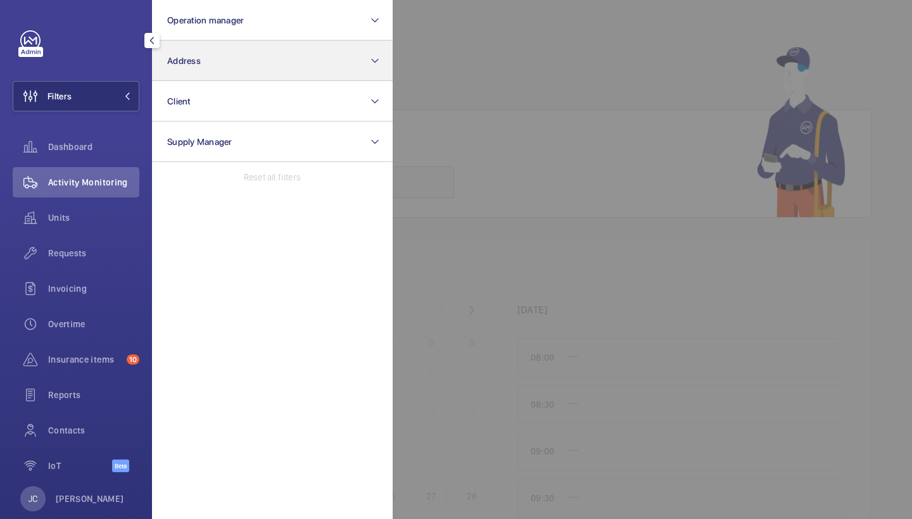
click at [194, 68] on button "Address" at bounding box center [272, 61] width 241 height 41
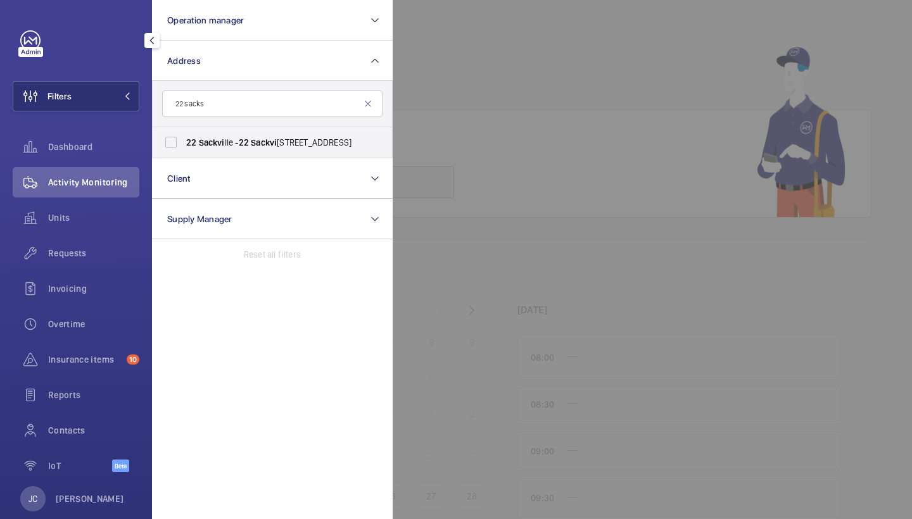
type input "22 sacks"
drag, startPoint x: 221, startPoint y: 106, endPoint x: 237, endPoint y: 148, distance: 44.1
click at [237, 148] on span "22 Sackvi lle - [STREET_ADDRESS]" at bounding box center [273, 142] width 174 height 13
click at [184, 148] on input "22 Sackvi lle - [STREET_ADDRESS]" at bounding box center [170, 142] width 25 height 25
checkbox input "true"
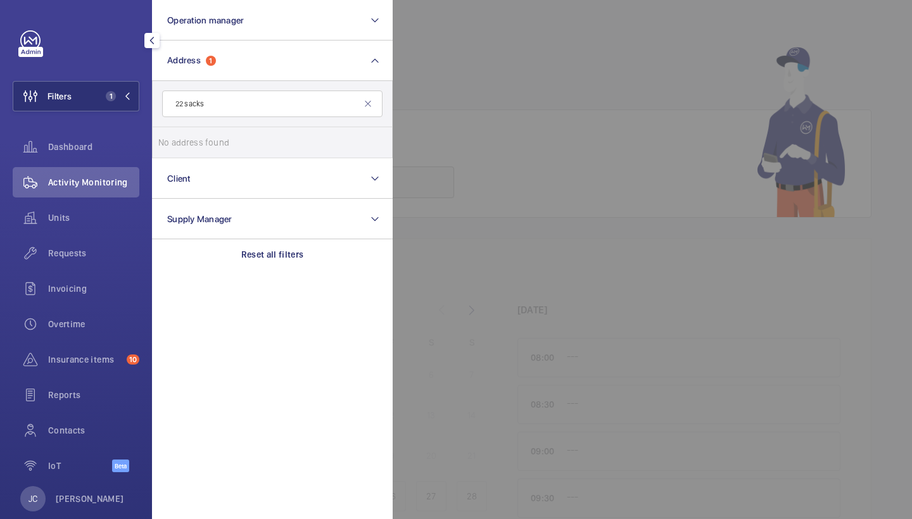
click at [67, 182] on span "Activity Monitoring" at bounding box center [93, 182] width 91 height 13
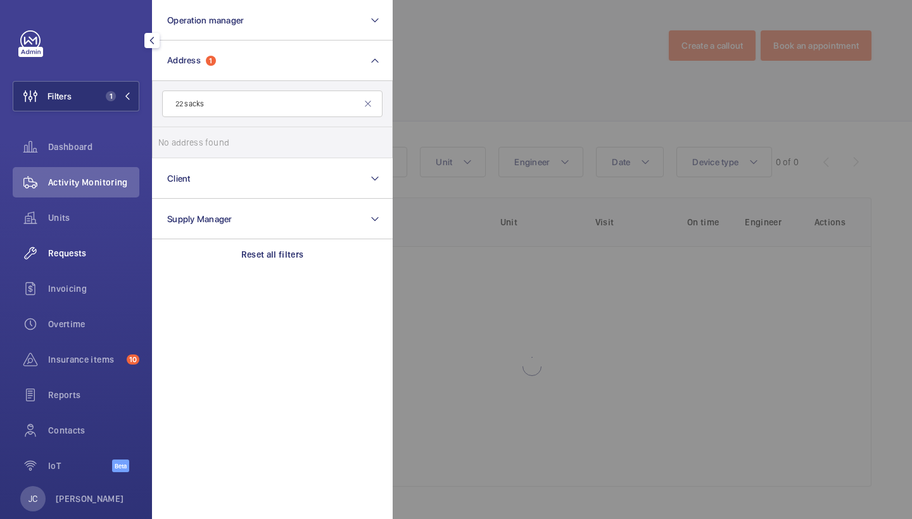
click at [66, 251] on span "Requests" at bounding box center [93, 253] width 91 height 13
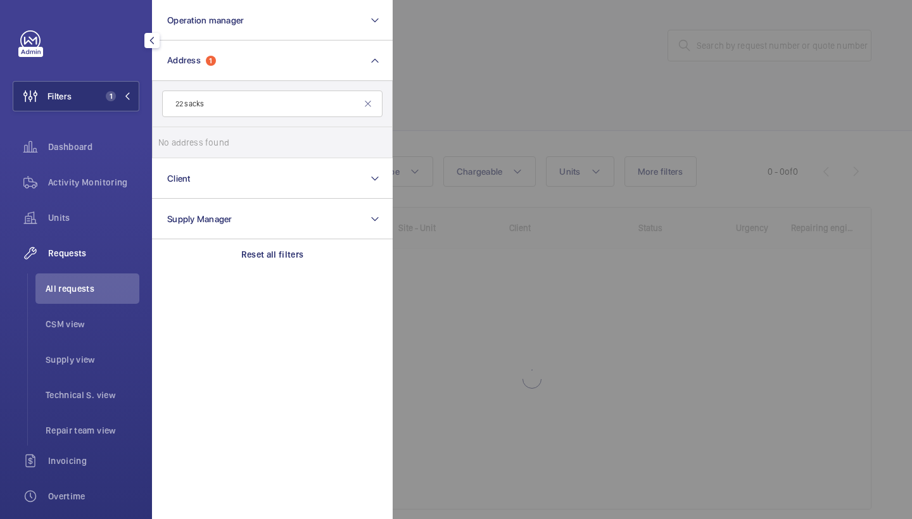
click at [582, 102] on div at bounding box center [849, 259] width 912 height 519
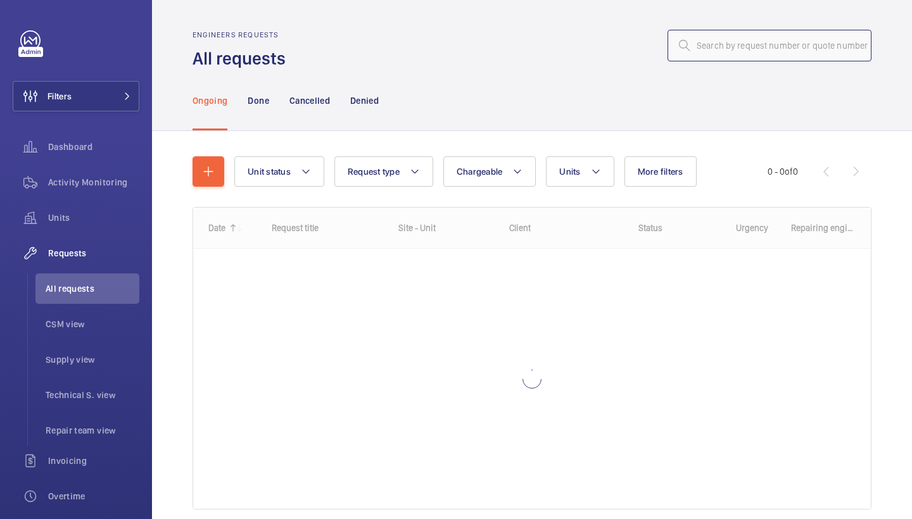
click at [807, 60] on input "text" at bounding box center [770, 46] width 204 height 32
paste input "R25-11900"
type input "R25-11900"
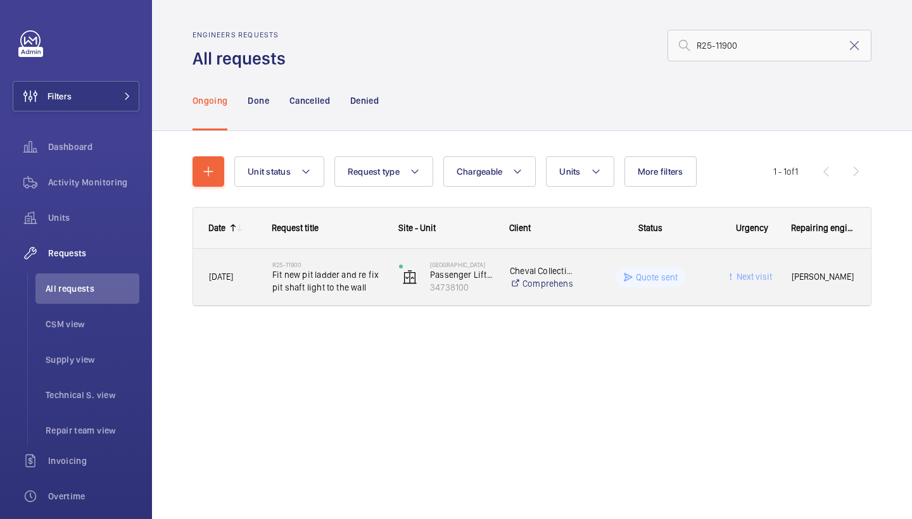
click at [313, 278] on span "Fit new pit ladder and re fix pit shaft light to the wall" at bounding box center [327, 281] width 110 height 25
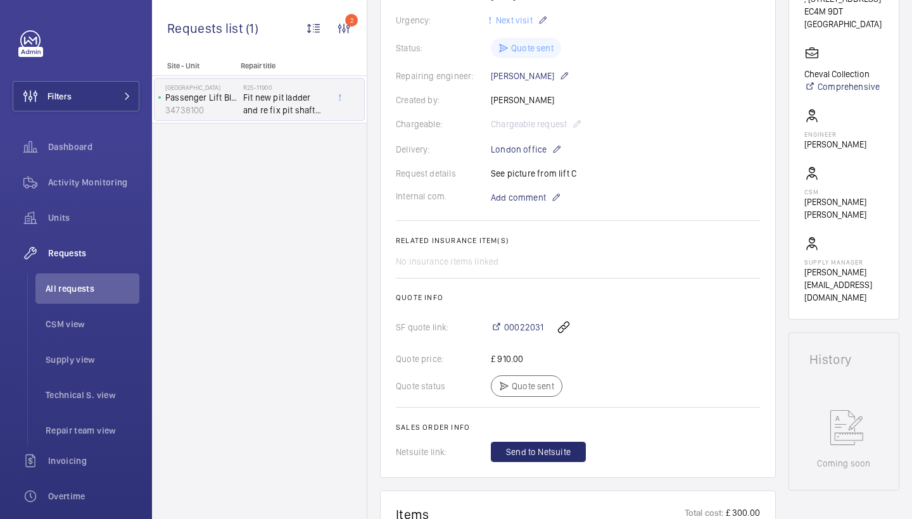
scroll to position [388, 0]
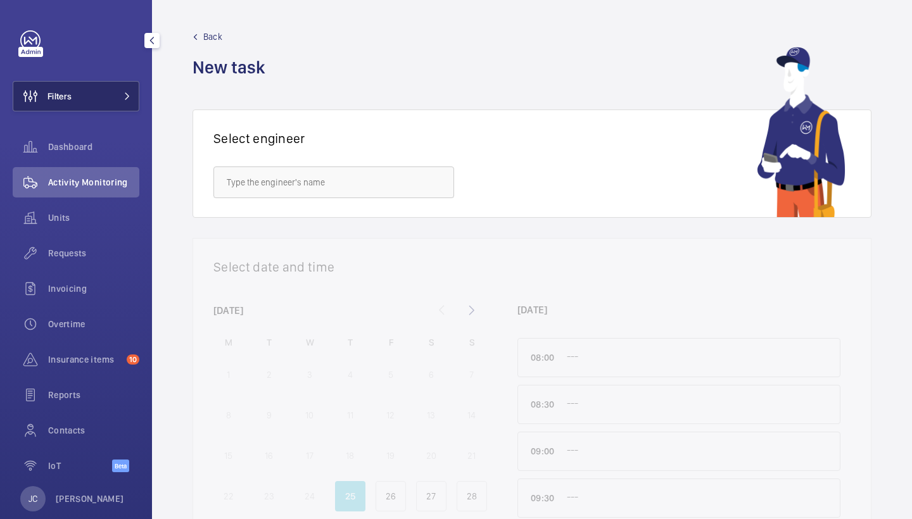
click at [111, 84] on button "Filters" at bounding box center [76, 96] width 127 height 30
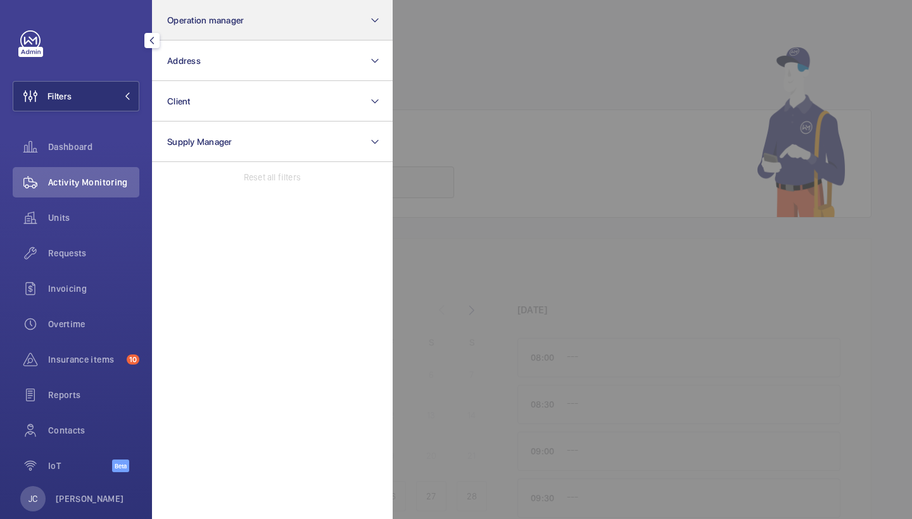
click at [267, 19] on button "Operation manager" at bounding box center [272, 20] width 241 height 41
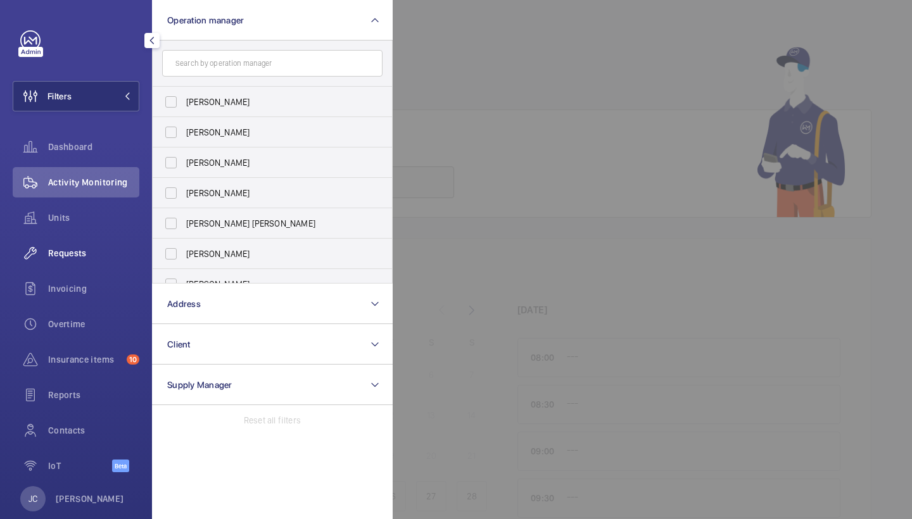
click at [68, 254] on span "Requests" at bounding box center [93, 253] width 91 height 13
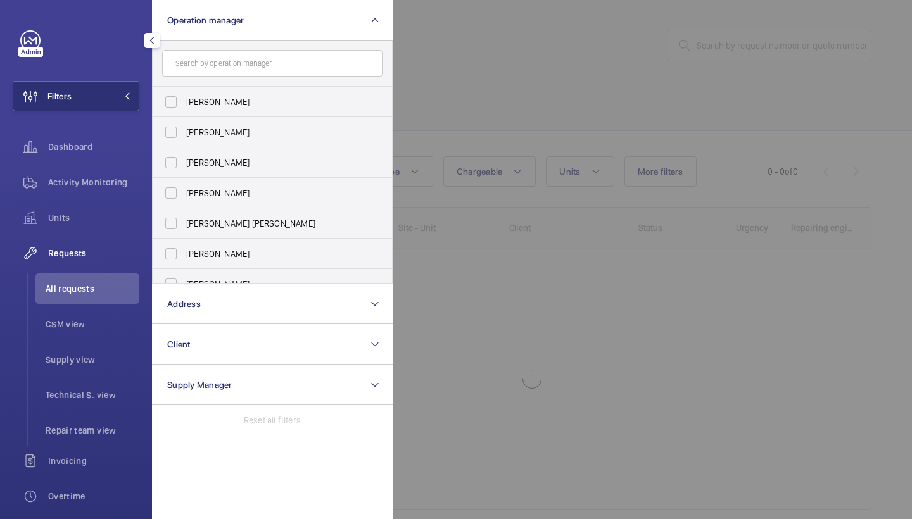
click at [582, 60] on div at bounding box center [849, 259] width 912 height 519
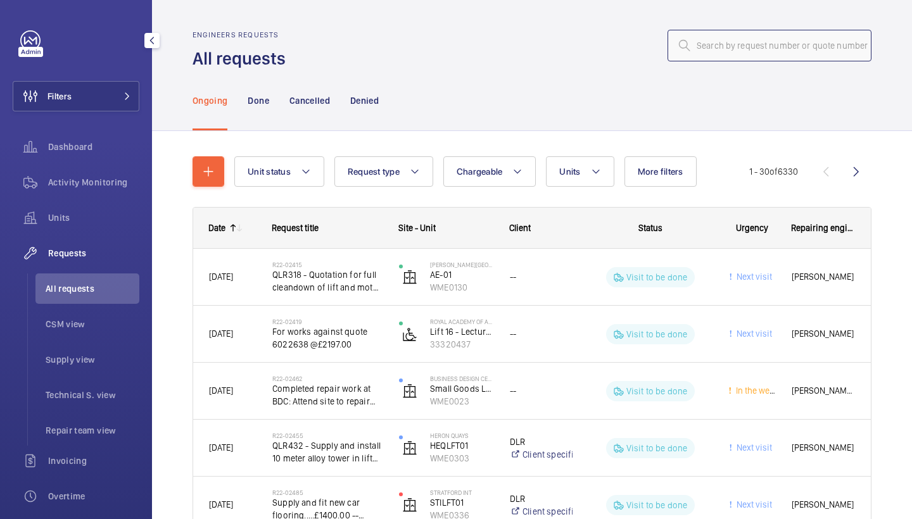
click at [740, 35] on input "text" at bounding box center [770, 46] width 204 height 32
click at [549, 89] on div "Ongoing Done Cancelled Denied" at bounding box center [532, 100] width 679 height 60
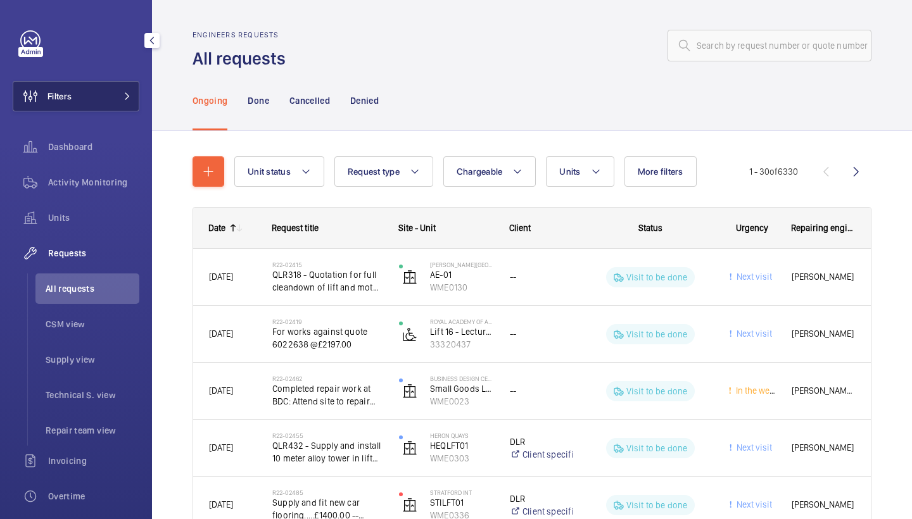
click at [98, 87] on button "Filters" at bounding box center [76, 96] width 127 height 30
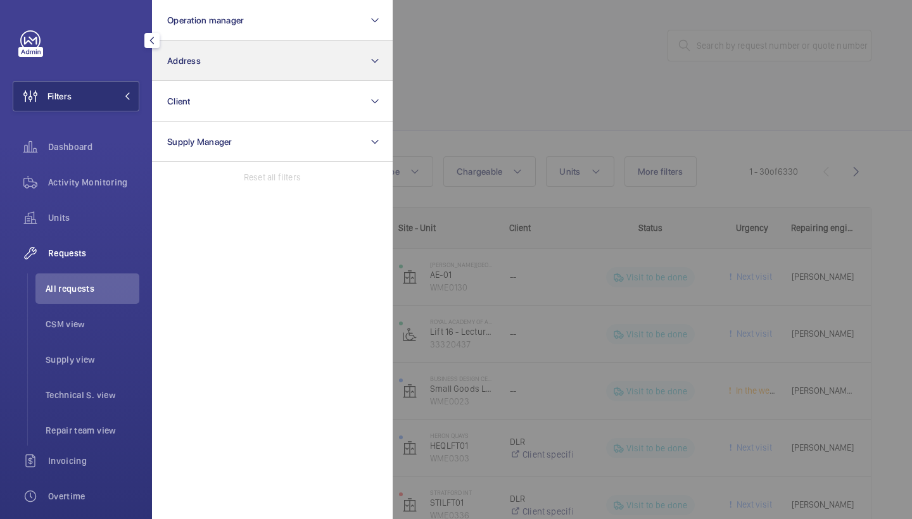
click at [217, 55] on button "Address" at bounding box center [272, 61] width 241 height 41
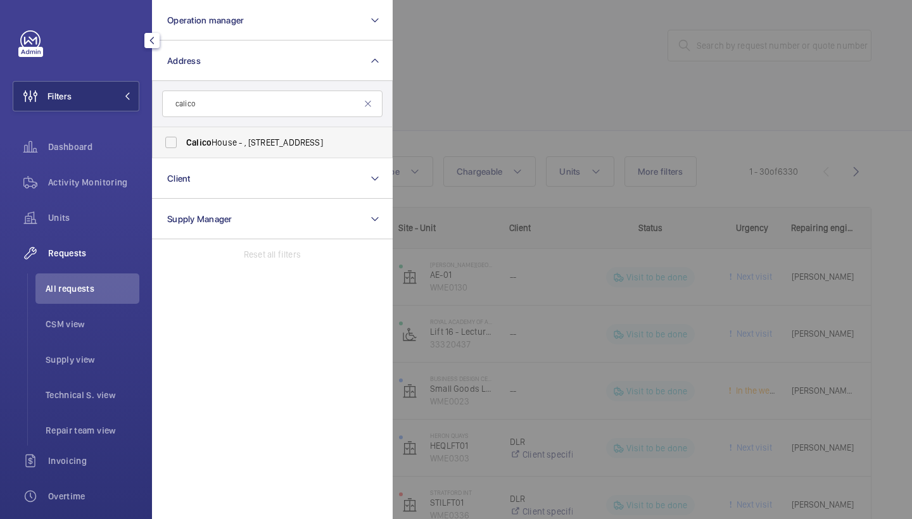
type input "calico"
click at [267, 149] on label "[GEOGRAPHIC_DATA] - , [STREET_ADDRESS]" at bounding box center [263, 142] width 220 height 30
click at [184, 149] on input "[GEOGRAPHIC_DATA] - , [STREET_ADDRESS]" at bounding box center [170, 142] width 25 height 25
checkbox input "true"
click at [529, 94] on div at bounding box center [849, 259] width 912 height 519
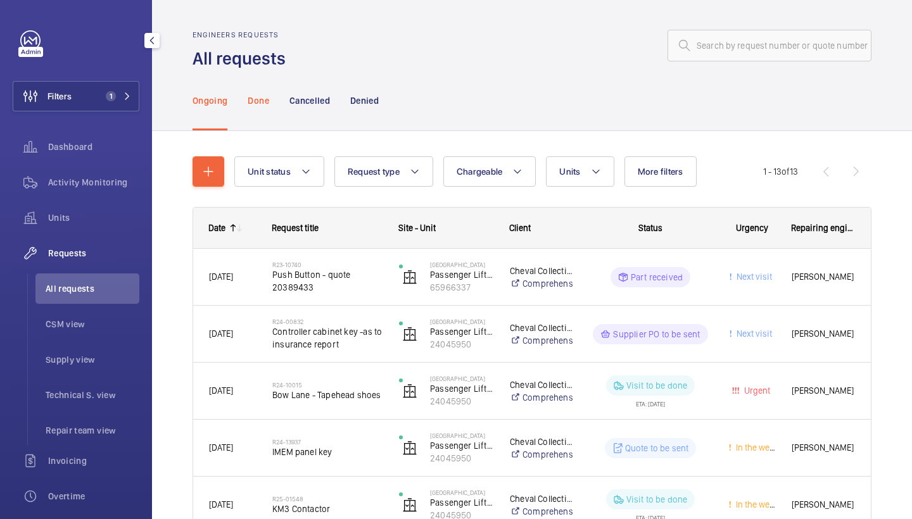
click at [261, 103] on p "Done" at bounding box center [258, 100] width 21 height 13
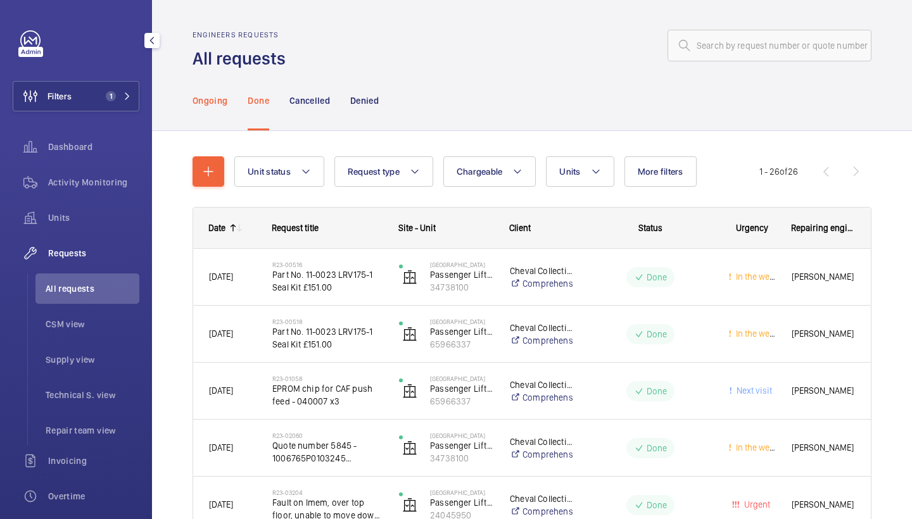
click at [224, 98] on p "Ongoing" at bounding box center [210, 100] width 35 height 13
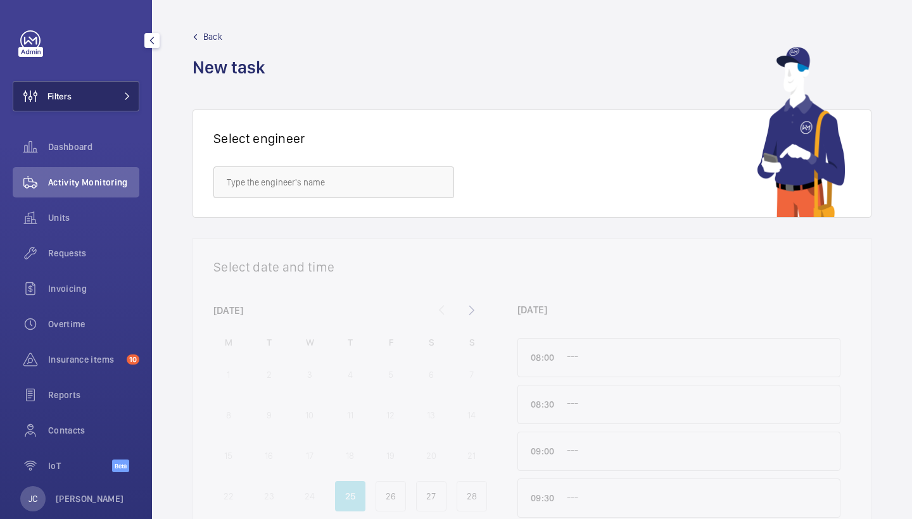
click at [121, 98] on span at bounding box center [123, 96] width 15 height 8
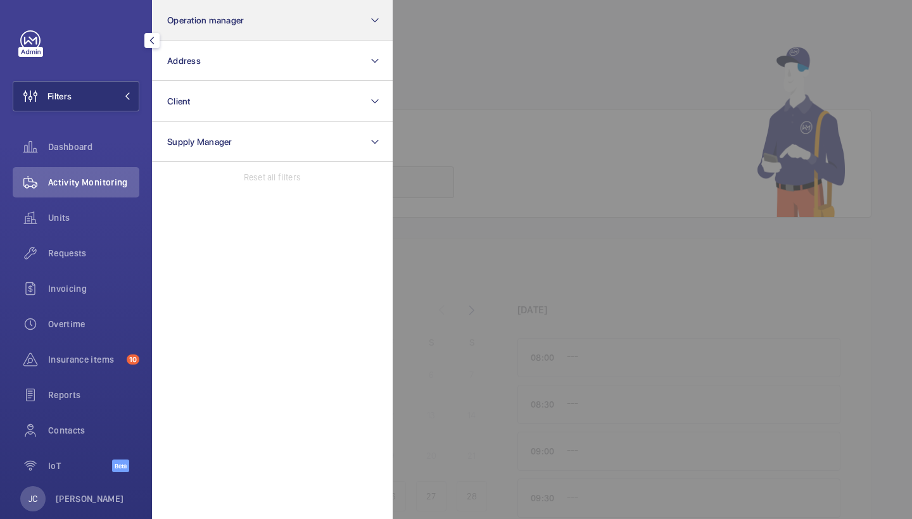
click at [243, 35] on button "Operation manager" at bounding box center [272, 20] width 241 height 41
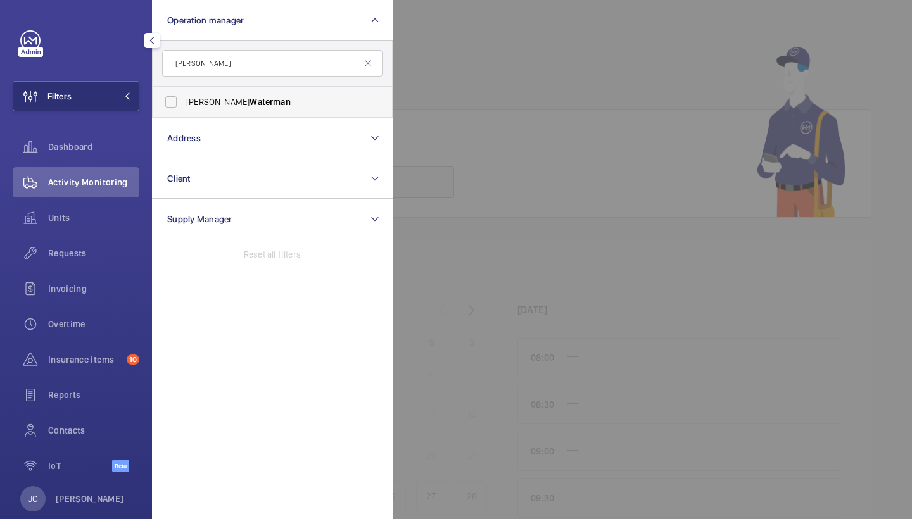
type input "waterman"
click at [250, 106] on span "Waterman" at bounding box center [270, 102] width 41 height 10
click at [184, 106] on input "Alex Waterman" at bounding box center [170, 101] width 25 height 25
checkbox input "true"
click at [78, 262] on div "Requests" at bounding box center [76, 253] width 127 height 30
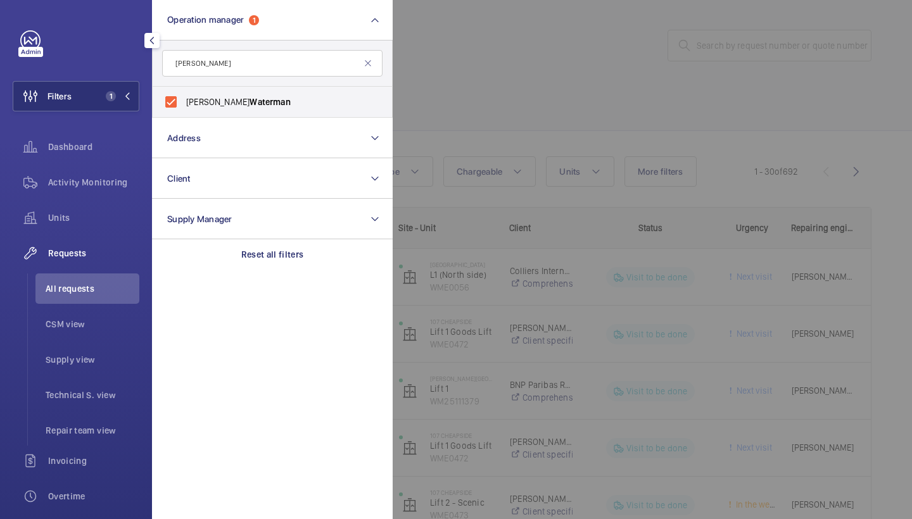
click at [505, 53] on div at bounding box center [849, 259] width 912 height 519
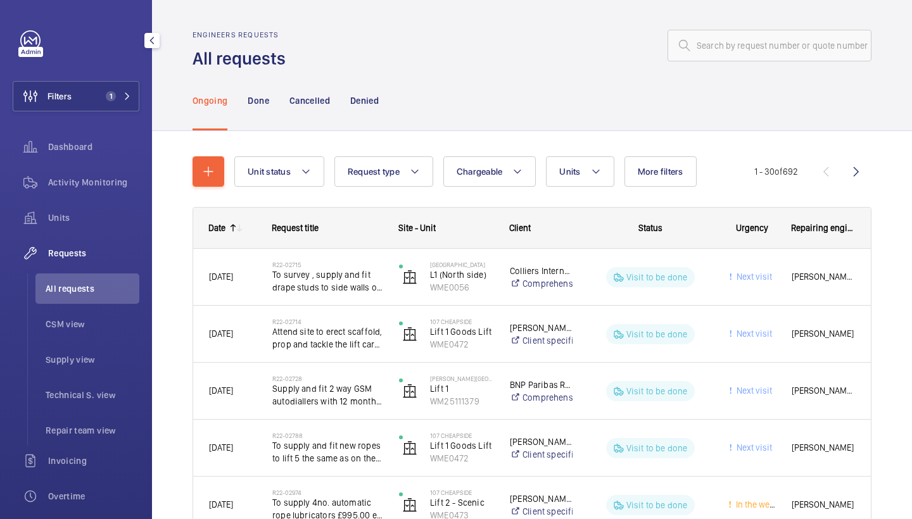
click at [111, 79] on div "Filters 1 Dashboard Activity Monitoring Units Requests All requests CSM view Su…" at bounding box center [76, 344] width 127 height 628
click at [111, 83] on button "Filters 1" at bounding box center [76, 96] width 127 height 30
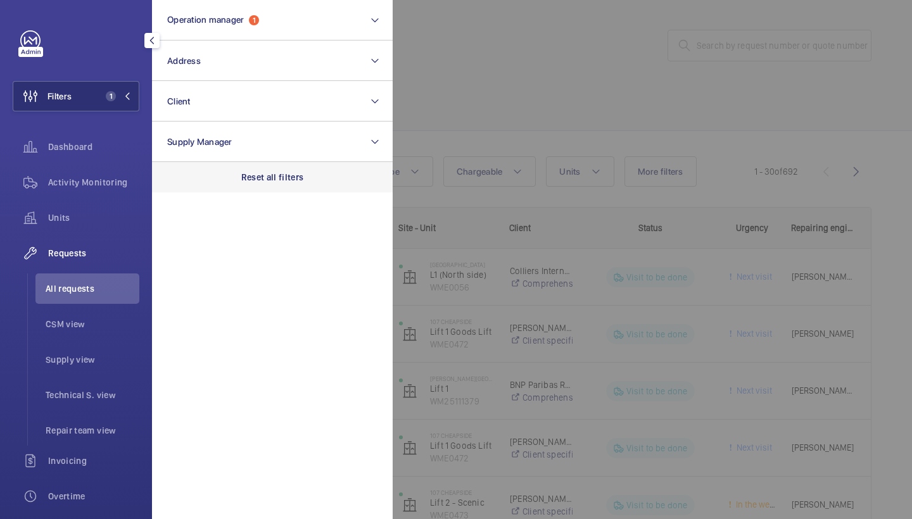
click at [287, 181] on p "Reset all filters" at bounding box center [272, 177] width 63 height 13
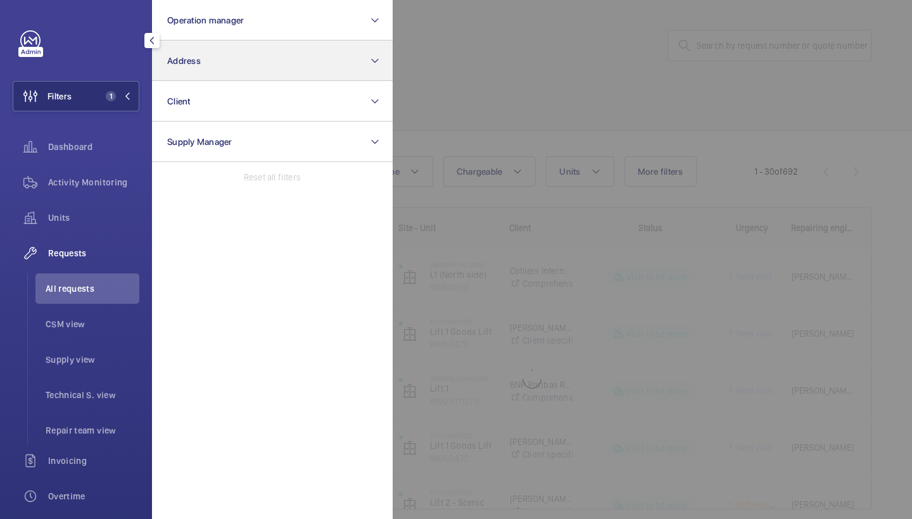
click at [286, 66] on button "Address" at bounding box center [272, 61] width 241 height 41
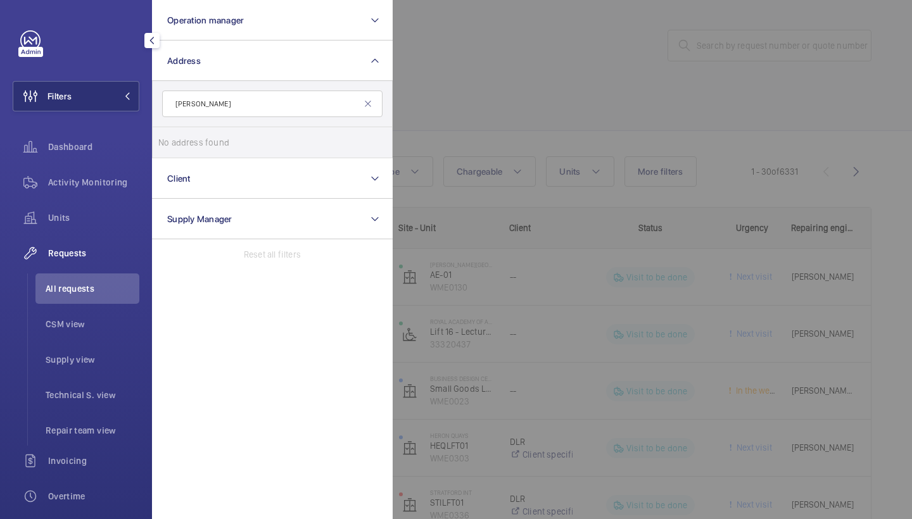
drag, startPoint x: 193, startPoint y: 21, endPoint x: 205, endPoint y: 105, distance: 85.1
click at [205, 105] on input "rowan" at bounding box center [272, 104] width 220 height 27
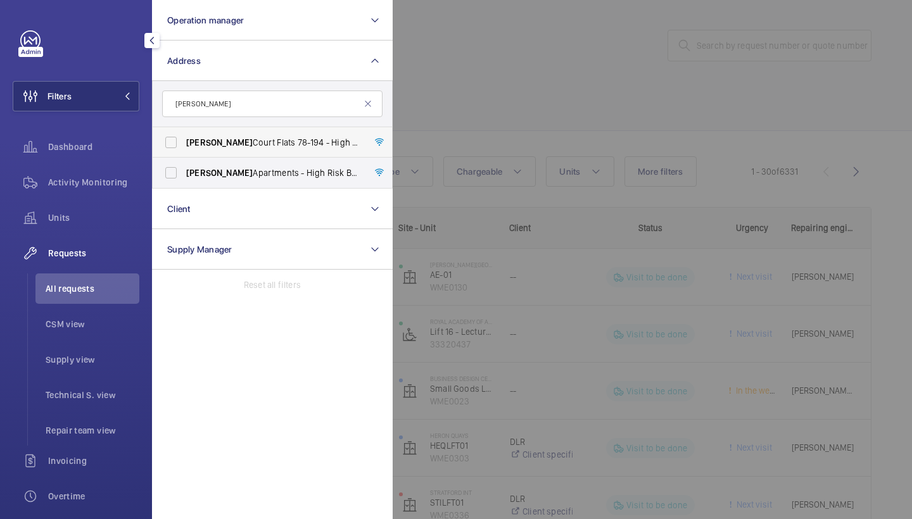
type input "rowan"
click at [265, 143] on span "Rowan Court Flats 78-194 - High Risk Building - Rowan Court Flats 78-194, LONDO…" at bounding box center [273, 142] width 174 height 13
click at [184, 143] on input "Rowan Court Flats 78-194 - High Risk Building - Rowan Court Flats 78-194, LONDO…" at bounding box center [170, 142] width 25 height 25
checkbox input "true"
click at [261, 165] on label "Rowan Apartments - High Risk Building - Rowan Apartments, LONDON N4 1FS" at bounding box center [263, 173] width 220 height 30
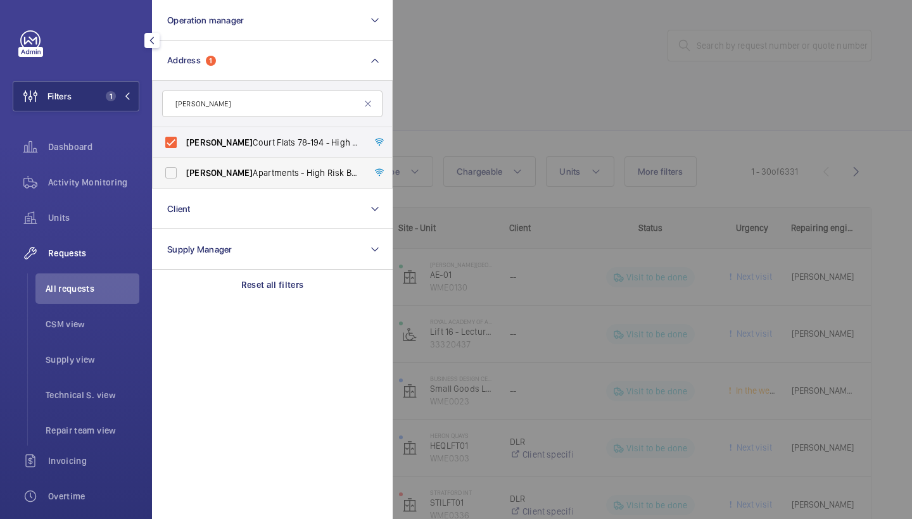
click at [184, 165] on input "Rowan Apartments - High Risk Building - Rowan Apartments, LONDON N4 1FS" at bounding box center [170, 172] width 25 height 25
checkbox input "true"
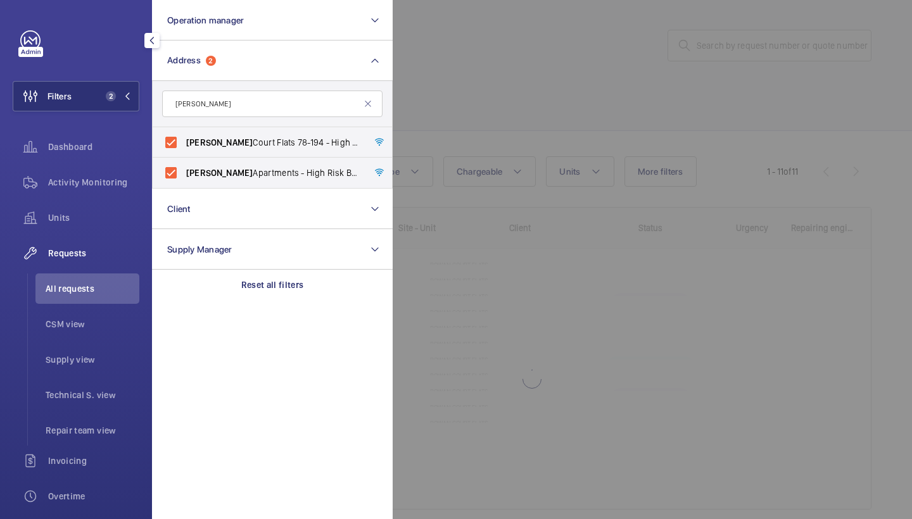
click at [526, 105] on div at bounding box center [849, 259] width 912 height 519
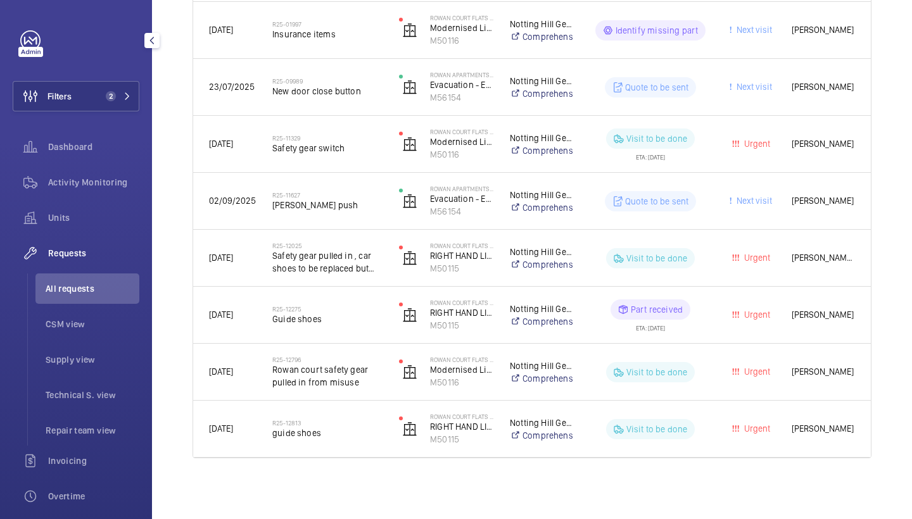
scroll to position [703, 0]
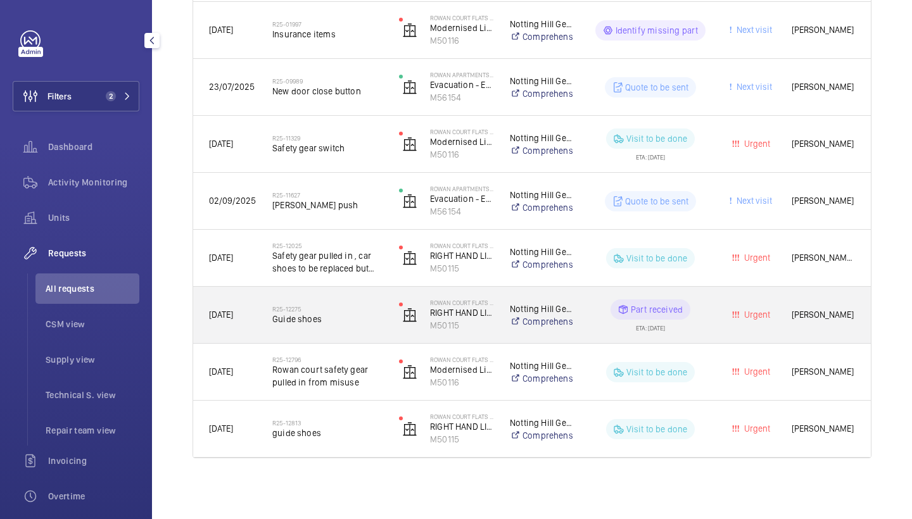
click at [343, 319] on span "Guide shoes" at bounding box center [327, 319] width 110 height 13
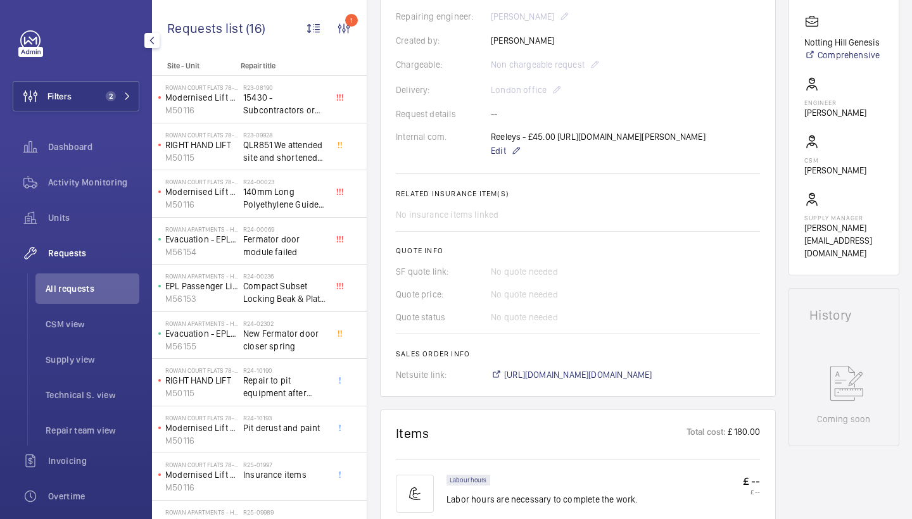
scroll to position [301, 0]
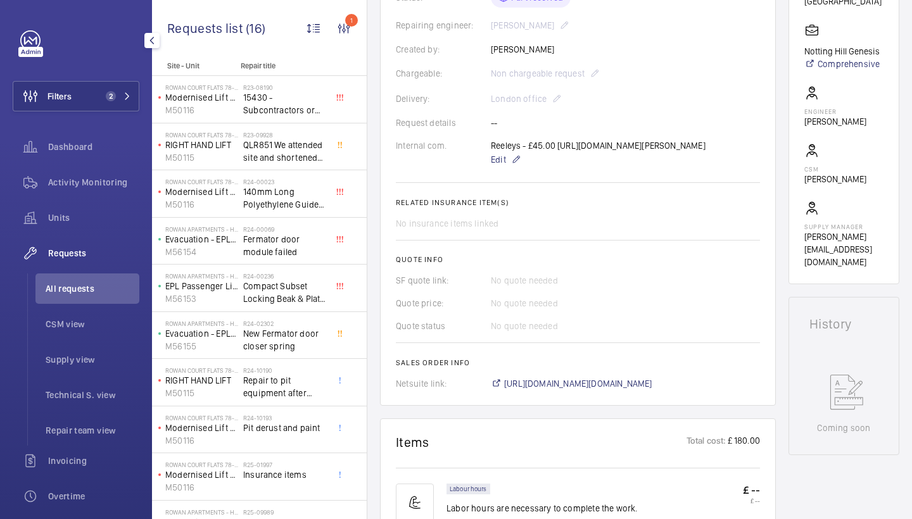
click at [597, 247] on wm-front-card-body "A repair request was created on 2025-09-16 to replace guide shoes. Parts were o…" at bounding box center [578, 130] width 364 height 521
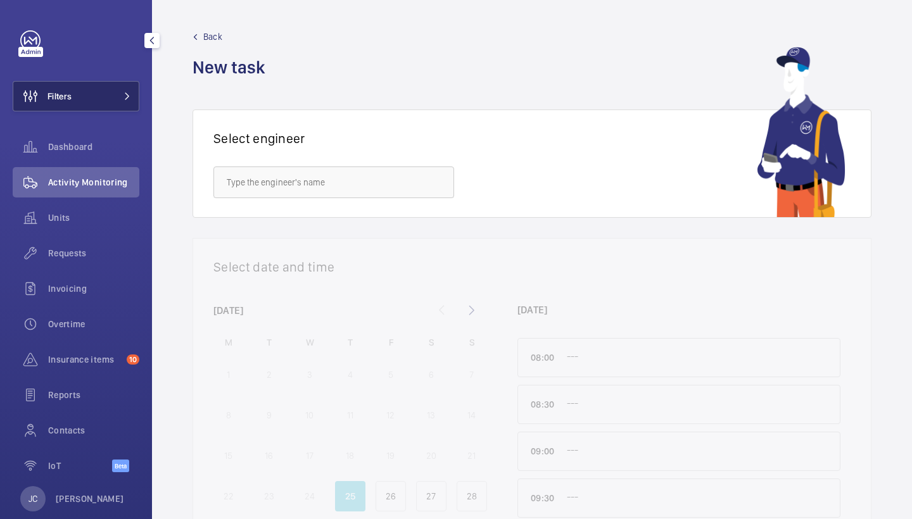
click at [103, 90] on button "Filters" at bounding box center [76, 96] width 127 height 30
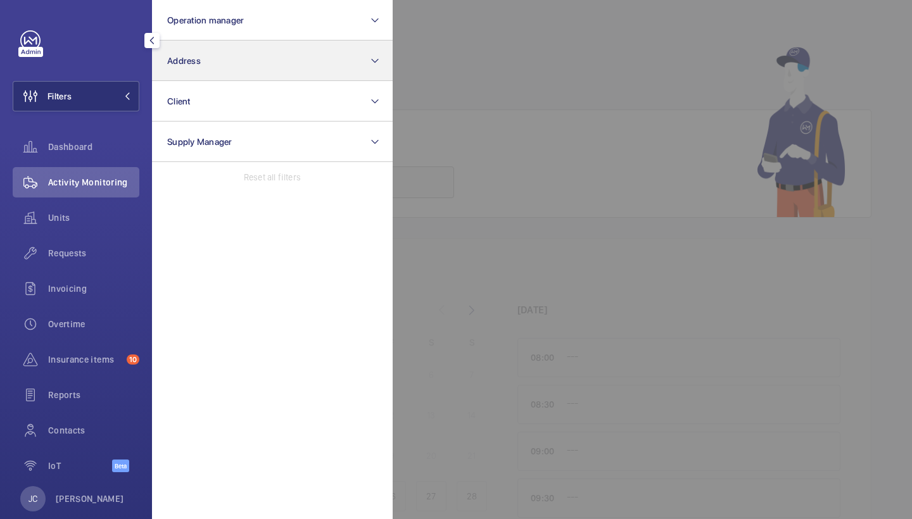
click at [194, 68] on button "Address" at bounding box center [272, 61] width 241 height 41
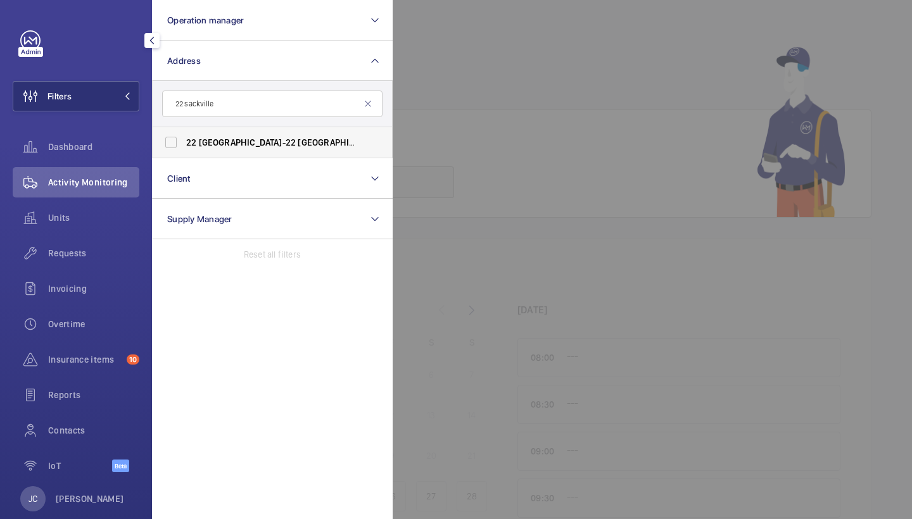
type input "22 sackville"
click at [298, 139] on span "[GEOGRAPHIC_DATA]" at bounding box center [340, 142] width 84 height 10
click at [184, 139] on input "22 [GEOGRAPHIC_DATA] - [STREET_ADDRESS]" at bounding box center [170, 142] width 25 height 25
checkbox input "true"
click at [67, 257] on span "Requests" at bounding box center [93, 253] width 91 height 13
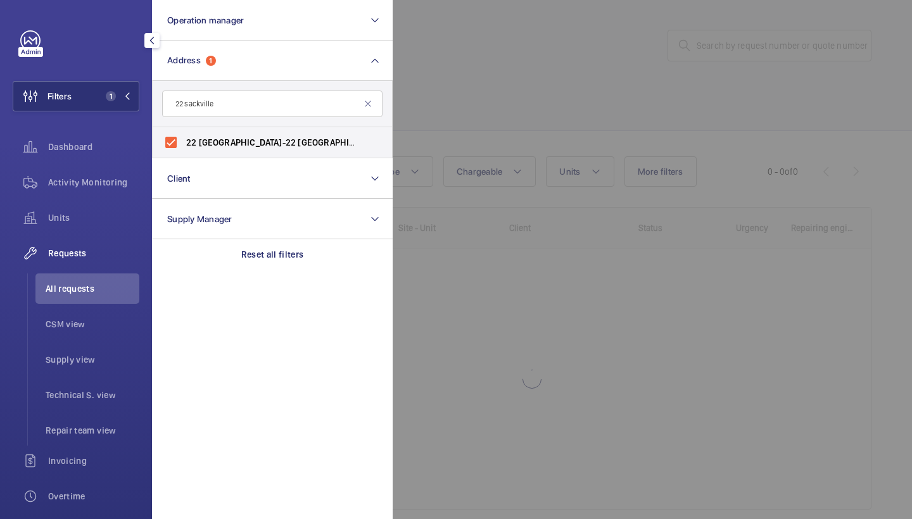
click at [575, 95] on div at bounding box center [849, 259] width 912 height 519
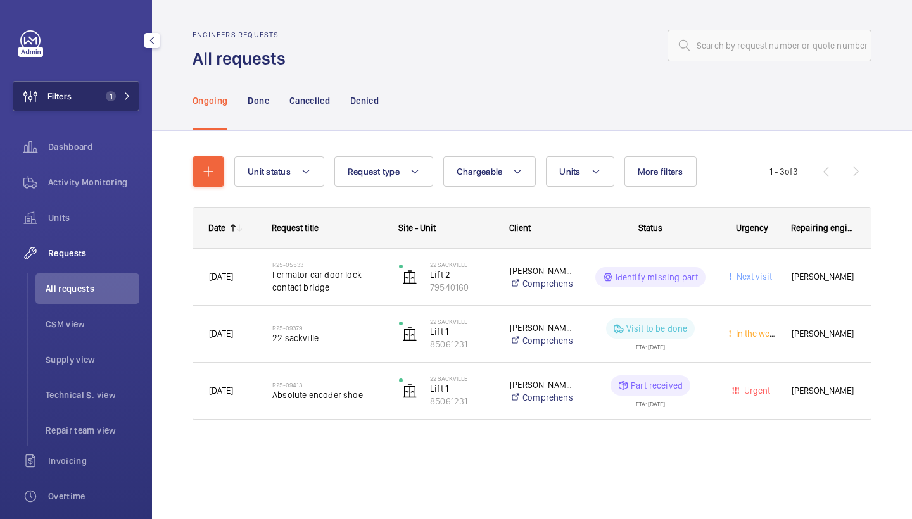
click at [124, 98] on mat-icon at bounding box center [128, 96] width 8 height 8
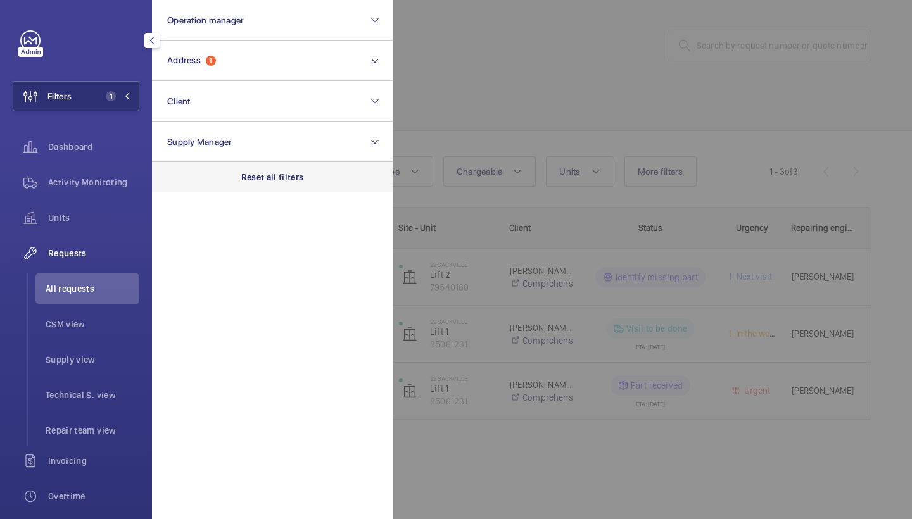
click at [268, 182] on p "Reset all filters" at bounding box center [272, 177] width 63 height 13
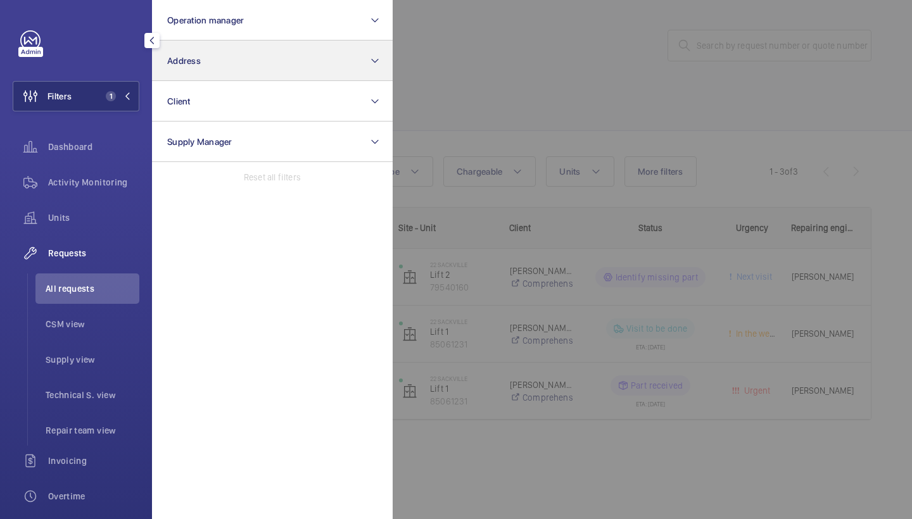
click at [270, 73] on button "Address" at bounding box center [272, 61] width 241 height 41
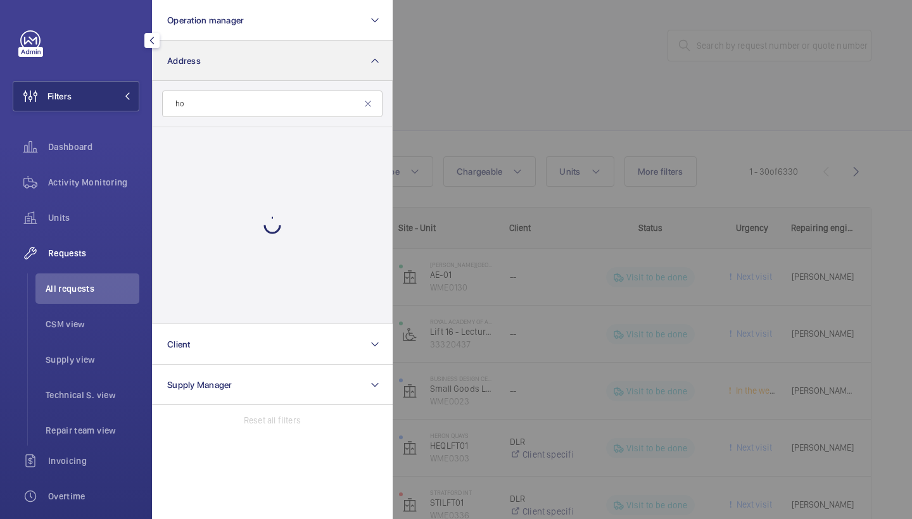
type input "h"
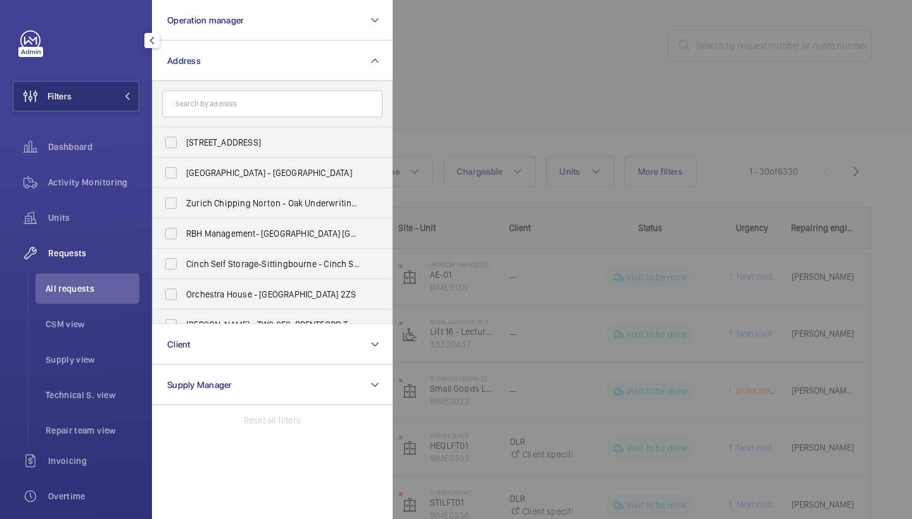
click at [567, 83] on div at bounding box center [849, 259] width 912 height 519
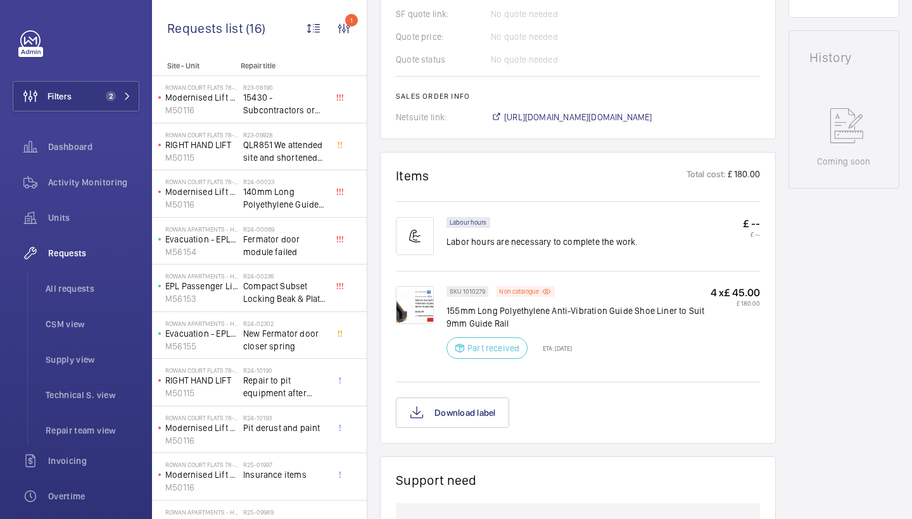
scroll to position [569, 0]
click at [592, 122] on span "[URL][DOMAIN_NAME][DOMAIN_NAME]" at bounding box center [578, 116] width 148 height 13
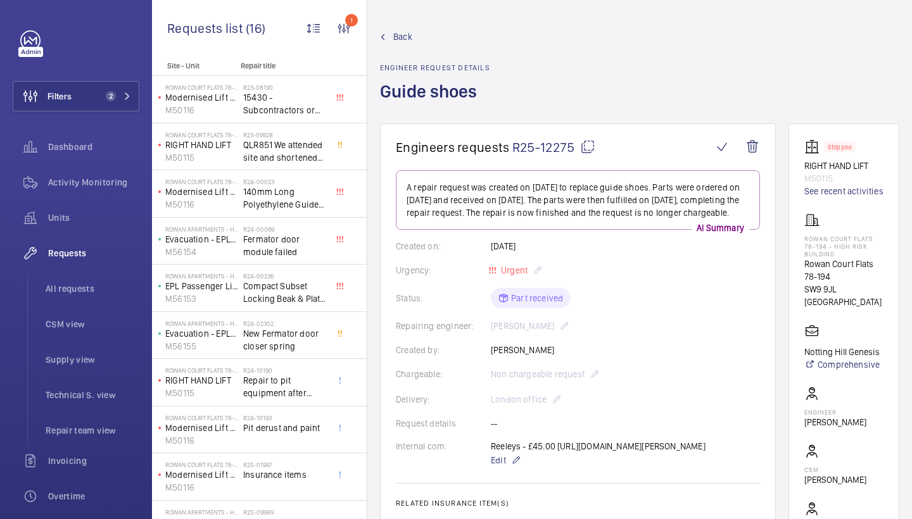
scroll to position [0, 0]
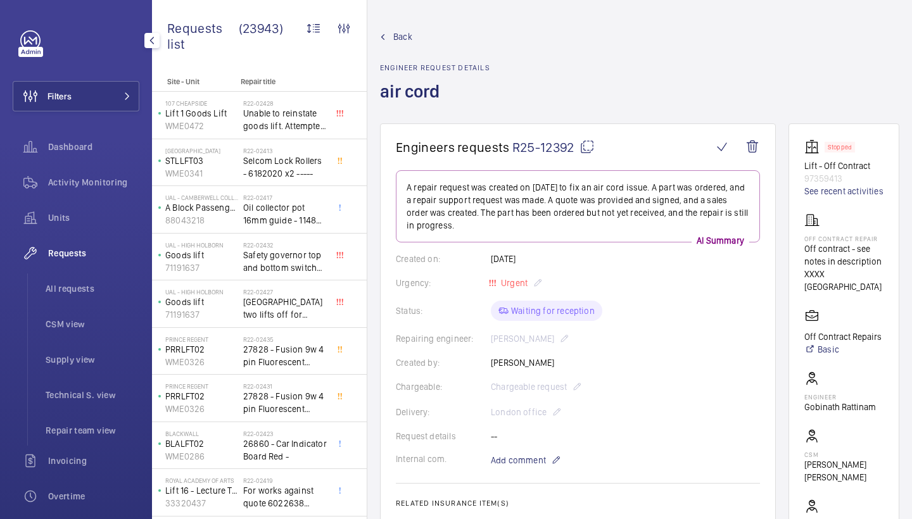
click at [86, 258] on span "Requests" at bounding box center [93, 253] width 91 height 13
click at [80, 286] on span "All requests" at bounding box center [93, 289] width 94 height 13
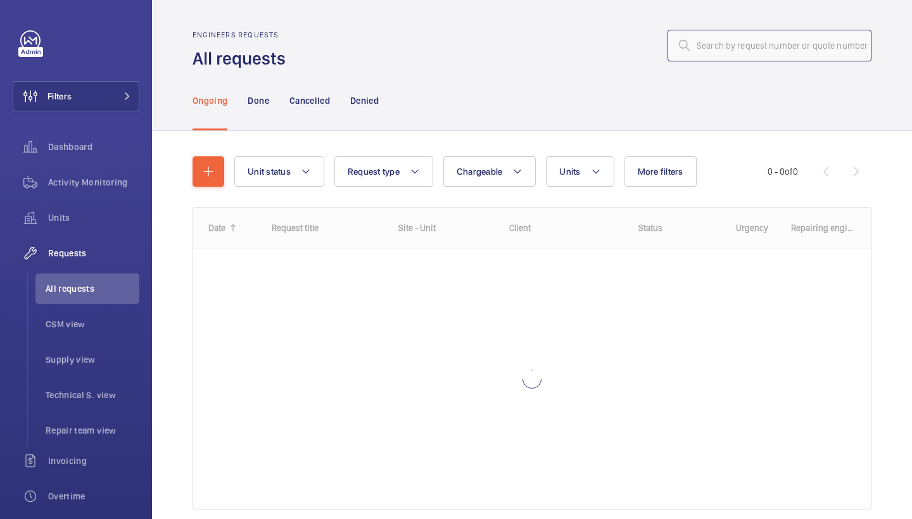
click at [791, 41] on input "text" at bounding box center [770, 46] width 204 height 32
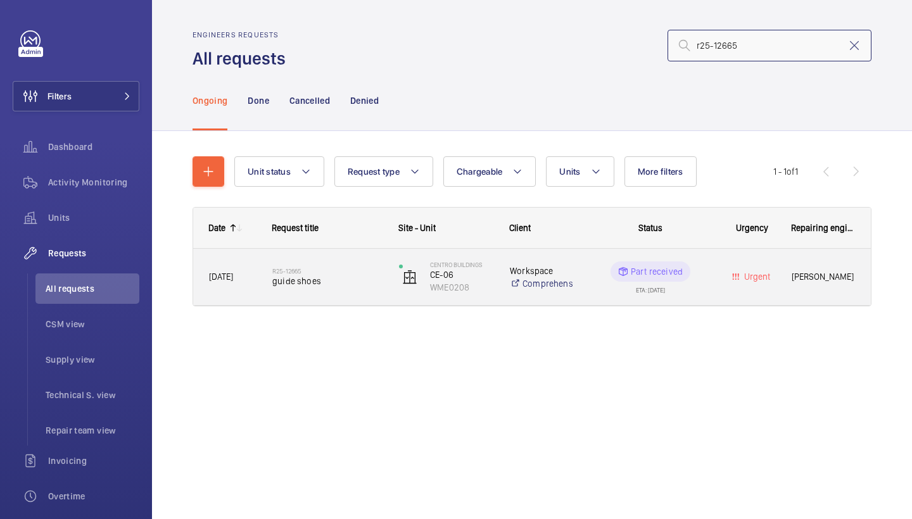
type input "r25-12665"
click at [281, 283] on span "guide shoes" at bounding box center [327, 281] width 110 height 13
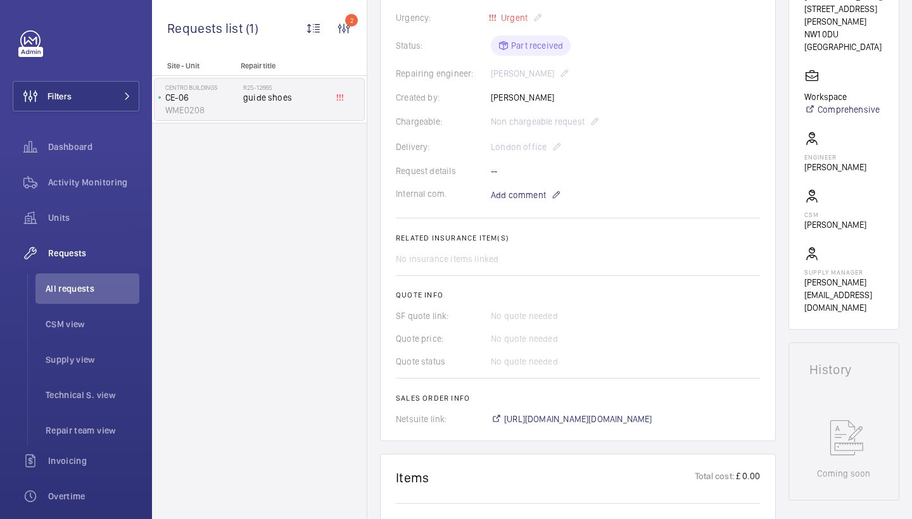
scroll to position [359, 0]
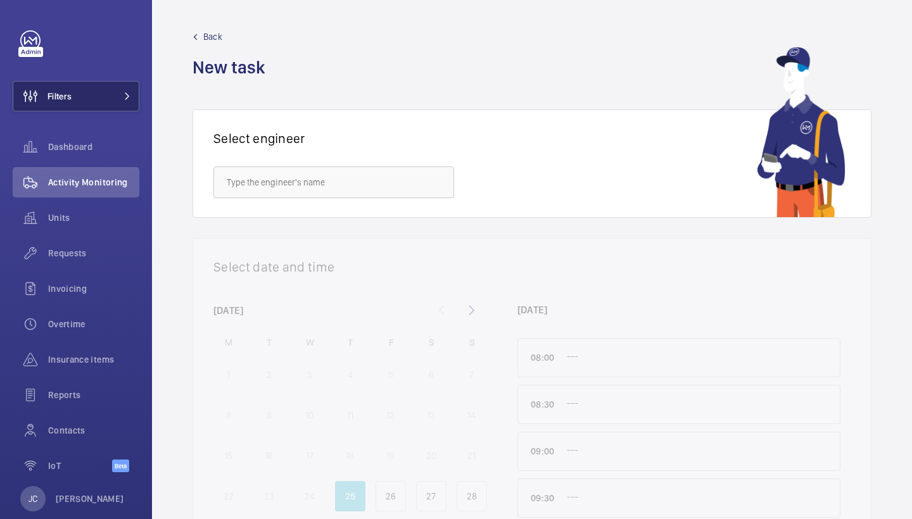
click at [107, 98] on button "Filters" at bounding box center [76, 96] width 127 height 30
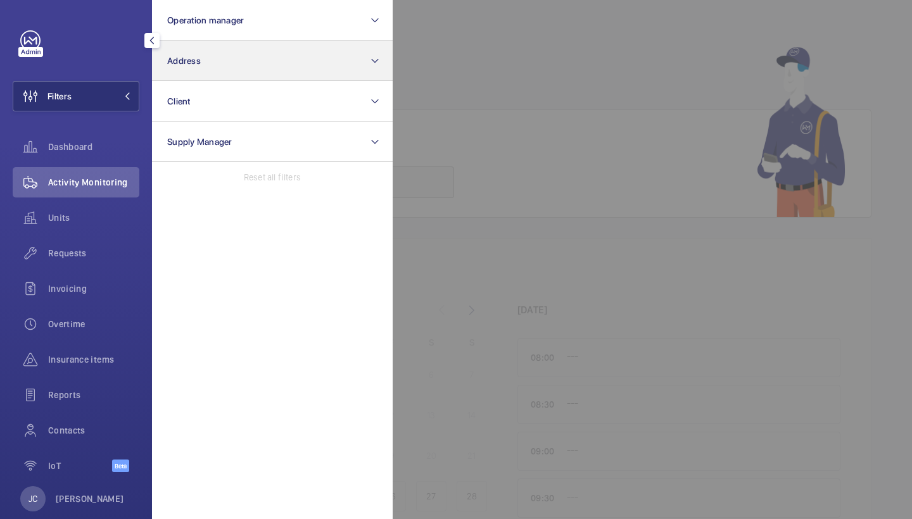
click at [213, 50] on button "Address" at bounding box center [272, 61] width 241 height 41
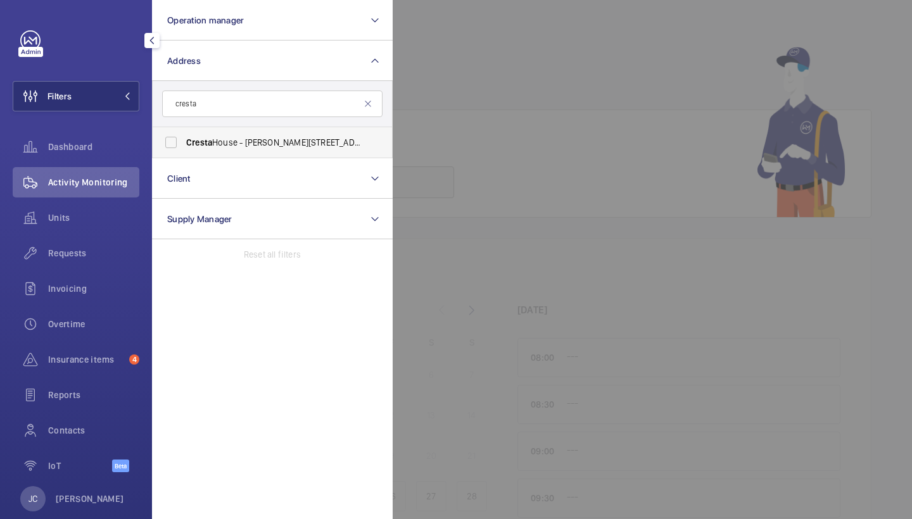
type input "cresta"
click at [279, 146] on span "[GEOGRAPHIC_DATA][PERSON_NAME][STREET_ADDRESS]" at bounding box center [273, 142] width 174 height 13
click at [184, 146] on input "[GEOGRAPHIC_DATA][PERSON_NAME][STREET_ADDRESS]" at bounding box center [170, 142] width 25 height 25
checkbox input "true"
click at [494, 78] on div at bounding box center [849, 259] width 912 height 519
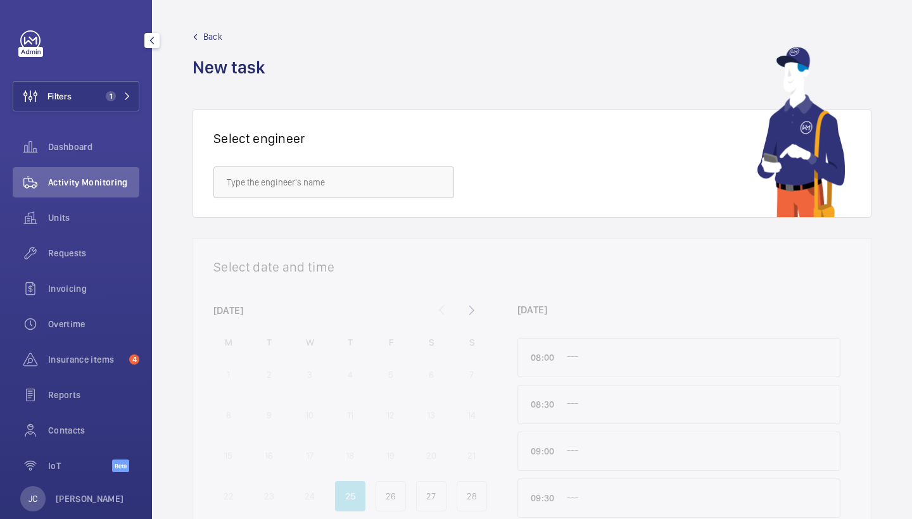
click at [118, 174] on div "Activity Monitoring" at bounding box center [76, 182] width 127 height 30
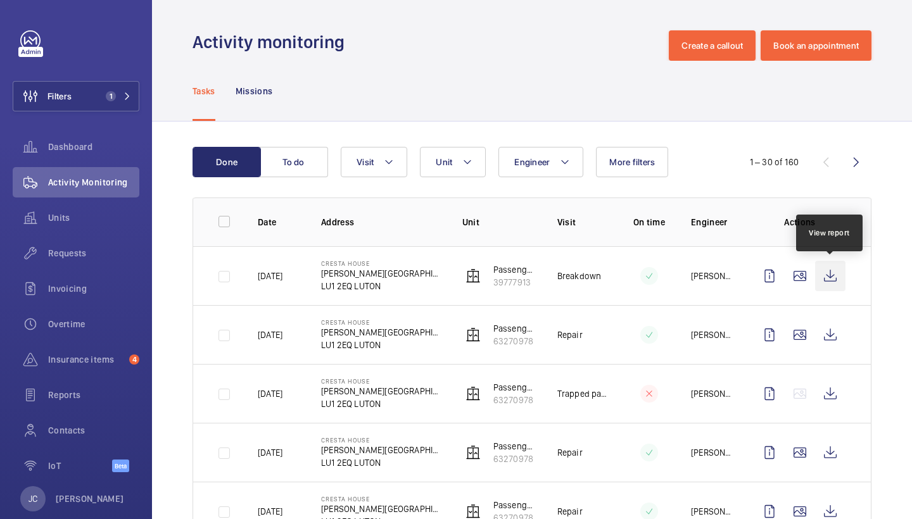
click at [826, 277] on wm-front-icon-button at bounding box center [830, 276] width 30 height 30
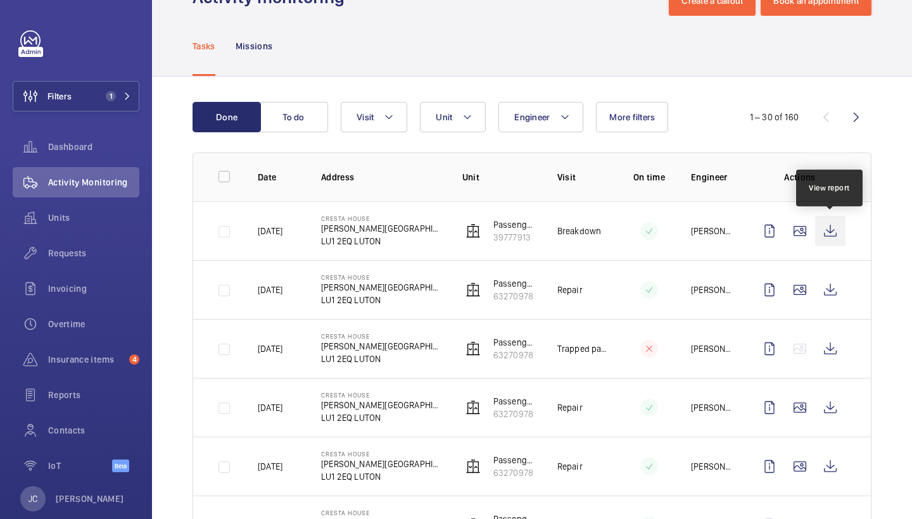
click at [834, 228] on wm-front-icon-button at bounding box center [830, 231] width 30 height 30
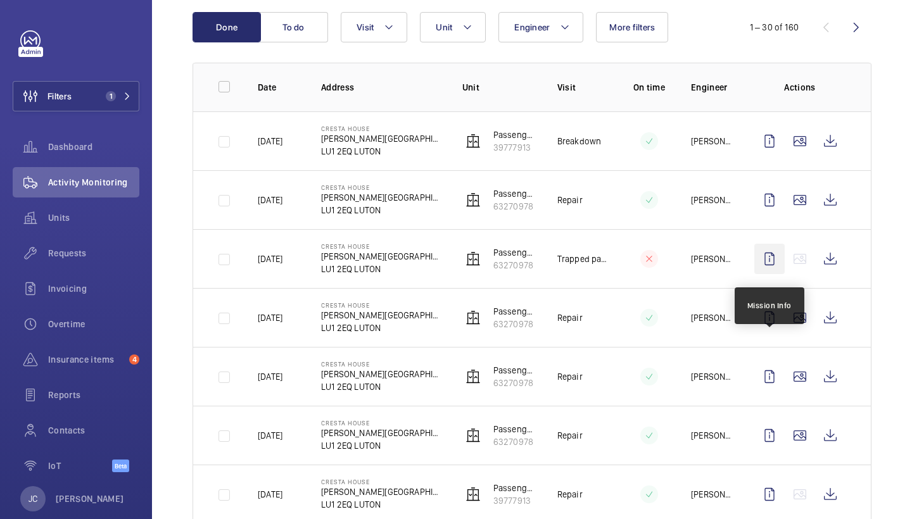
scroll to position [147, 0]
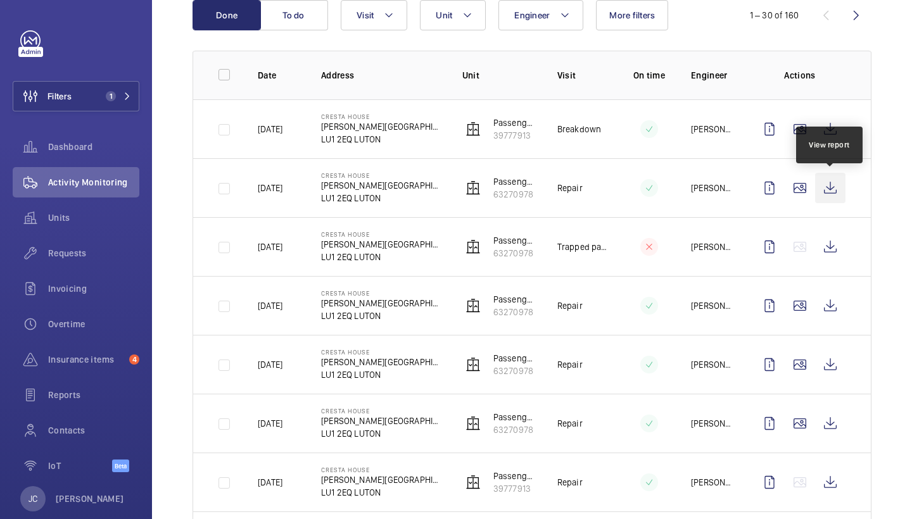
click at [831, 188] on wm-front-icon-button at bounding box center [830, 188] width 30 height 30
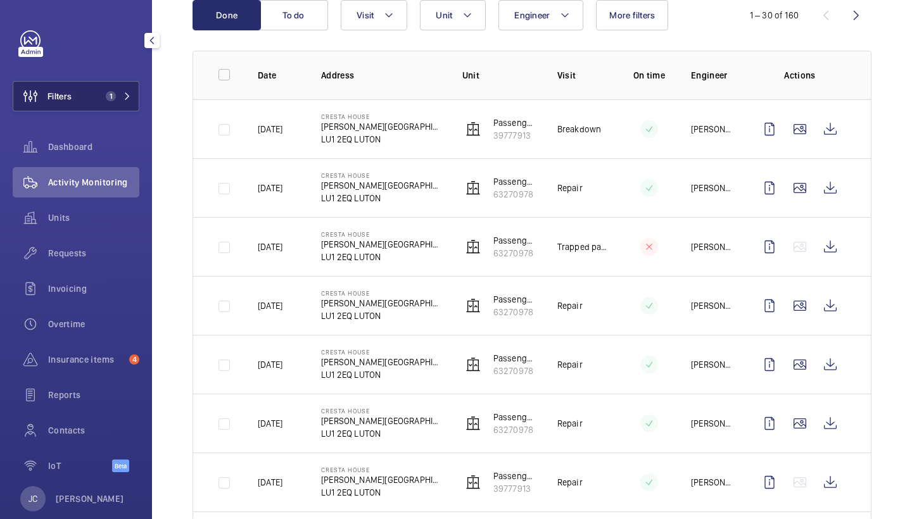
click at [82, 105] on button "Filters 1" at bounding box center [76, 96] width 127 height 30
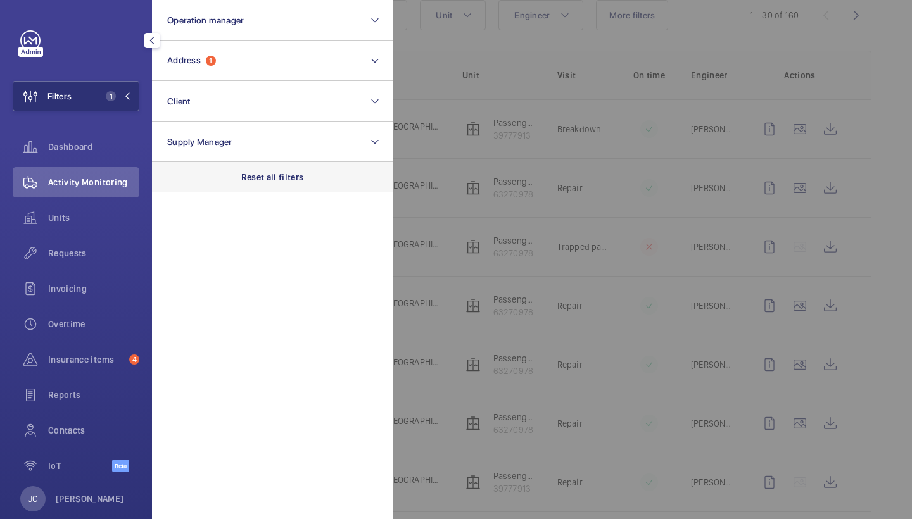
click at [264, 178] on p "Reset all filters" at bounding box center [272, 177] width 63 height 13
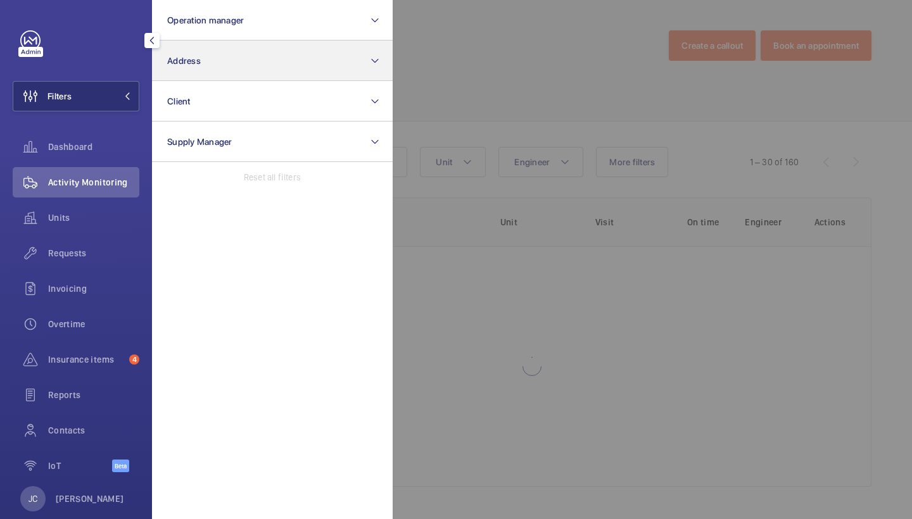
click at [244, 68] on button "Address" at bounding box center [272, 61] width 241 height 41
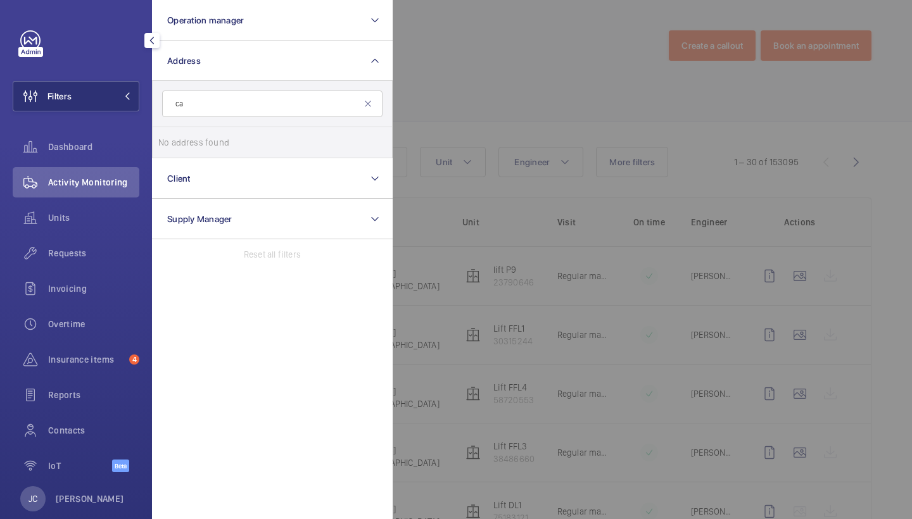
type input "c"
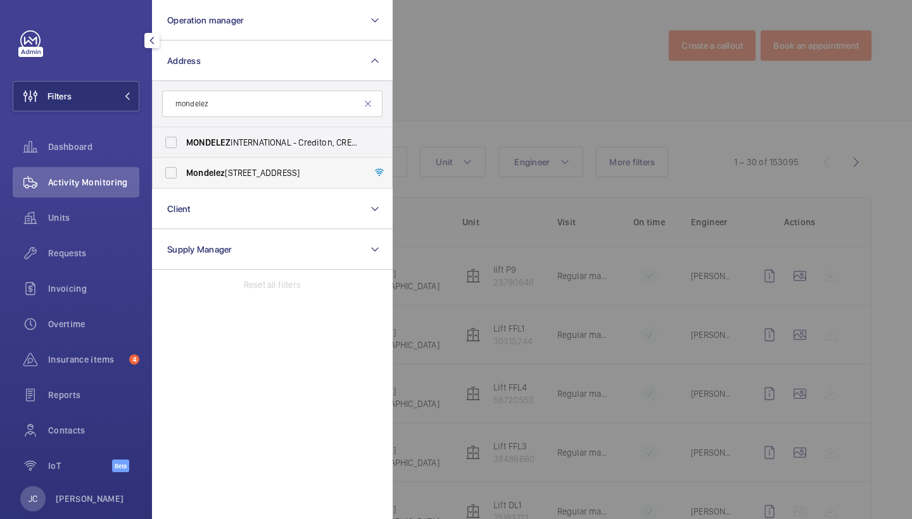
type input "mondelez"
click at [272, 171] on span "Mondelez [STREET_ADDRESS]" at bounding box center [273, 173] width 174 height 13
click at [184, 171] on input "Mondelez [STREET_ADDRESS]" at bounding box center [170, 172] width 25 height 25
checkbox input "true"
click at [79, 212] on span "Units" at bounding box center [93, 218] width 91 height 13
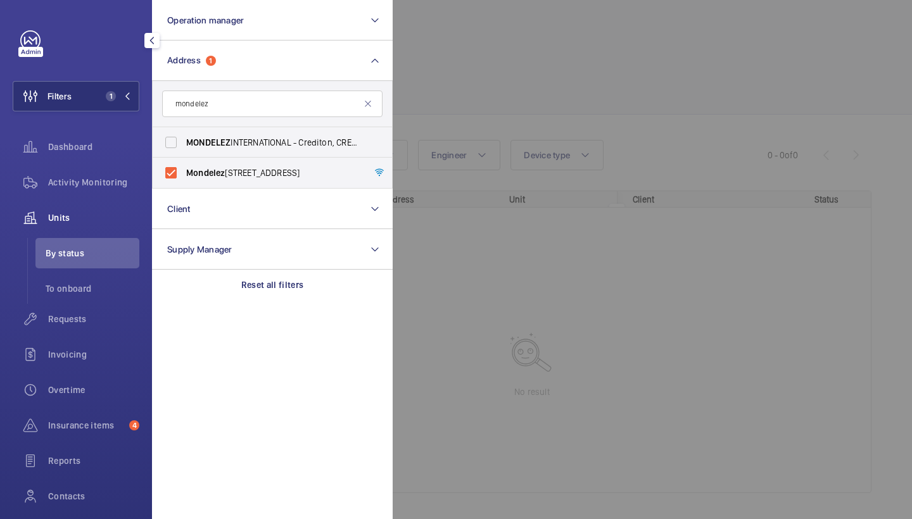
click at [545, 105] on div at bounding box center [849, 259] width 912 height 519
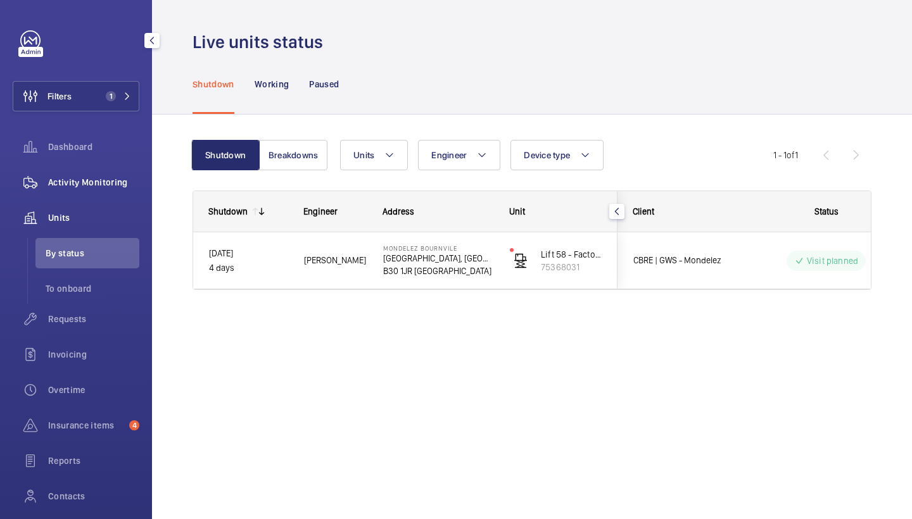
click at [91, 171] on div "Activity Monitoring" at bounding box center [76, 182] width 127 height 30
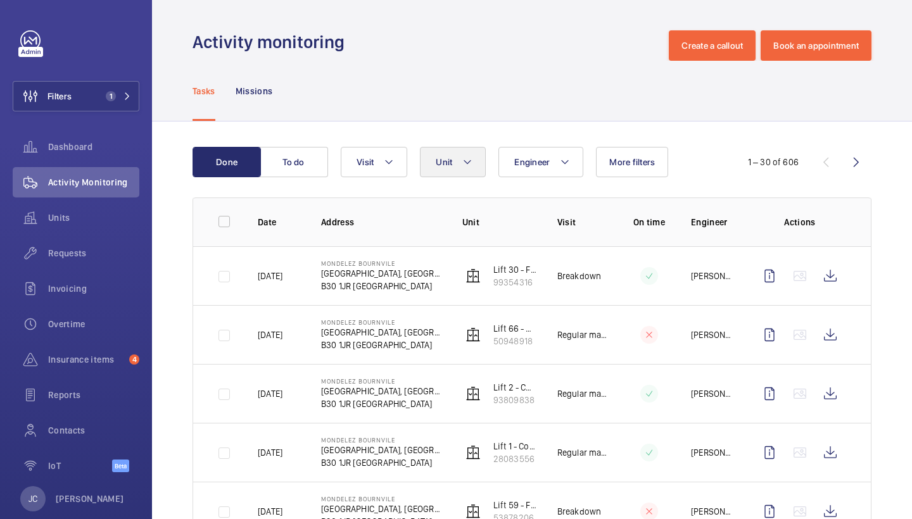
click at [469, 166] on mat-icon at bounding box center [467, 162] width 10 height 15
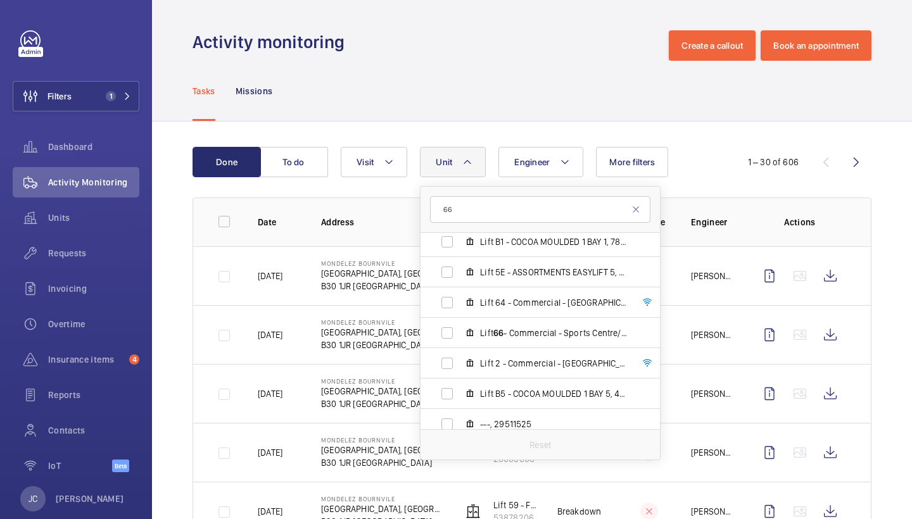
scroll to position [440, 0]
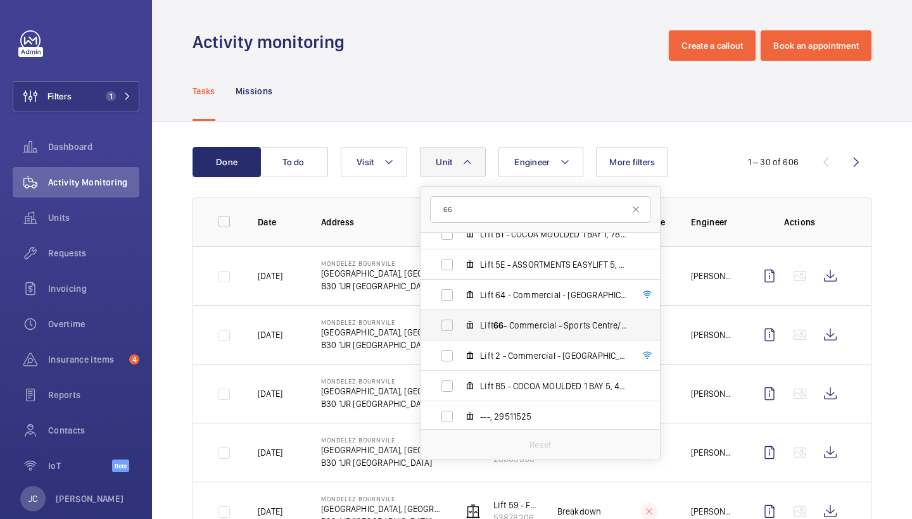
type input "66"
click at [525, 329] on span "Lift 66 - Commercial - Sports Centre/Pavilion, 50948918" at bounding box center [553, 325] width 147 height 13
click at [460, 329] on input "Lift 66 - Commercial - Sports Centre/Pavilion, 50948918" at bounding box center [447, 325] width 25 height 25
checkbox input "true"
click at [492, 107] on div "Tasks Missions" at bounding box center [532, 91] width 679 height 60
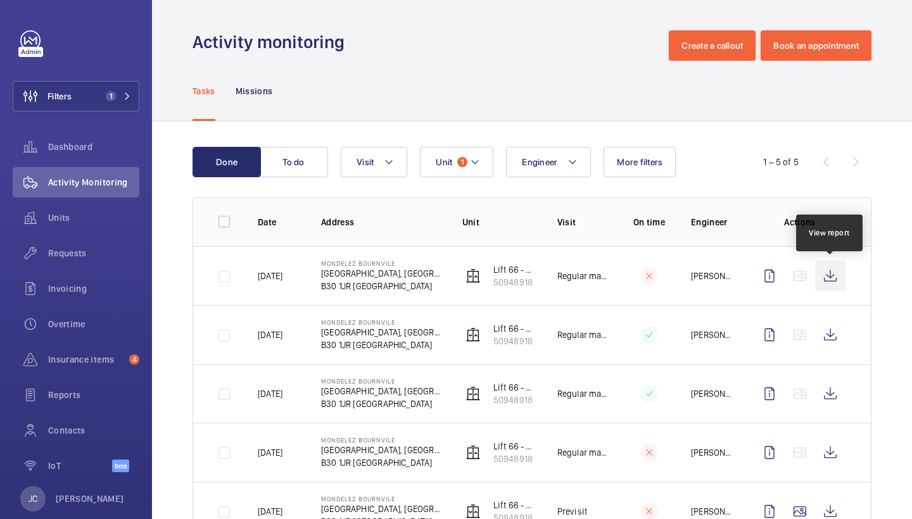
click at [838, 281] on wm-front-icon-button at bounding box center [830, 276] width 30 height 30
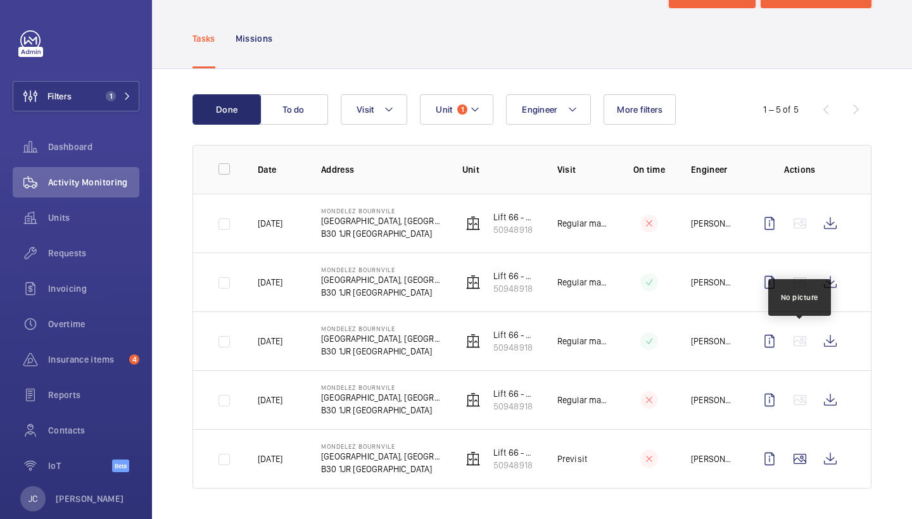
scroll to position [53, 0]
click at [80, 257] on span "Requests" at bounding box center [93, 253] width 91 height 13
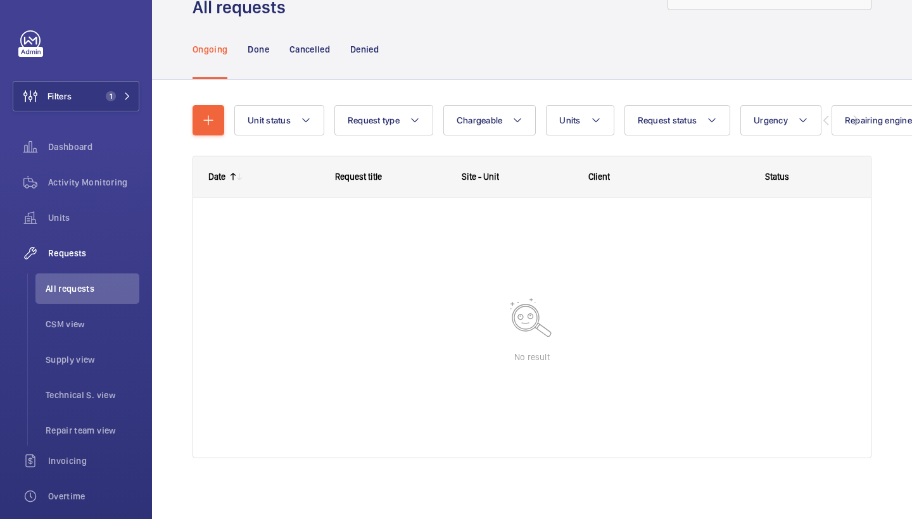
scroll to position [51, 0]
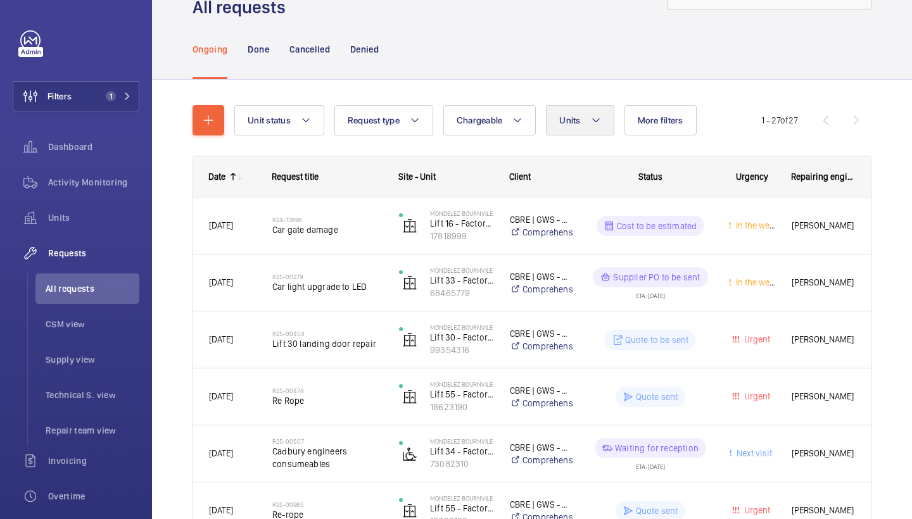
click at [586, 118] on button "Units" at bounding box center [580, 120] width 68 height 30
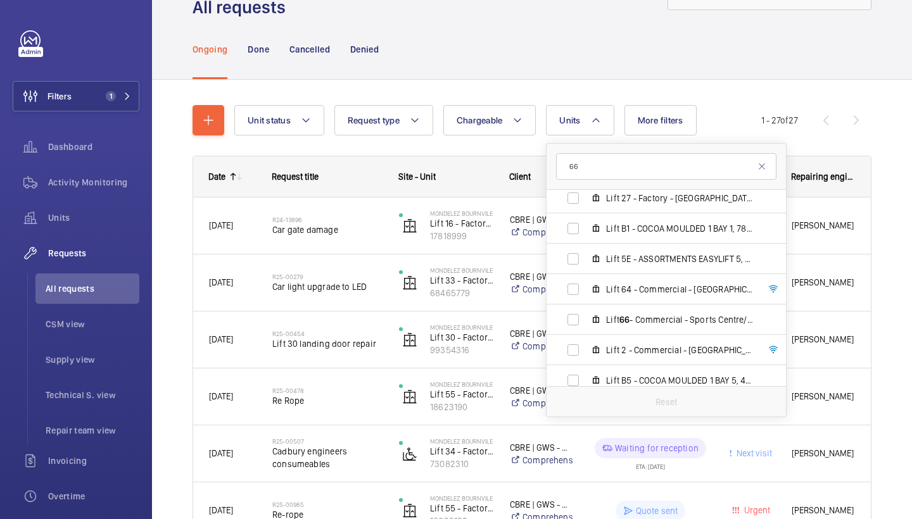
scroll to position [426, 0]
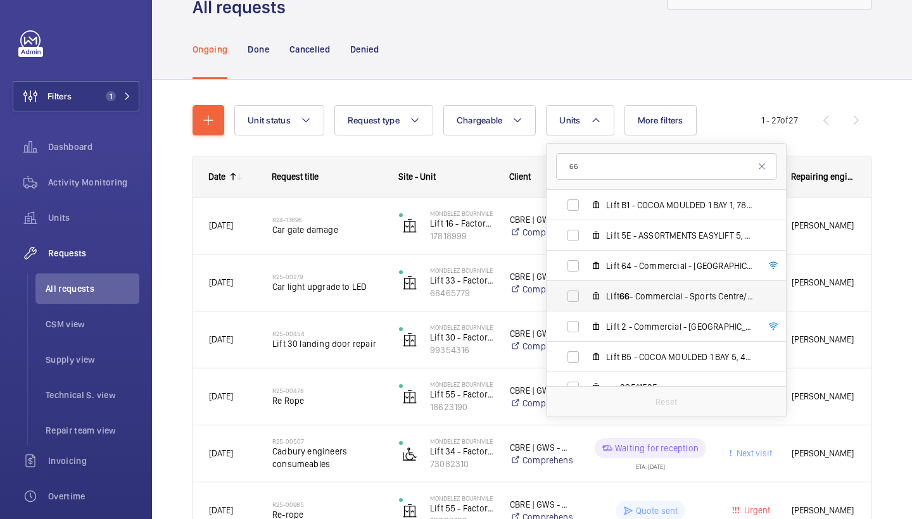
type input "66"
click at [657, 291] on span "Lift 66 - Commercial - Sports Centre/Pavilion, 50948918" at bounding box center [679, 296] width 147 height 13
click at [586, 291] on input "Lift 66 - Commercial - Sports Centre/Pavilion, 50948918" at bounding box center [573, 296] width 25 height 25
checkbox input "true"
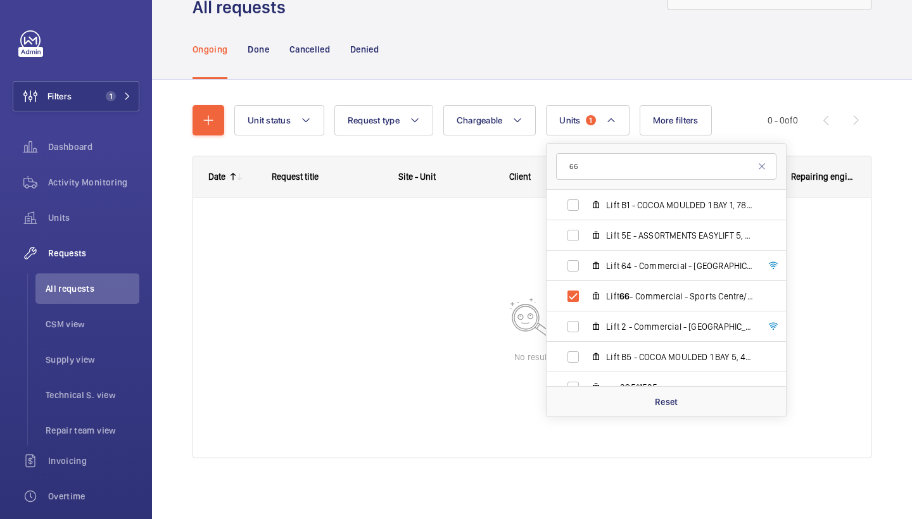
click at [612, 42] on div "Ongoing Done Cancelled Denied" at bounding box center [532, 49] width 679 height 60
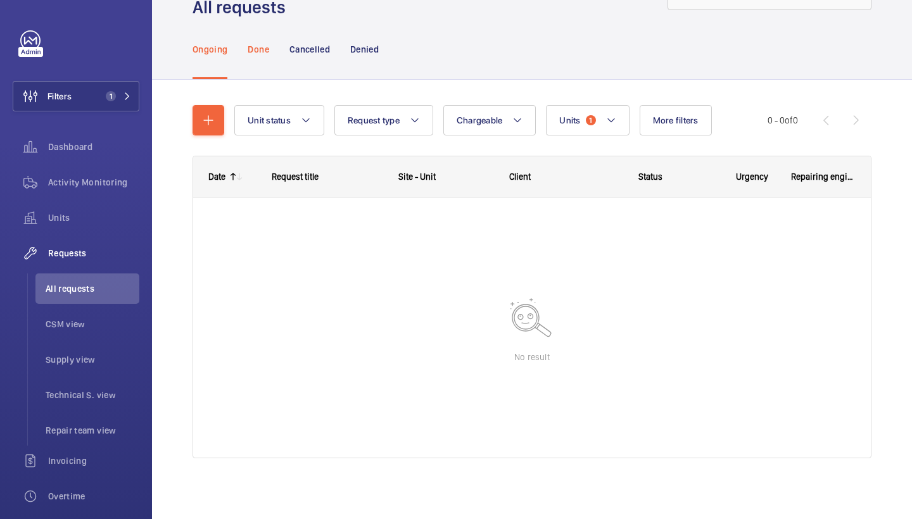
click at [264, 56] on div "Done" at bounding box center [258, 49] width 21 height 60
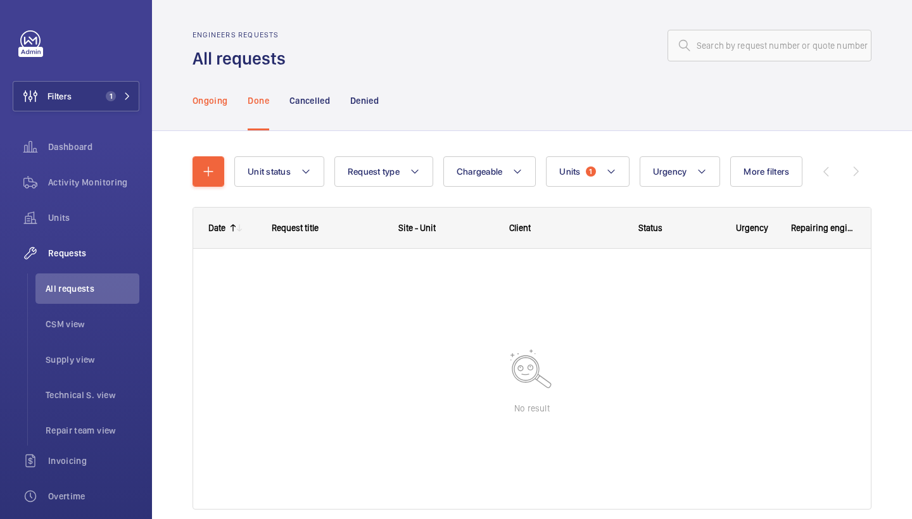
click at [209, 87] on div "Ongoing" at bounding box center [210, 100] width 35 height 60
click at [91, 179] on span "Activity Monitoring" at bounding box center [93, 182] width 91 height 13
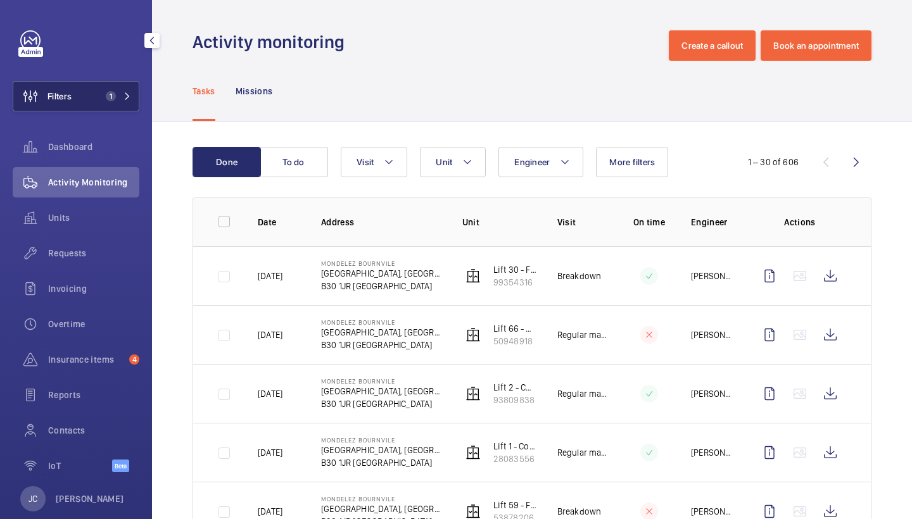
click at [110, 103] on button "Filters 1" at bounding box center [76, 96] width 127 height 30
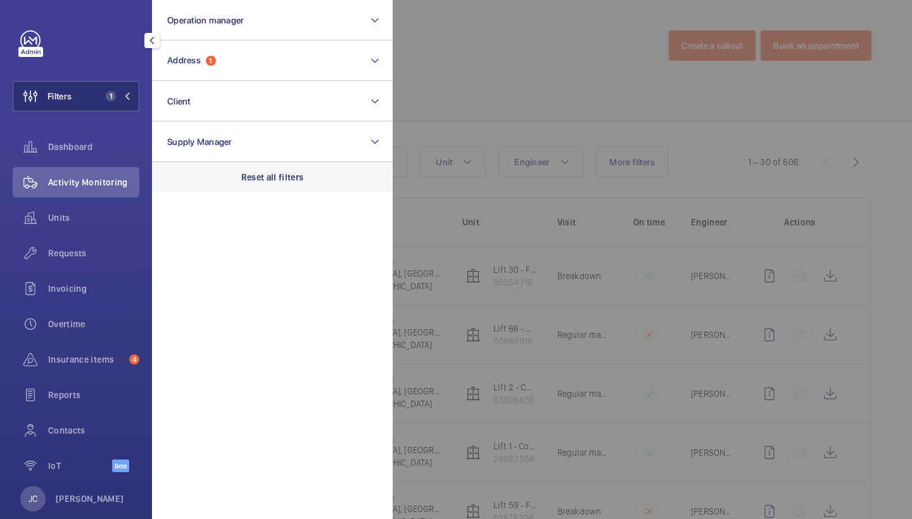
click at [269, 189] on div "Reset all filters" at bounding box center [272, 177] width 241 height 30
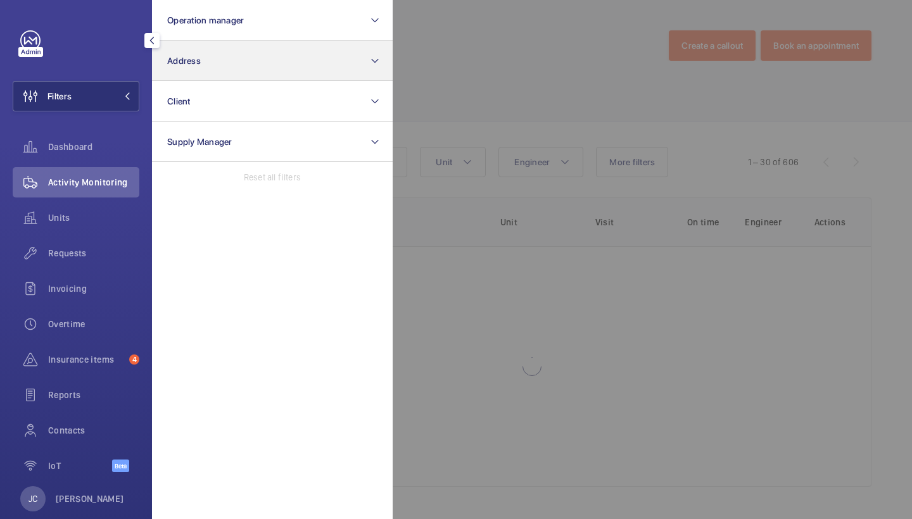
click at [258, 68] on button "Address" at bounding box center [272, 61] width 241 height 41
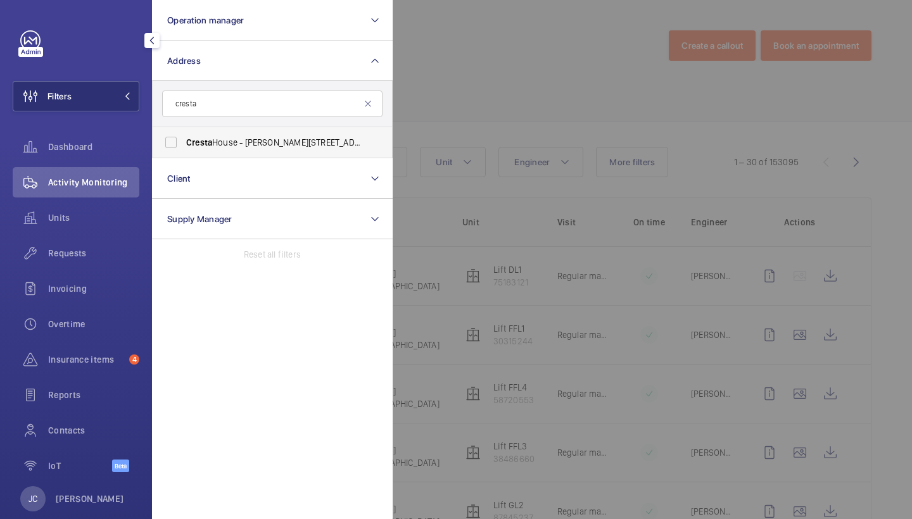
type input "cresta"
click at [288, 142] on span "[GEOGRAPHIC_DATA][PERSON_NAME][STREET_ADDRESS]" at bounding box center [273, 142] width 174 height 13
click at [184, 142] on input "[GEOGRAPHIC_DATA][PERSON_NAME][STREET_ADDRESS]" at bounding box center [170, 142] width 25 height 25
checkbox input "true"
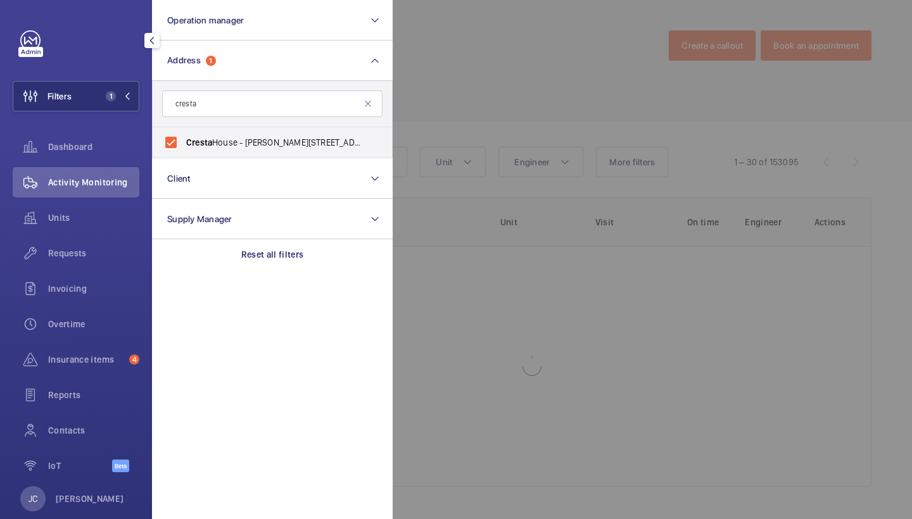
click at [462, 93] on div at bounding box center [849, 259] width 912 height 519
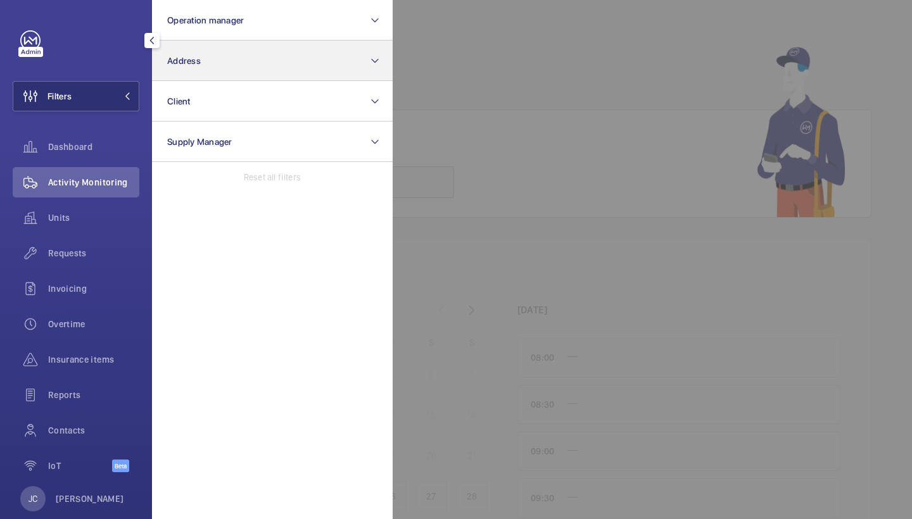
click at [203, 65] on button "Address" at bounding box center [272, 61] width 241 height 41
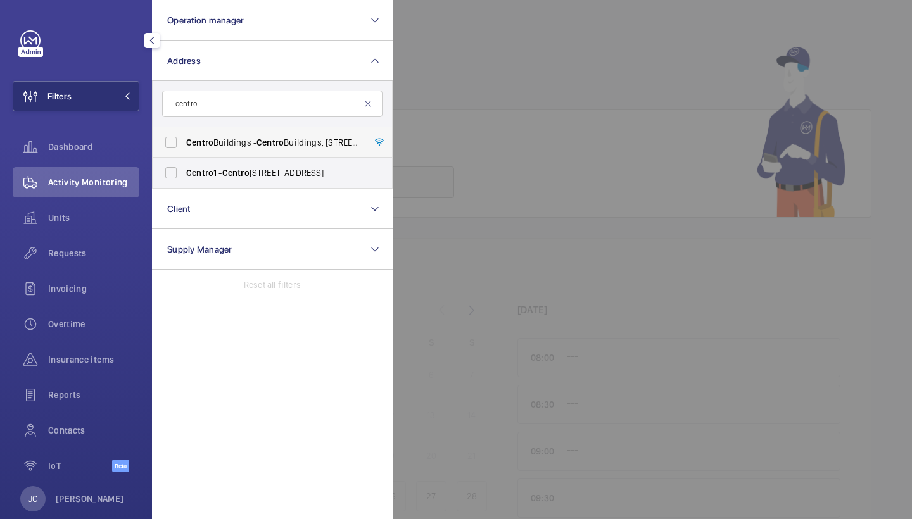
type input "centro"
click at [277, 139] on span "Centro" at bounding box center [270, 142] width 27 height 10
click at [184, 139] on input "[GEOGRAPHIC_DATA] - [GEOGRAPHIC_DATA], [STREET_ADDRESS][PERSON_NAME]" at bounding box center [170, 142] width 25 height 25
checkbox input "true"
click at [60, 257] on span "Requests" at bounding box center [93, 253] width 91 height 13
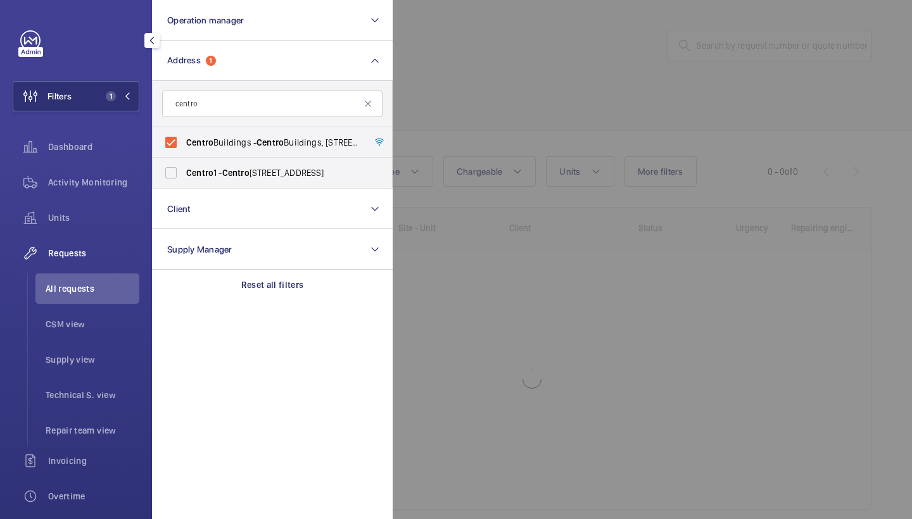
click at [583, 67] on div at bounding box center [849, 259] width 912 height 519
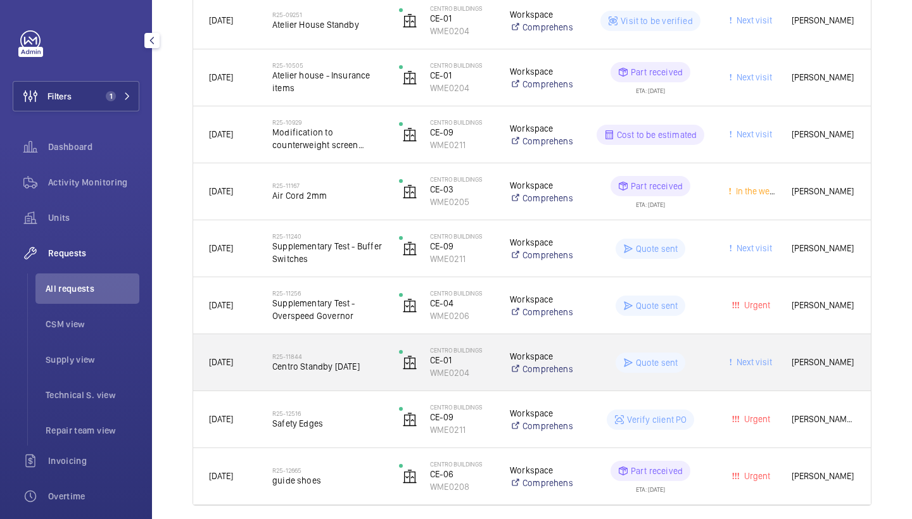
scroll to position [425, 0]
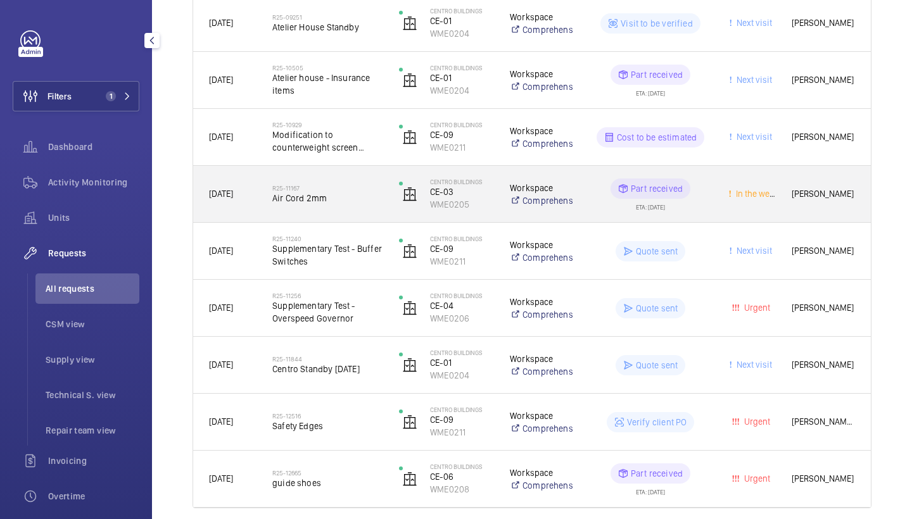
click at [350, 208] on div "R25-11167 Air Cord 2mm" at bounding box center [327, 194] width 110 height 37
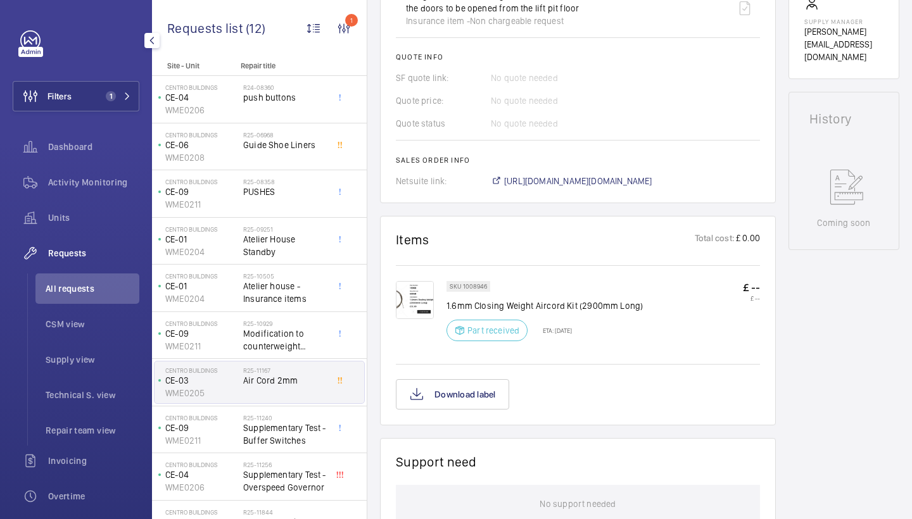
scroll to position [564, 0]
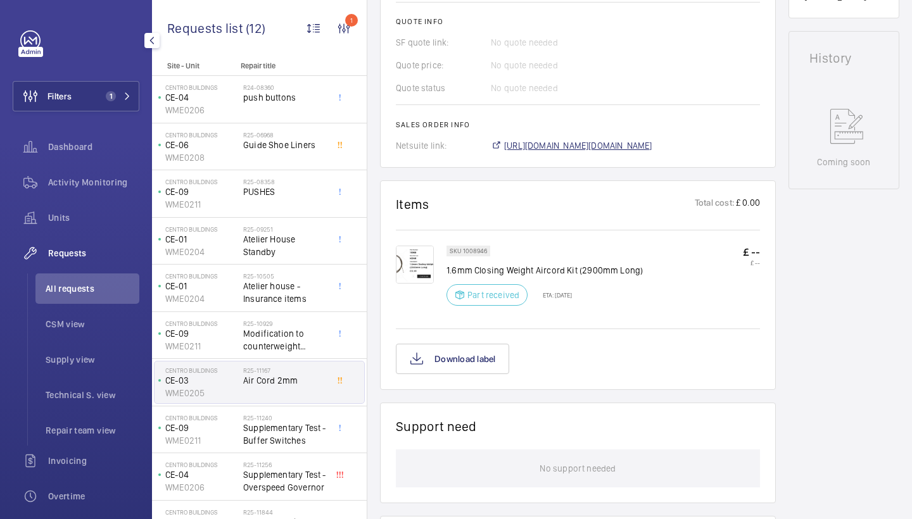
click at [587, 150] on span "https://6461500.app.netsuite.com/app/accounting/transactions/salesord.nl?id=293…" at bounding box center [578, 145] width 148 height 13
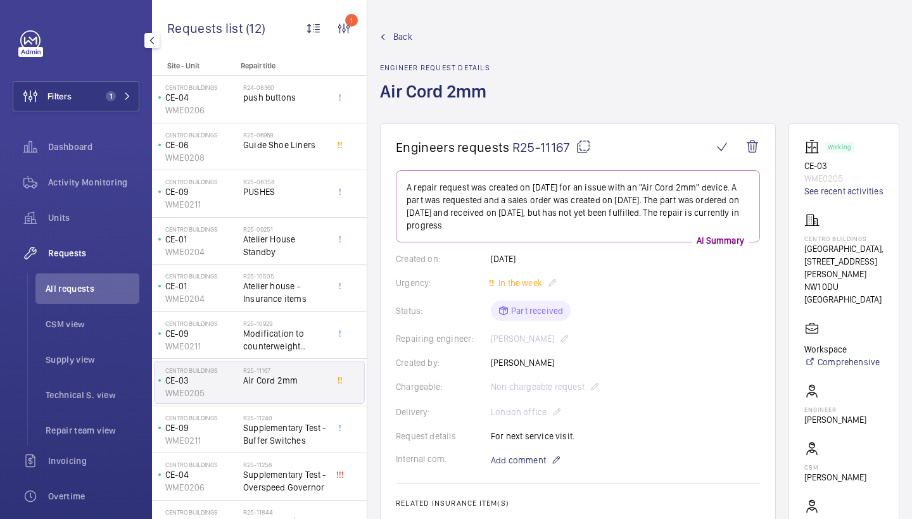
scroll to position [0, 0]
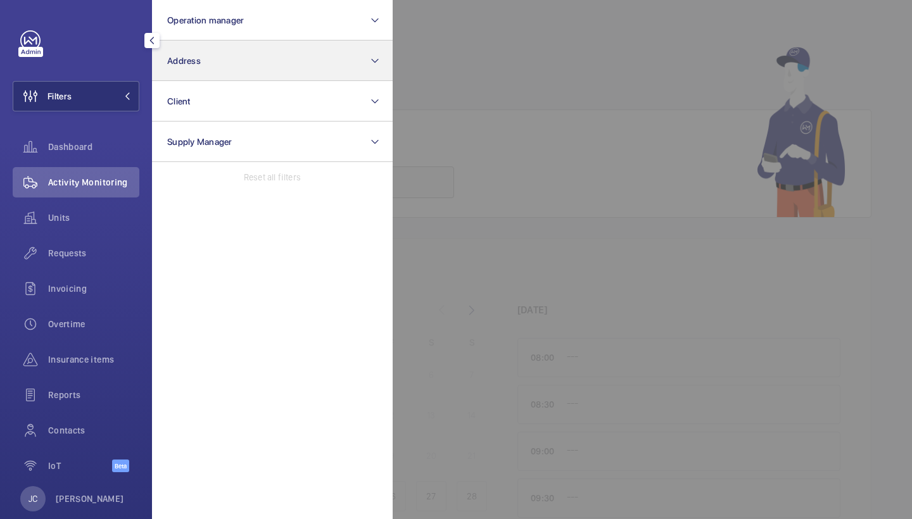
click at [208, 67] on button "Address" at bounding box center [272, 61] width 241 height 41
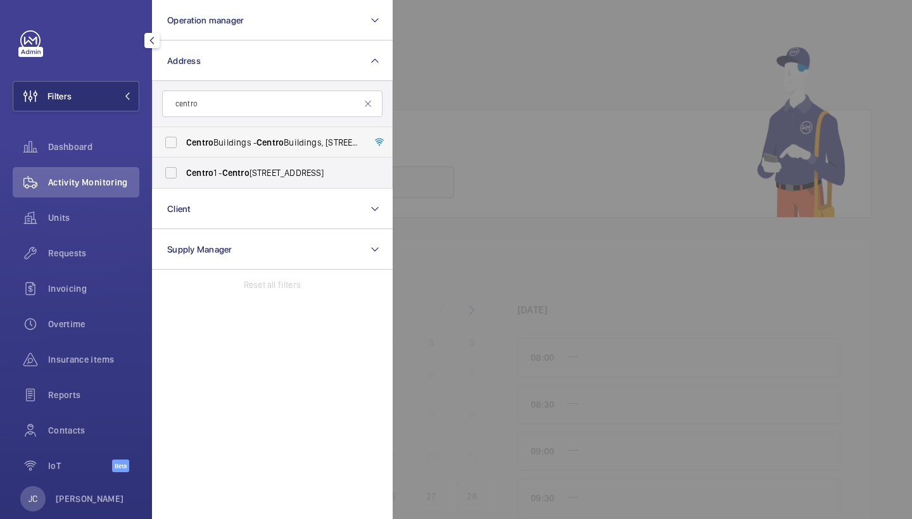
type input "centro"
click at [243, 137] on span "[GEOGRAPHIC_DATA] - [GEOGRAPHIC_DATA], [STREET_ADDRESS][PERSON_NAME]" at bounding box center [273, 142] width 174 height 13
click at [184, 137] on input "[GEOGRAPHIC_DATA] - [GEOGRAPHIC_DATA], [STREET_ADDRESS][PERSON_NAME]" at bounding box center [170, 142] width 25 height 25
checkbox input "true"
click at [82, 264] on div "Requests" at bounding box center [76, 253] width 127 height 30
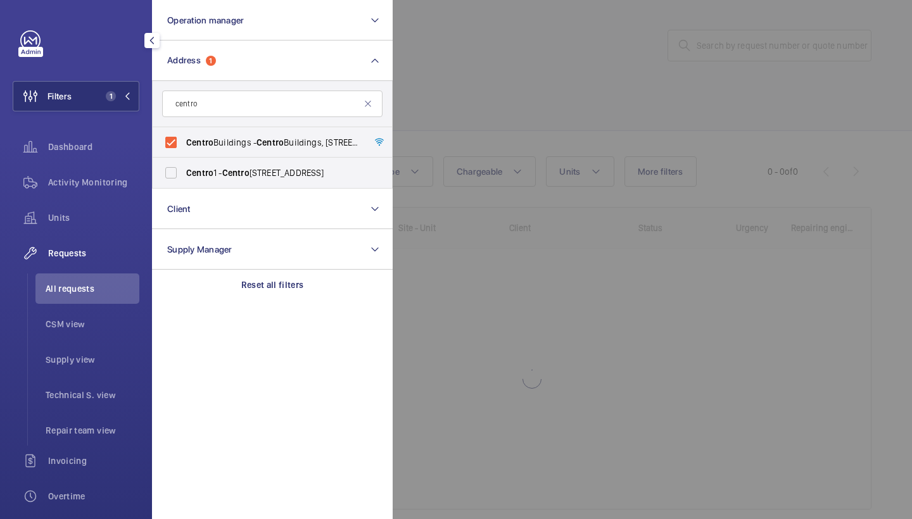
click at [473, 94] on div at bounding box center [849, 259] width 912 height 519
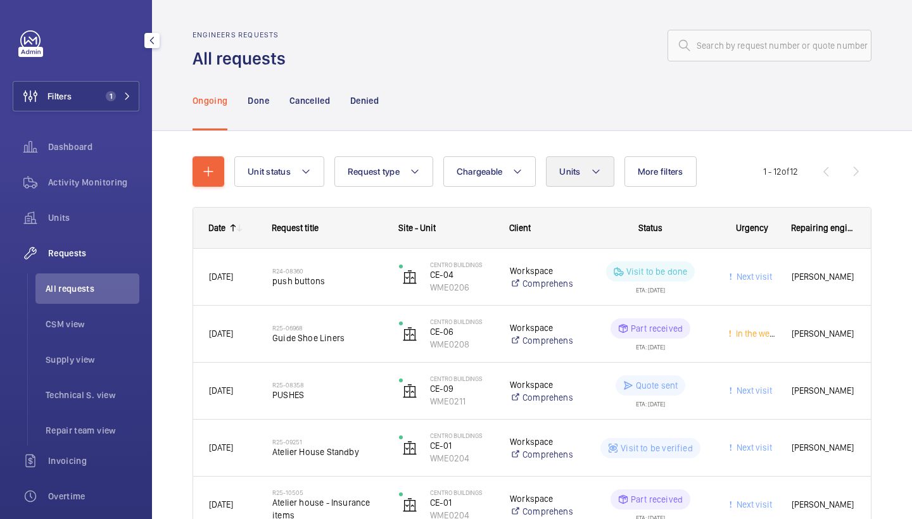
click at [578, 175] on span "Units" at bounding box center [569, 172] width 21 height 10
type input "c"
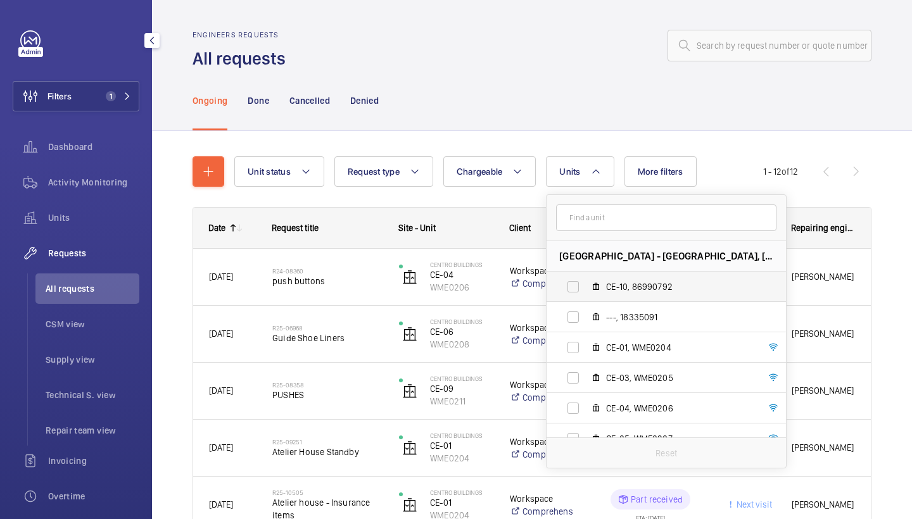
scroll to position [-1, 0]
click at [651, 291] on span "CE-10, 86990792" at bounding box center [679, 287] width 147 height 13
click at [586, 291] on input "CE-10, 86990792" at bounding box center [573, 286] width 25 height 25
checkbox input "true"
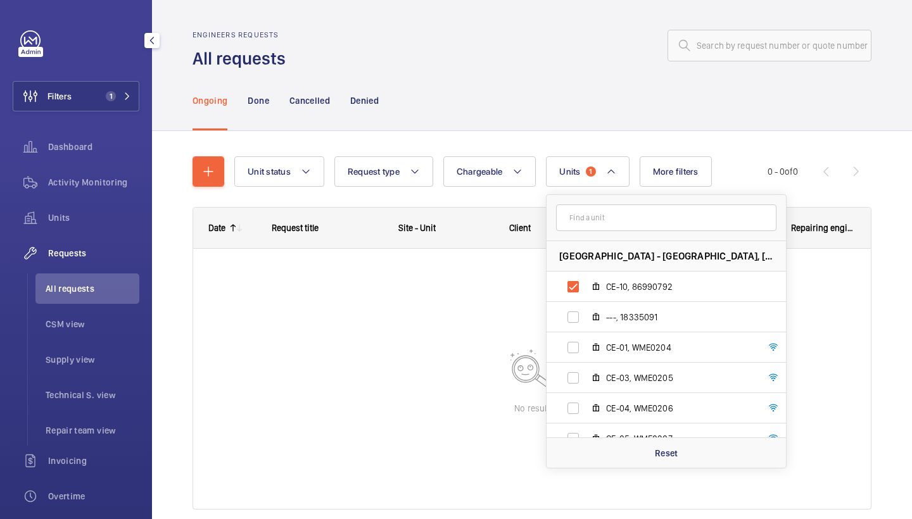
click at [587, 52] on div at bounding box center [582, 45] width 578 height 30
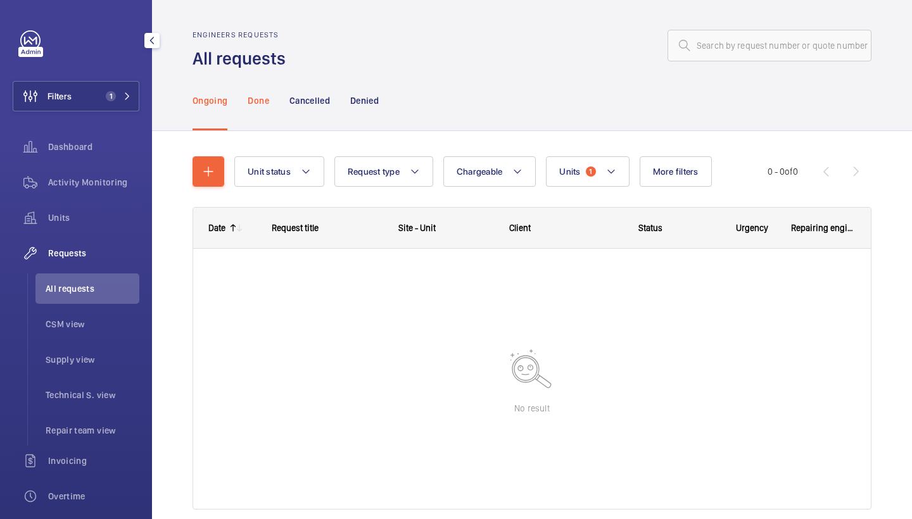
click at [253, 110] on div "Done" at bounding box center [258, 100] width 21 height 60
click at [210, 105] on p "Ongoing" at bounding box center [210, 100] width 35 height 13
click at [608, 170] on mat-icon at bounding box center [611, 171] width 10 height 15
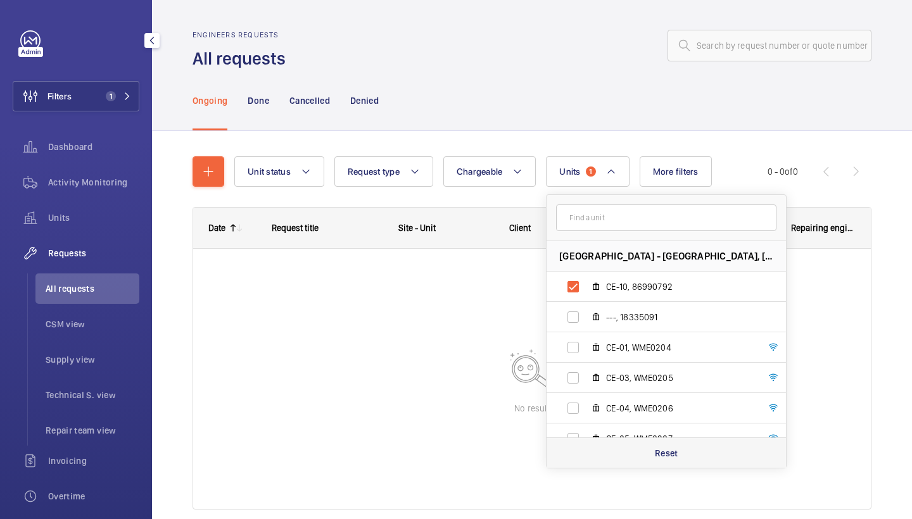
click at [668, 455] on p "Reset" at bounding box center [666, 453] width 23 height 13
checkbox input "false"
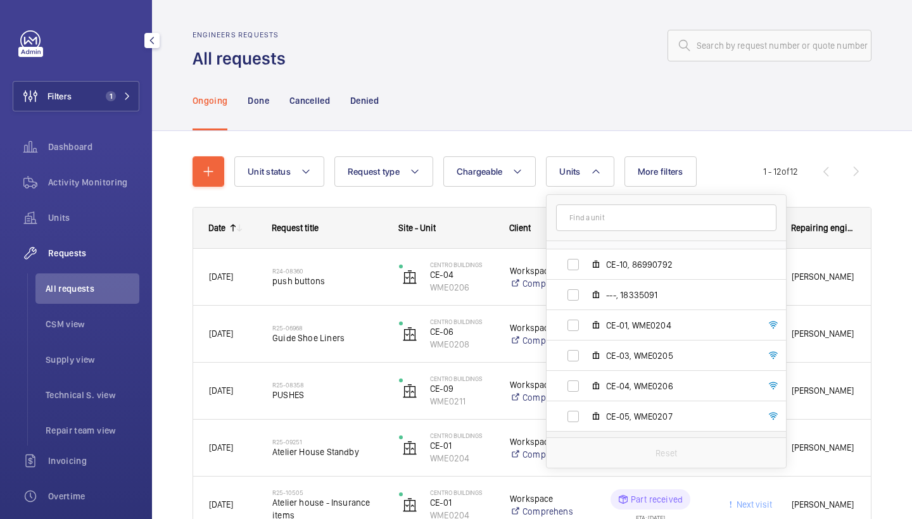
scroll to position [18, 0]
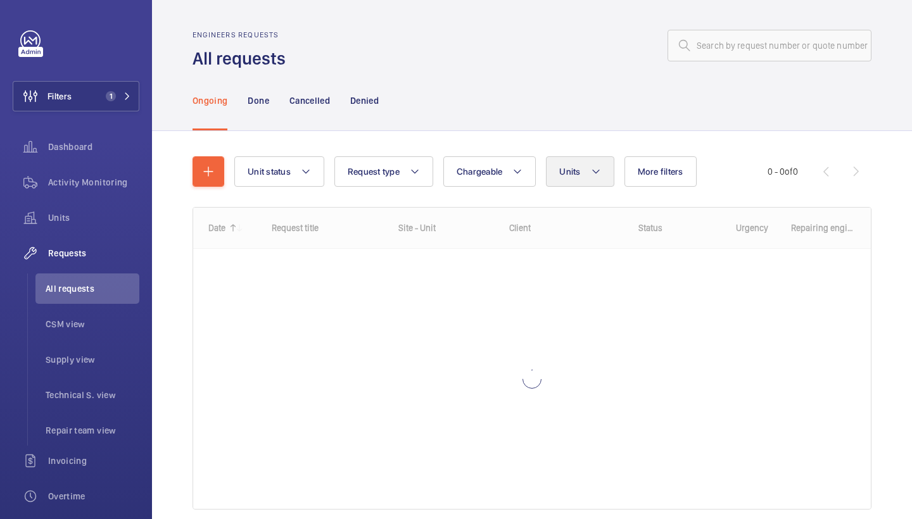
click at [592, 175] on mat-icon at bounding box center [596, 171] width 10 height 15
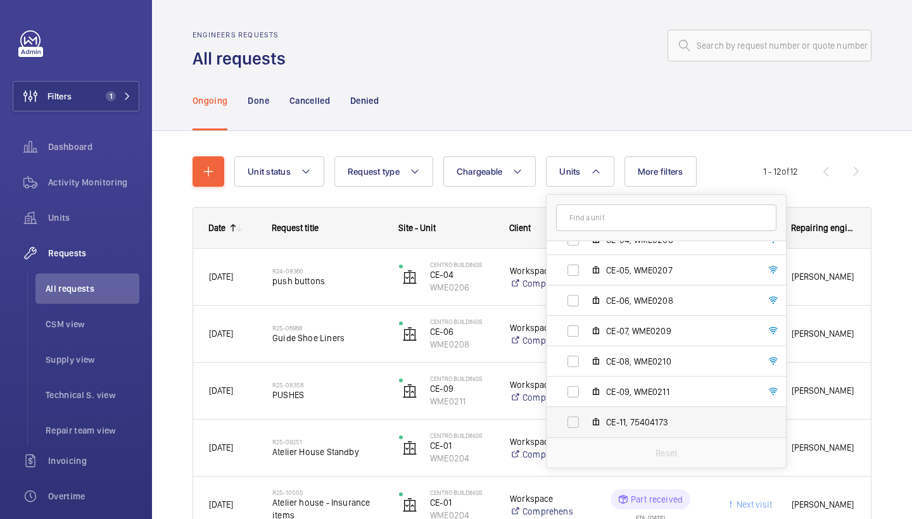
scroll to position [169, 0]
click at [629, 417] on span "CE-11, 75404173" at bounding box center [679, 422] width 147 height 13
click at [586, 417] on input "CE-11, 75404173" at bounding box center [573, 422] width 25 height 25
checkbox input "true"
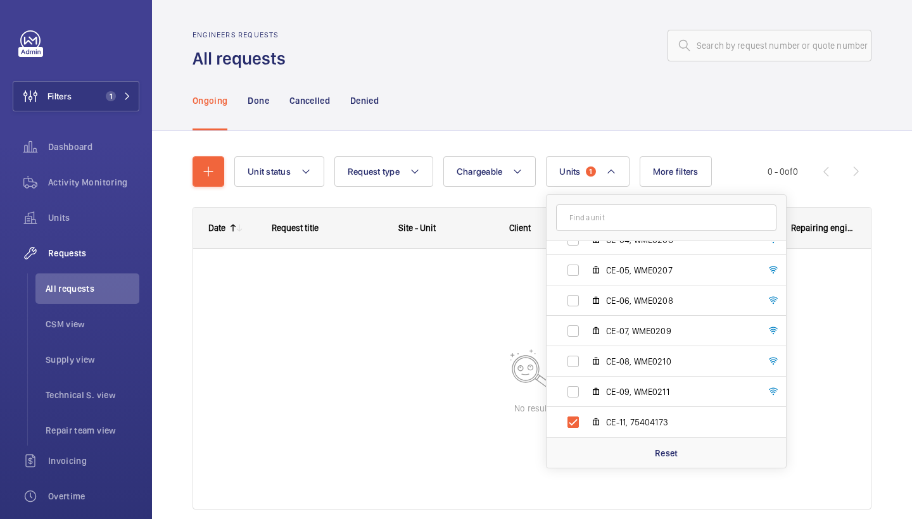
click at [556, 112] on div "Ongoing Done Cancelled Denied" at bounding box center [532, 100] width 679 height 60
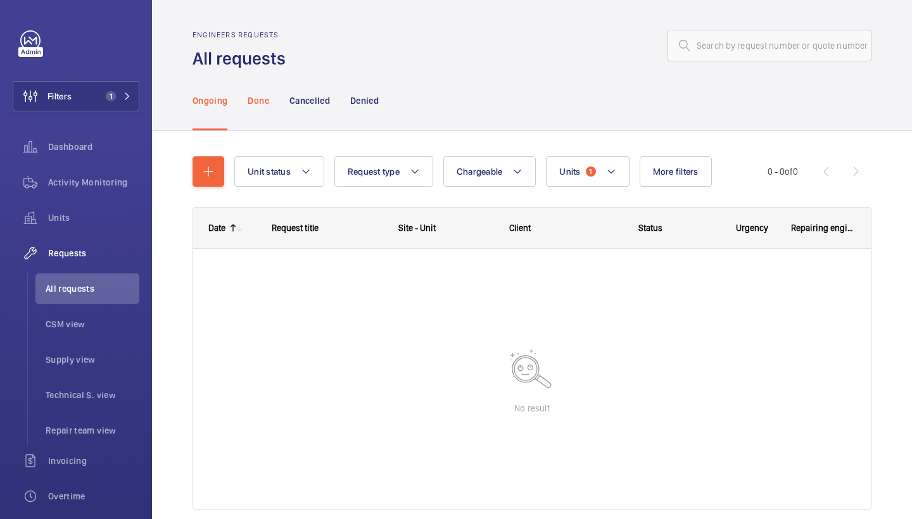
click at [261, 101] on p "Done" at bounding box center [258, 100] width 21 height 13
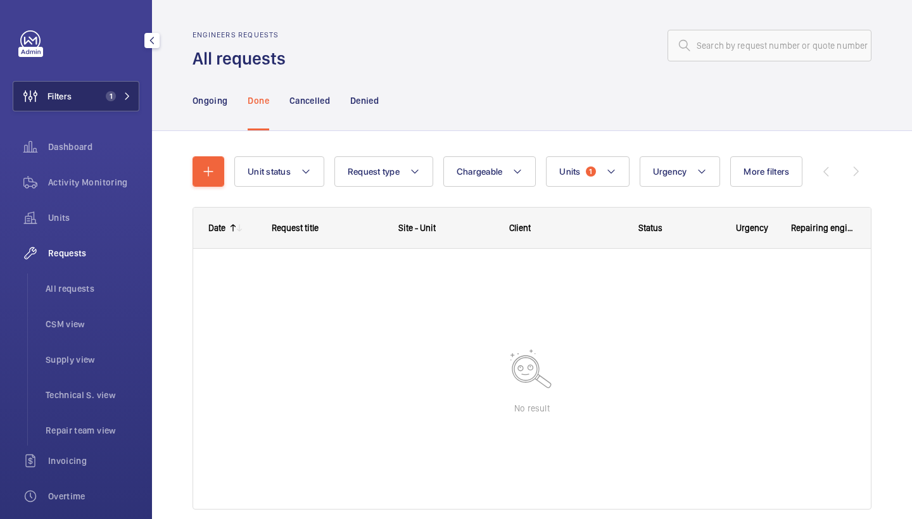
click at [111, 97] on span "1" at bounding box center [111, 96] width 10 height 10
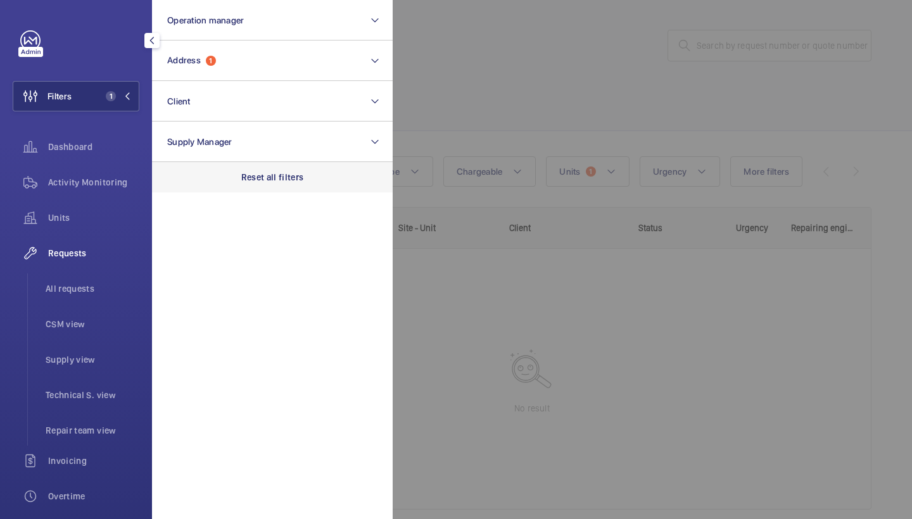
click at [284, 177] on p "Reset all filters" at bounding box center [272, 177] width 63 height 13
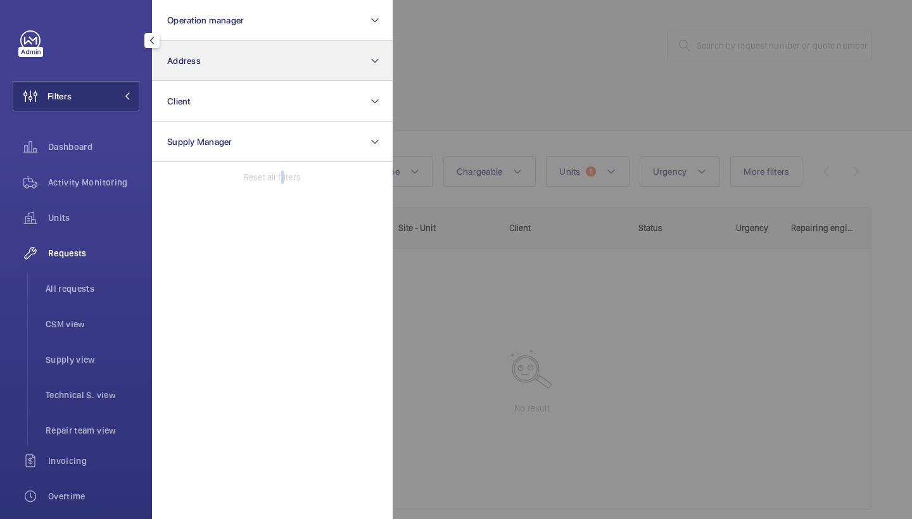
click at [286, 70] on button "Address" at bounding box center [272, 61] width 241 height 41
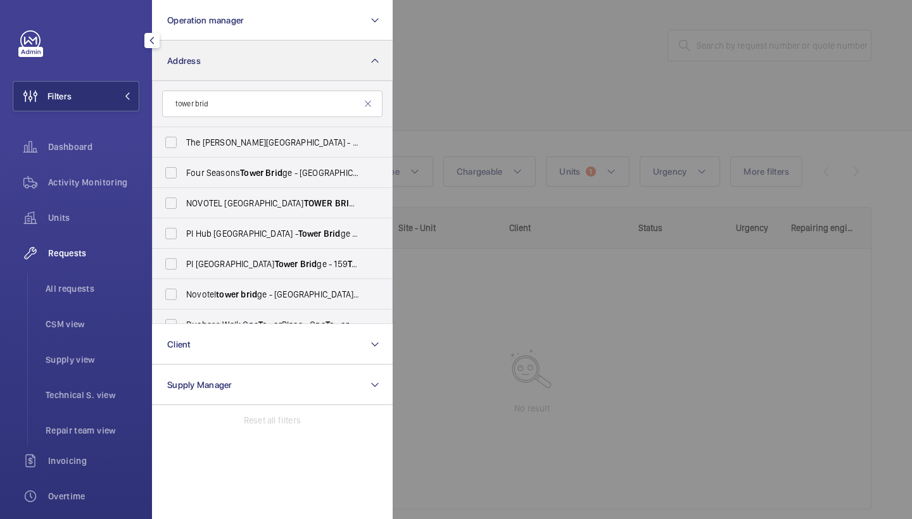
type input "[GEOGRAPHIC_DATA]"
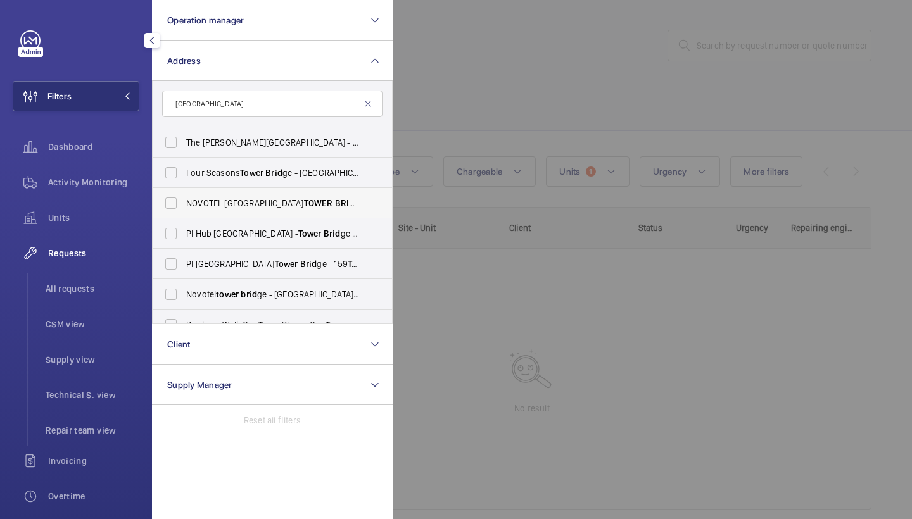
drag, startPoint x: 286, startPoint y: 70, endPoint x: 277, endPoint y: 212, distance: 142.2
click at [277, 212] on label "[GEOGRAPHIC_DATA] BRID GE - H3107, [GEOGRAPHIC_DATA] GE, [STREET_ADDRESS][PERSO…" at bounding box center [263, 203] width 220 height 30
click at [184, 212] on input "[GEOGRAPHIC_DATA] BRID GE - H3107, [GEOGRAPHIC_DATA] GE, [STREET_ADDRESS][PERSO…" at bounding box center [170, 203] width 25 height 25
checkbox input "true"
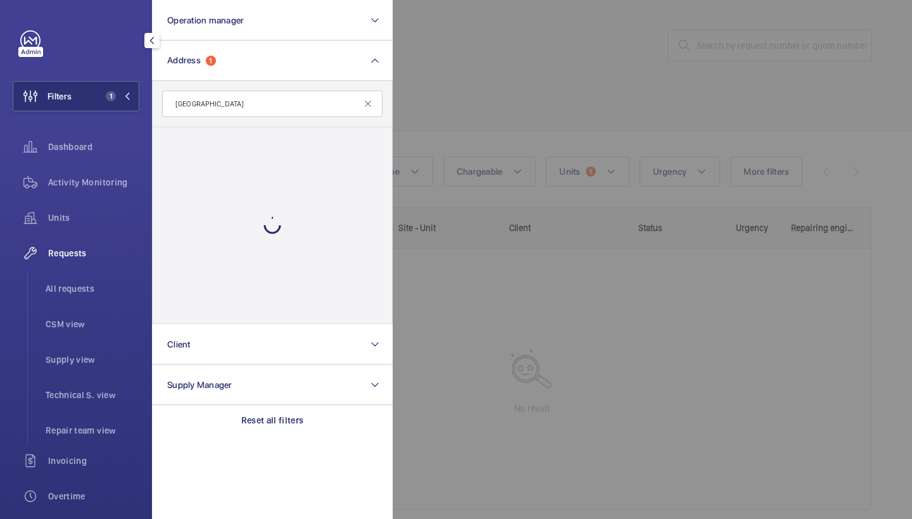
click at [551, 117] on div at bounding box center [849, 259] width 912 height 519
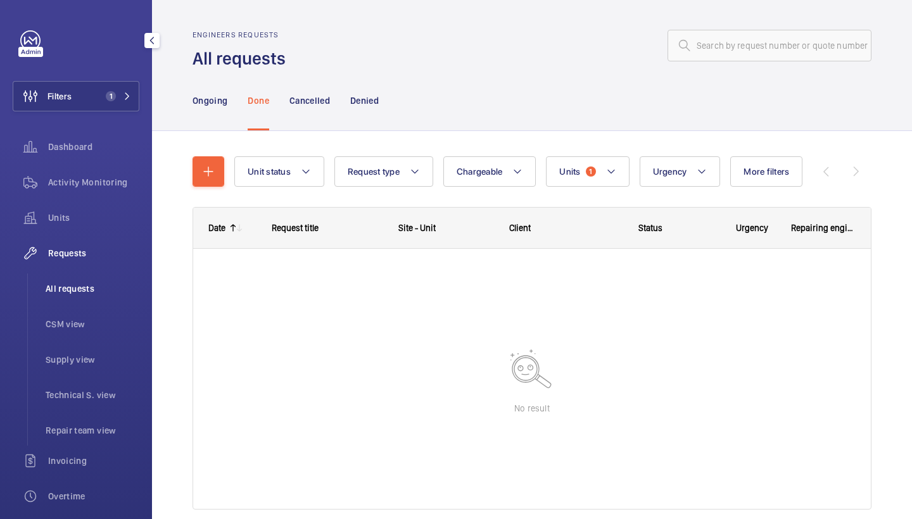
click at [99, 293] on span "All requests" at bounding box center [93, 289] width 94 height 13
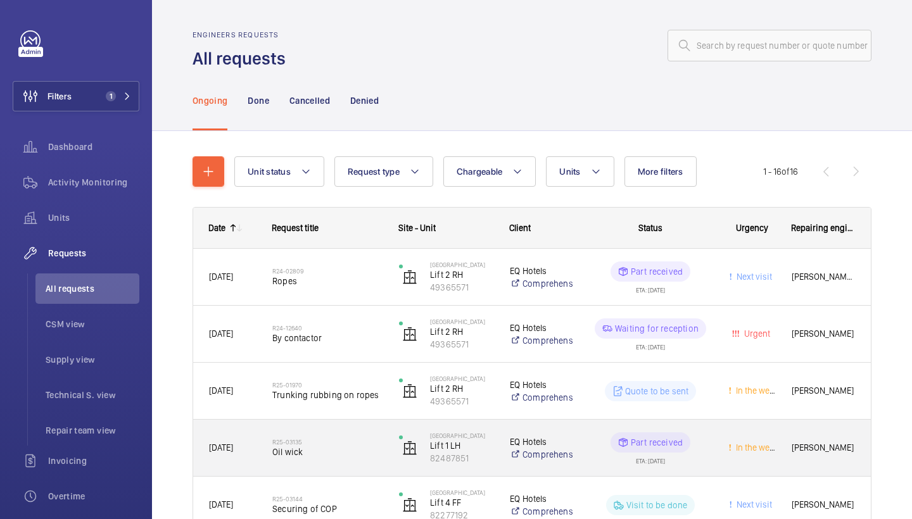
click at [355, 301] on div "R24-02809 Ropes" at bounding box center [319, 277] width 125 height 57
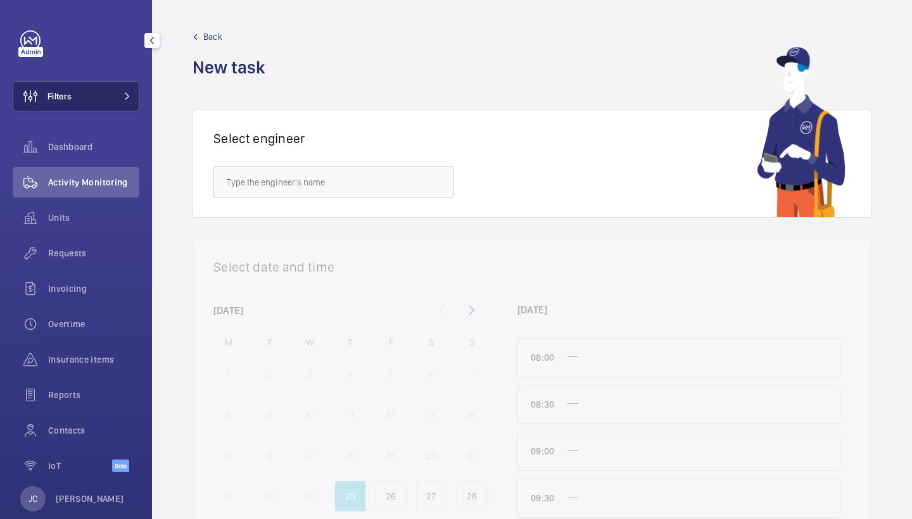
click at [116, 91] on button "Filters" at bounding box center [76, 96] width 127 height 30
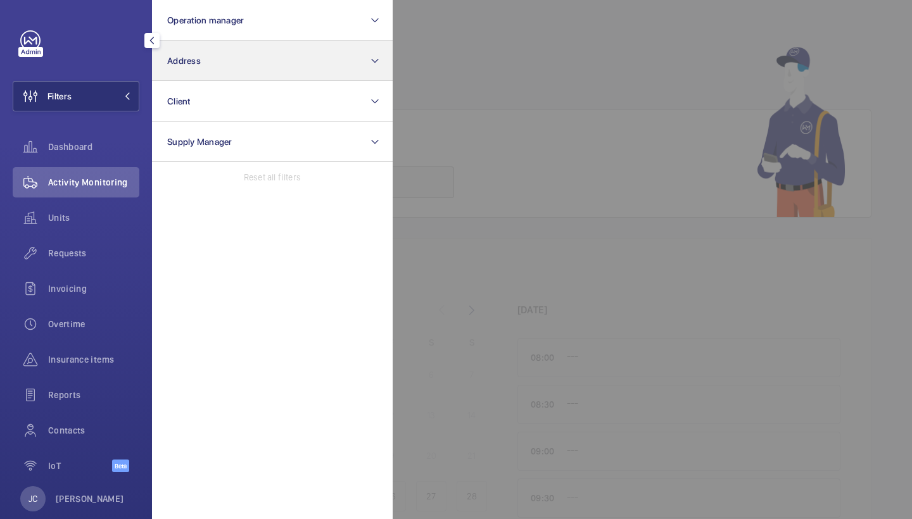
click at [205, 76] on button "Address" at bounding box center [272, 61] width 241 height 41
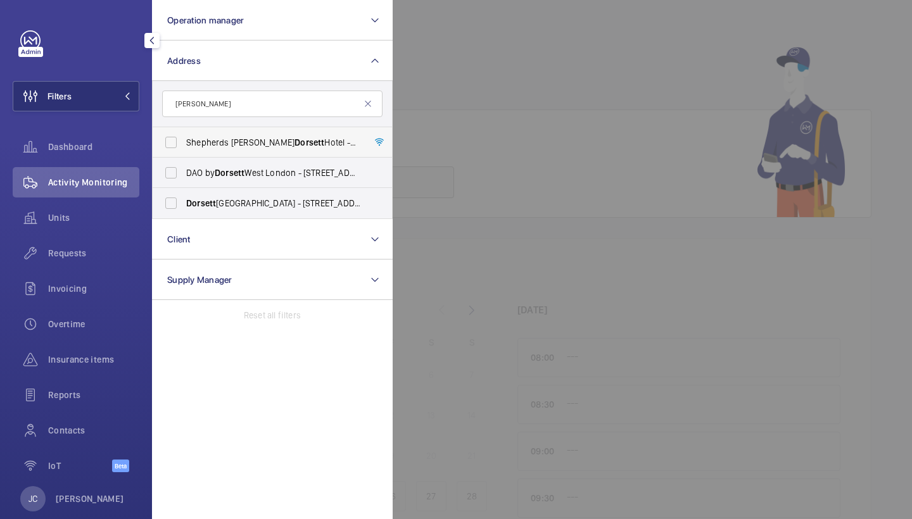
type input "[PERSON_NAME]"
click at [295, 146] on span "Dorsett" at bounding box center [310, 142] width 30 height 10
click at [184, 146] on input "[GEOGRAPHIC_DATA][PERSON_NAME][PERSON_NAME] - [PERSON_NAME][GEOGRAPHIC_DATA][PE…" at bounding box center [170, 142] width 25 height 25
checkbox input "true"
click at [104, 203] on div "Units" at bounding box center [76, 218] width 127 height 30
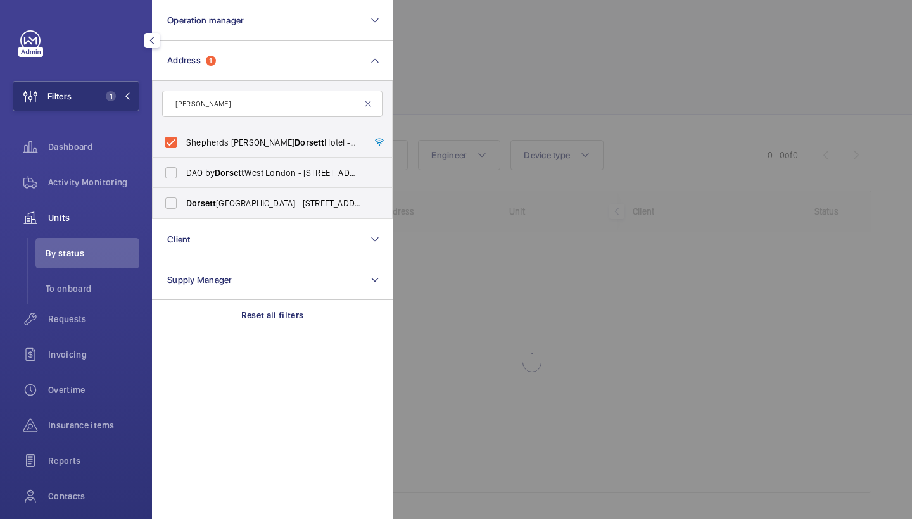
click at [481, 103] on div at bounding box center [849, 259] width 912 height 519
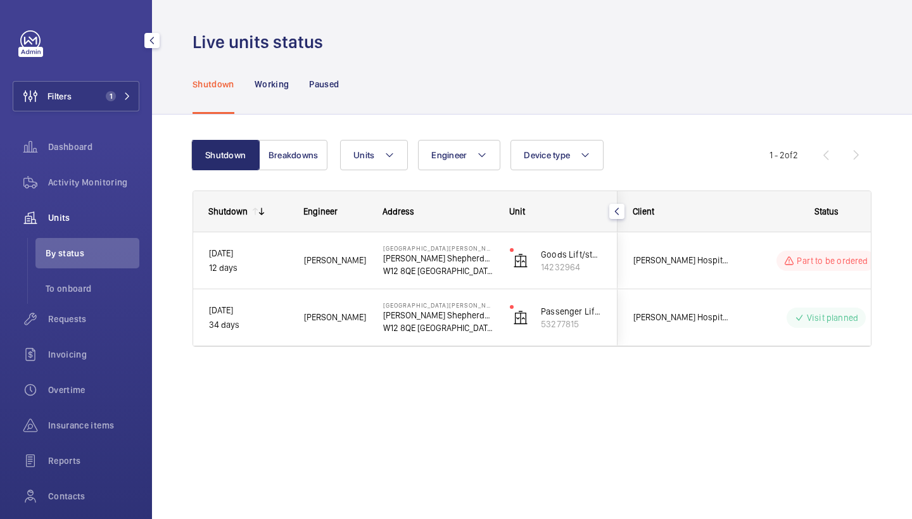
click at [301, 349] on div "Shutdown Engineer Address Unit Client" at bounding box center [532, 284] width 679 height 187
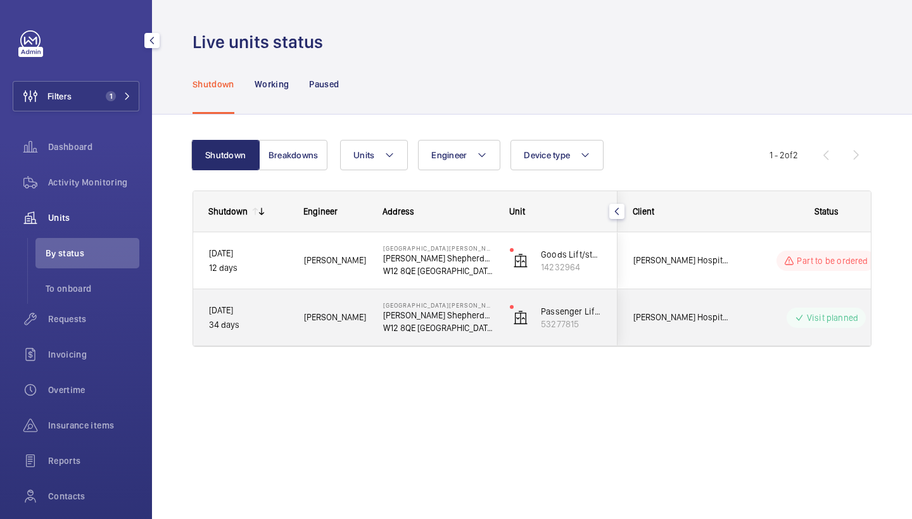
click at [307, 329] on div "[PERSON_NAME]" at bounding box center [328, 318] width 78 height 40
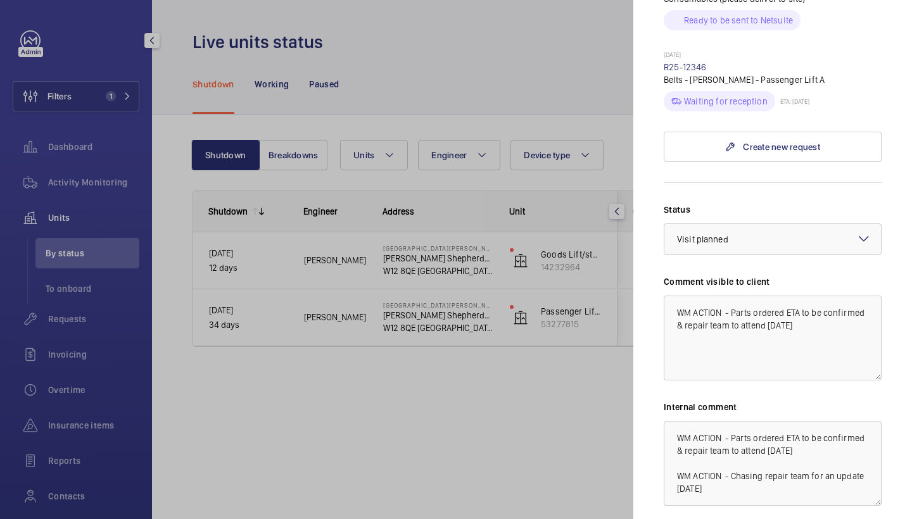
scroll to position [647, 0]
click at [558, 379] on div at bounding box center [456, 259] width 912 height 519
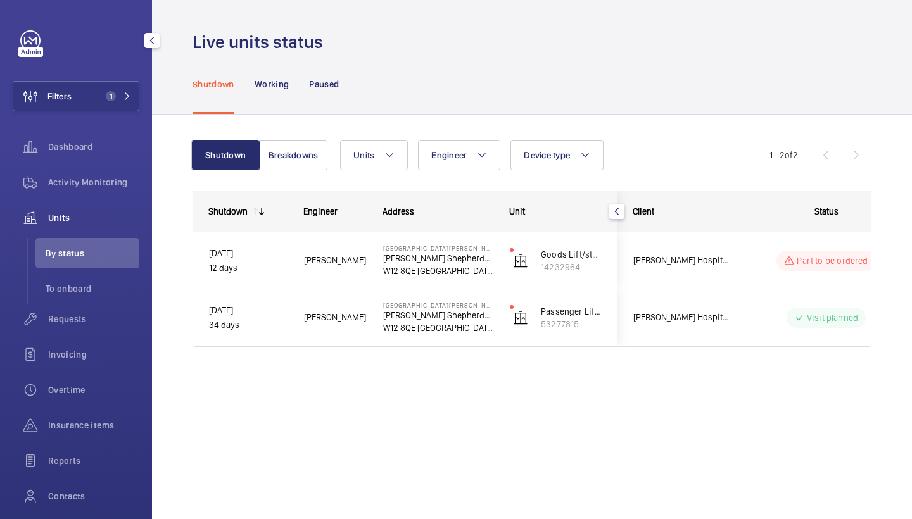
scroll to position [0, 0]
click at [87, 317] on span "Requests" at bounding box center [93, 319] width 91 height 13
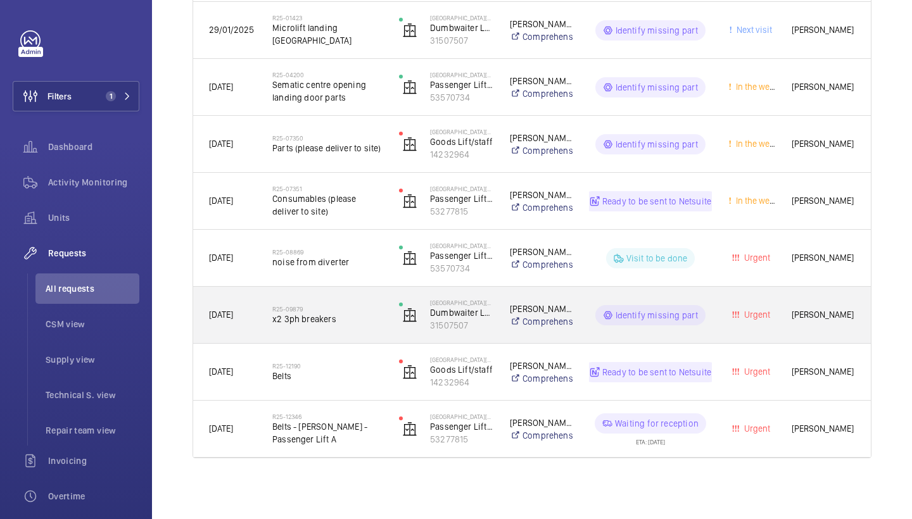
scroll to position [646, 0]
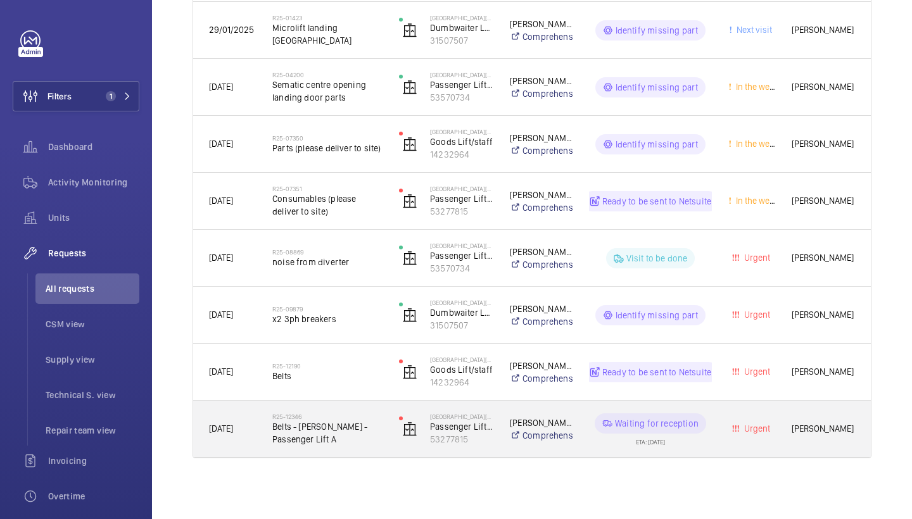
click at [326, 433] on span "Belts - [PERSON_NAME] - Passenger Lift A" at bounding box center [327, 433] width 110 height 25
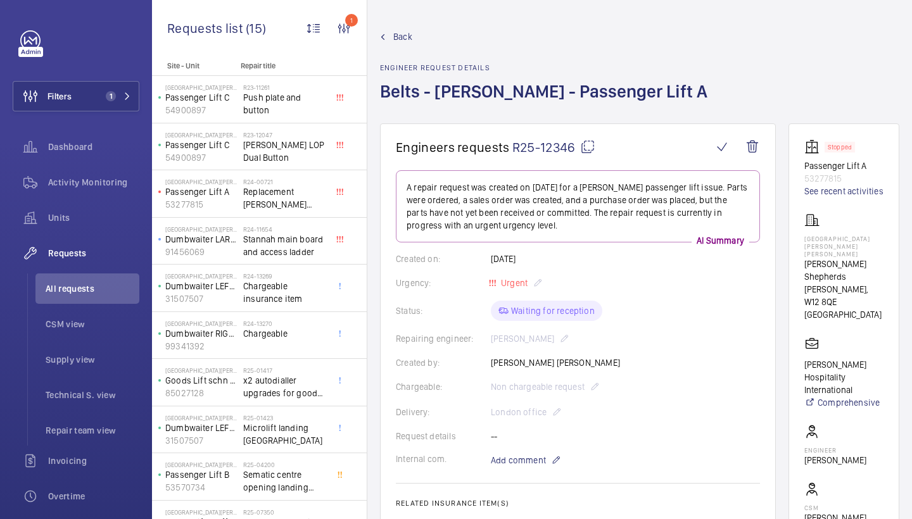
click at [592, 143] on mat-icon at bounding box center [587, 146] width 15 height 15
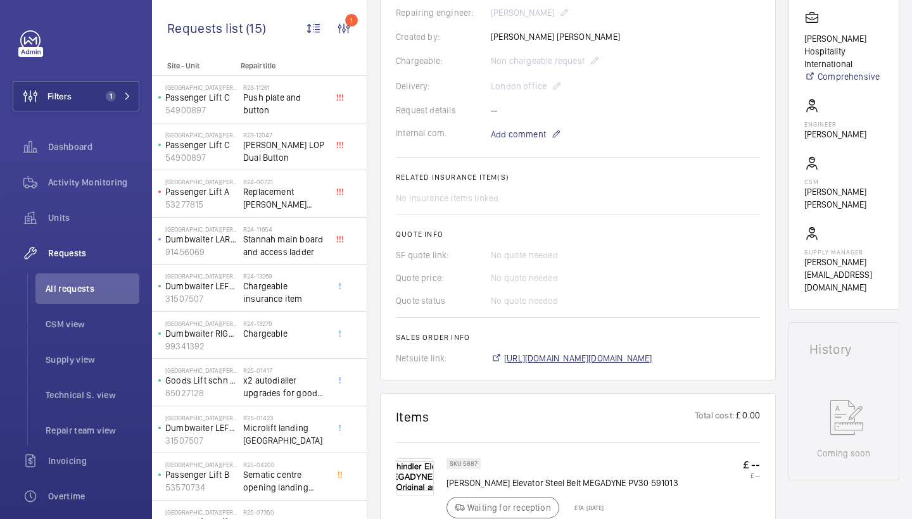
click at [609, 359] on span "[URL][DOMAIN_NAME][DOMAIN_NAME]" at bounding box center [578, 358] width 148 height 13
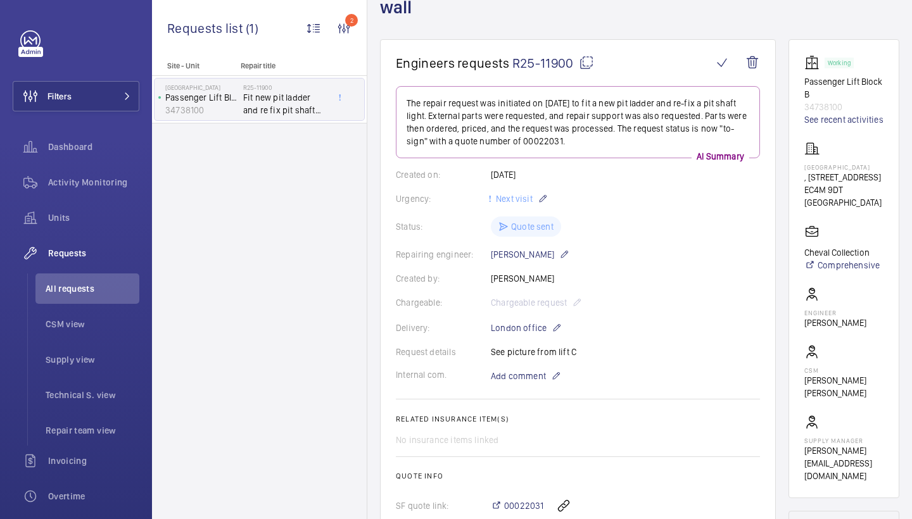
scroll to position [103, 0]
